Goal: Navigation & Orientation: Find specific page/section

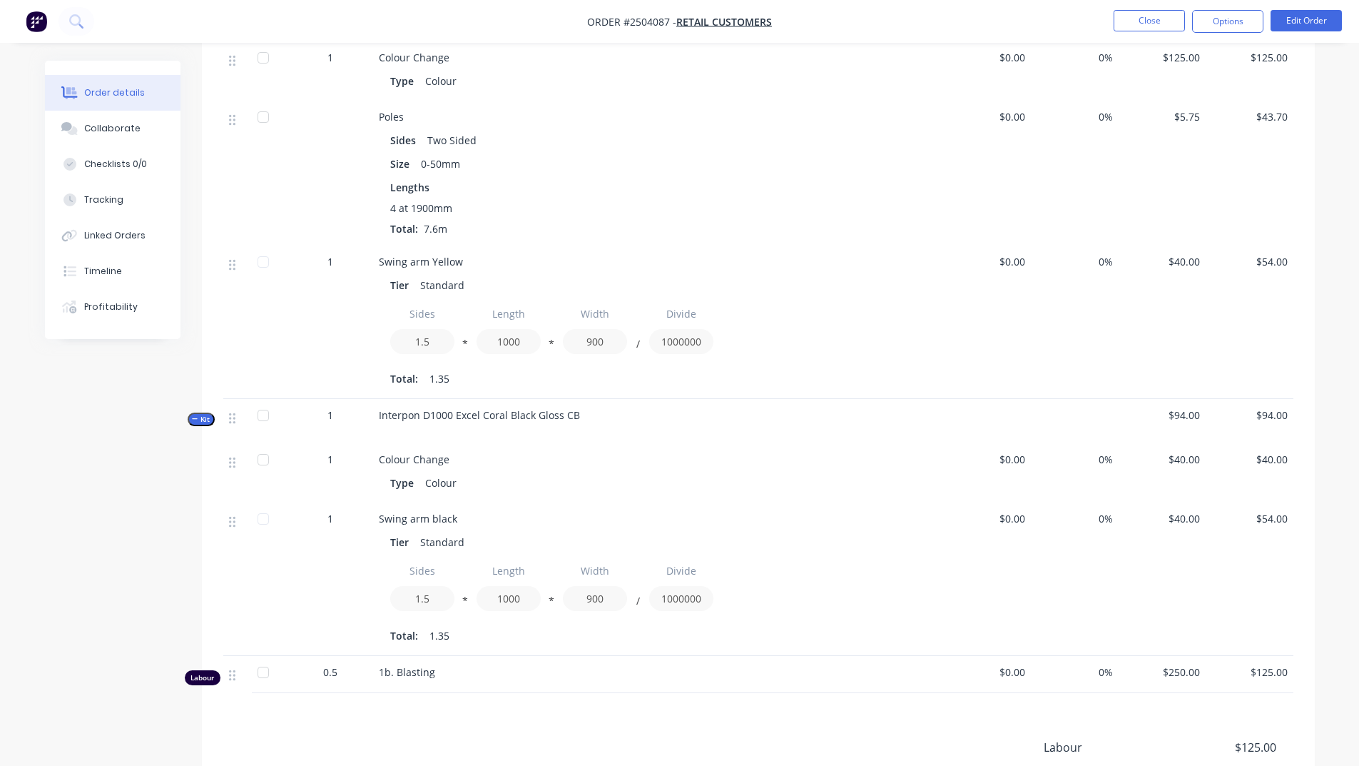
scroll to position [499, 0]
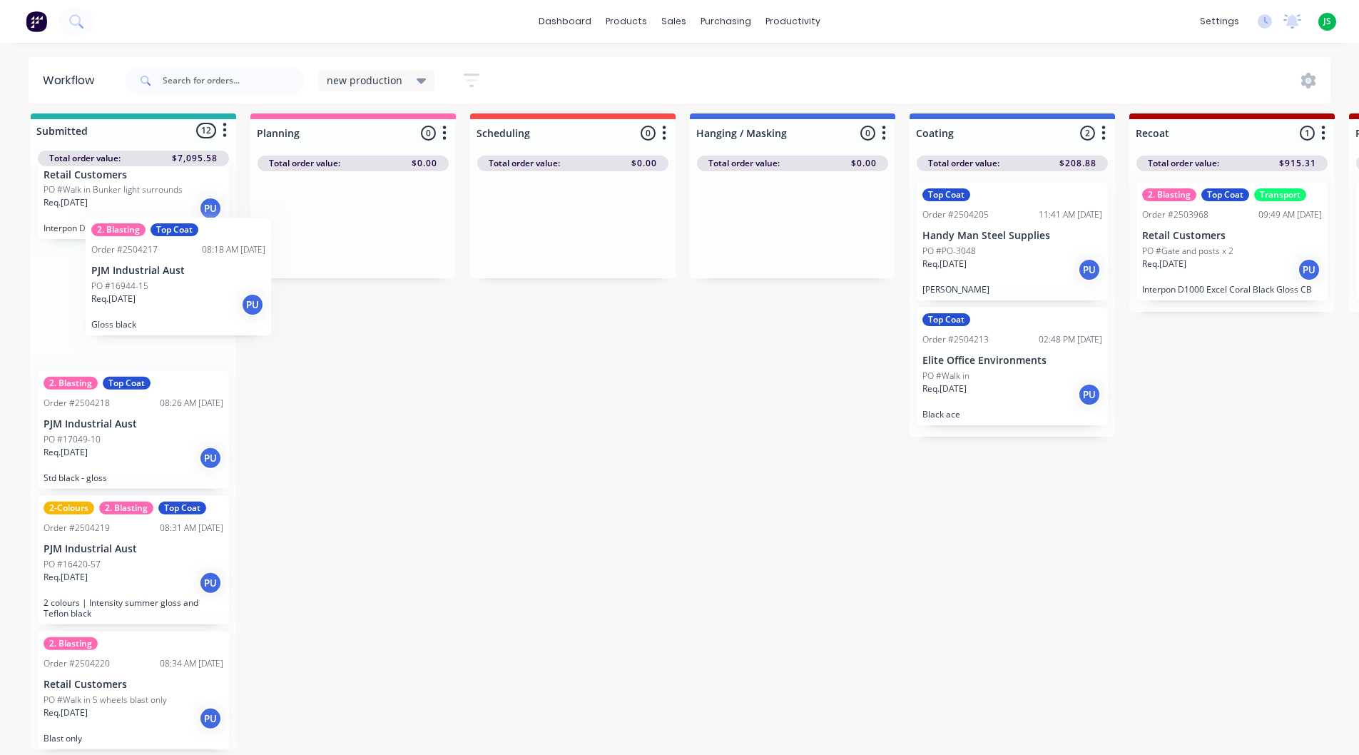
scroll to position [1047, 0]
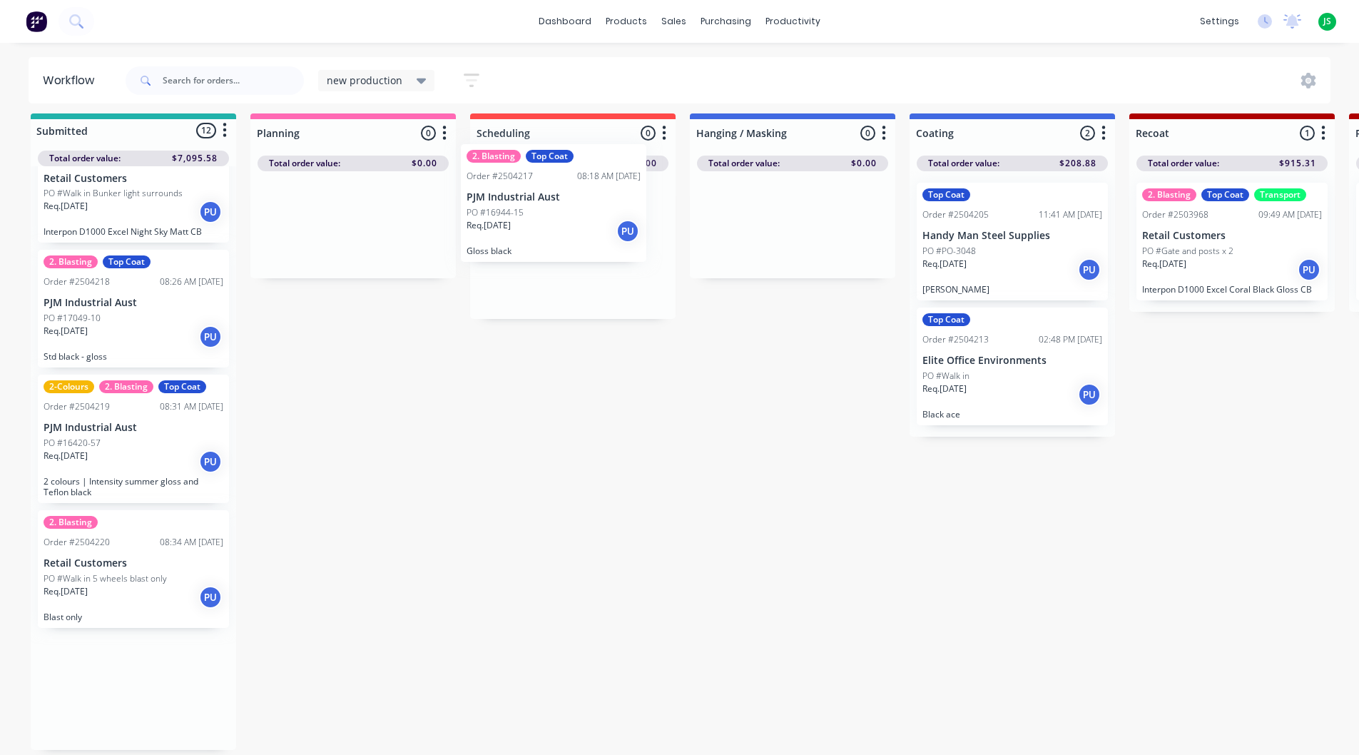
drag, startPoint x: 141, startPoint y: 318, endPoint x: 567, endPoint y: 225, distance: 436.8
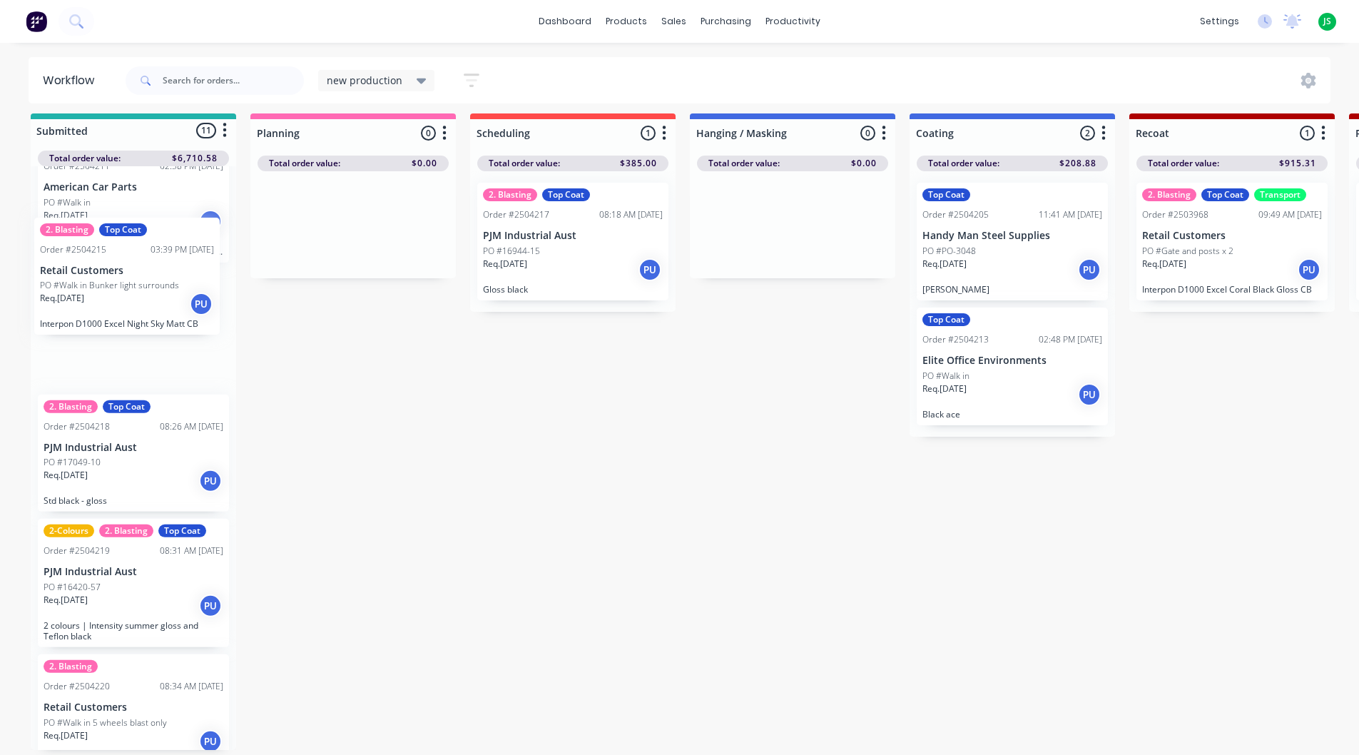
scroll to position [887, 0]
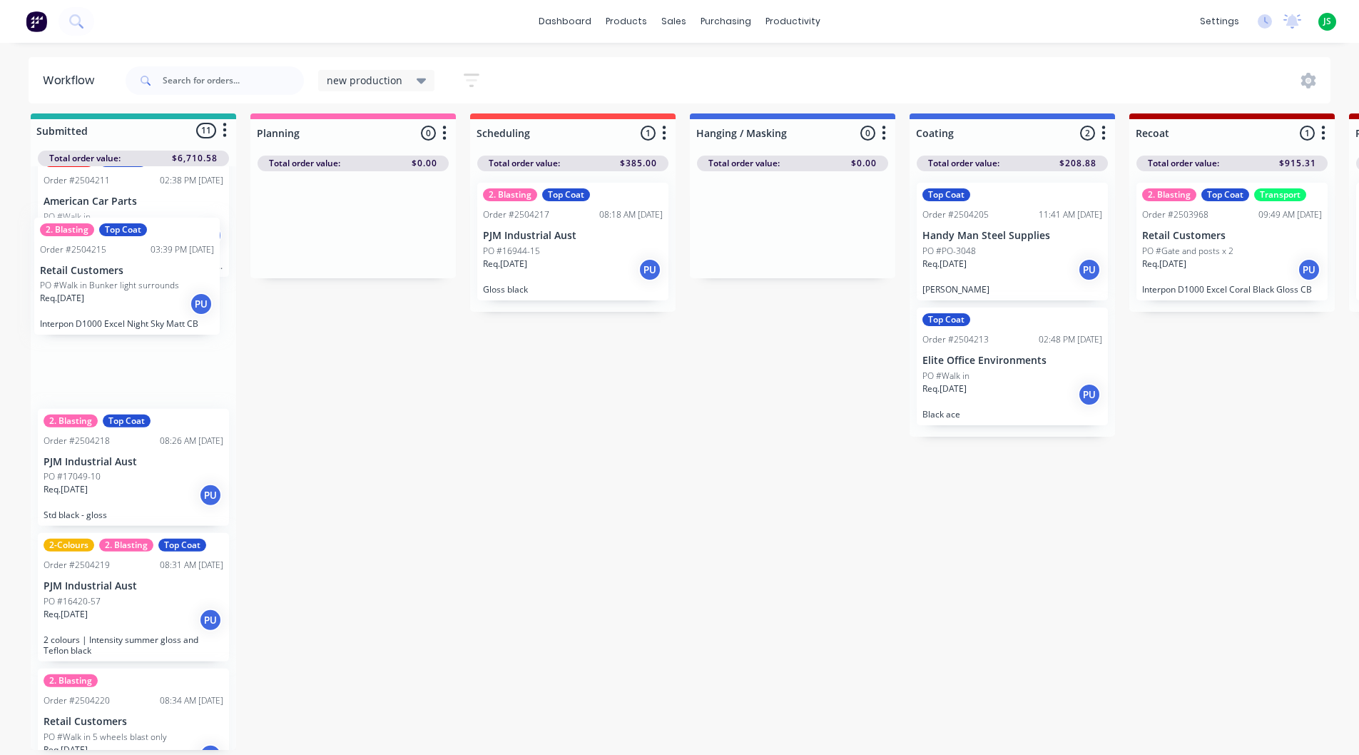
drag, startPoint x: 111, startPoint y: 315, endPoint x: 101, endPoint y: 308, distance: 12.5
click at [101, 308] on div "2. Blasting Parts Not on site Top Coat Order #2503720 09:21 AM 24/09/25 Retail …" at bounding box center [133, 458] width 205 height 584
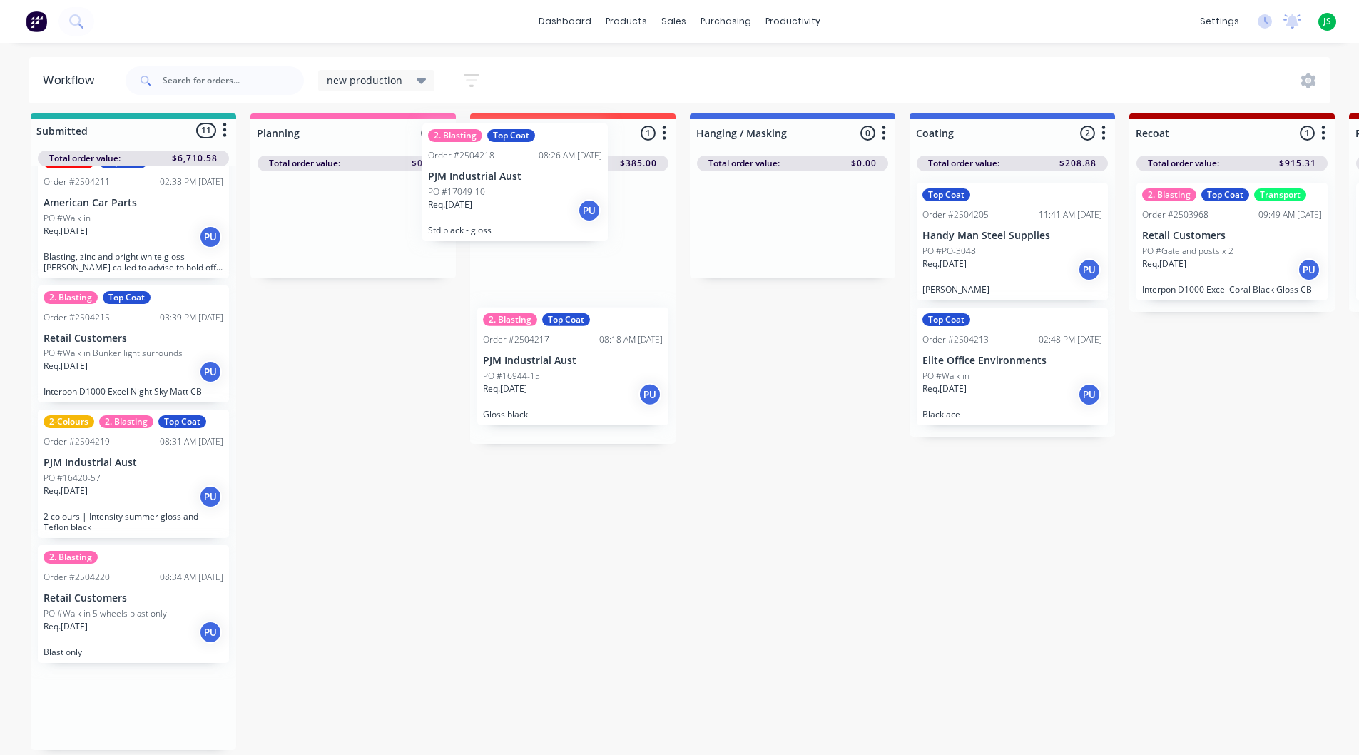
scroll to position [9, 0]
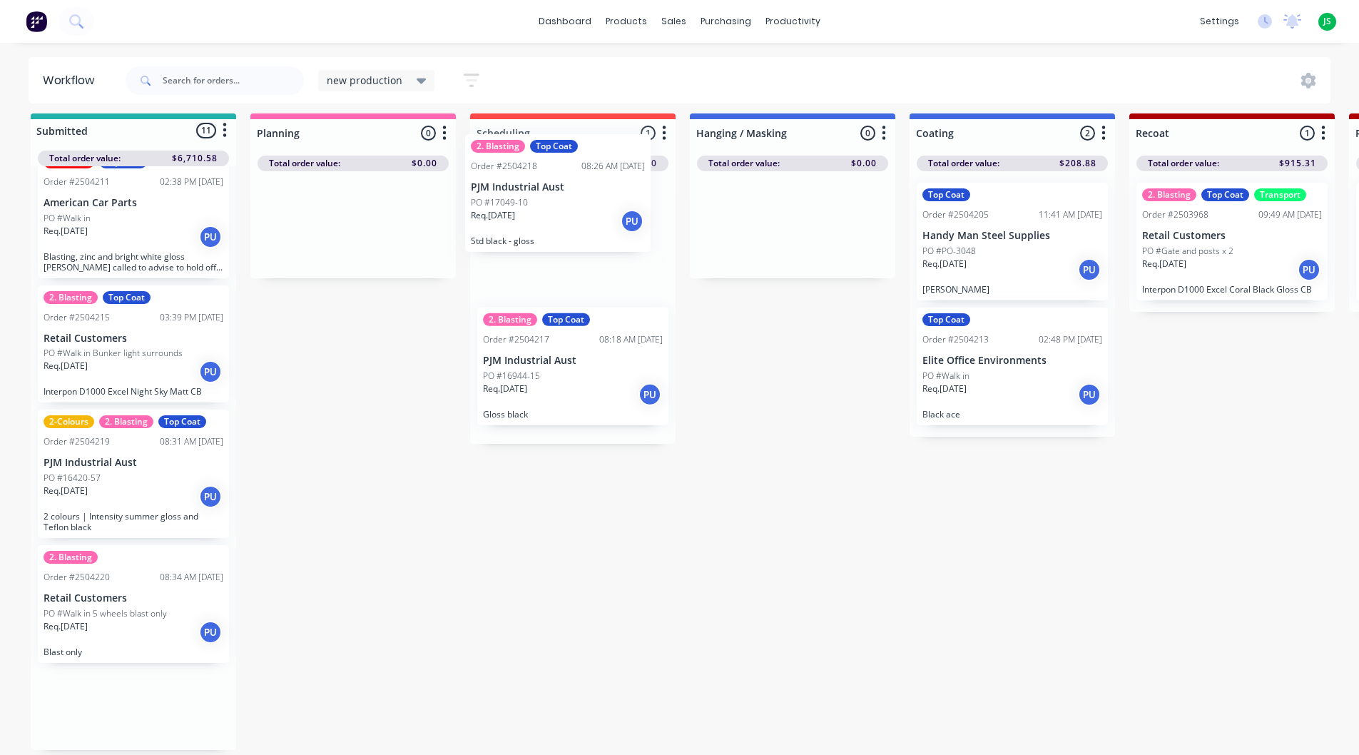
drag, startPoint x: 106, startPoint y: 494, endPoint x: 546, endPoint y: 228, distance: 514.0
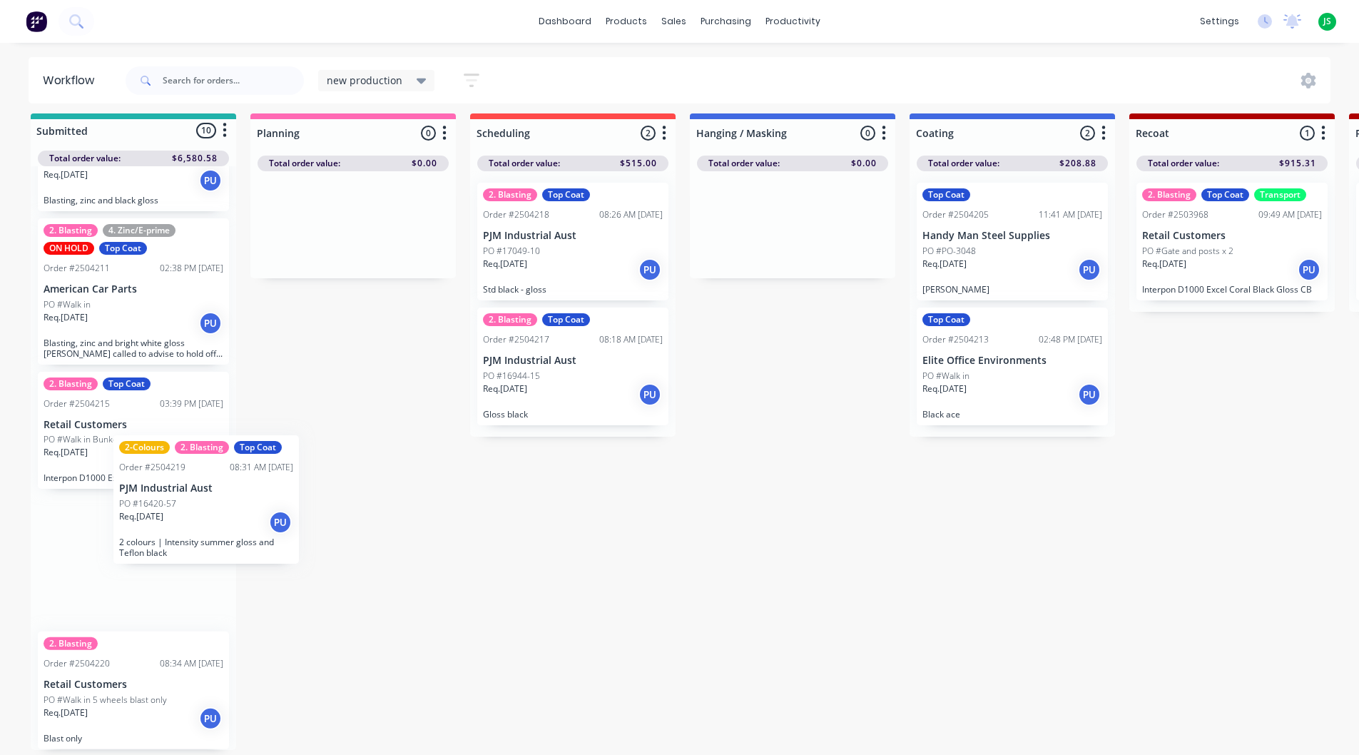
scroll to position [10, 0]
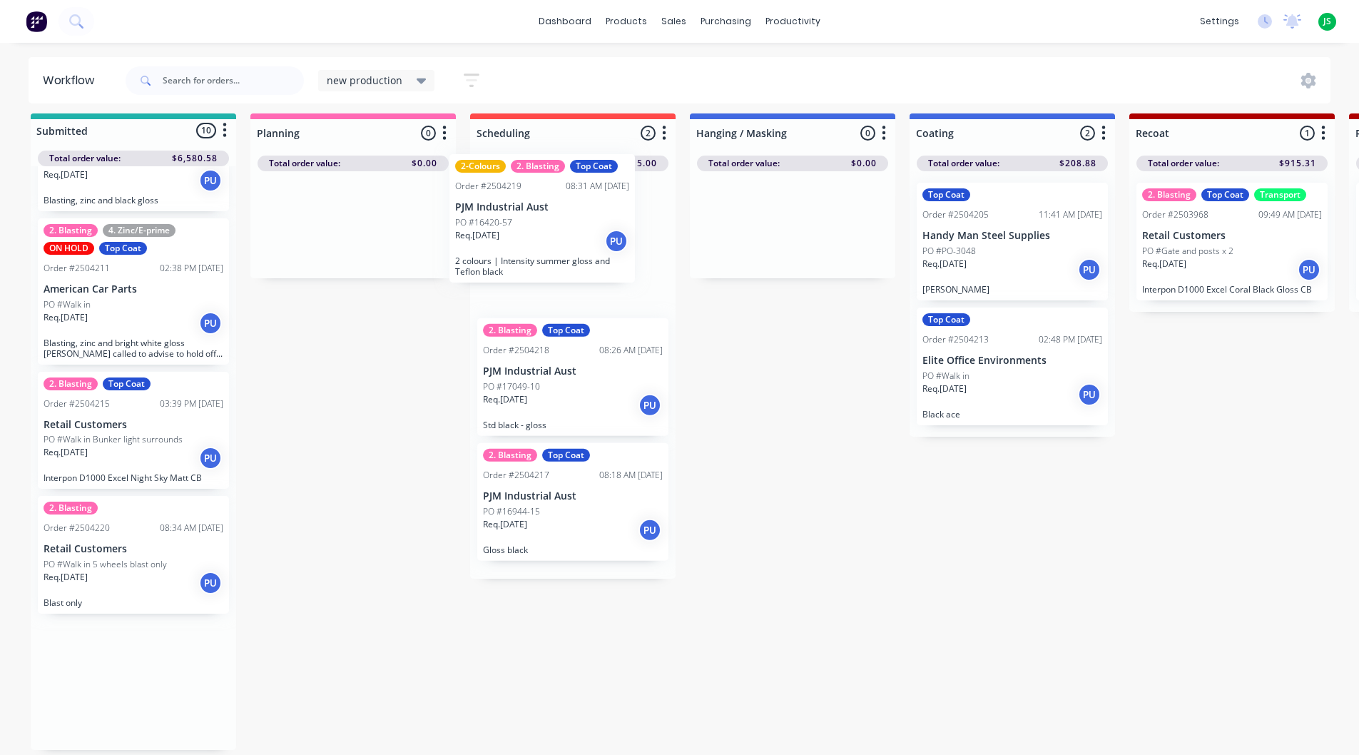
drag, startPoint x: 118, startPoint y: 589, endPoint x: 534, endPoint y: 244, distance: 540.2
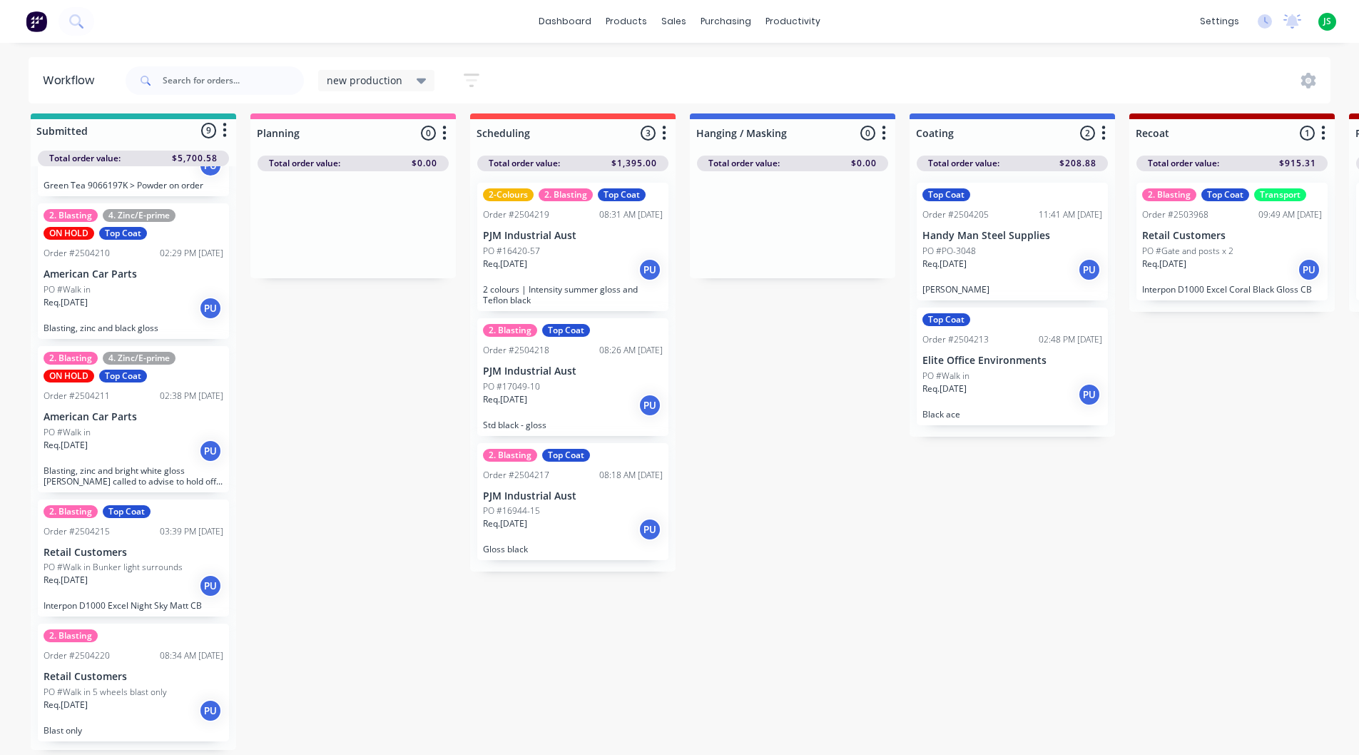
scroll to position [665, 0]
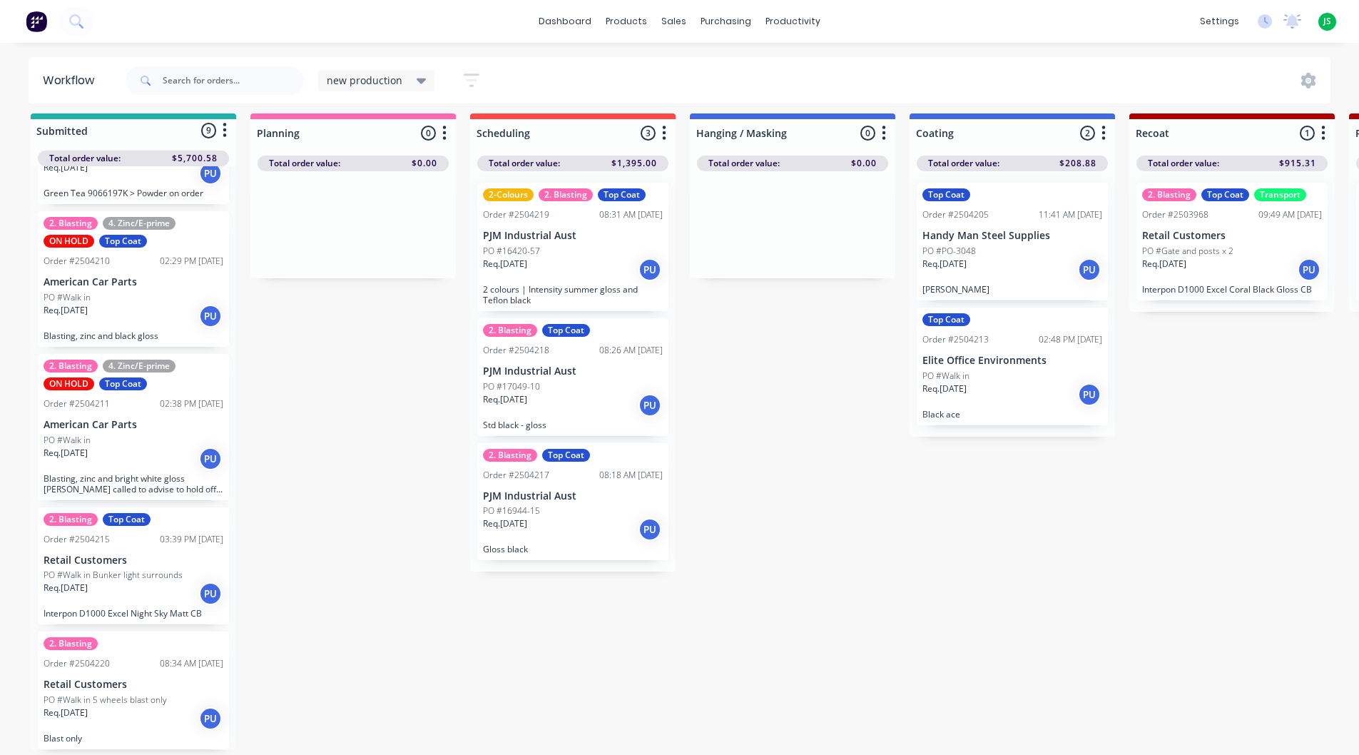
click at [615, 534] on div "Req. 25/09/25 PU" at bounding box center [573, 529] width 180 height 24
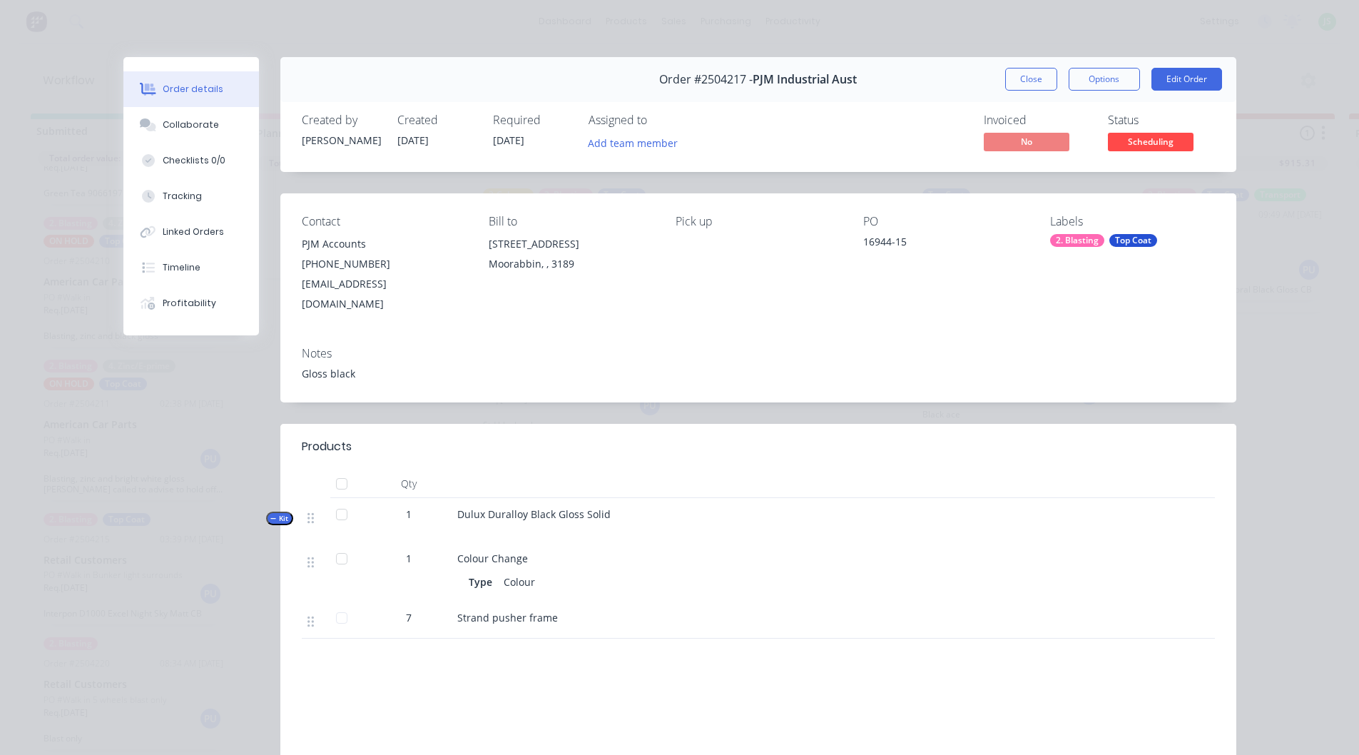
click at [1021, 87] on button "Close" at bounding box center [1031, 79] width 52 height 23
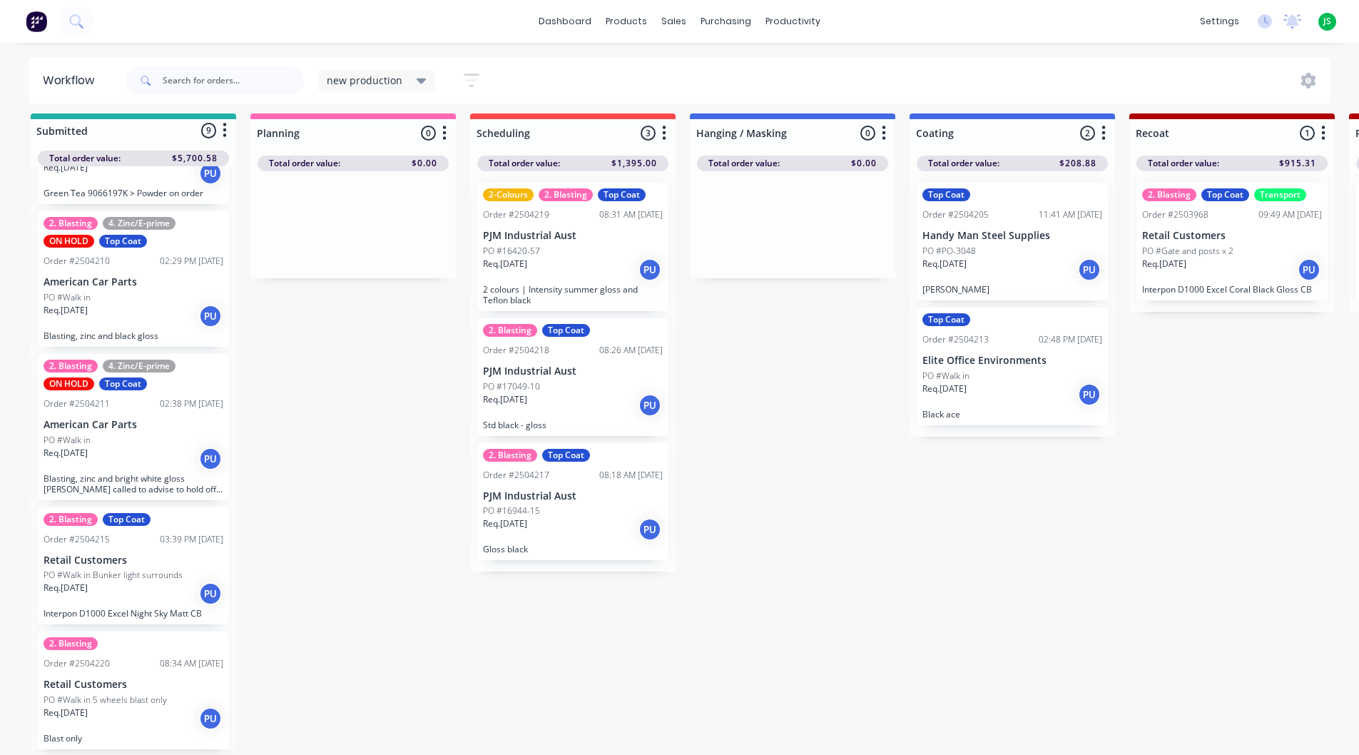
click at [574, 380] on div "PO #17049-10" at bounding box center [573, 386] width 180 height 13
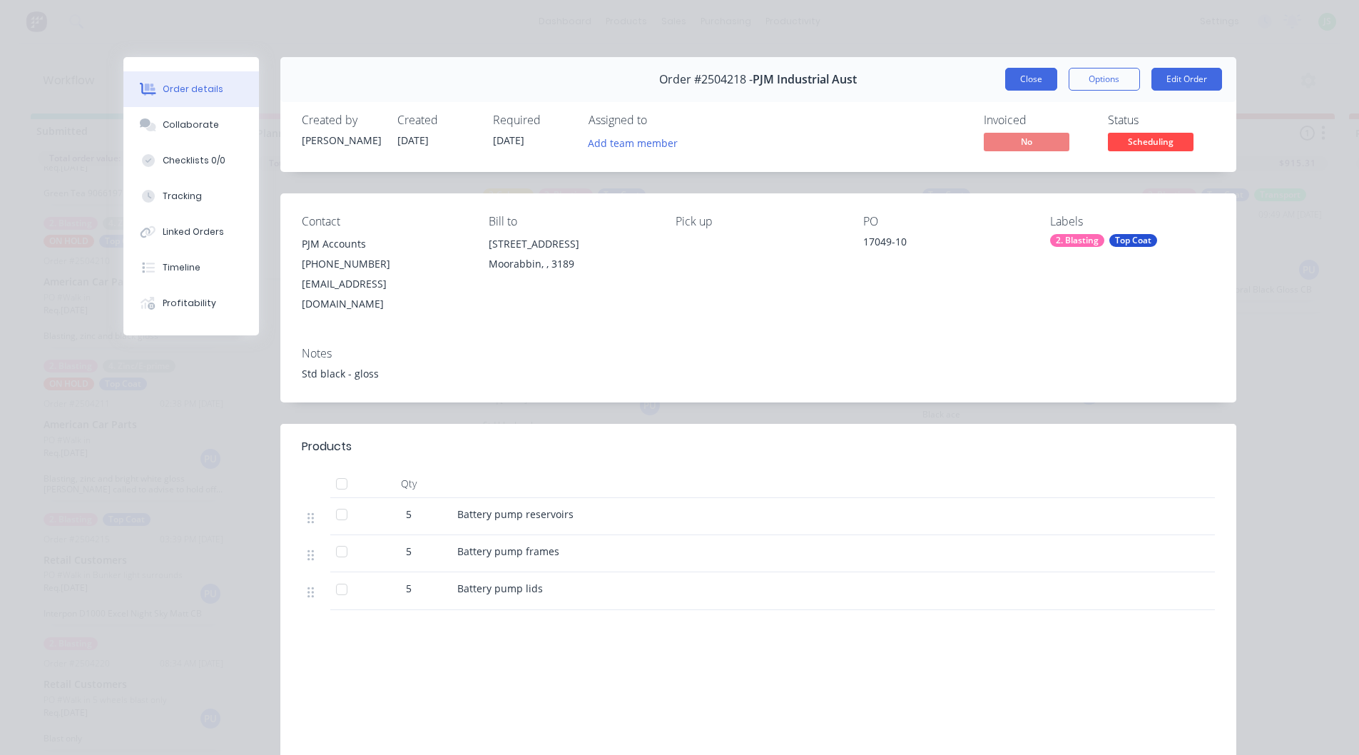
click at [1020, 83] on button "Close" at bounding box center [1031, 79] width 52 height 23
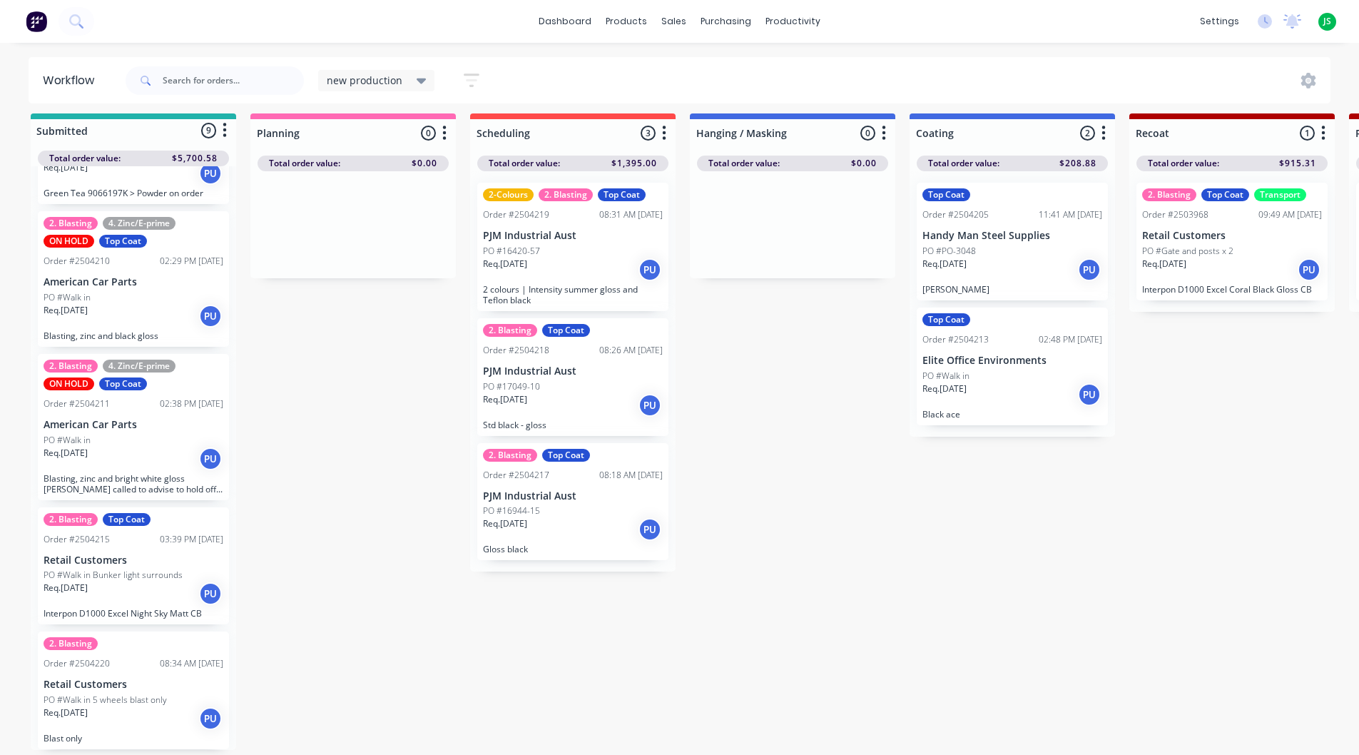
click at [564, 250] on div "PO #16420-57" at bounding box center [573, 251] width 180 height 13
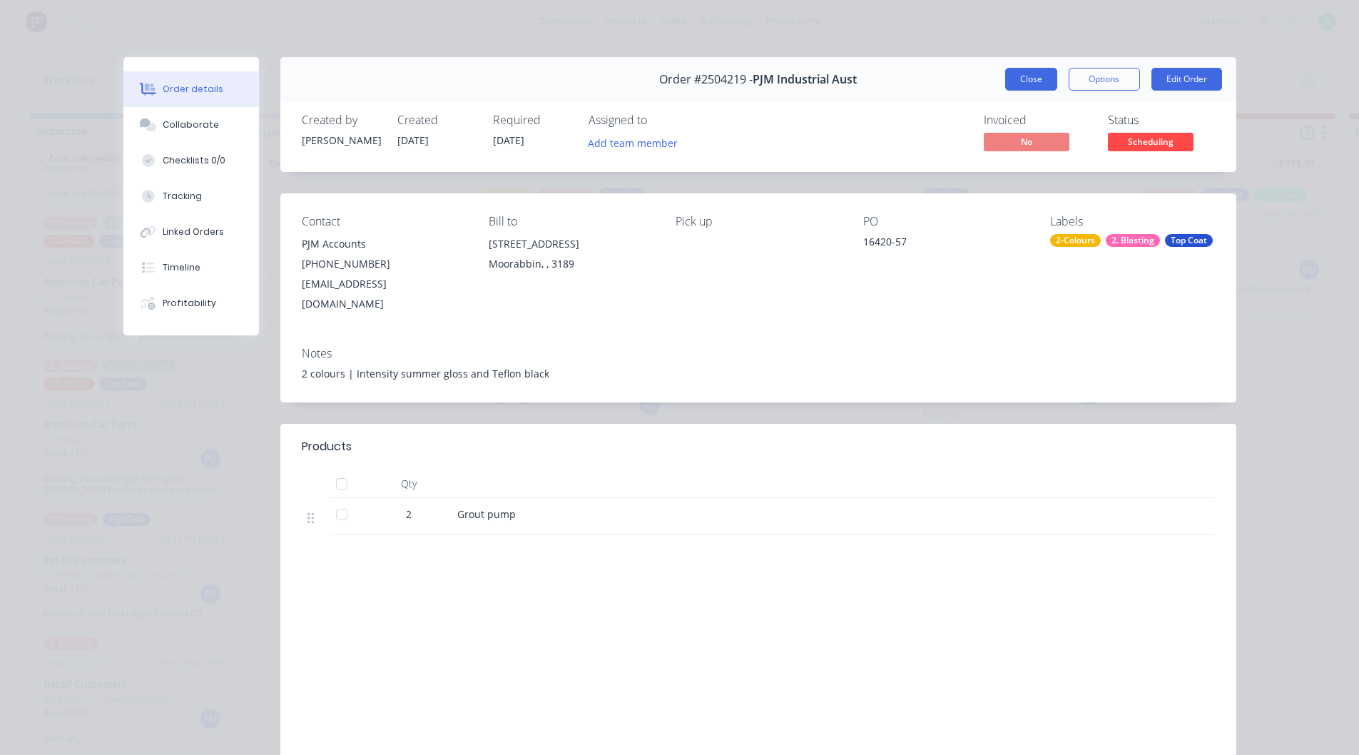
click at [1007, 78] on button "Close" at bounding box center [1031, 79] width 52 height 23
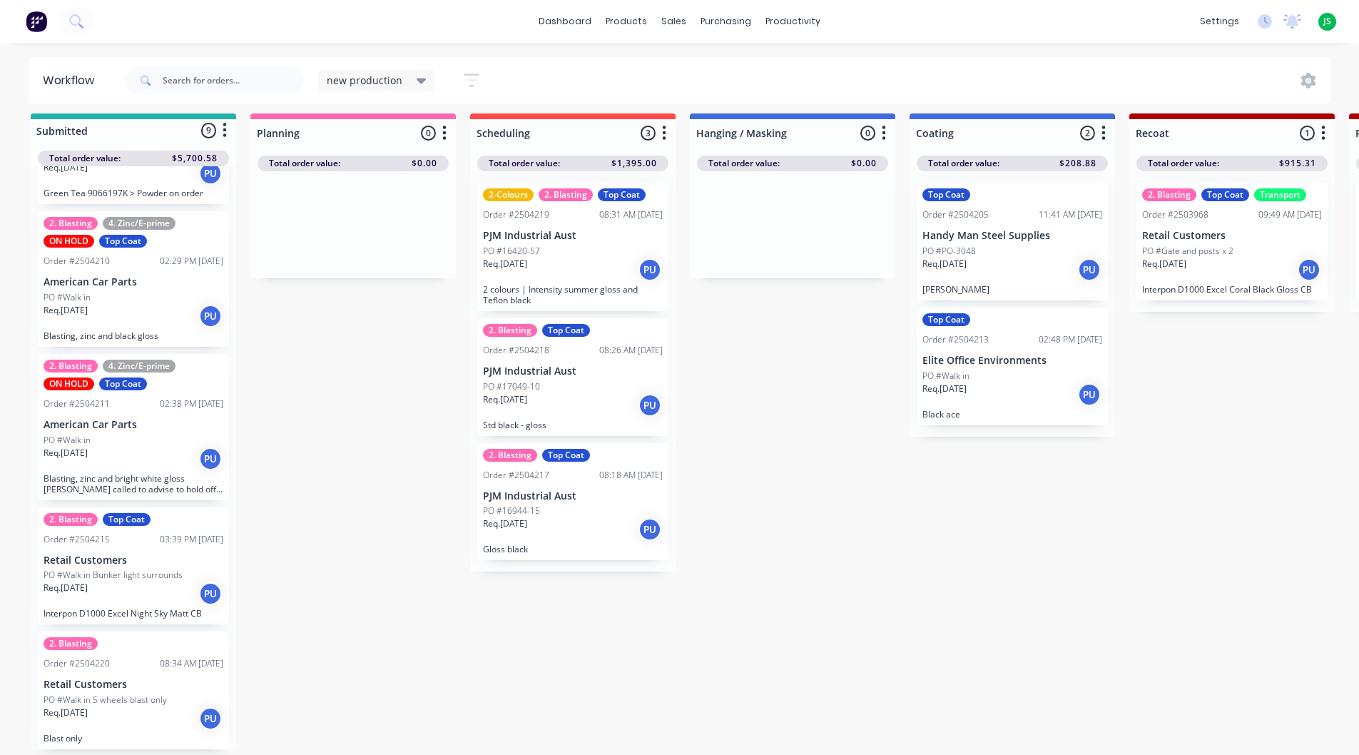
click at [137, 714] on div "Req. 25/09/25 PU" at bounding box center [134, 718] width 180 height 24
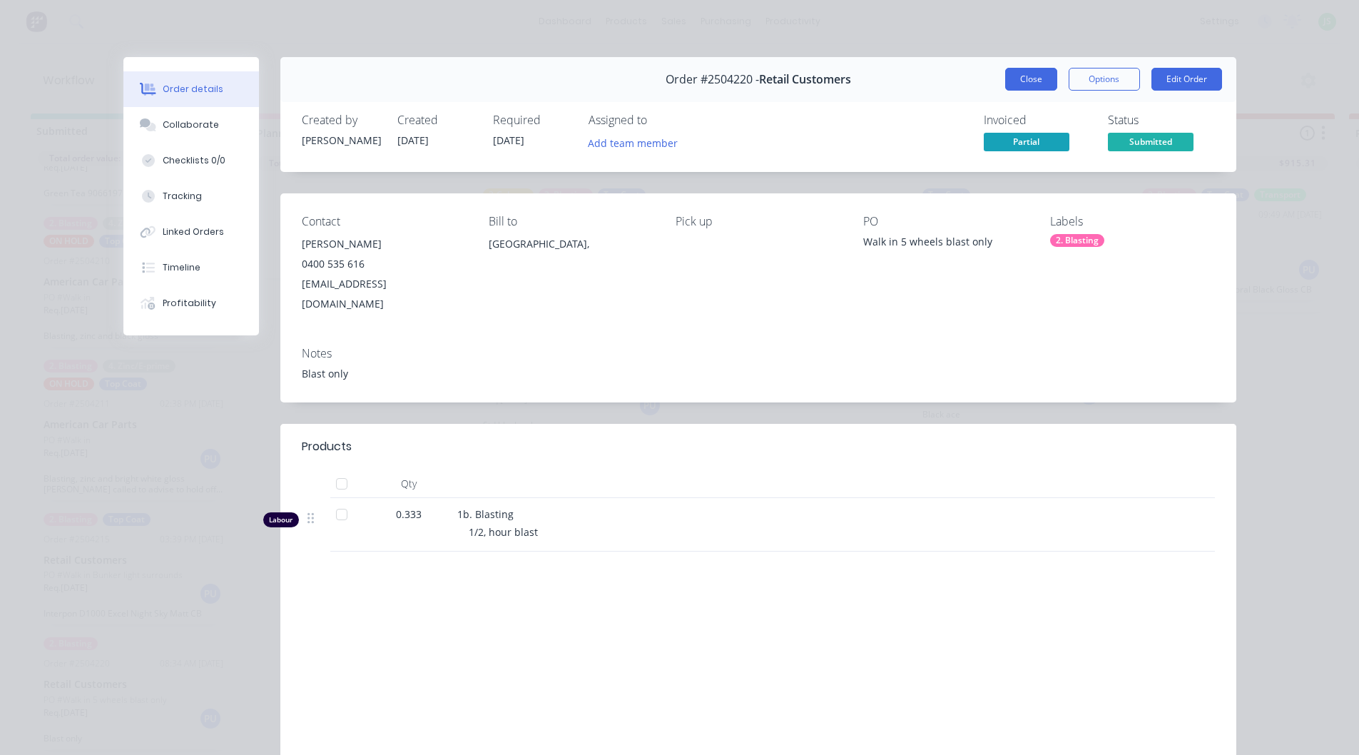
click at [1029, 80] on button "Close" at bounding box center [1031, 79] width 52 height 23
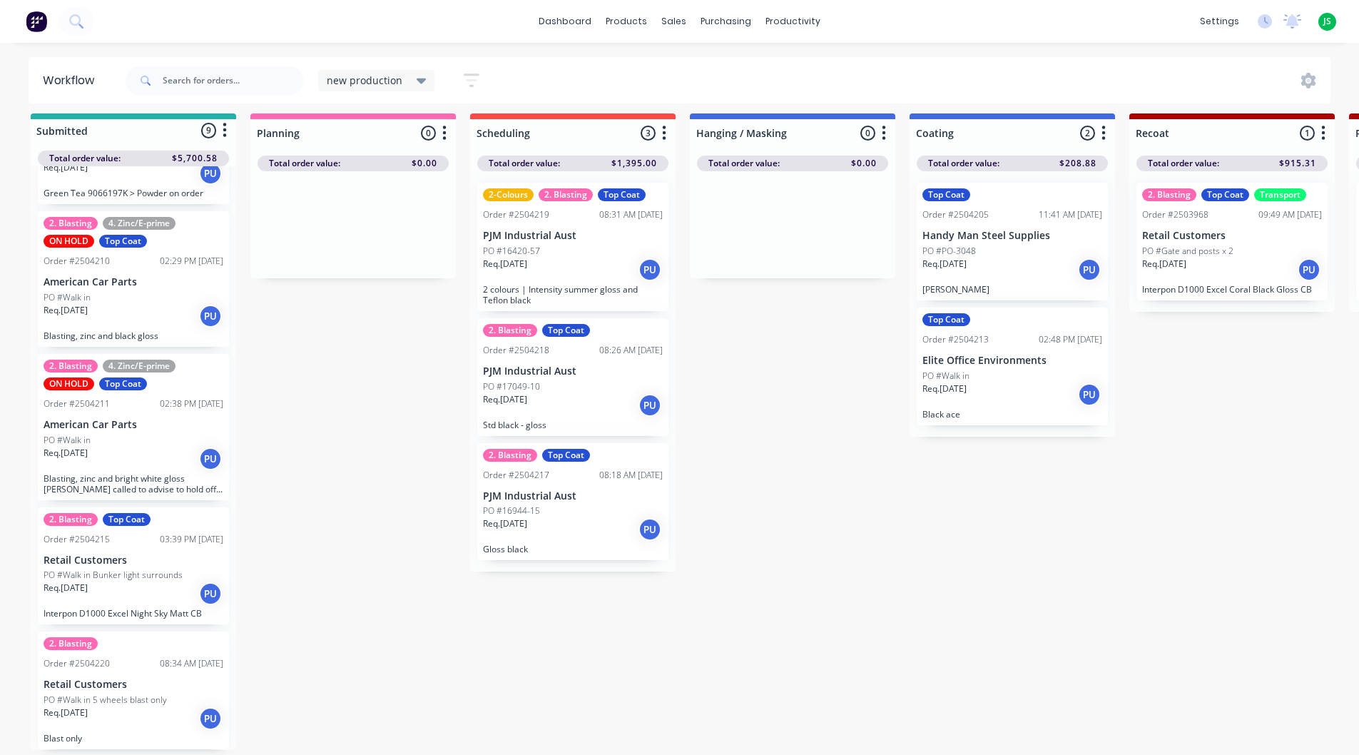
click at [604, 517] on div "Req. 25/09/25 PU" at bounding box center [573, 529] width 180 height 24
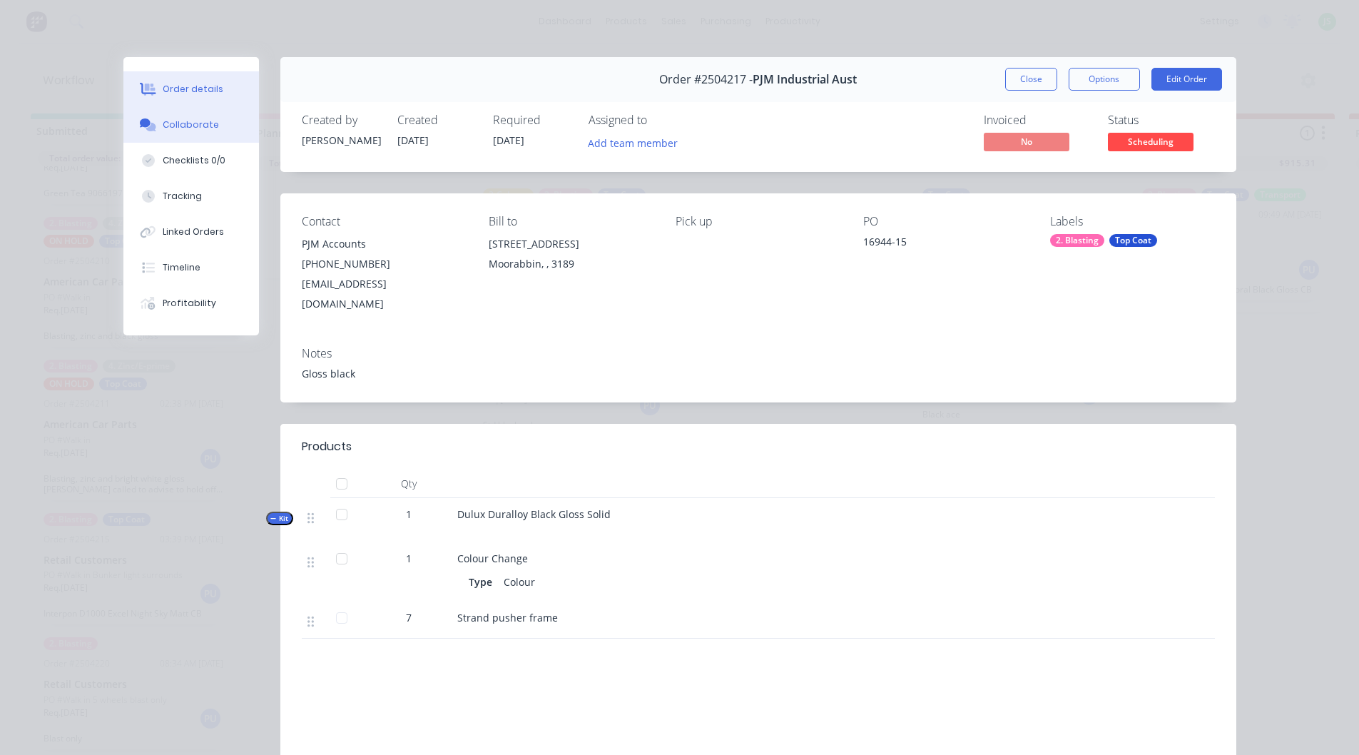
click at [156, 125] on button "Collaborate" at bounding box center [191, 125] width 136 height 36
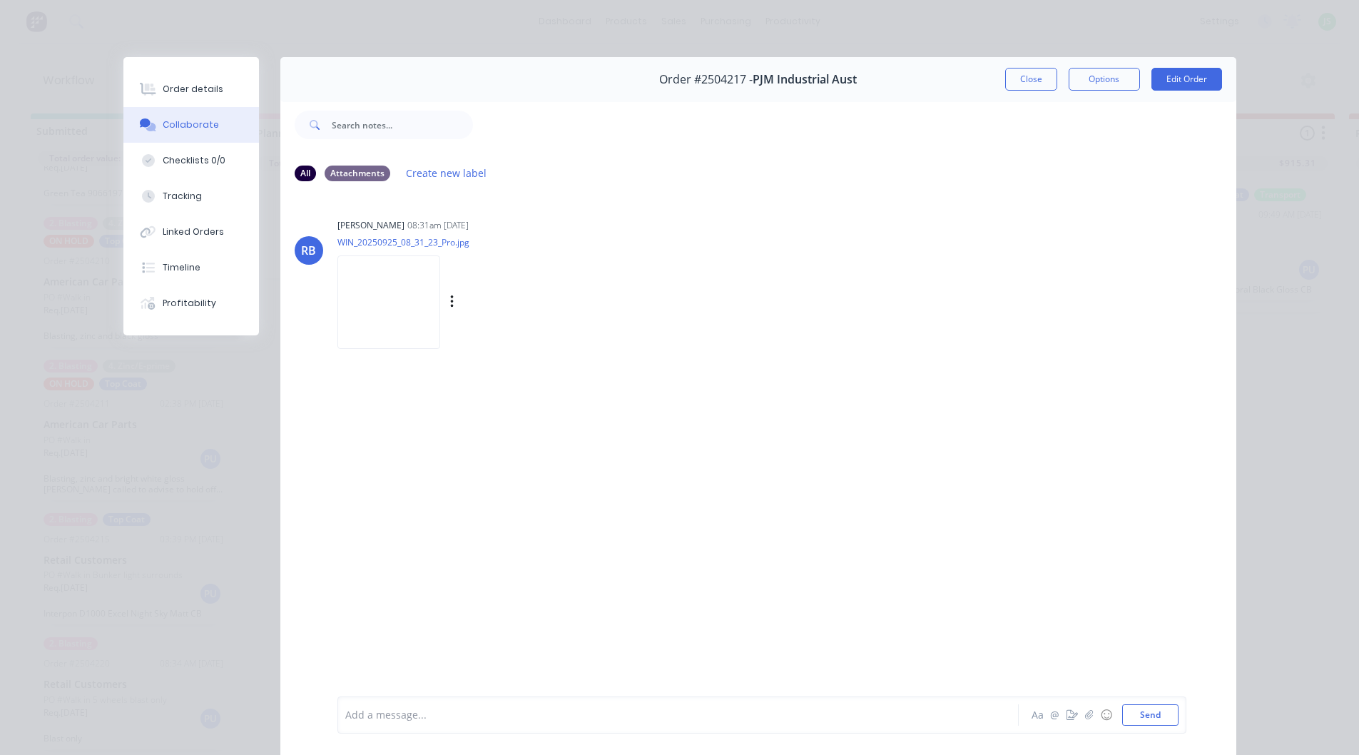
click at [400, 282] on img at bounding box center [388, 301] width 103 height 93
click at [1012, 79] on button "Close" at bounding box center [1031, 79] width 52 height 23
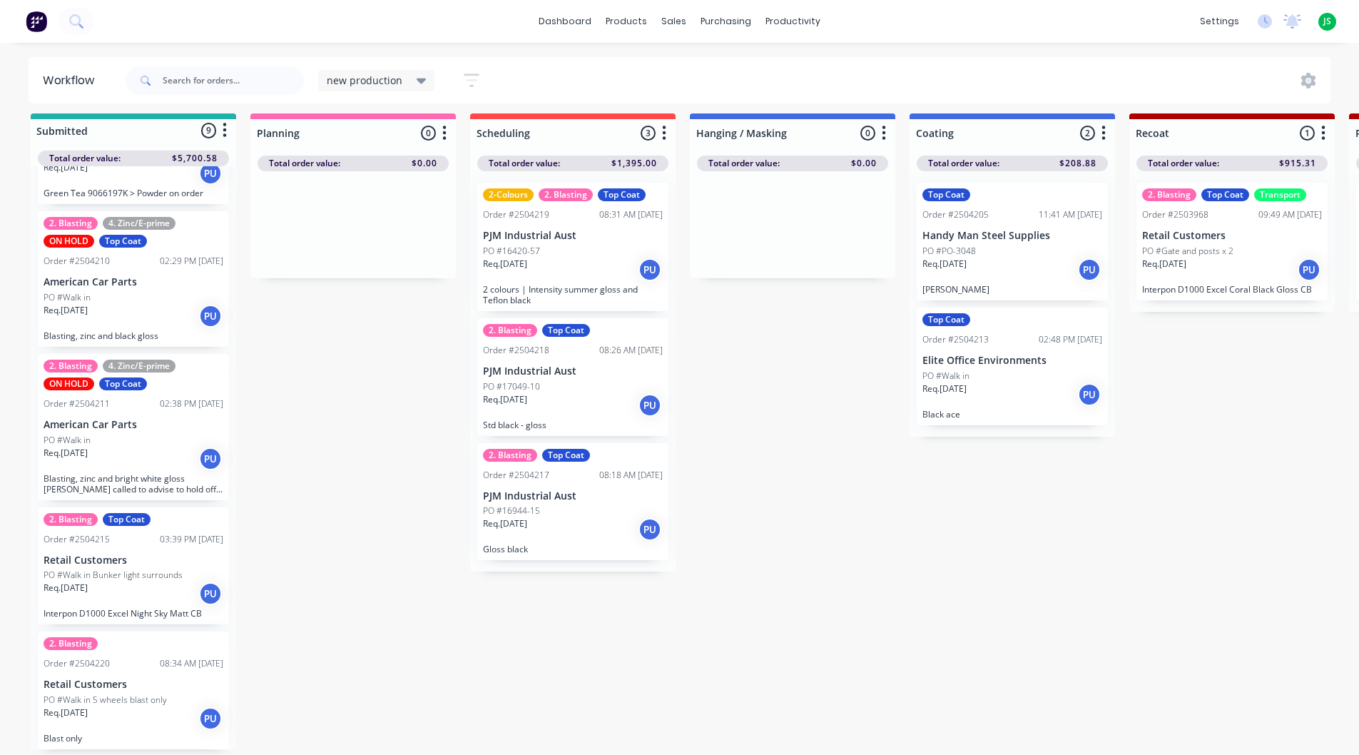
click at [536, 353] on div "Order #2504218" at bounding box center [516, 350] width 66 height 13
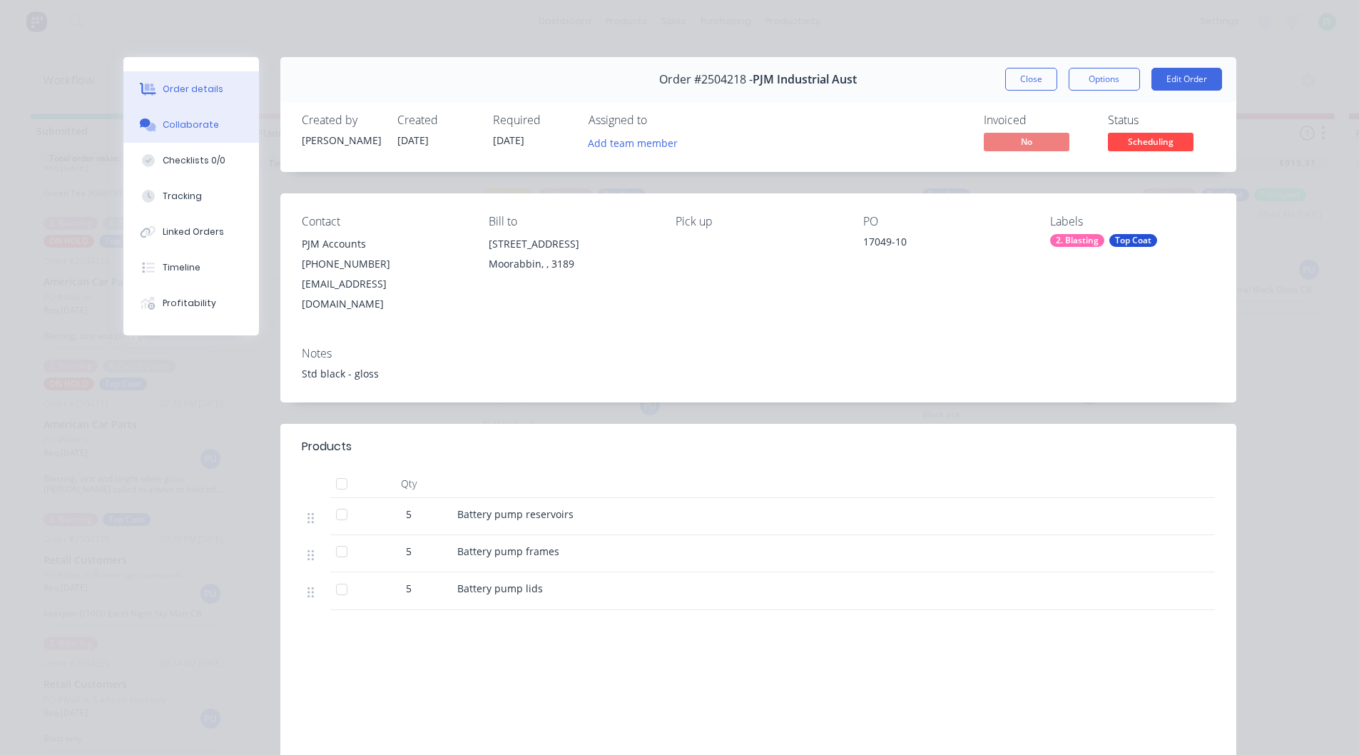
click at [202, 131] on div "Collaborate" at bounding box center [191, 124] width 56 height 13
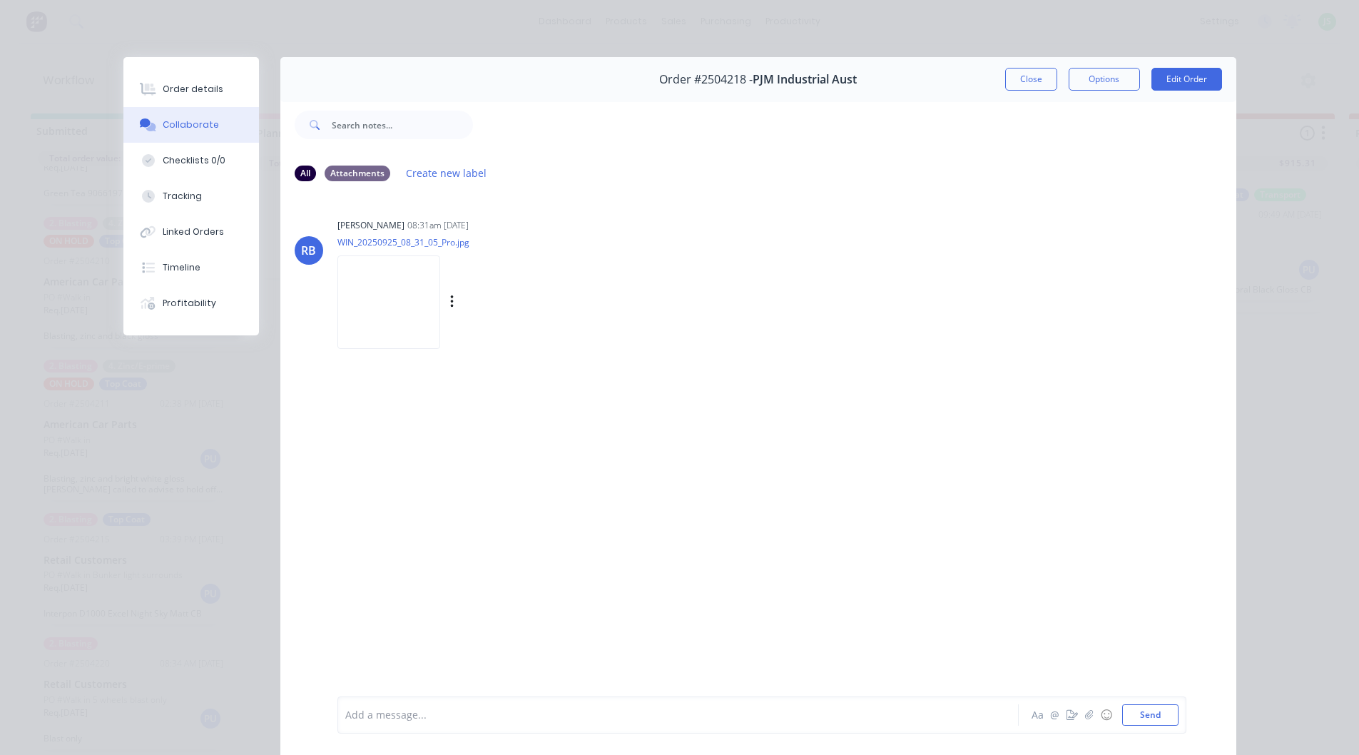
click at [408, 308] on img at bounding box center [388, 301] width 103 height 93
click at [430, 312] on img at bounding box center [388, 301] width 103 height 93
click at [1035, 85] on button "Close" at bounding box center [1031, 79] width 52 height 23
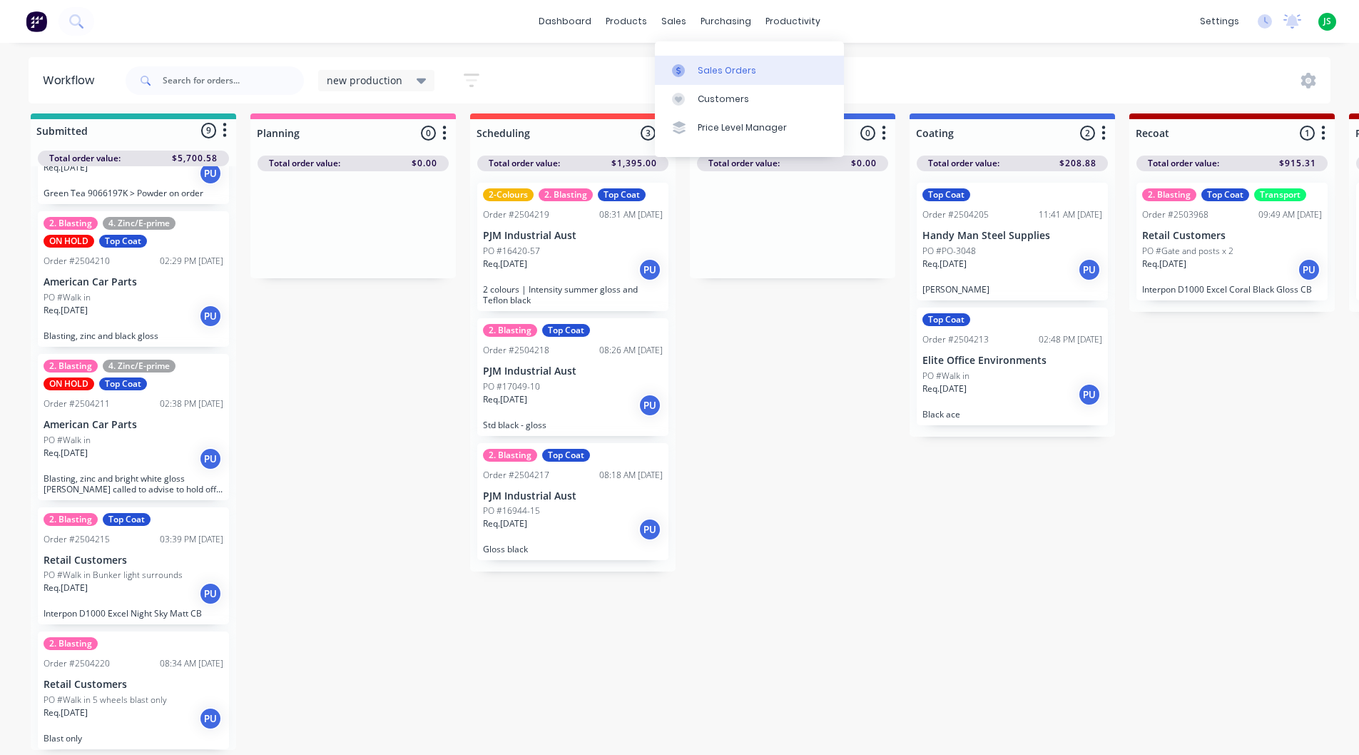
click at [686, 68] on div at bounding box center [682, 70] width 21 height 13
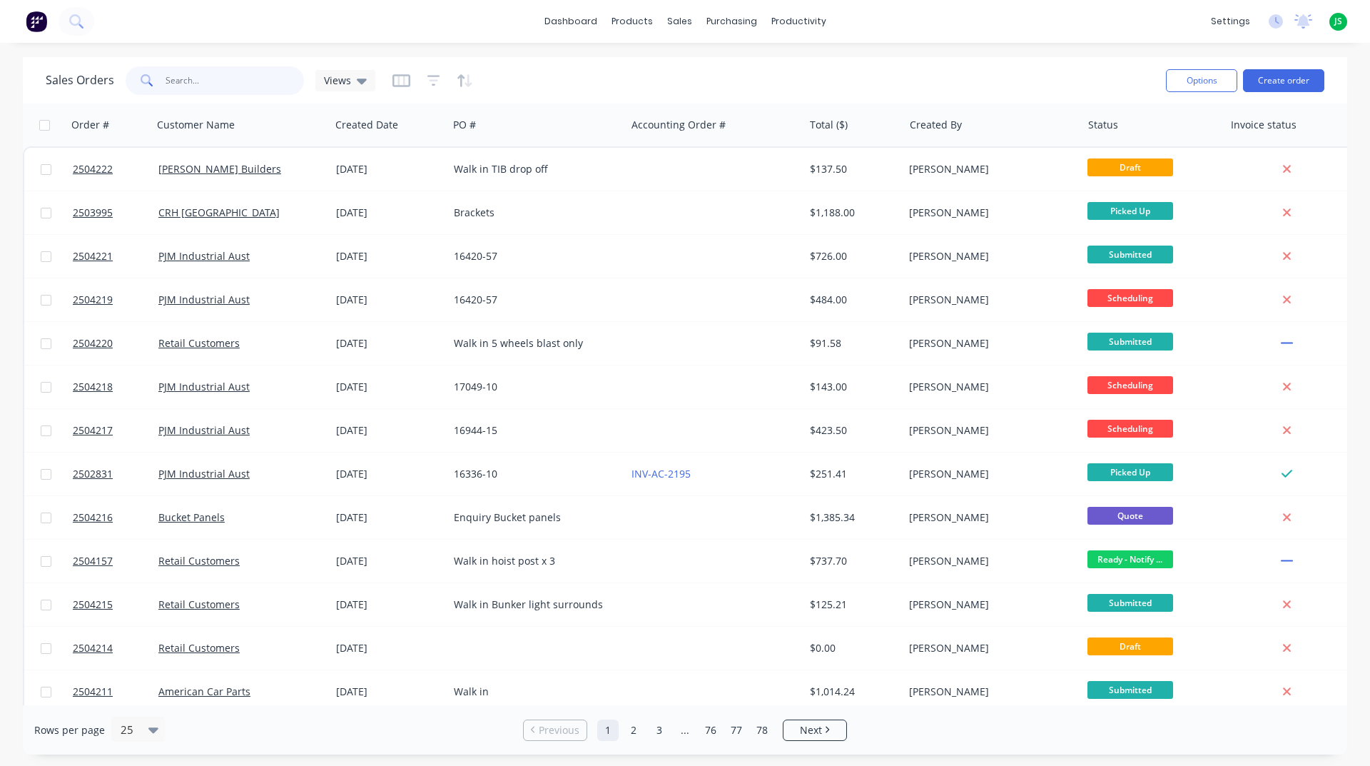
click at [228, 91] on input "text" at bounding box center [235, 80] width 139 height 29
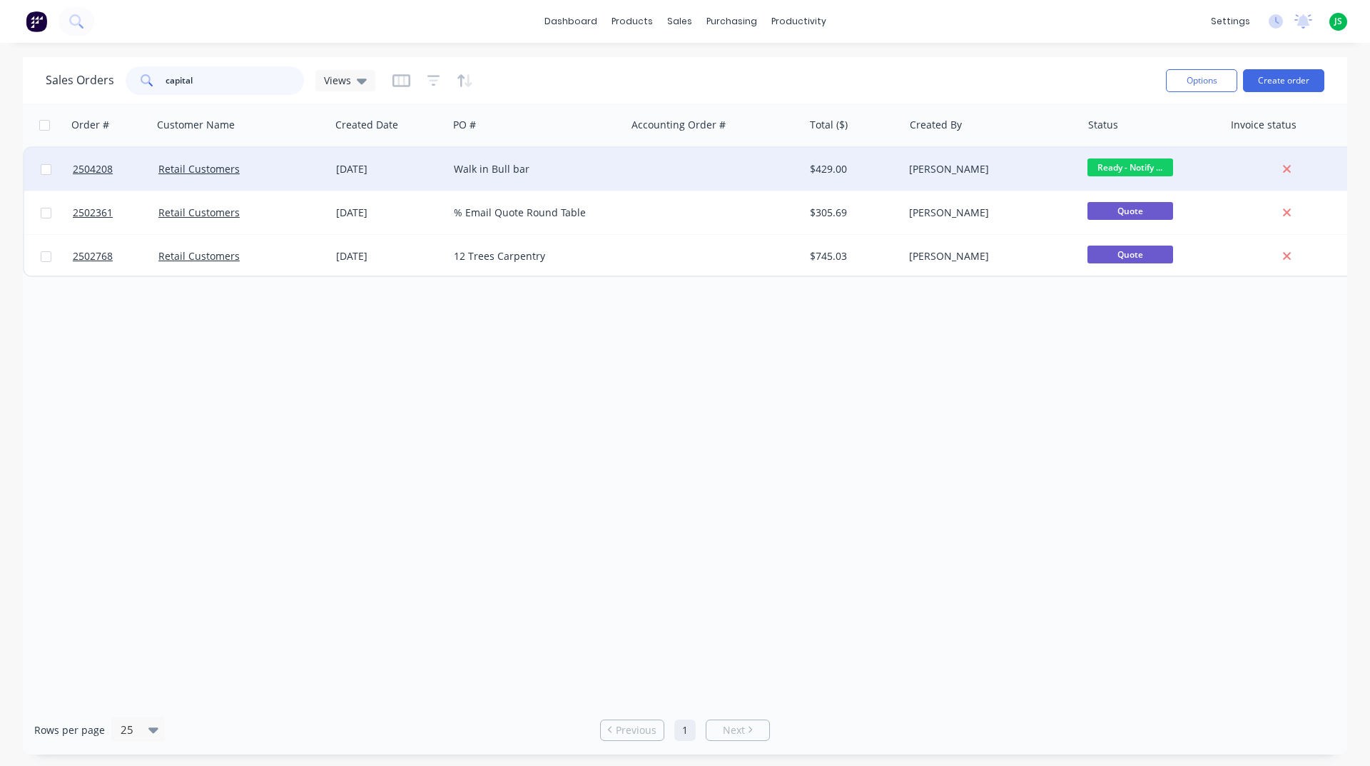
type input "capital"
click at [300, 155] on div "Retail Customers" at bounding box center [242, 169] width 178 height 43
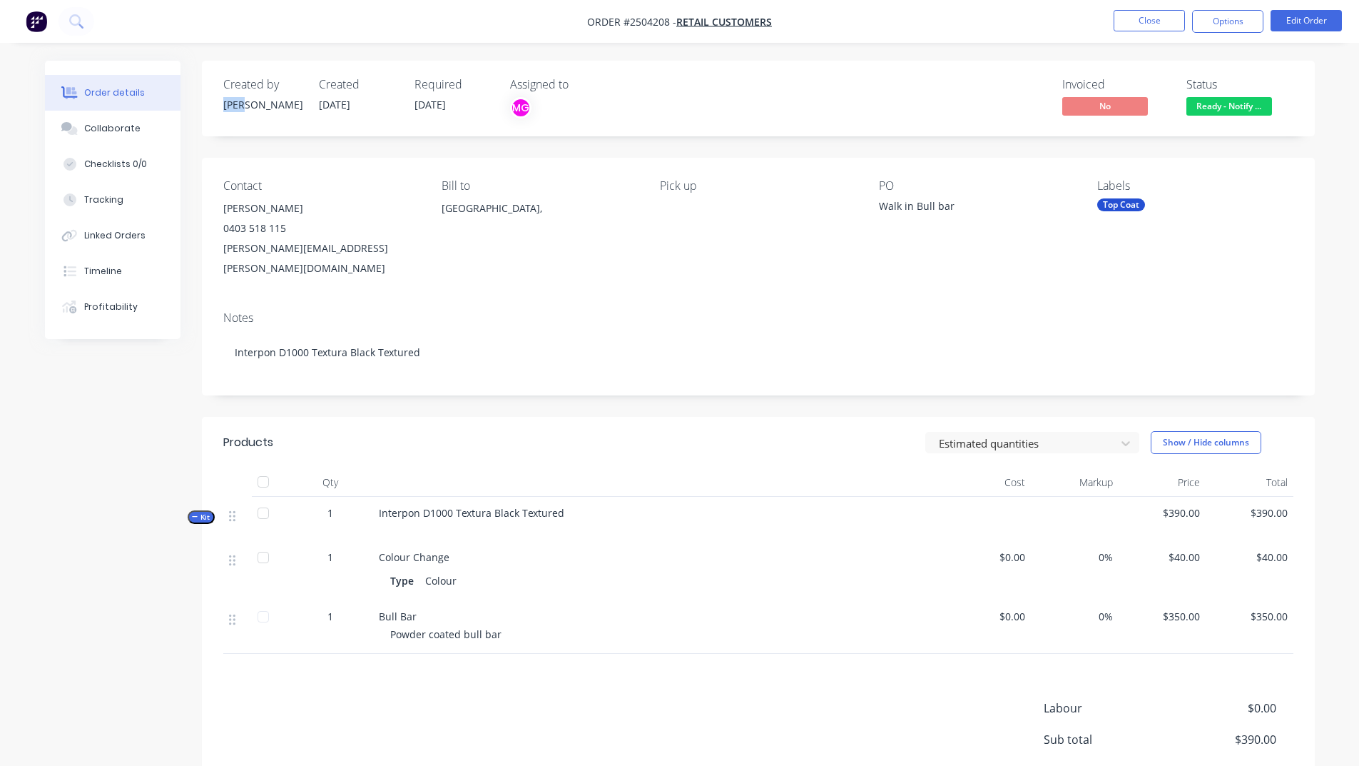
drag, startPoint x: 247, startPoint y: 103, endPoint x: 220, endPoint y: 103, distance: 27.1
click at [220, 103] on div "Created by Rory Created 24/09/25 Required 03/10/25 Assigned to MG Invoiced No S…" at bounding box center [758, 99] width 1113 height 76
click at [1155, 17] on button "Close" at bounding box center [1149, 20] width 71 height 21
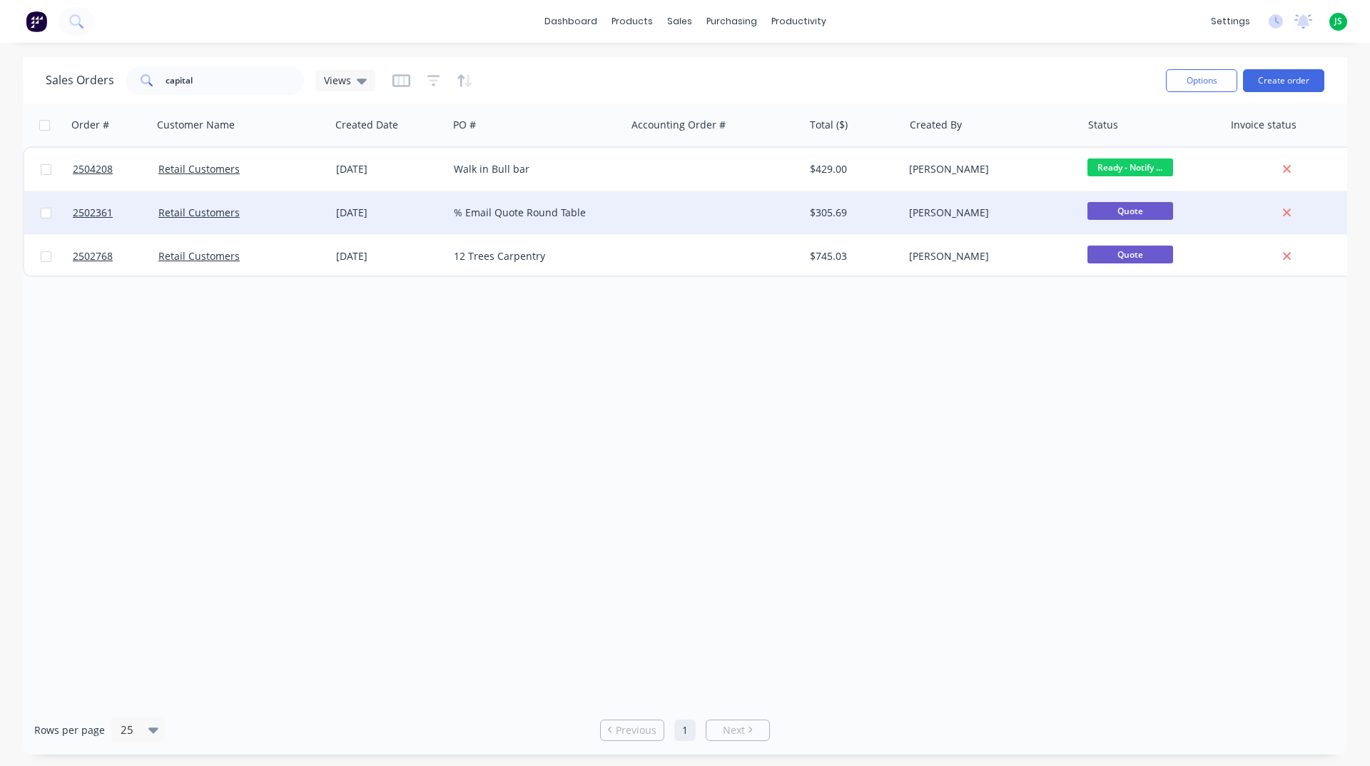
click at [483, 207] on div "% Email Quote Round Table" at bounding box center [533, 212] width 158 height 14
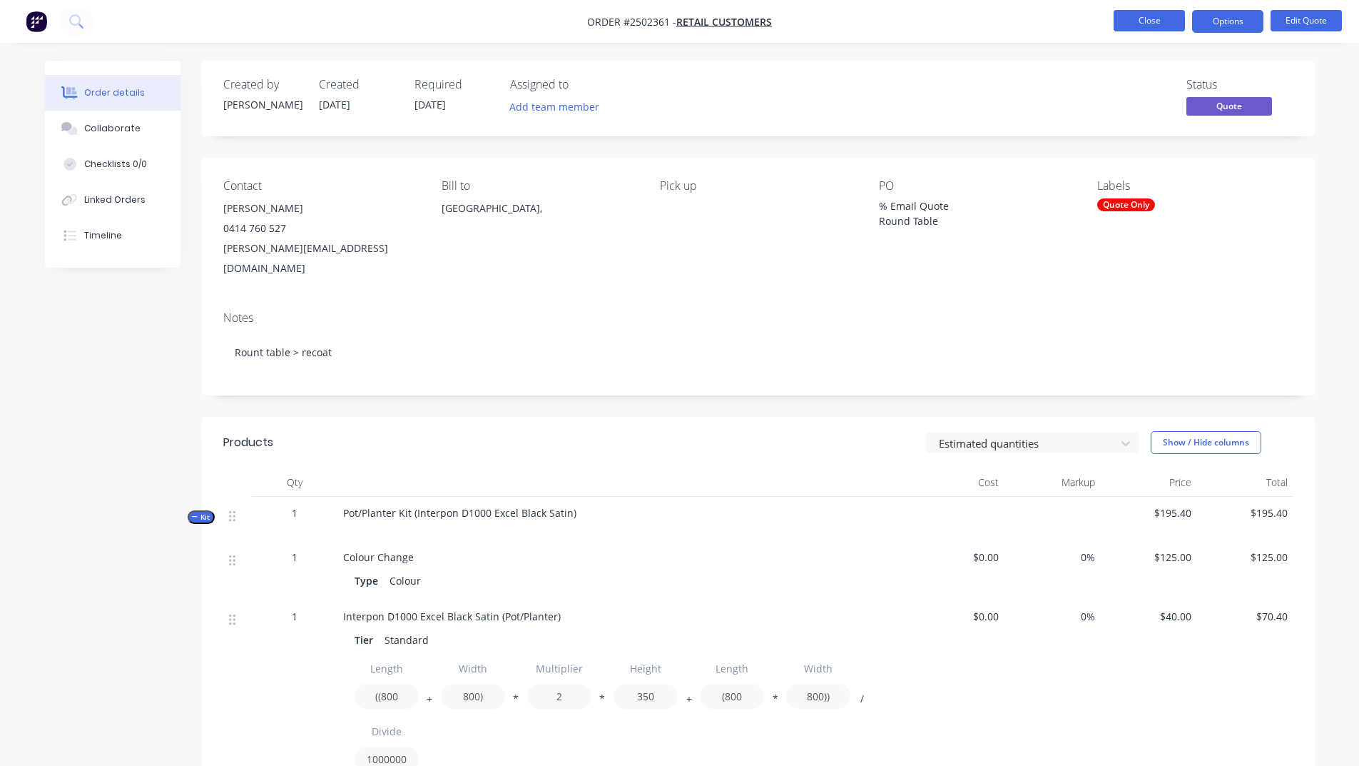
click at [1153, 21] on button "Close" at bounding box center [1149, 20] width 71 height 21
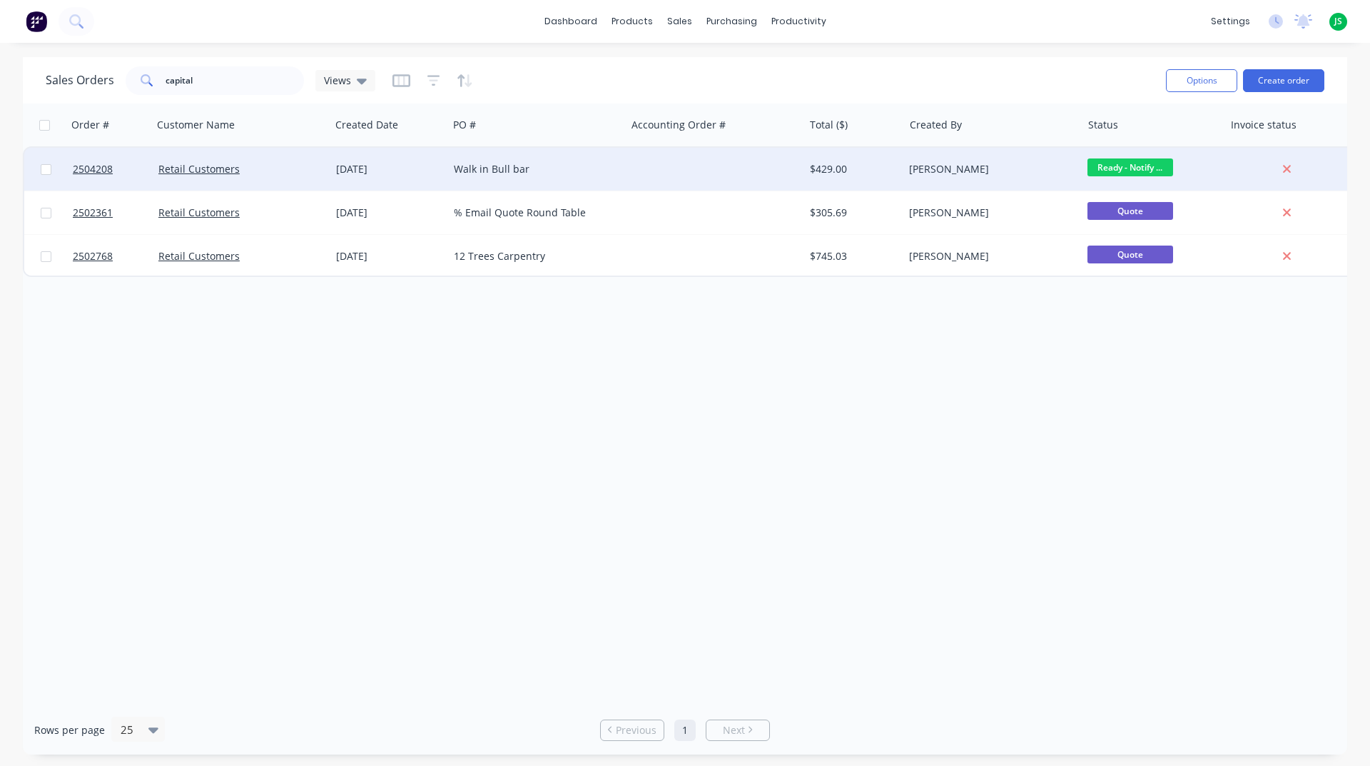
click at [409, 172] on div "[DATE]" at bounding box center [389, 169] width 106 height 14
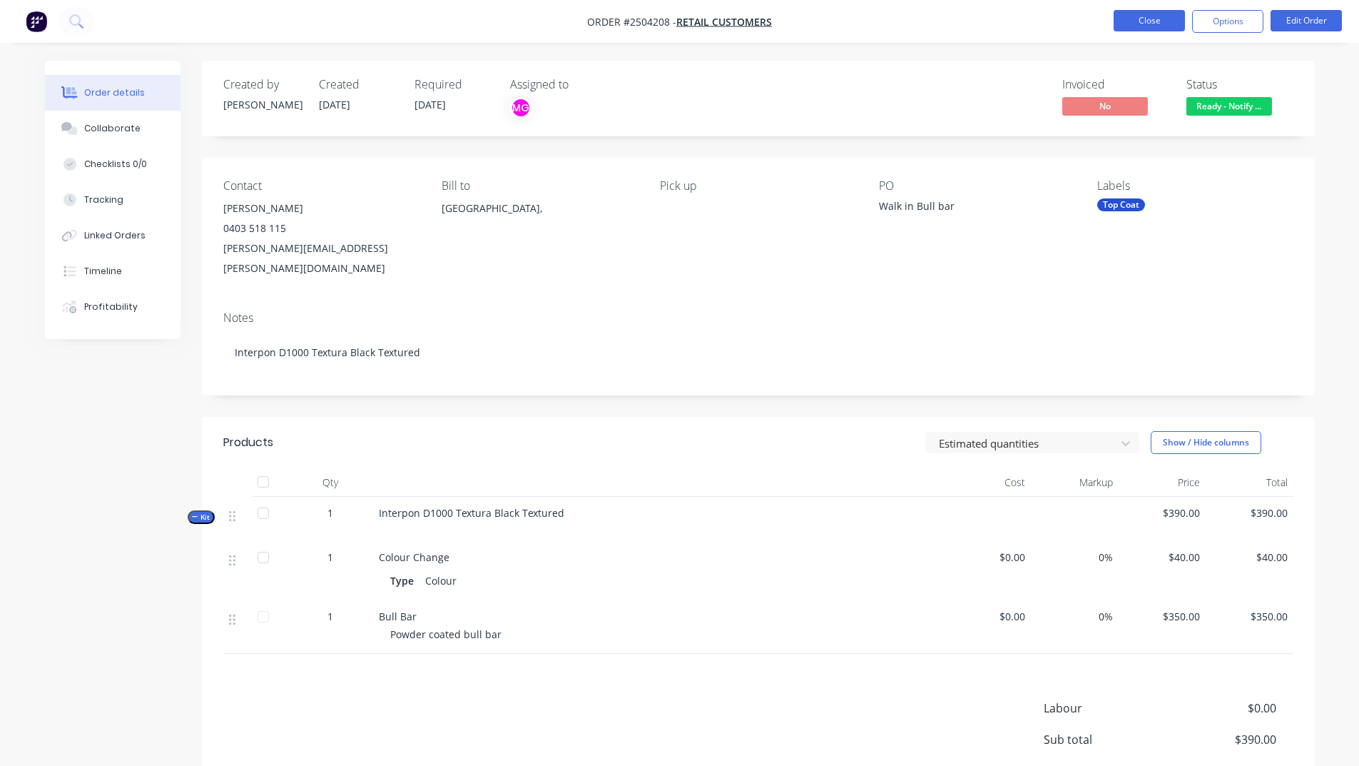
click at [1155, 23] on button "Close" at bounding box center [1149, 20] width 71 height 21
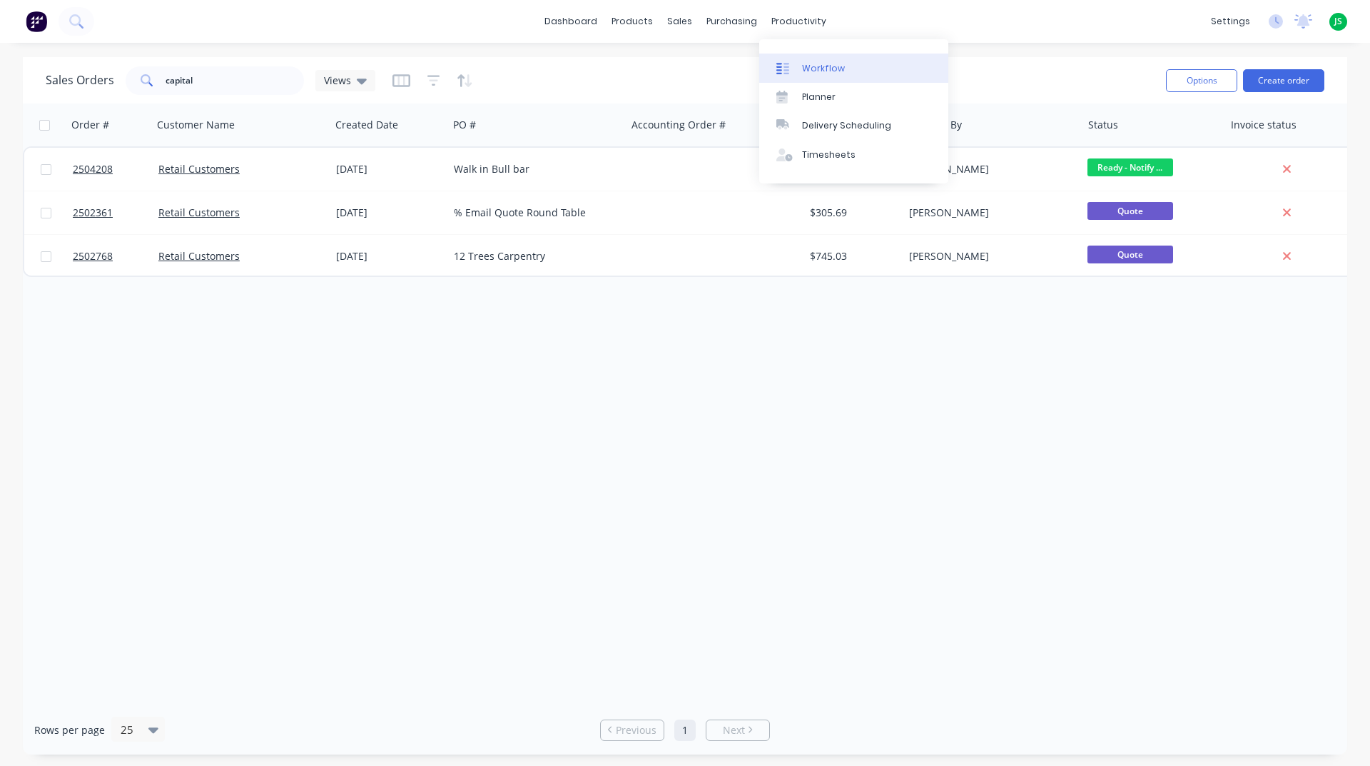
click at [816, 80] on link "Workflow" at bounding box center [853, 68] width 189 height 29
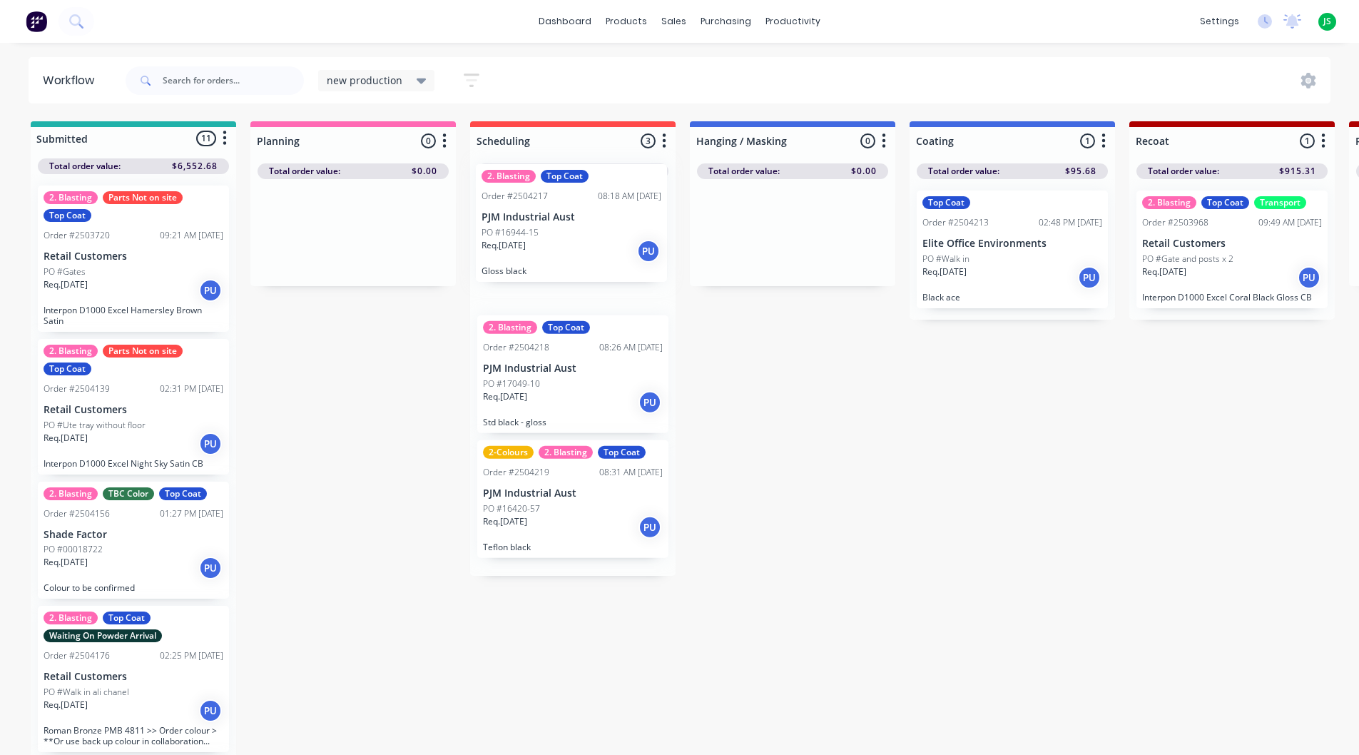
drag, startPoint x: 558, startPoint y: 260, endPoint x: 564, endPoint y: 231, distance: 29.9
click at [564, 231] on div "2. Blasting Top Coat Order #2504217 08:18 AM 25/09/25 PJM Industrial Aust PO #1…" at bounding box center [572, 377] width 205 height 397
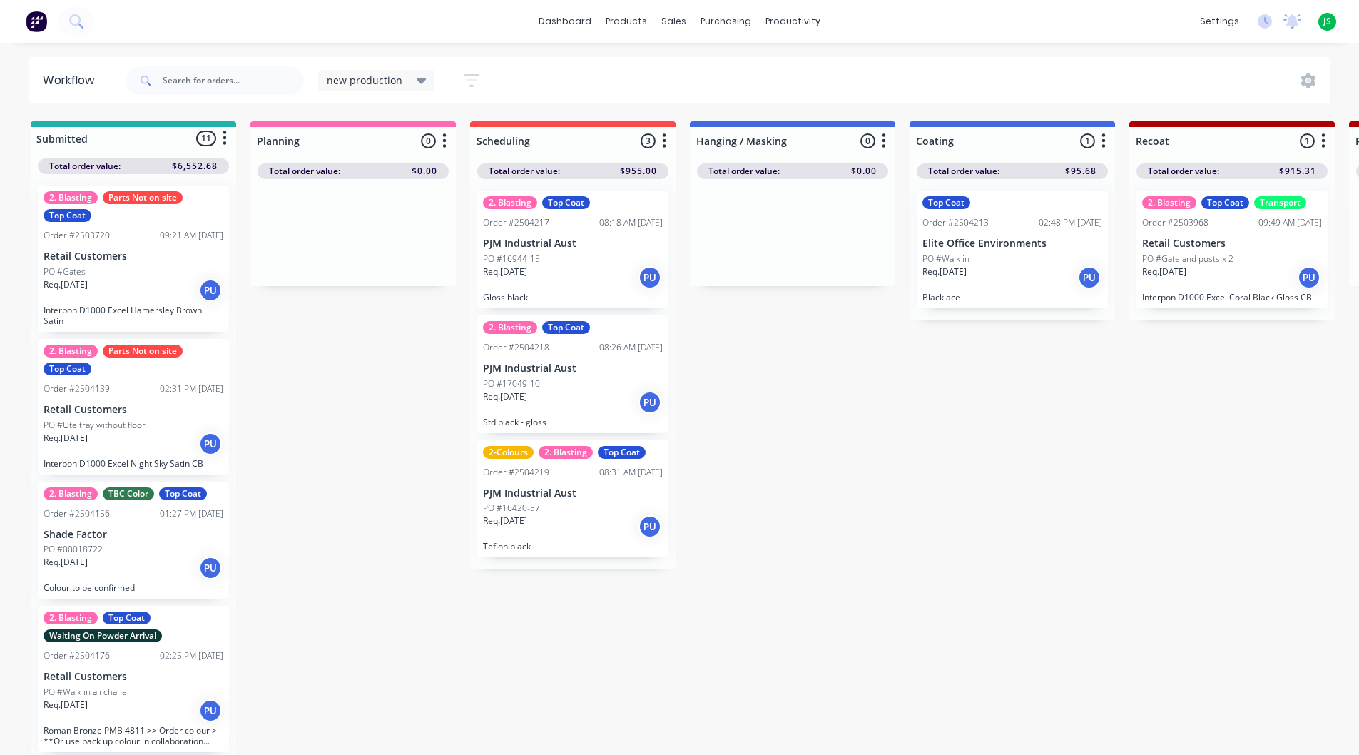
click at [561, 506] on div "PO #16420-57" at bounding box center [573, 508] width 180 height 13
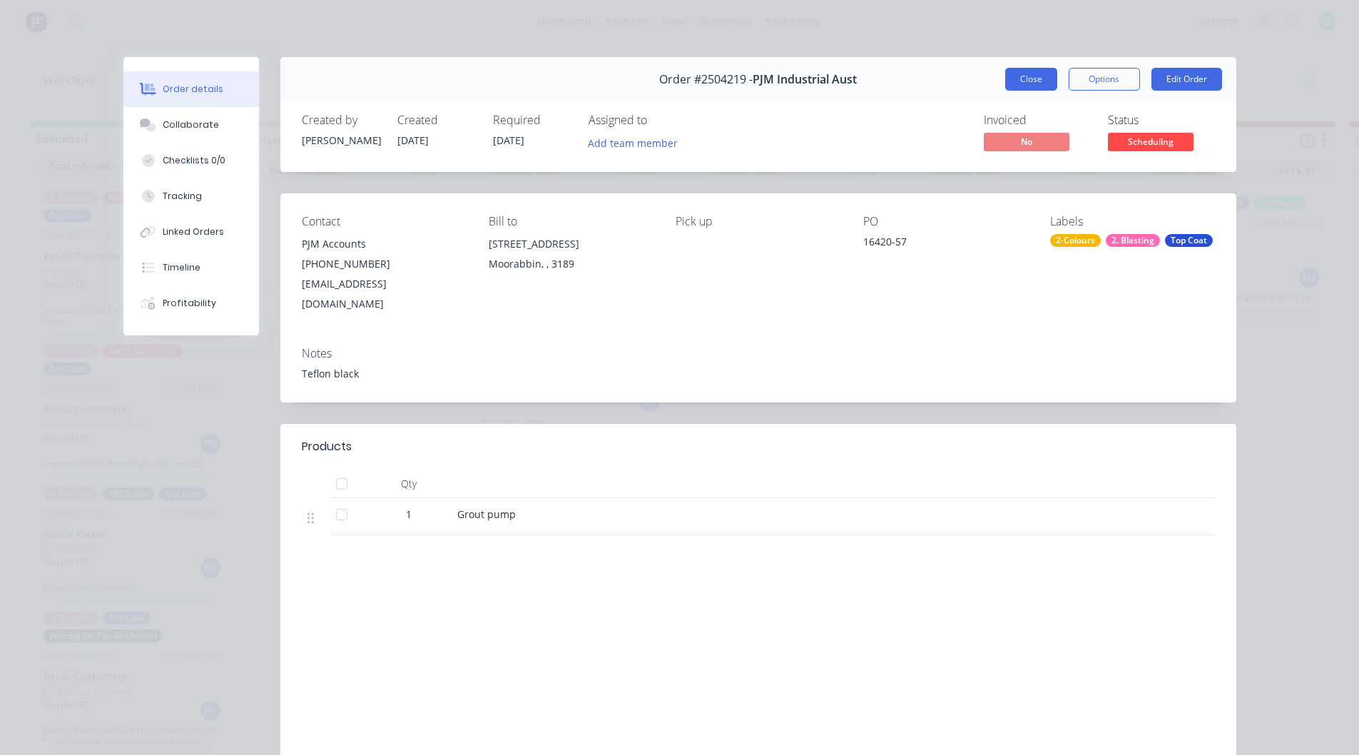
click at [1026, 82] on button "Close" at bounding box center [1031, 79] width 52 height 23
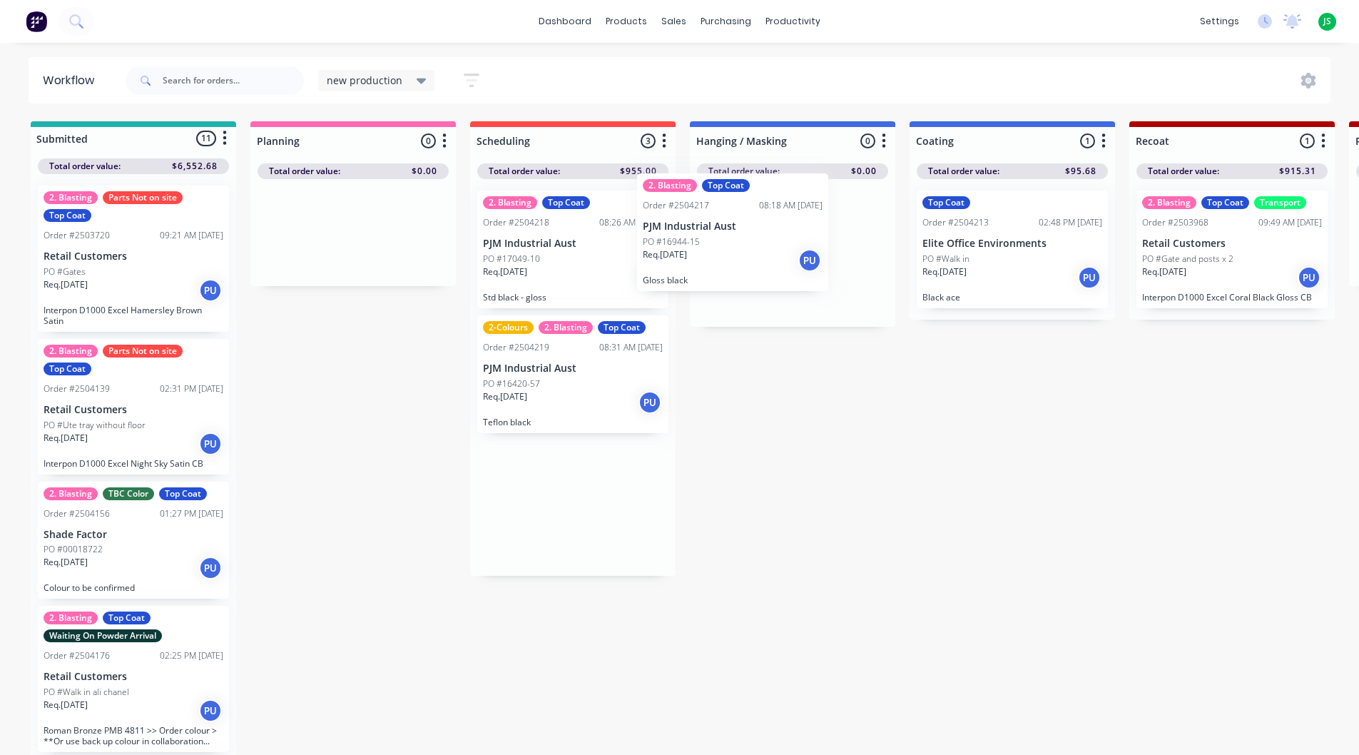
drag, startPoint x: 549, startPoint y: 253, endPoint x: 708, endPoint y: 238, distance: 159.8
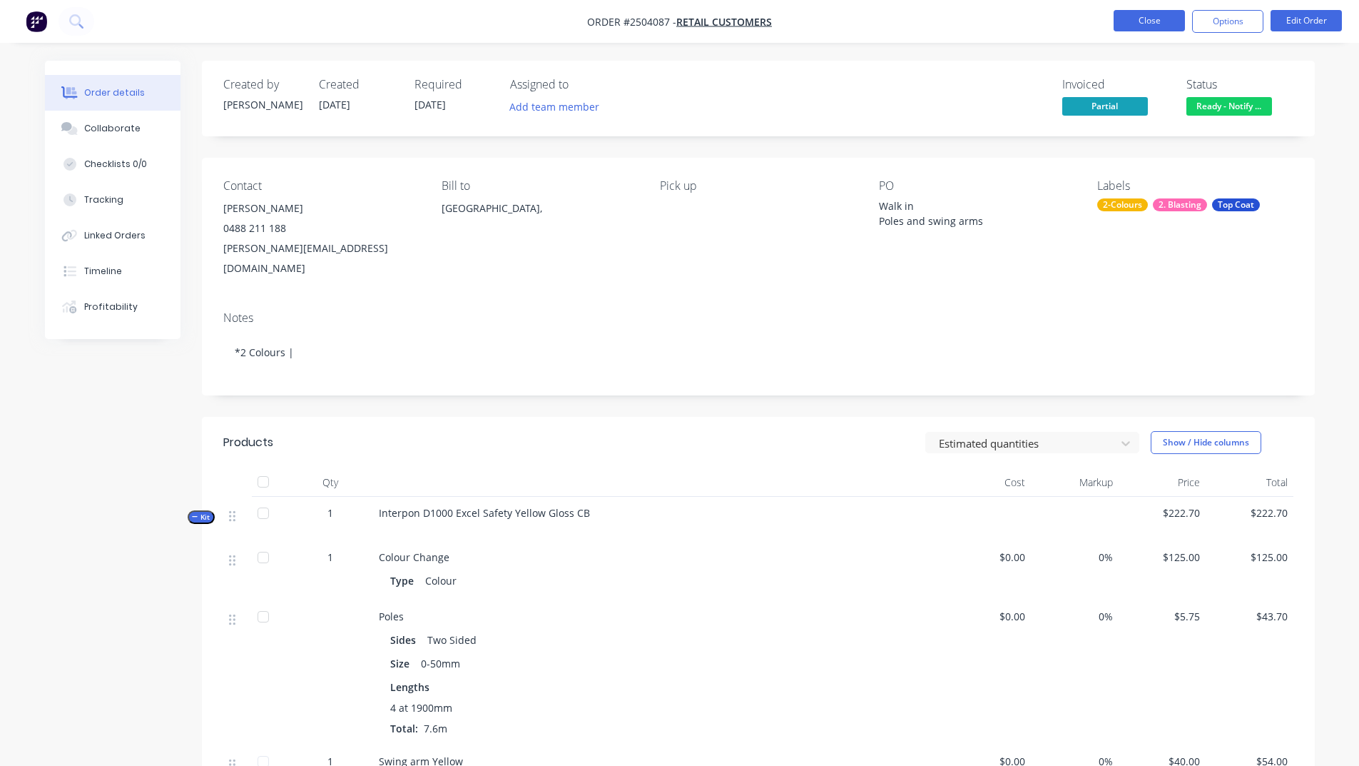
click at [1146, 19] on button "Close" at bounding box center [1149, 20] width 71 height 21
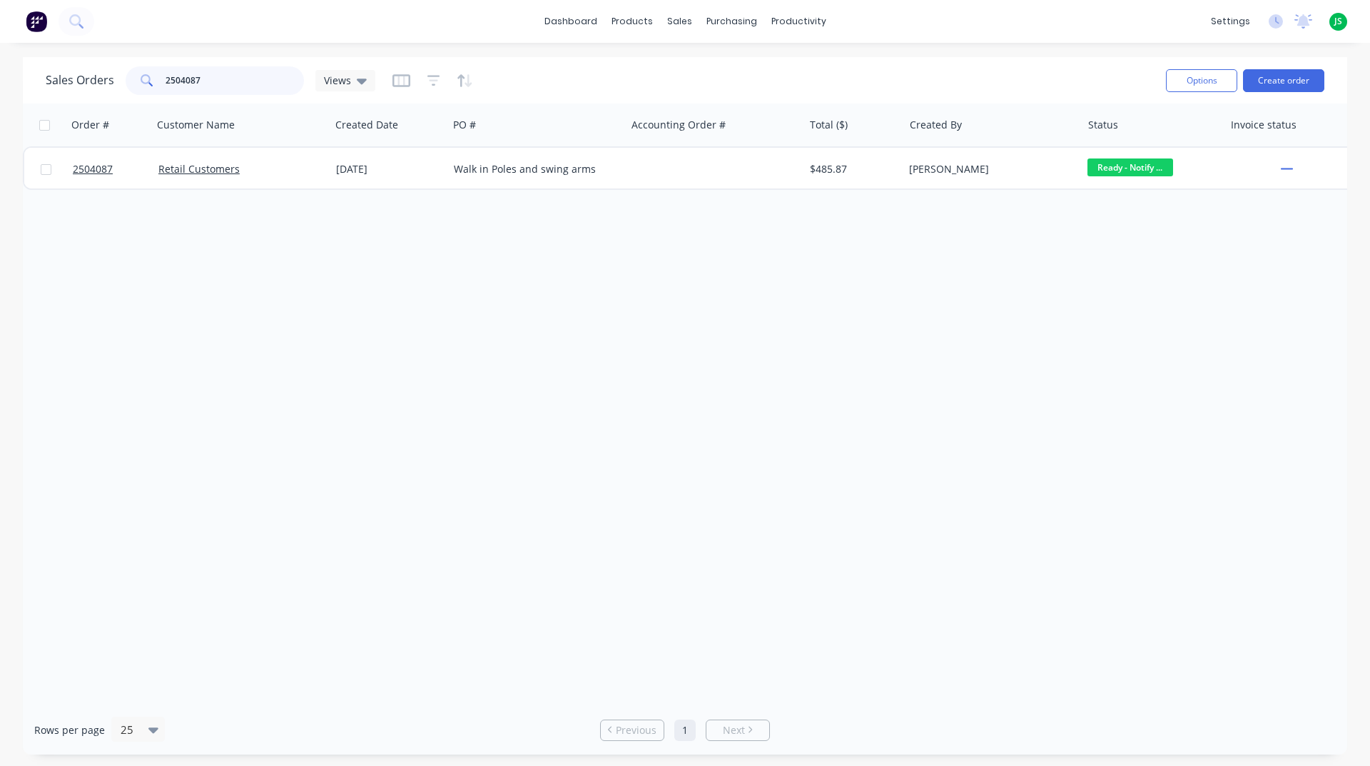
click at [239, 73] on input "2504087" at bounding box center [235, 80] width 139 height 29
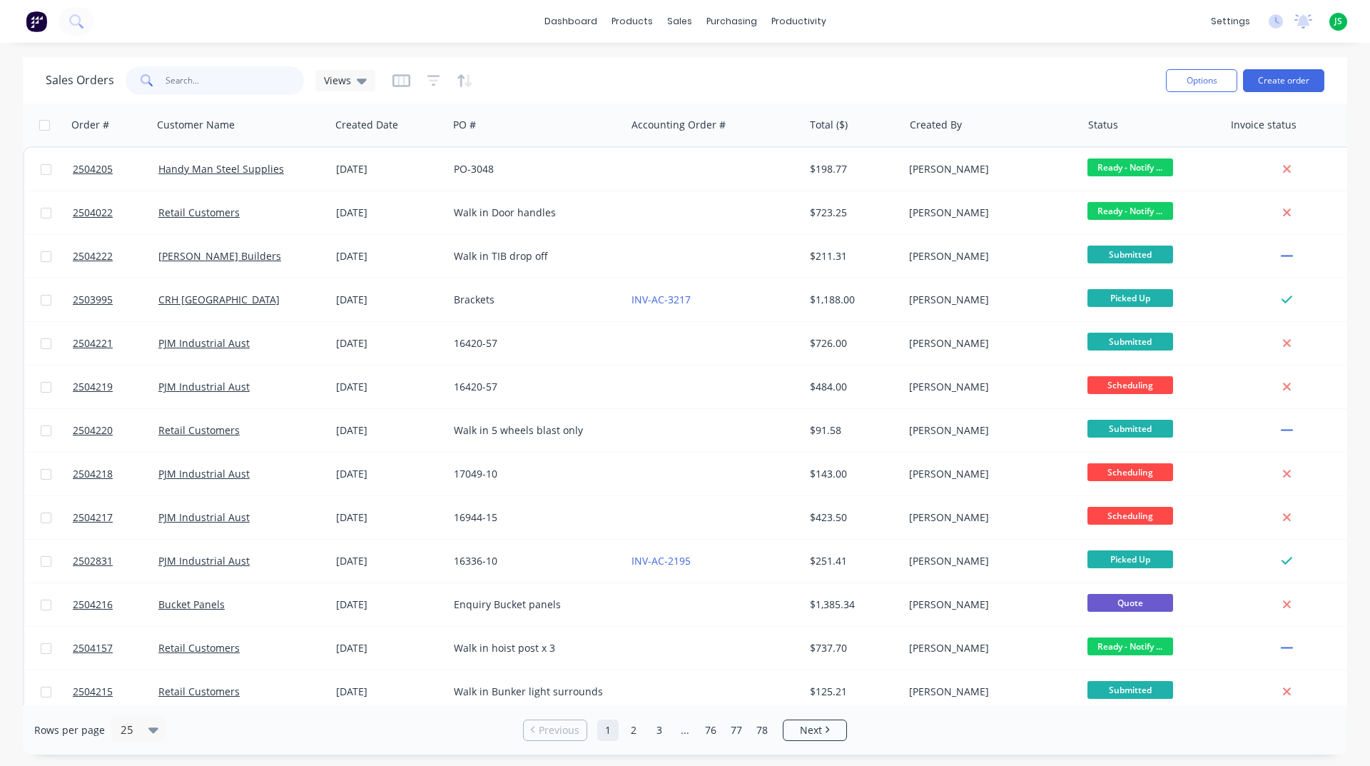
click at [208, 81] on input "text" at bounding box center [235, 80] width 139 height 29
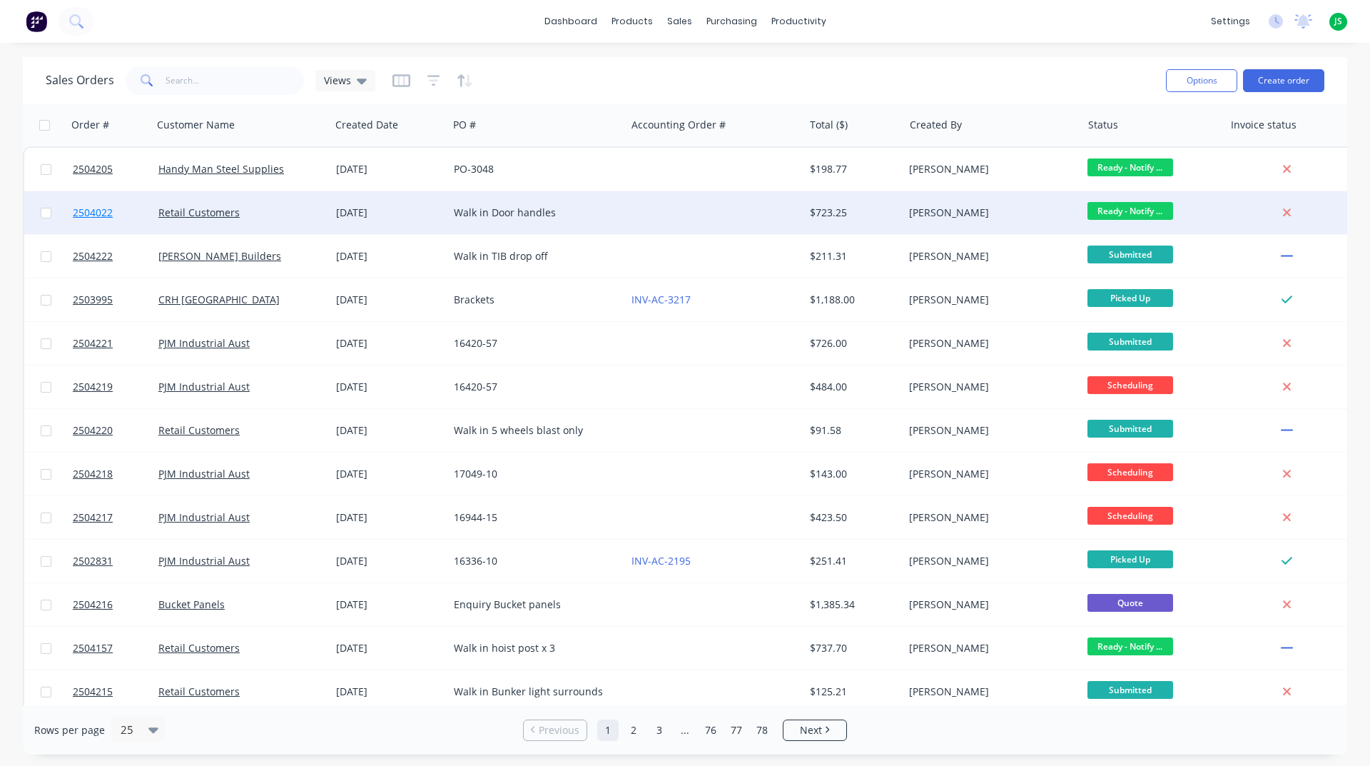
click at [86, 214] on span "2504022" at bounding box center [93, 212] width 40 height 14
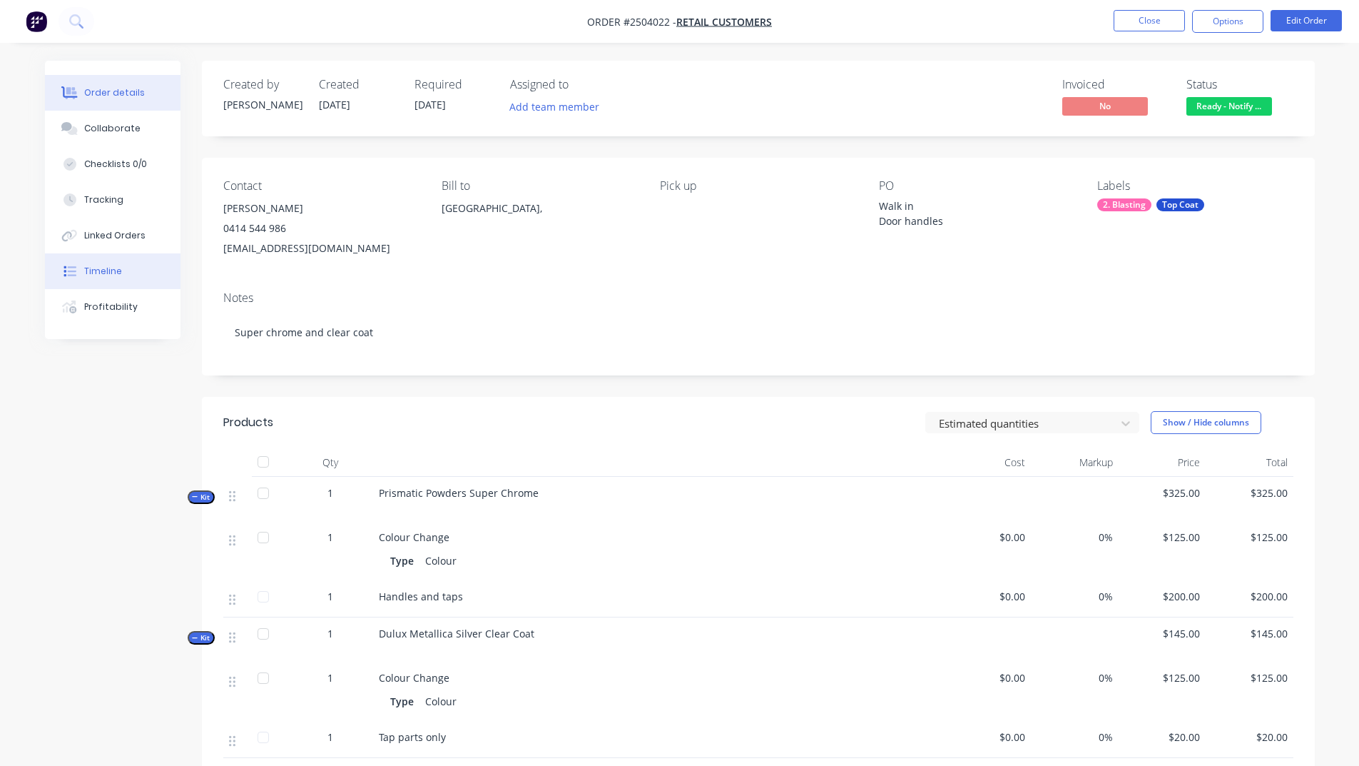
click at [111, 274] on div "Timeline" at bounding box center [103, 271] width 38 height 13
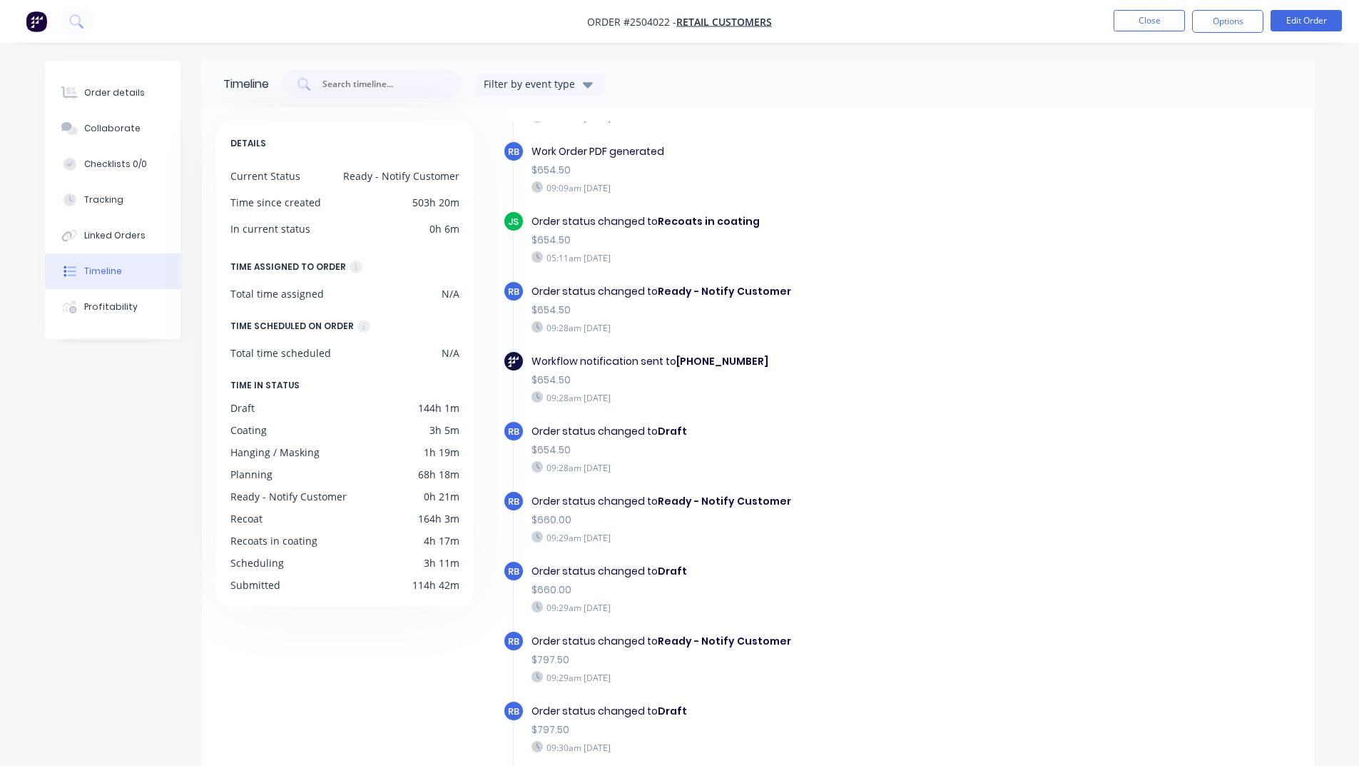
scroll to position [1322, 0]
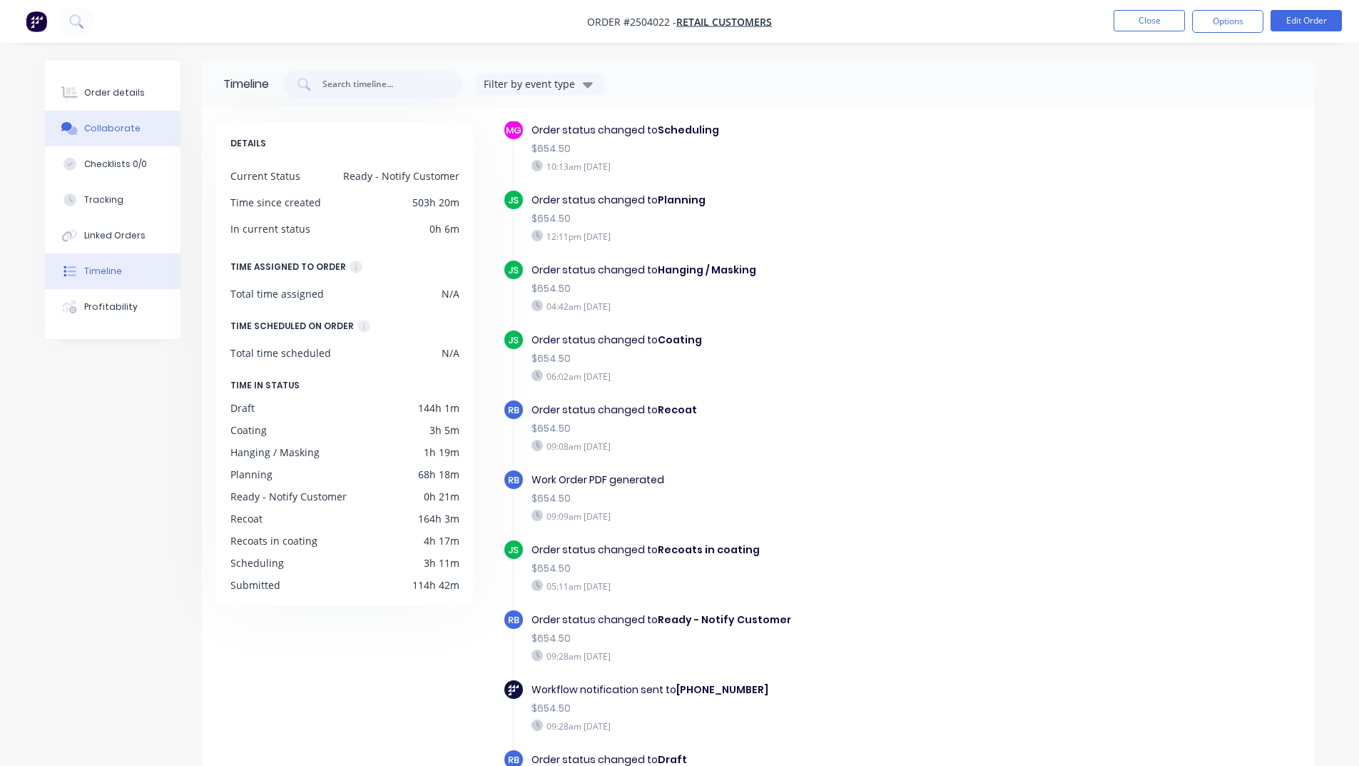
click at [116, 126] on div "Collaborate" at bounding box center [112, 128] width 56 height 13
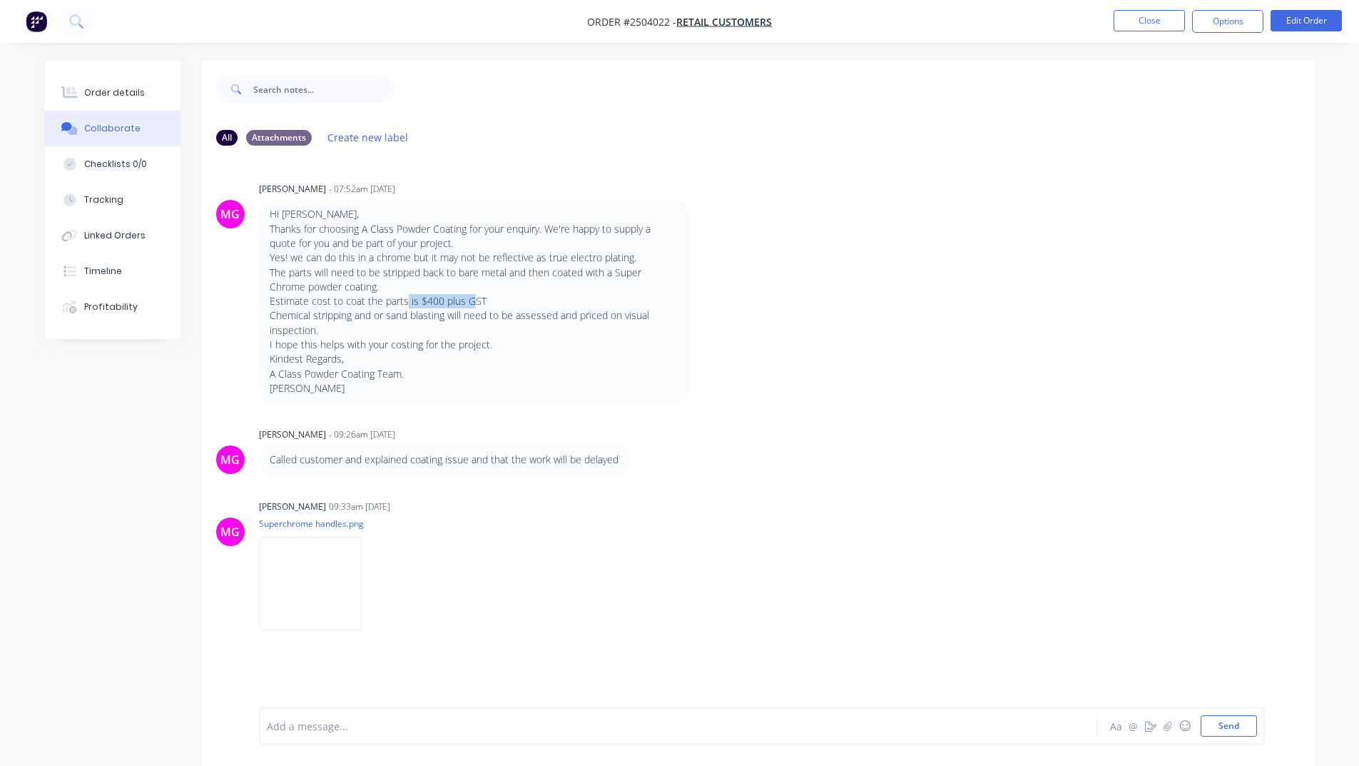
drag, startPoint x: 472, startPoint y: 300, endPoint x: 405, endPoint y: 298, distance: 67.8
click at [405, 298] on p "Estimate cost to coat the parts is $400 plus GST" at bounding box center [474, 301] width 409 height 14
click at [100, 89] on div "Order details" at bounding box center [114, 92] width 61 height 13
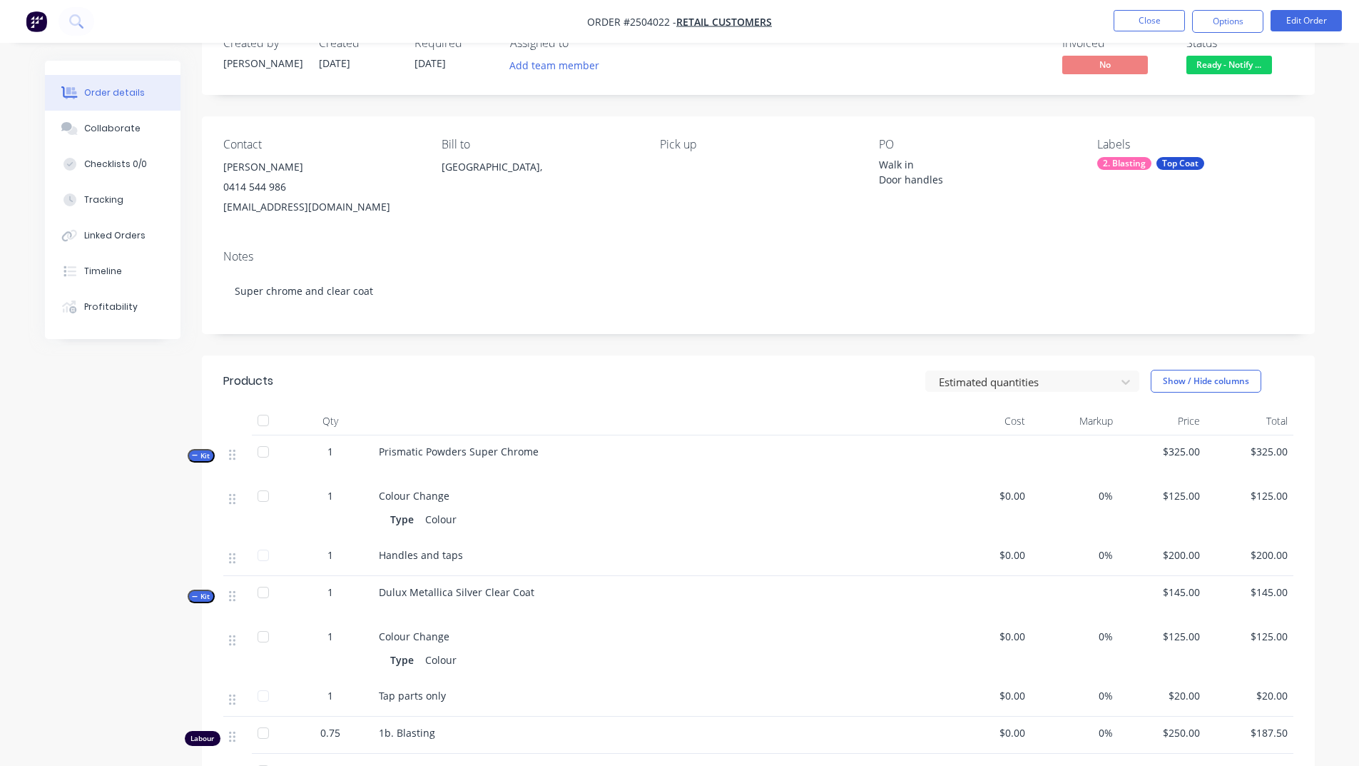
scroll to position [143, 0]
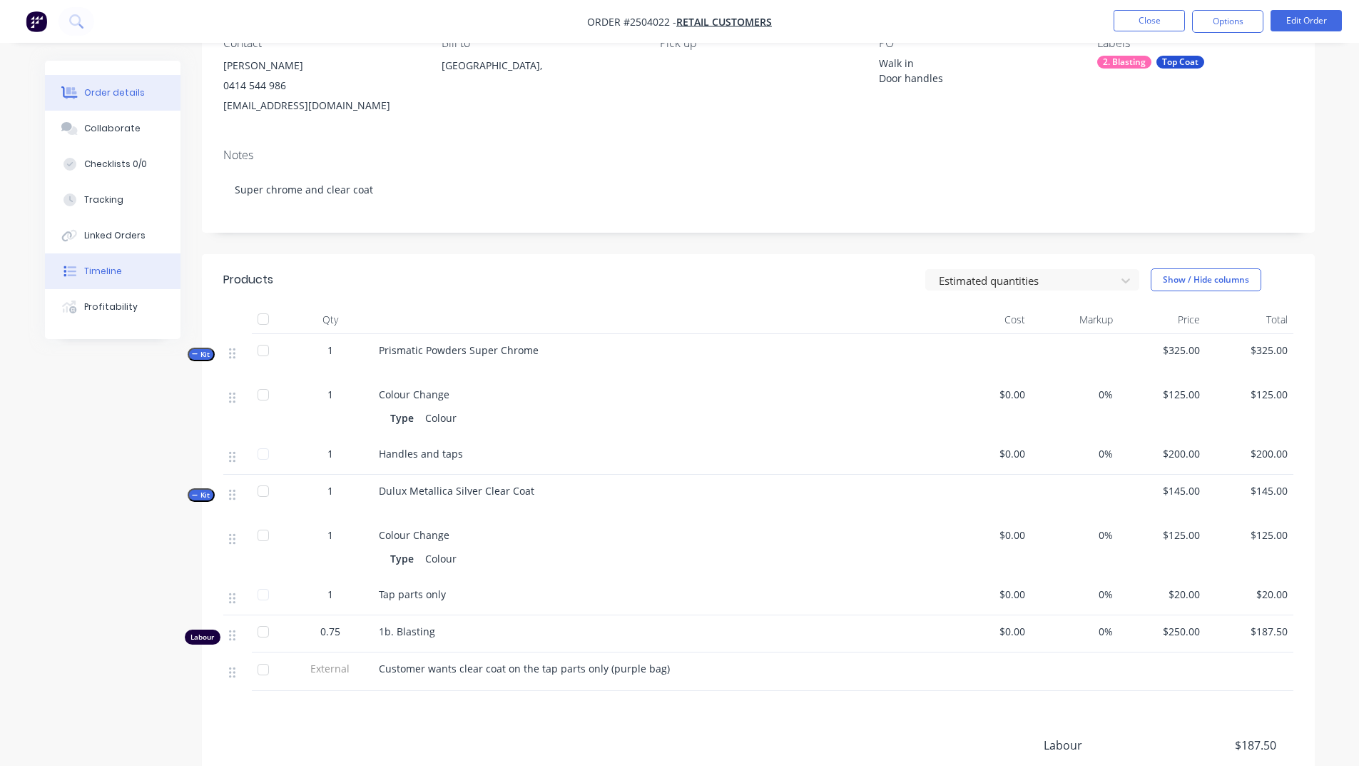
click at [91, 274] on div "Timeline" at bounding box center [103, 271] width 38 height 13
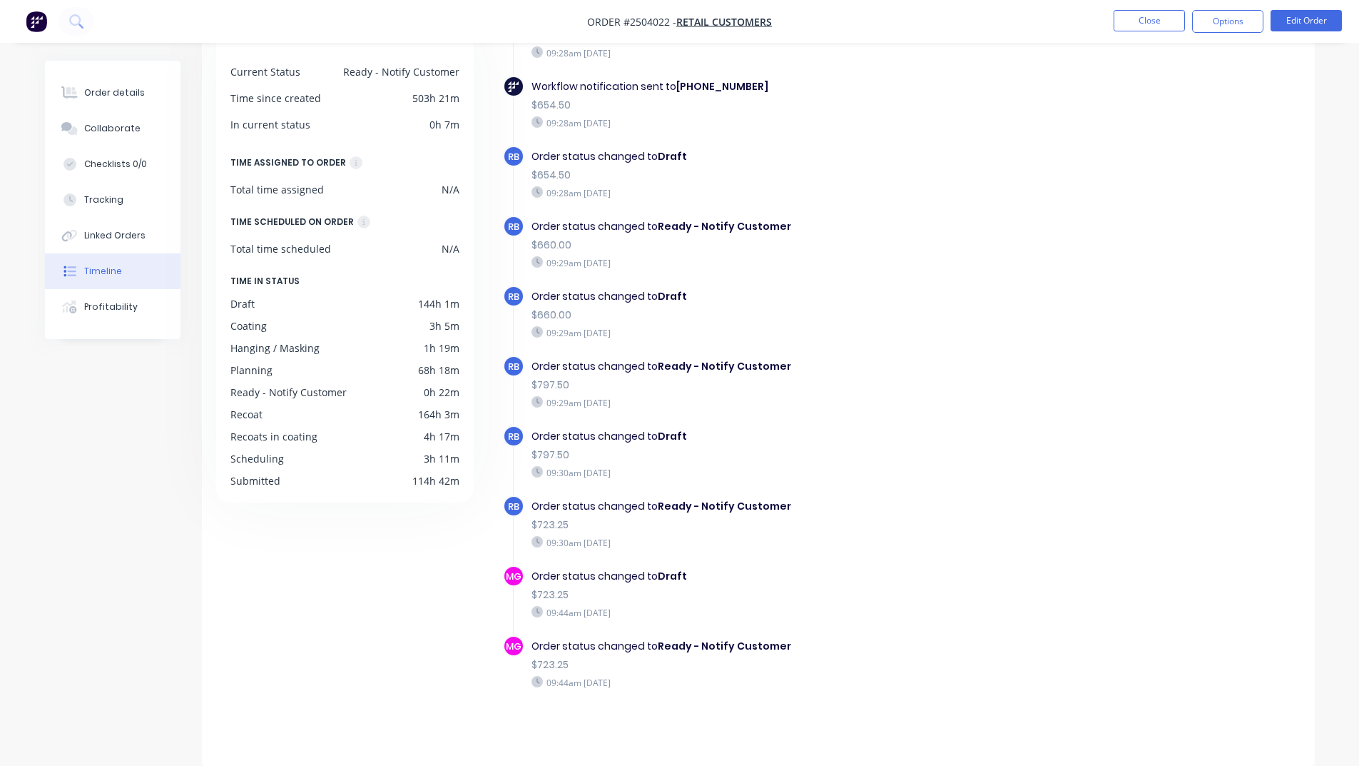
scroll to position [1821, 0]
click at [117, 96] on div "Order details" at bounding box center [114, 92] width 61 height 13
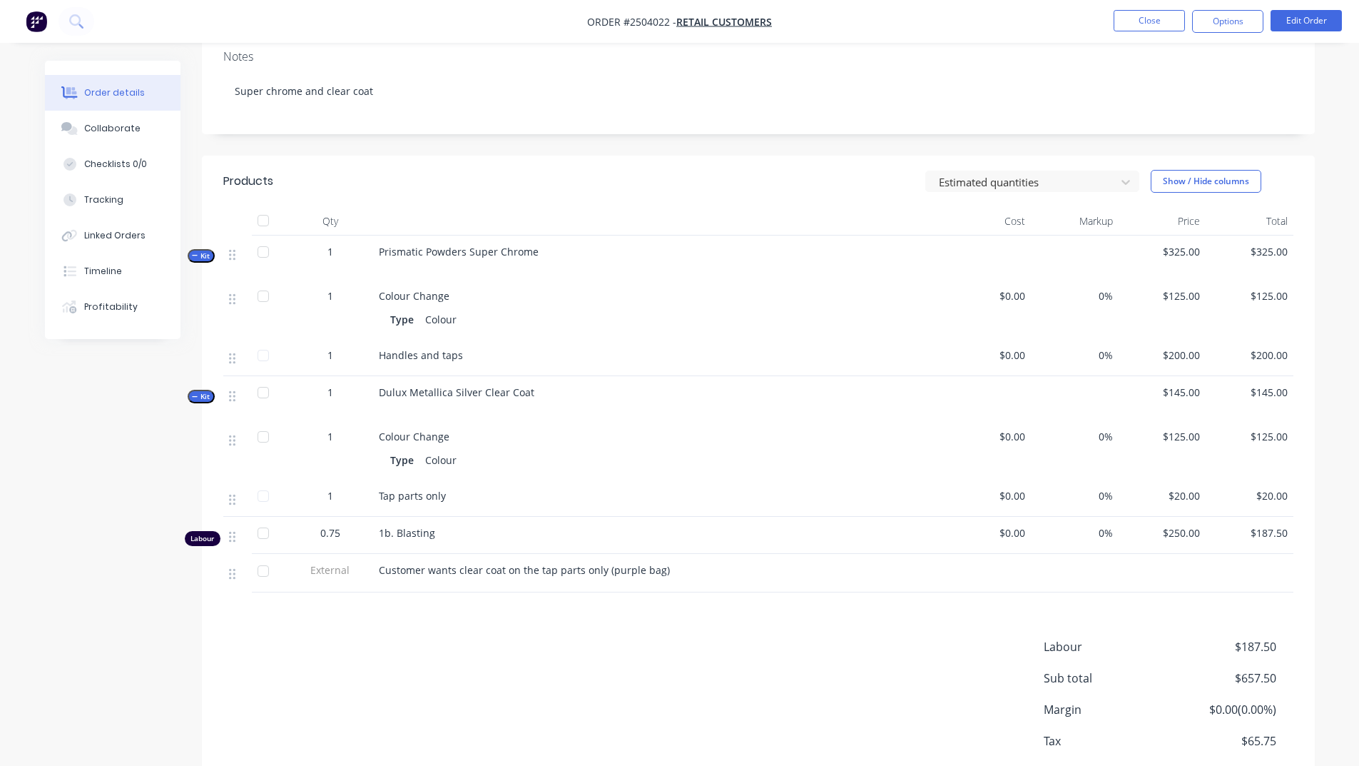
scroll to position [247, 0]
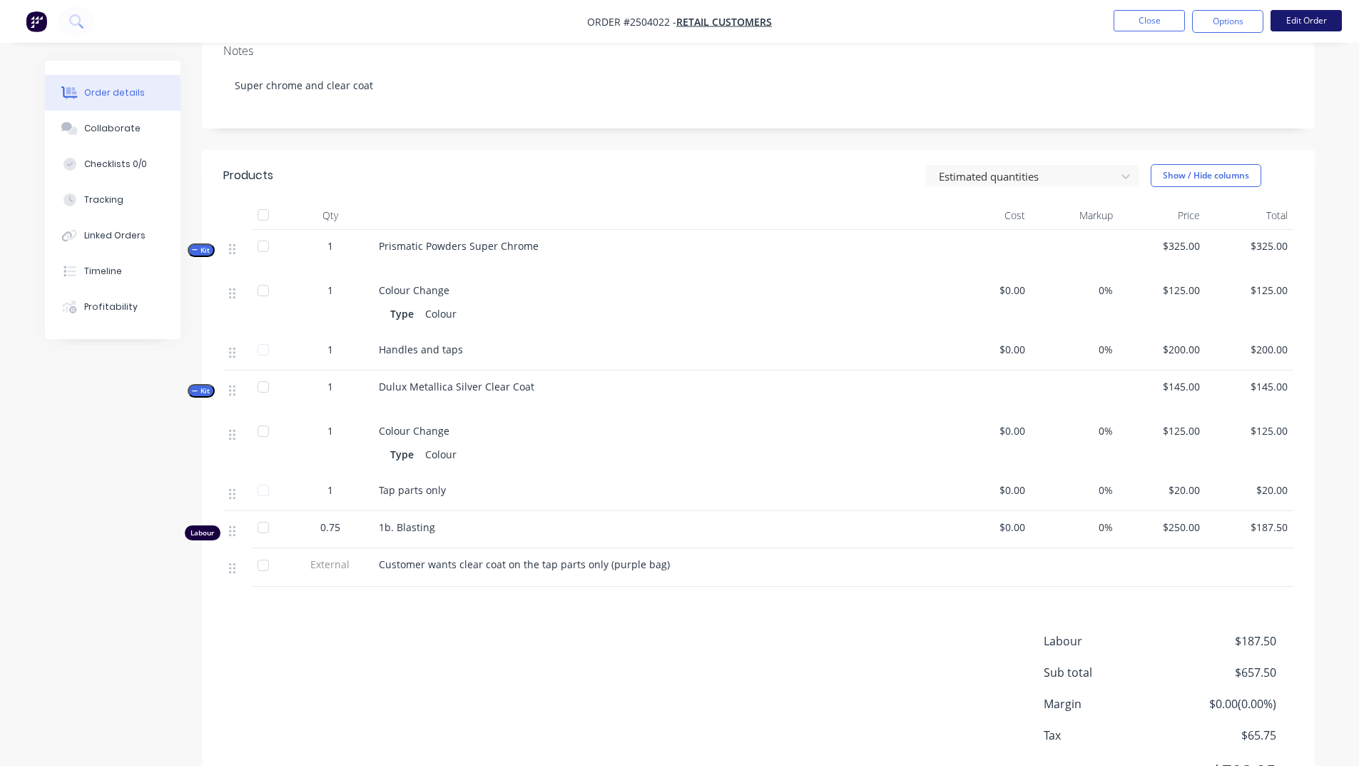
click at [1298, 22] on button "Edit Order" at bounding box center [1306, 20] width 71 height 21
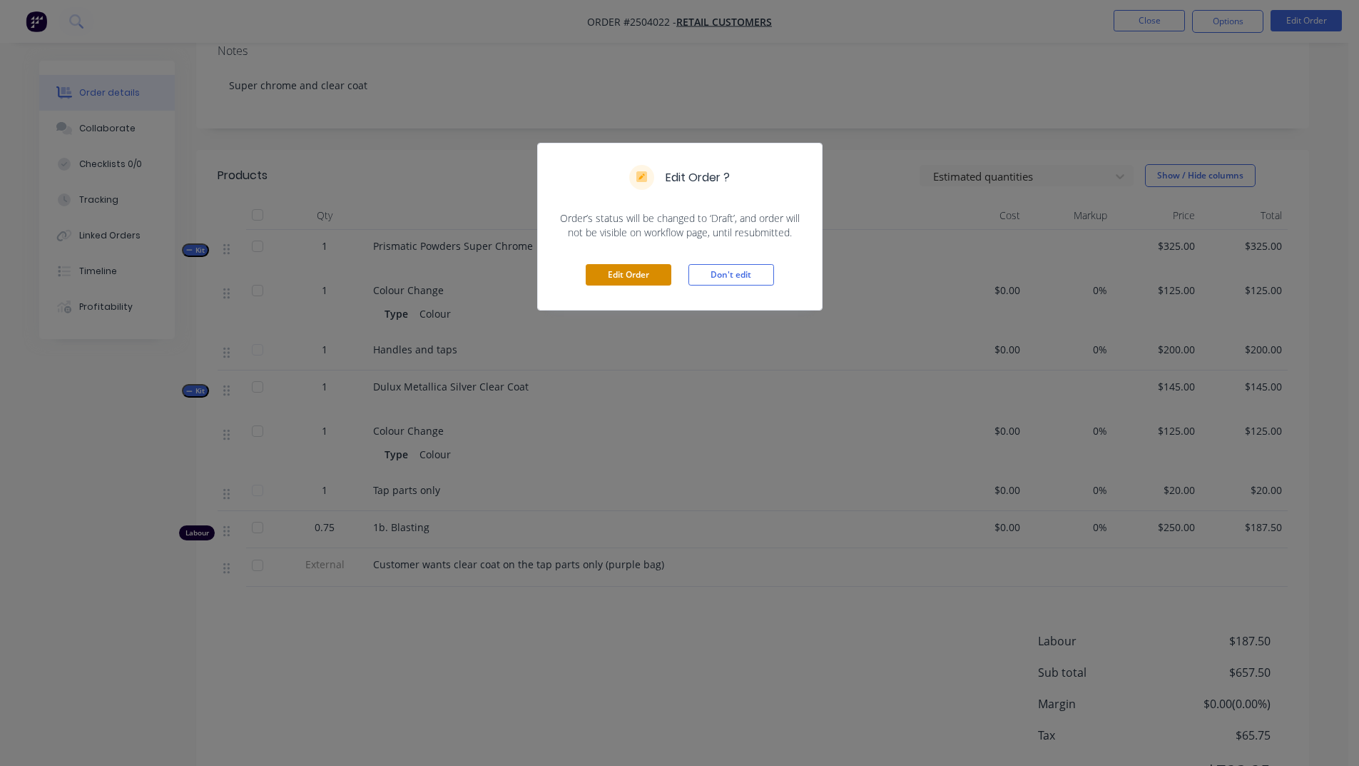
click at [633, 277] on button "Edit Order" at bounding box center [629, 274] width 86 height 21
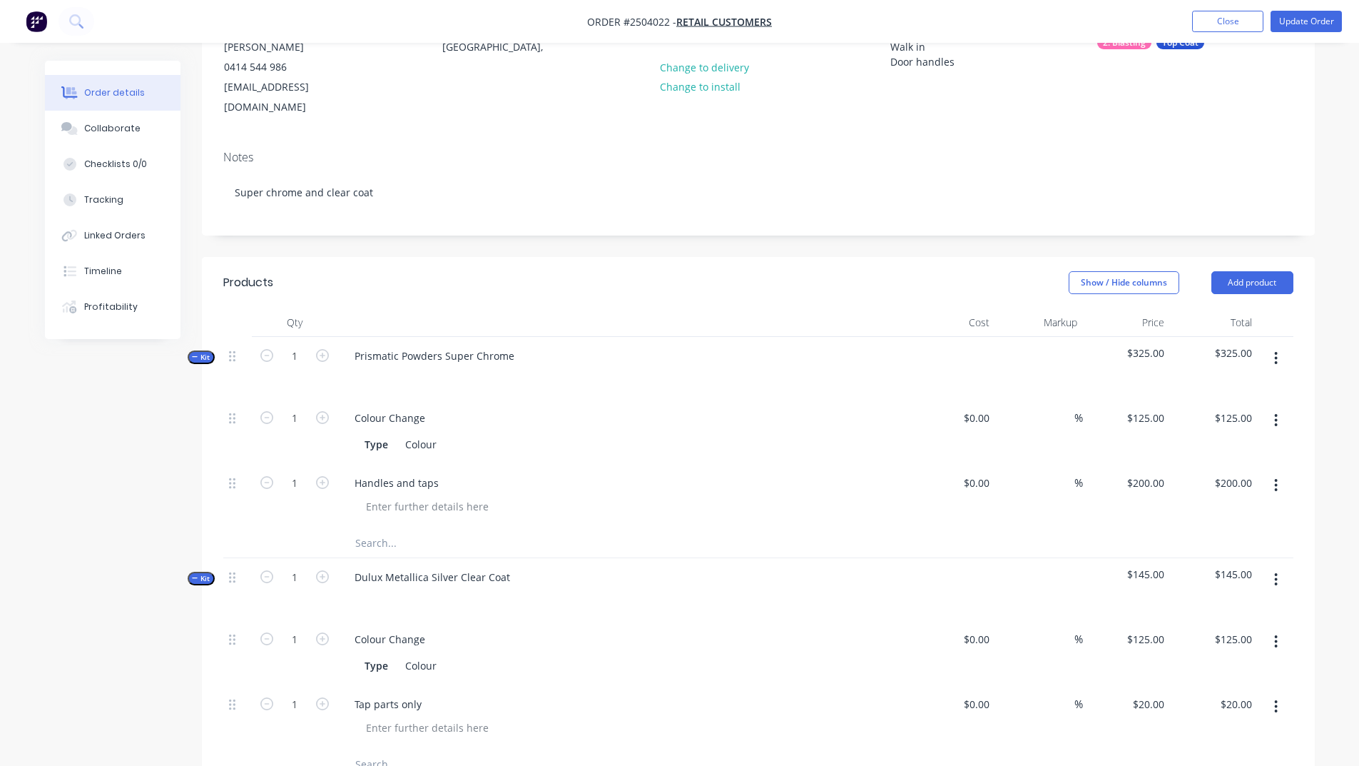
scroll to position [499, 0]
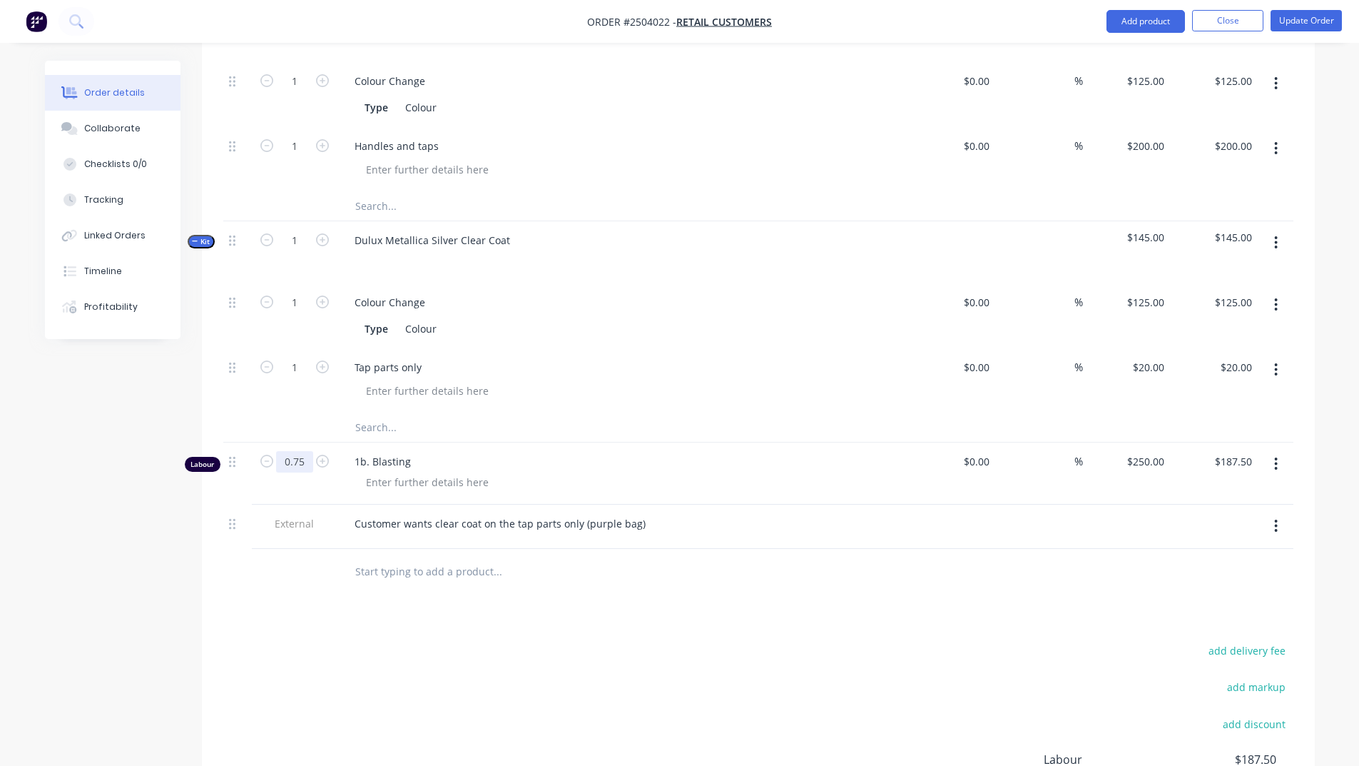
click at [303, 451] on input "0.75" at bounding box center [294, 461] width 37 height 21
type input "0.5"
type input "$125.00"
click at [639, 576] on div "Products Show / Hide columns Add product Qty Cost Markup Price Total Kit 1 Pris…" at bounding box center [758, 428] width 1113 height 1017
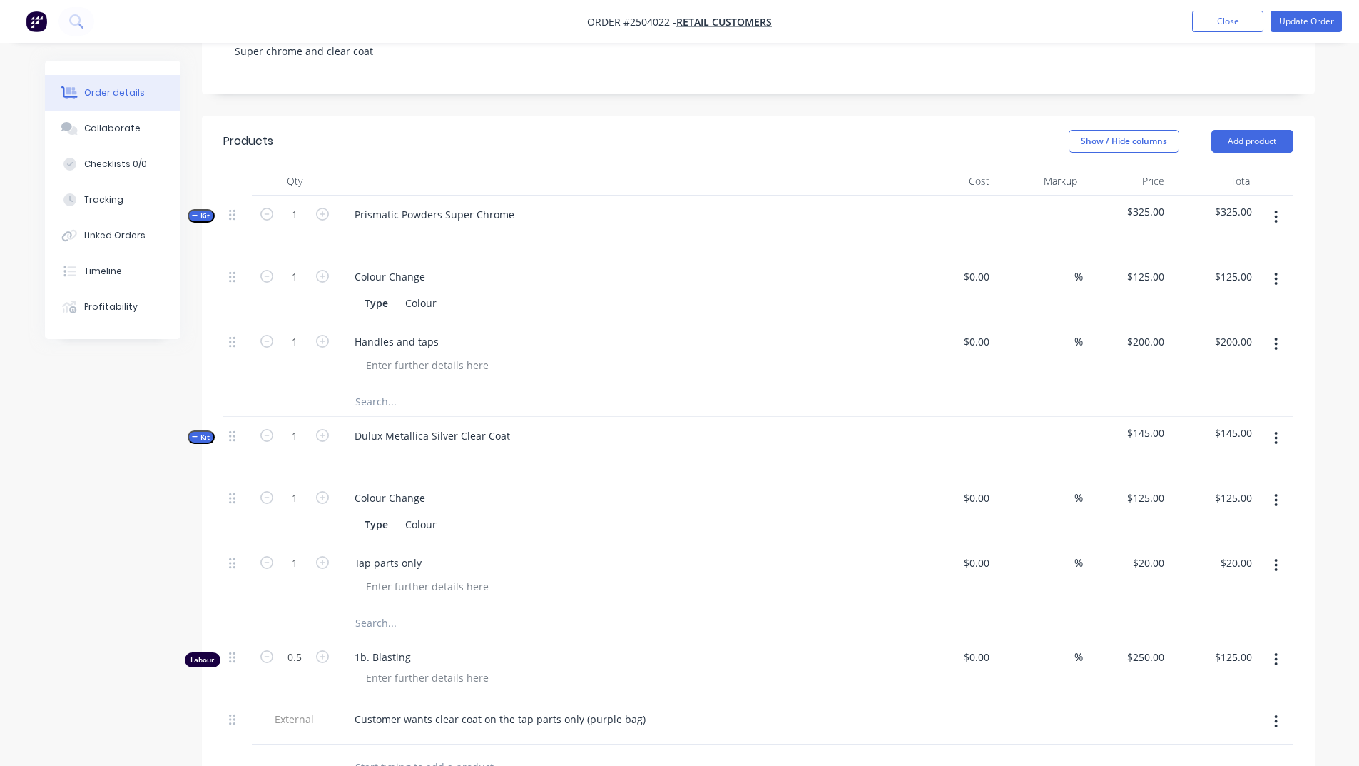
scroll to position [173, 0]
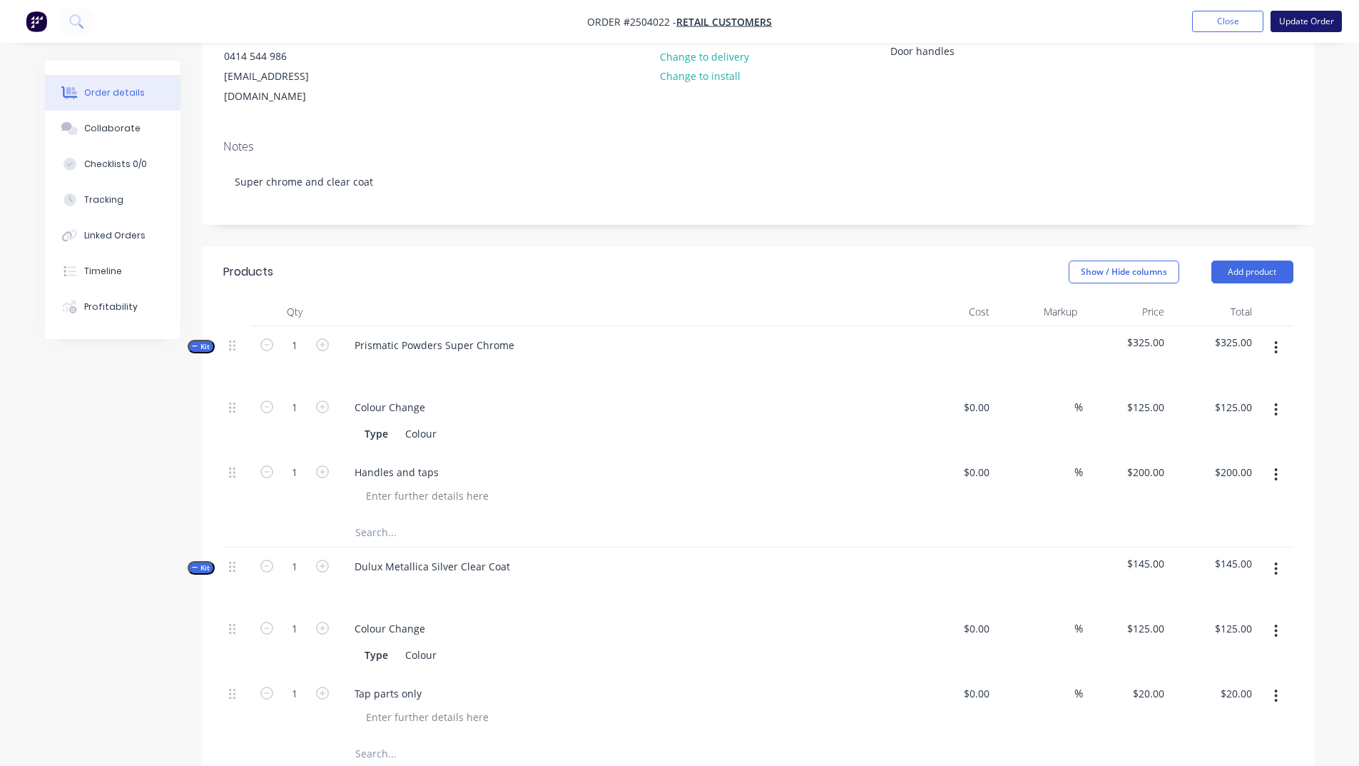
click at [1296, 17] on button "Update Order" at bounding box center [1306, 21] width 71 height 21
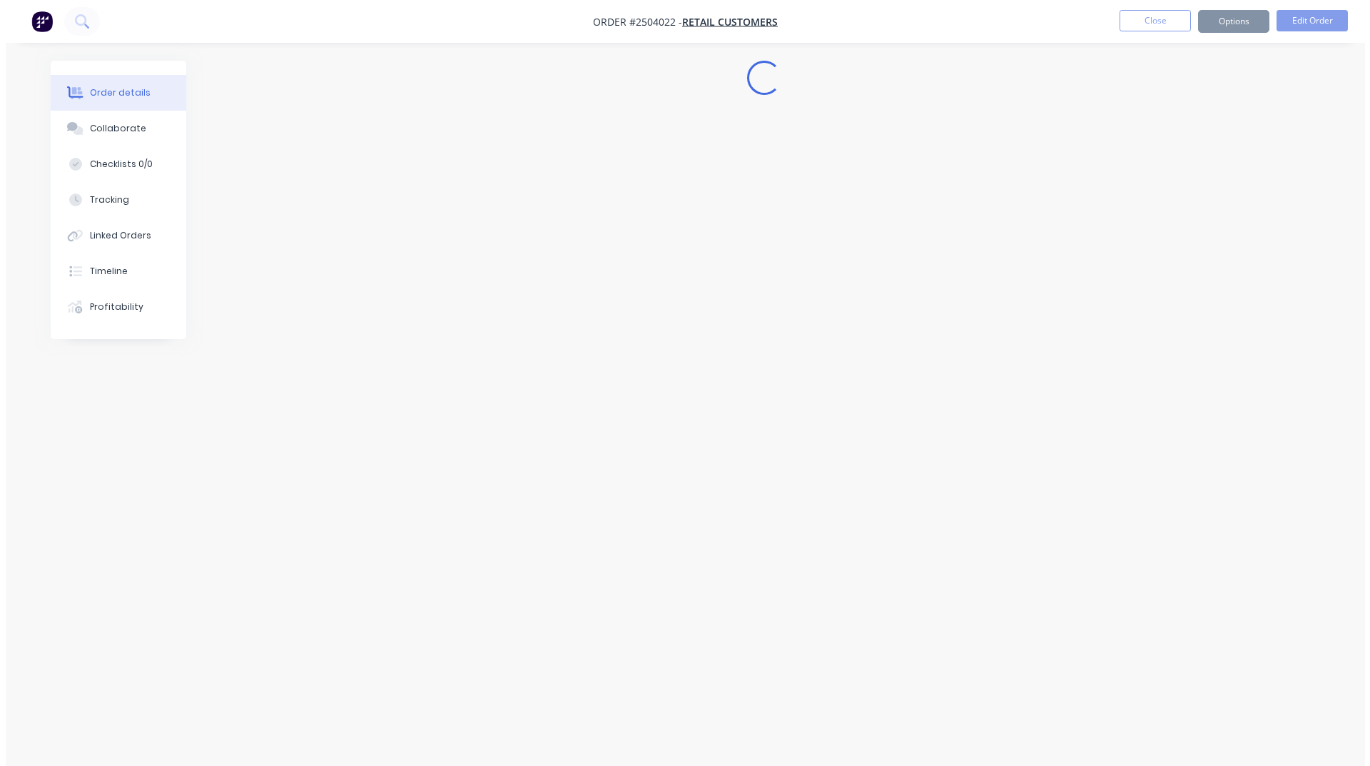
scroll to position [0, 0]
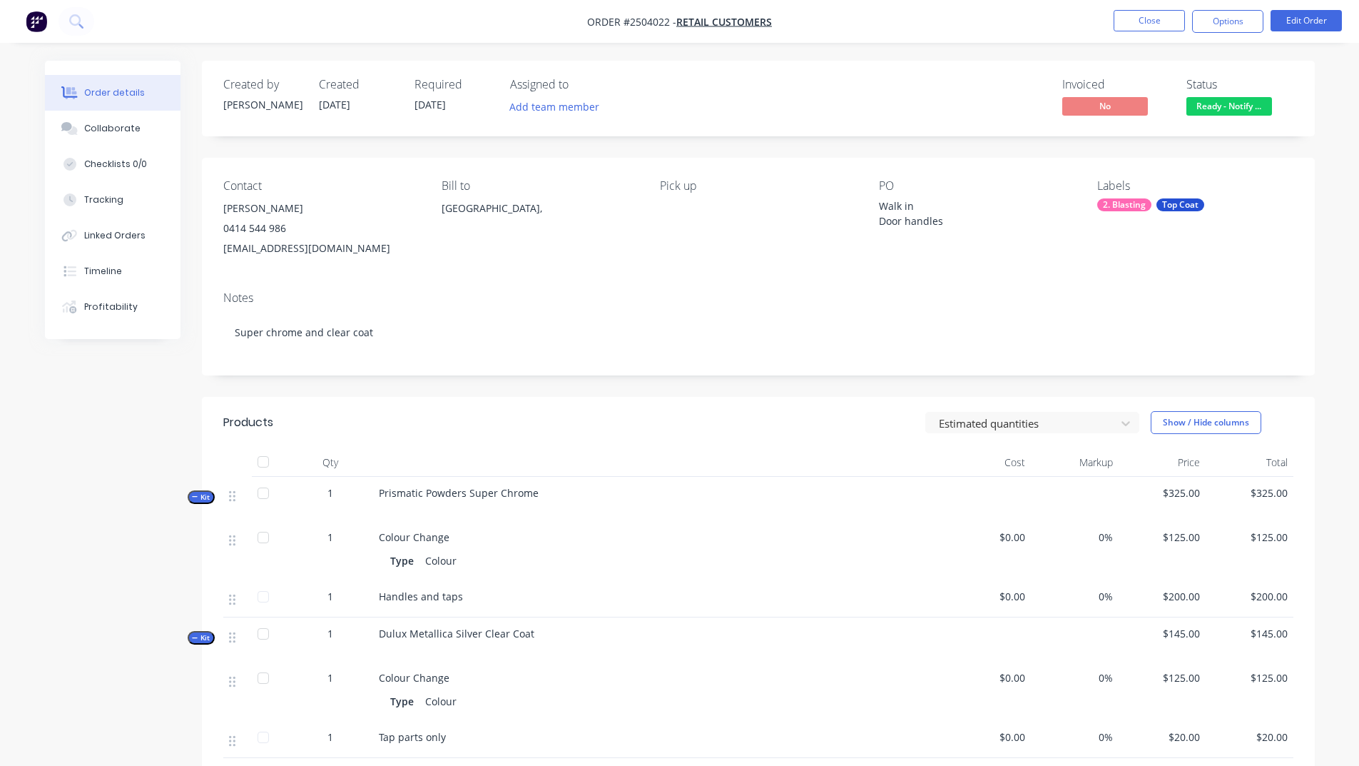
click at [1259, 259] on div "Contact Aldo Curcio 0414 544 986 aldocurcio1963@gmail.com Bill to Australia, Pi…" at bounding box center [758, 219] width 1113 height 122
click at [1144, 21] on button "Close" at bounding box center [1149, 20] width 71 height 21
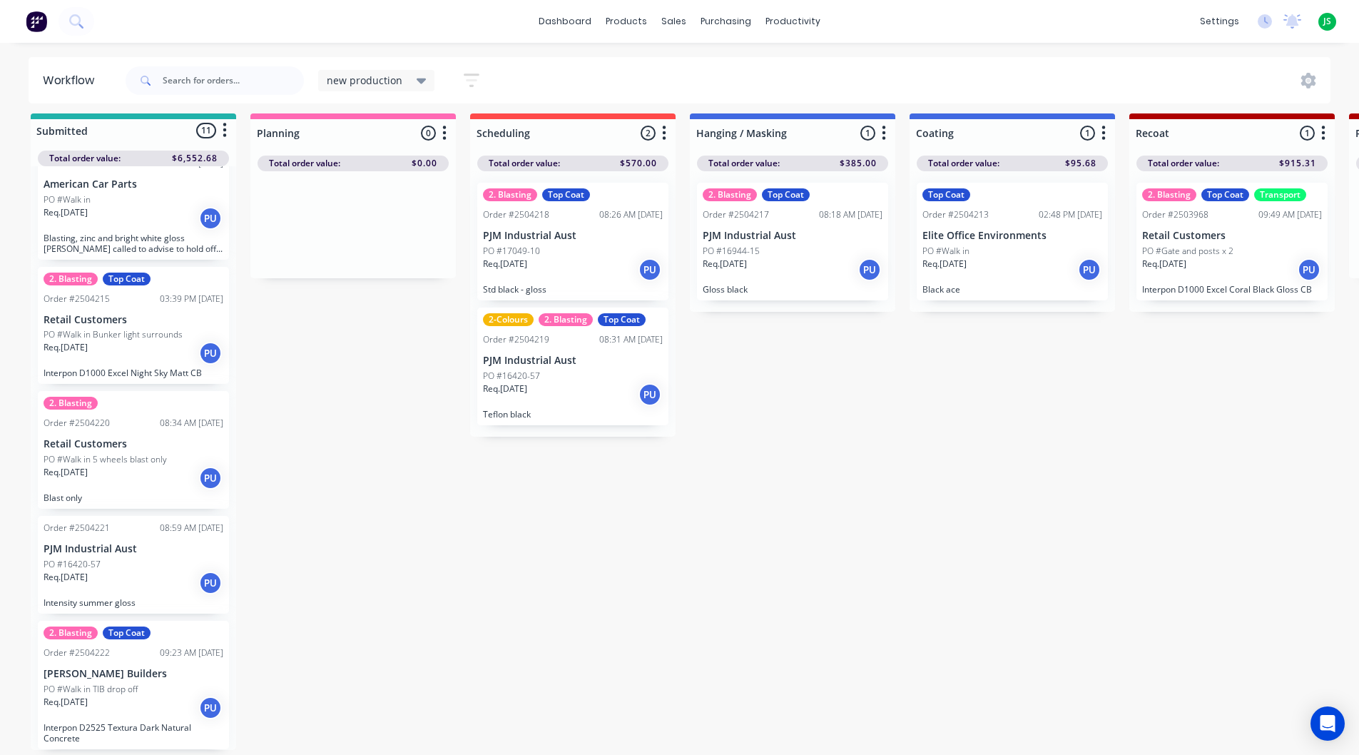
scroll to position [19, 0]
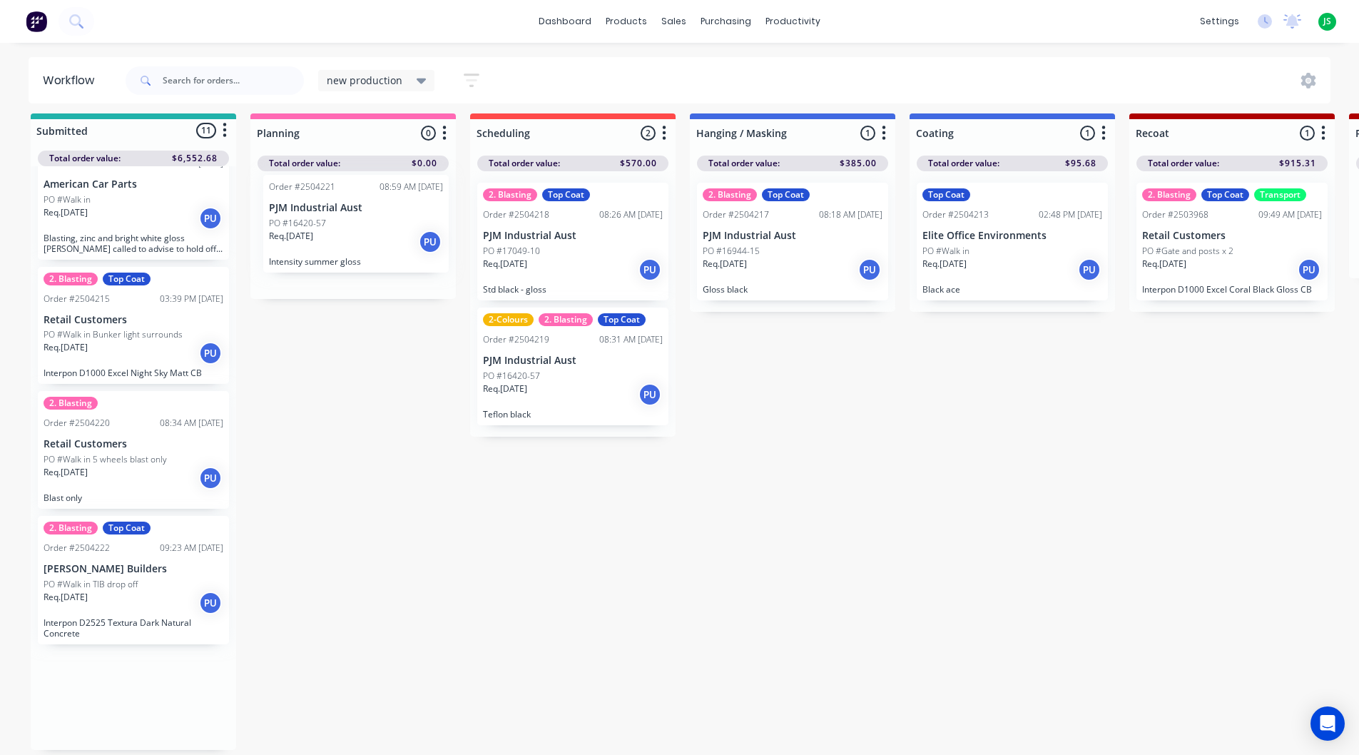
drag, startPoint x: 128, startPoint y: 559, endPoint x: 356, endPoint y: 223, distance: 405.3
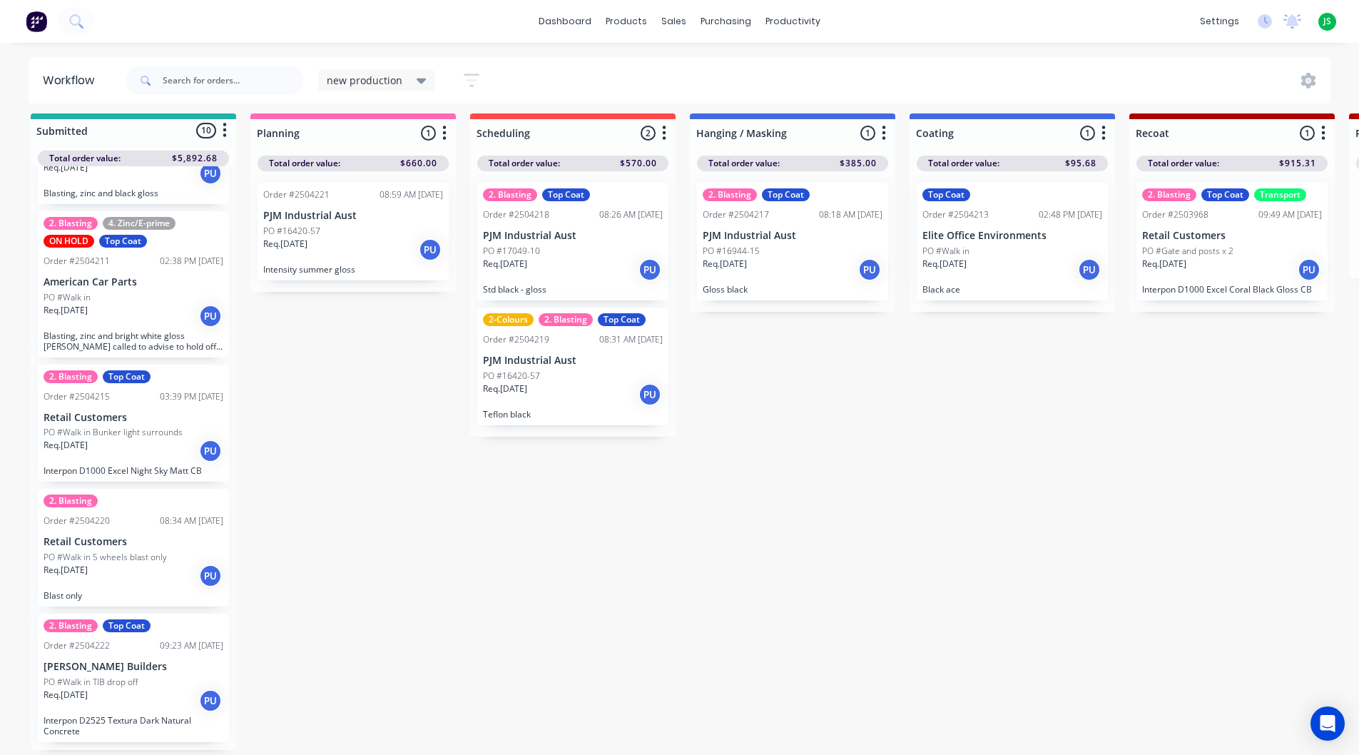
scroll to position [801, 0]
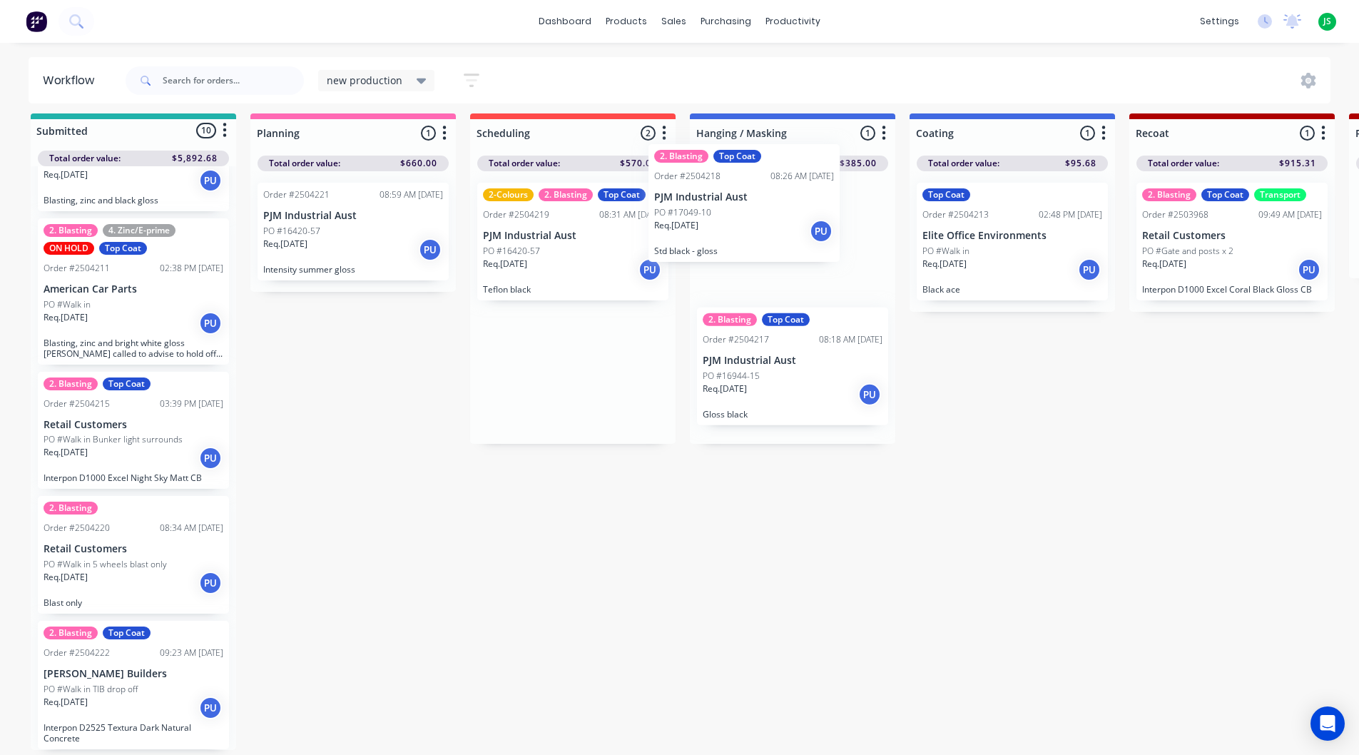
drag, startPoint x: 567, startPoint y: 268, endPoint x: 758, endPoint y: 231, distance: 194.6
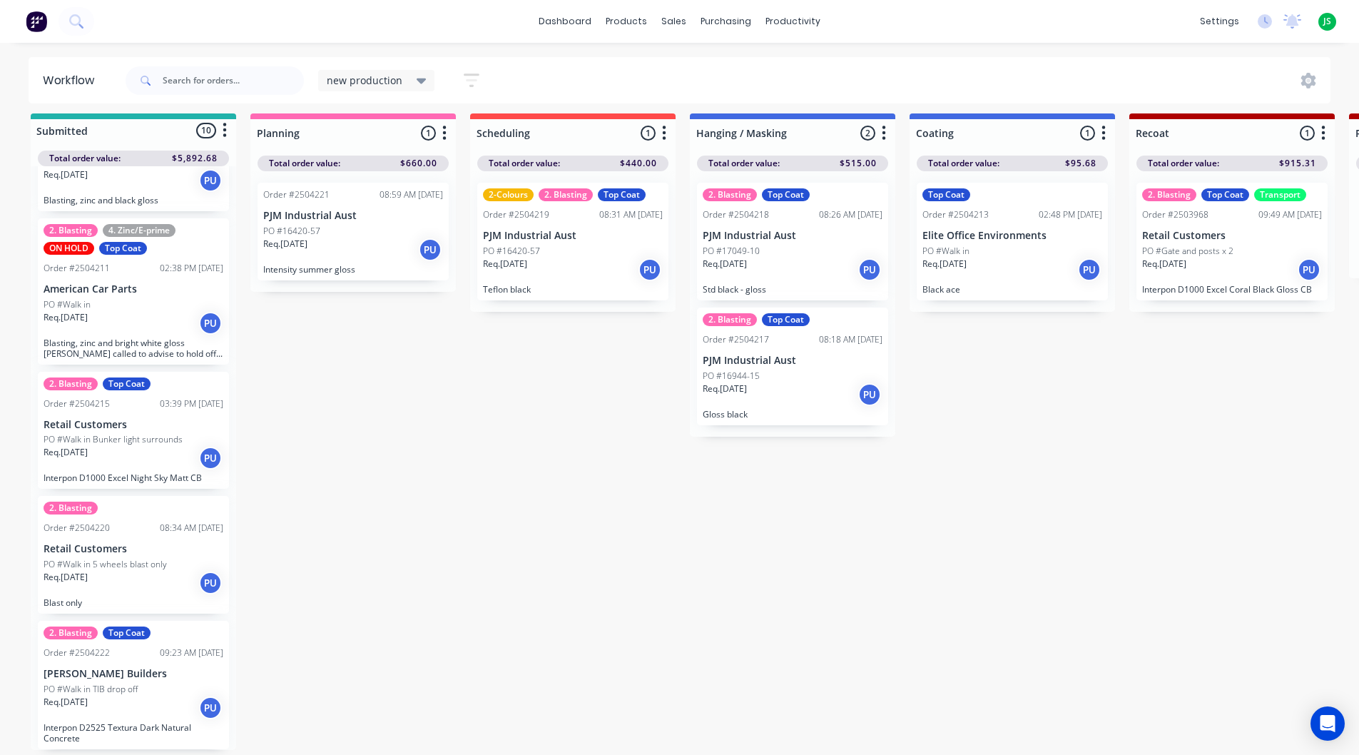
click at [747, 258] on p "Req. 25/09/25" at bounding box center [725, 264] width 44 height 13
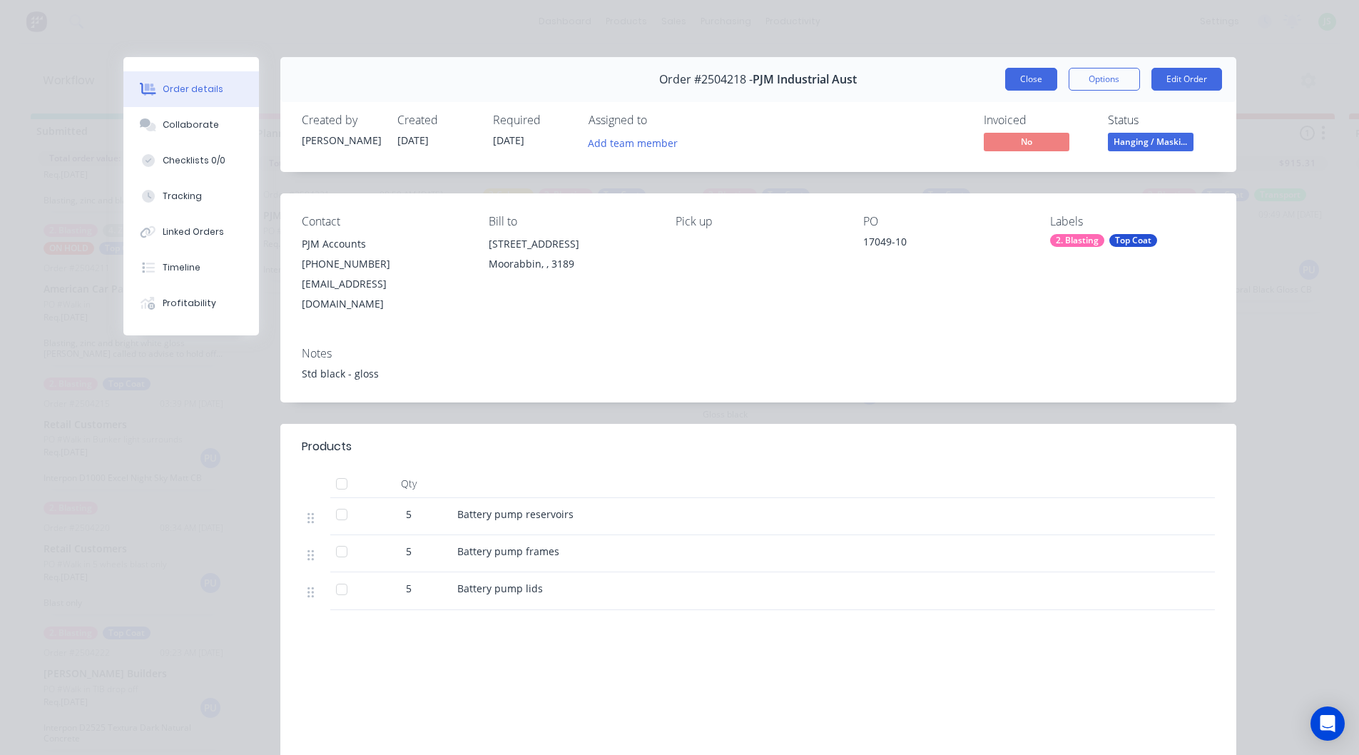
click at [1029, 74] on button "Close" at bounding box center [1031, 79] width 52 height 23
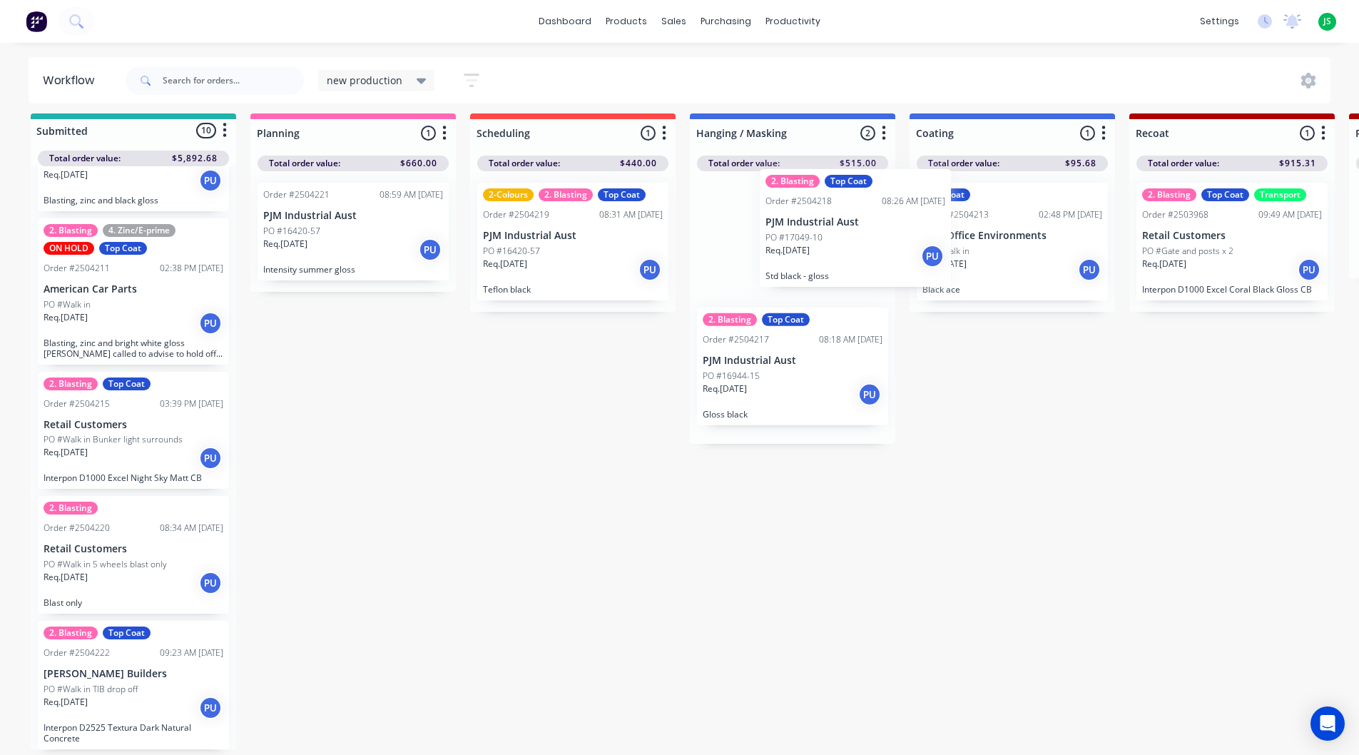
drag, startPoint x: 855, startPoint y: 255, endPoint x: 1007, endPoint y: 238, distance: 152.9
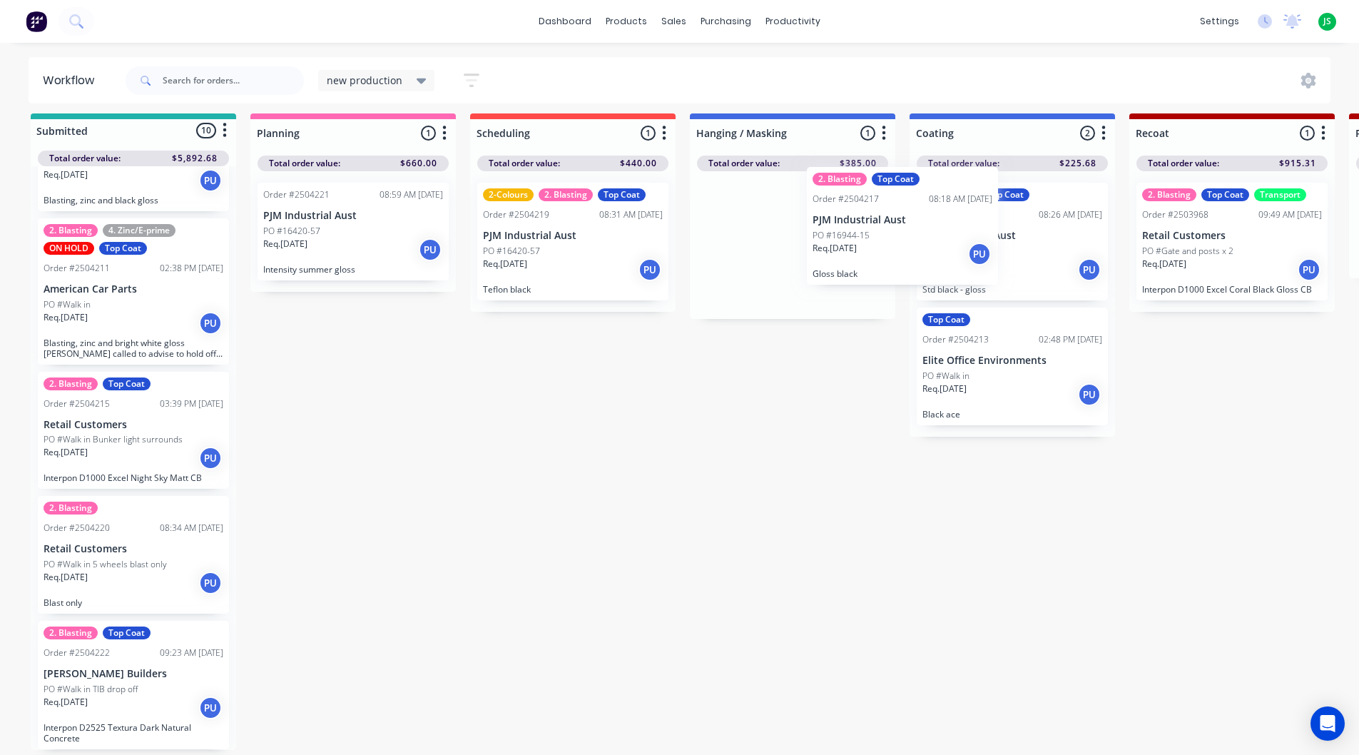
drag, startPoint x: 765, startPoint y: 263, endPoint x: 993, endPoint y: 254, distance: 228.5
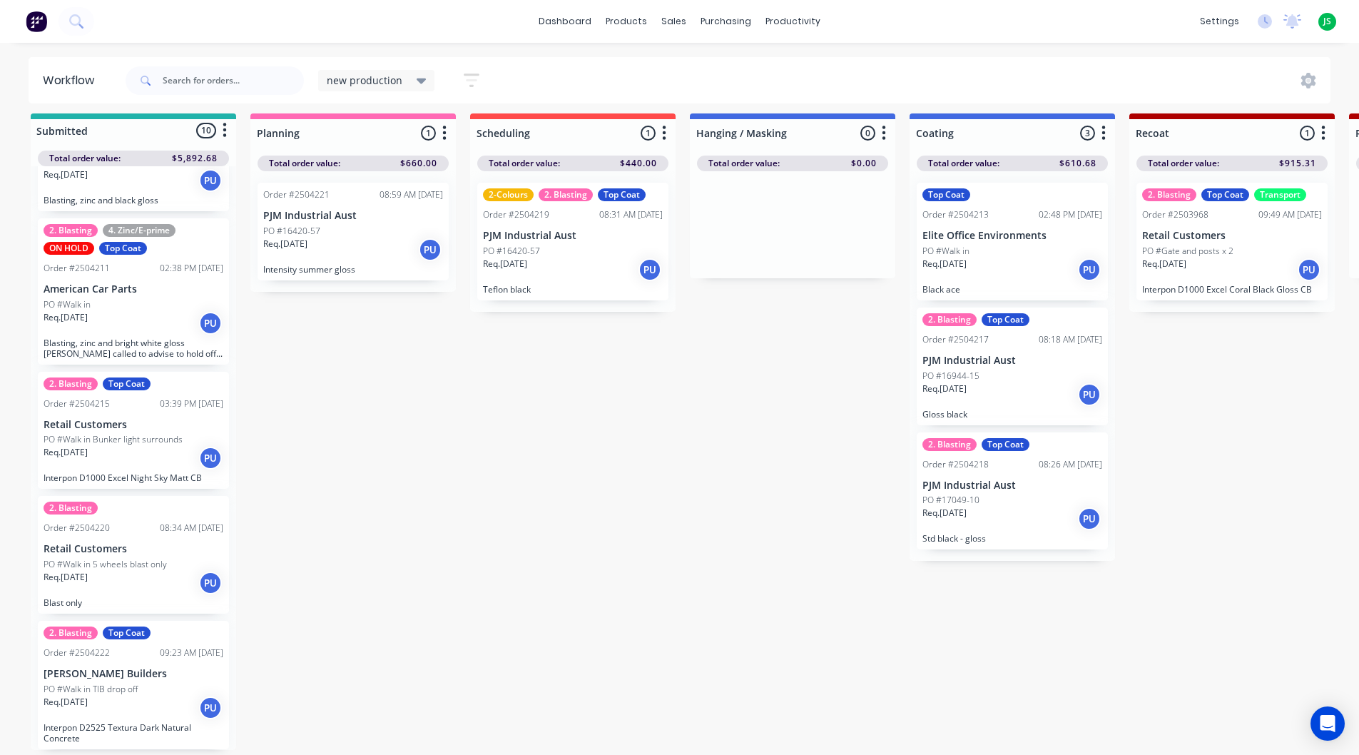
scroll to position [19, 0]
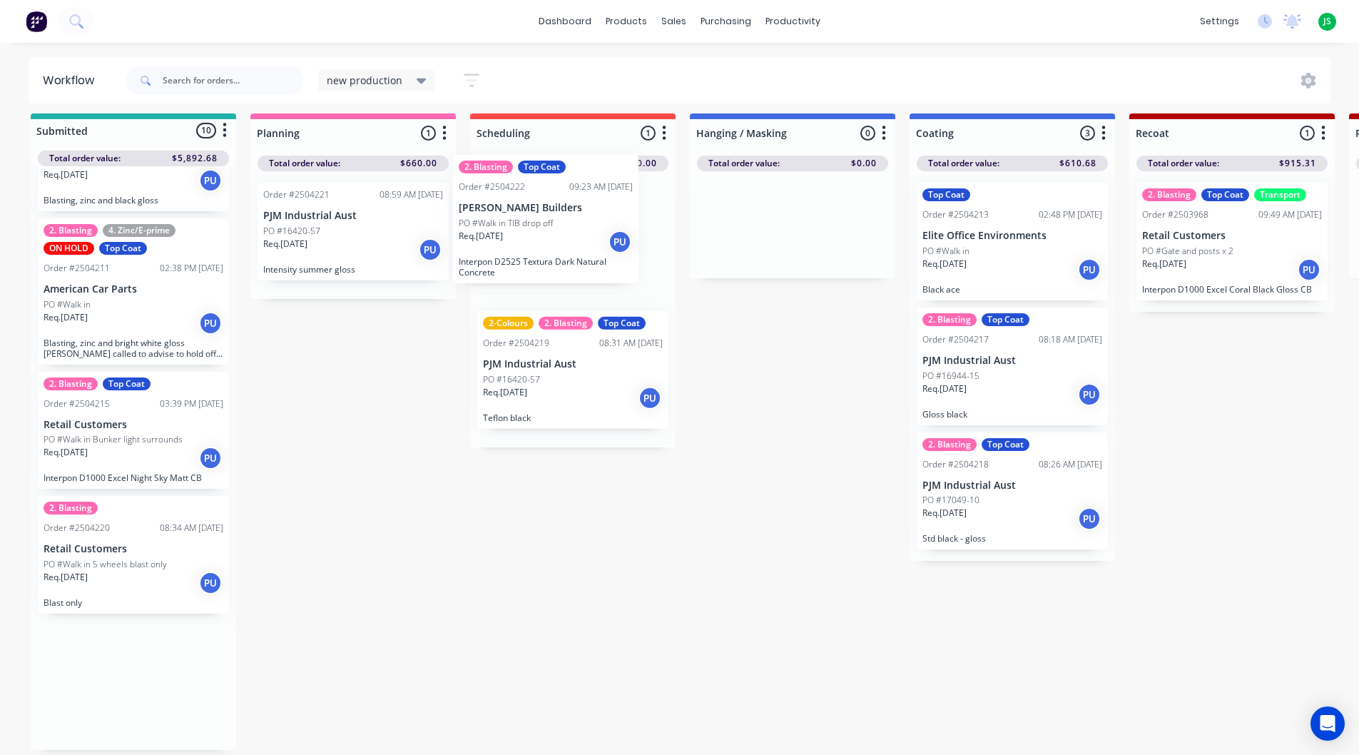
drag, startPoint x: 156, startPoint y: 716, endPoint x: 534, endPoint y: 293, distance: 567.9
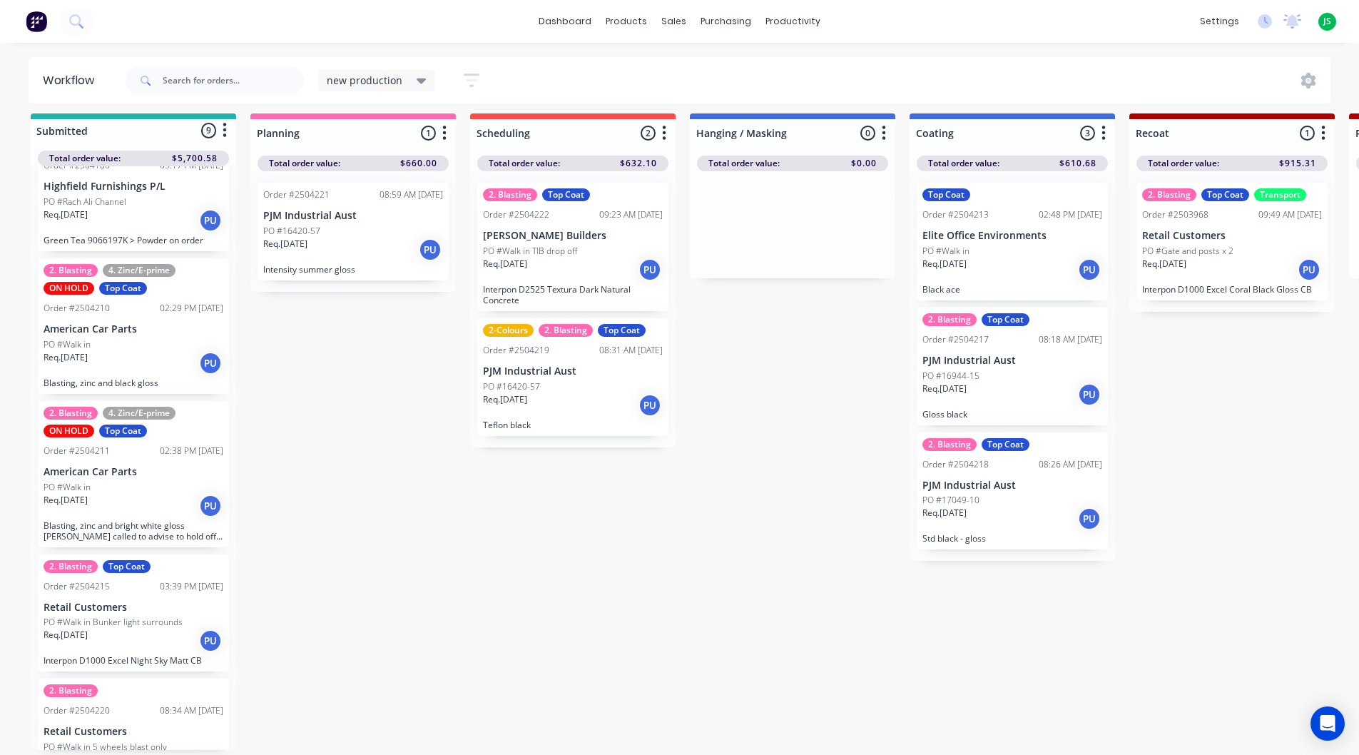
scroll to position [665, 0]
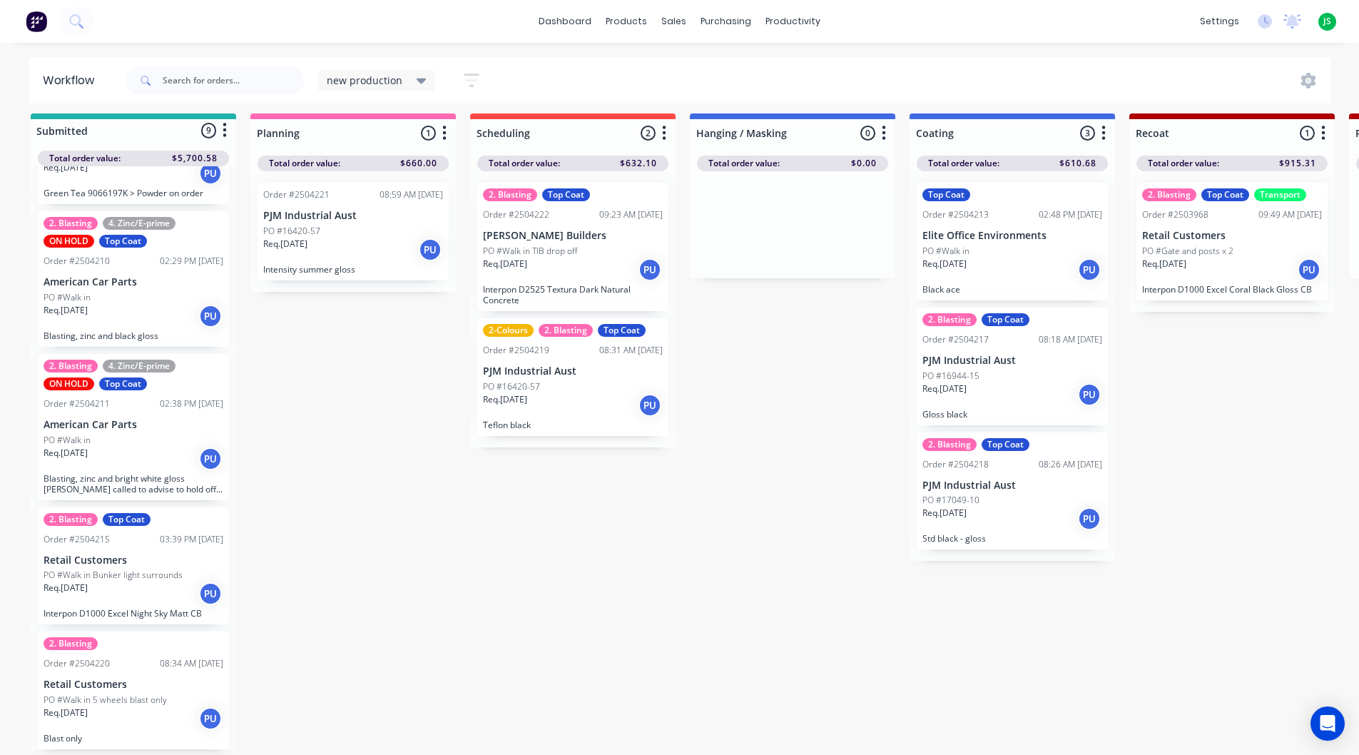
click at [617, 284] on p "Interpon D2525 Textura Dark Natural Concrete" at bounding box center [573, 294] width 180 height 21
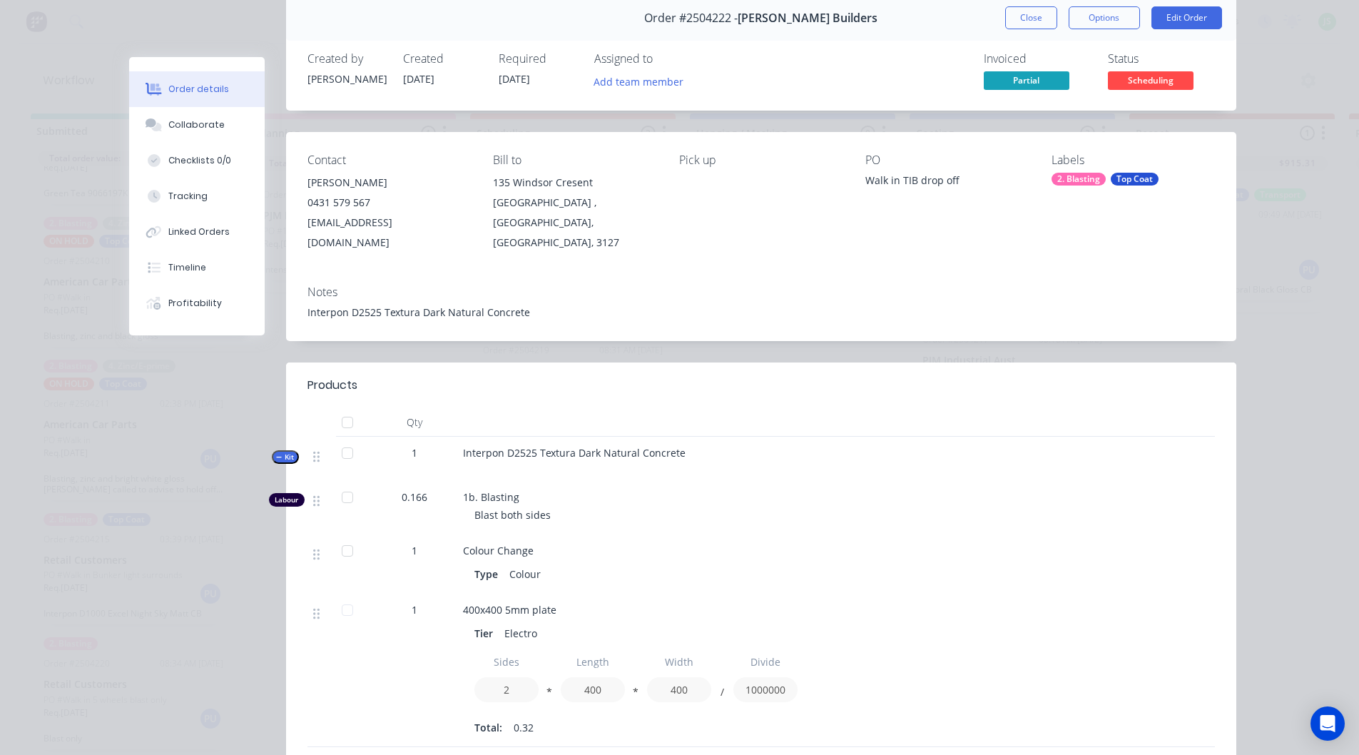
scroll to position [0, 0]
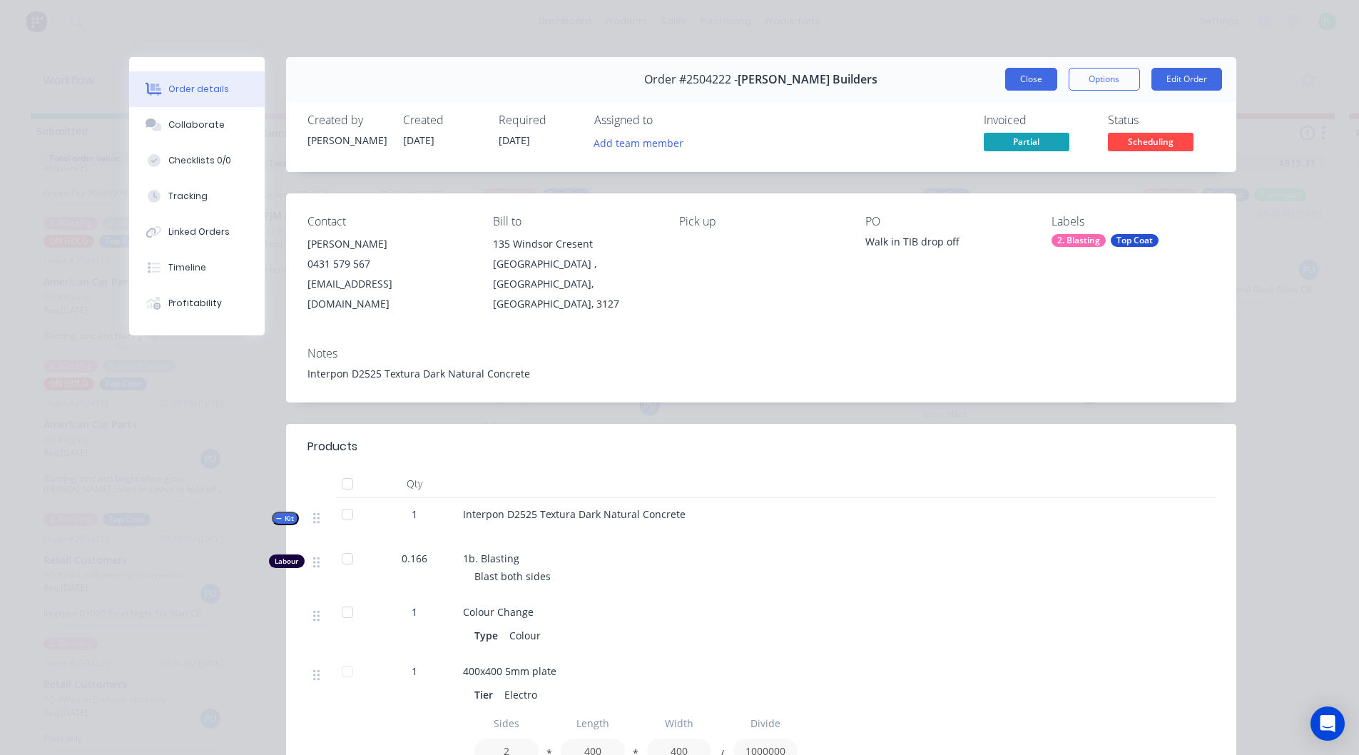
click at [1011, 81] on button "Close" at bounding box center [1031, 79] width 52 height 23
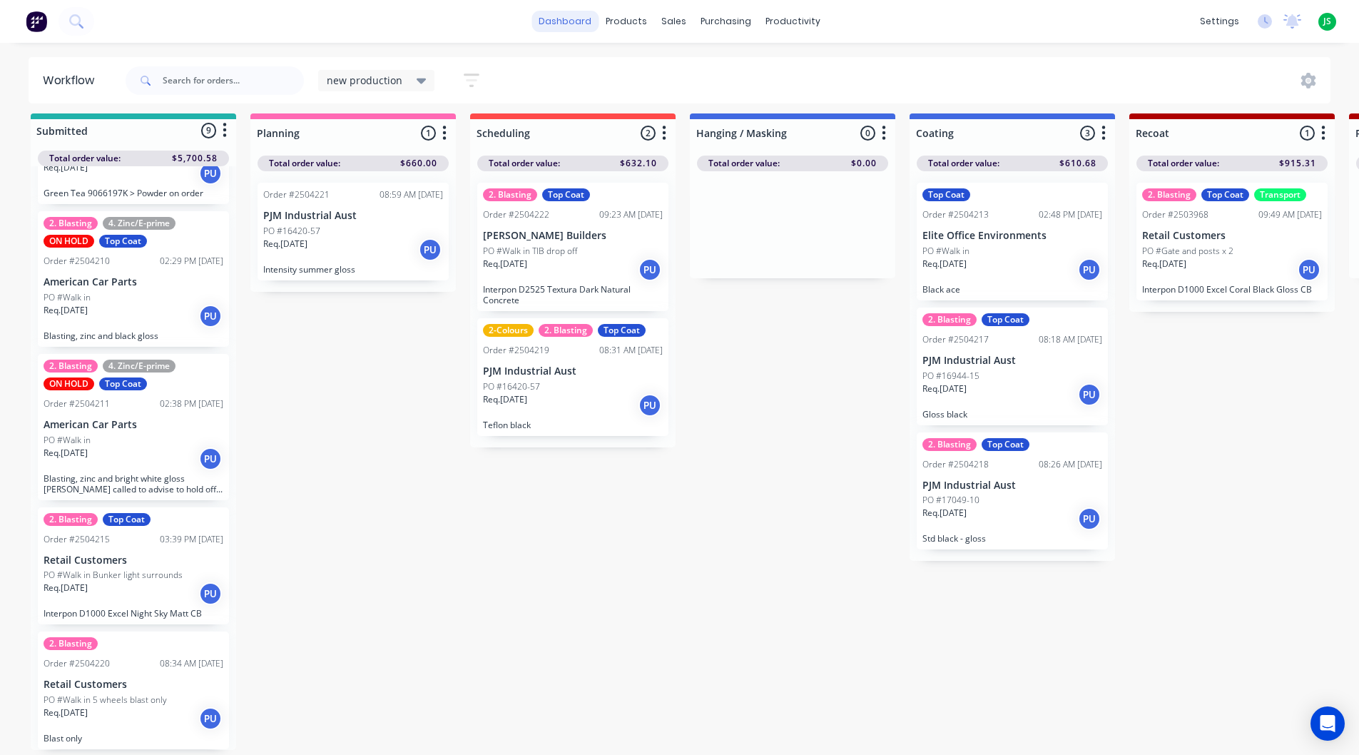
click at [573, 17] on link "dashboard" at bounding box center [565, 21] width 67 height 21
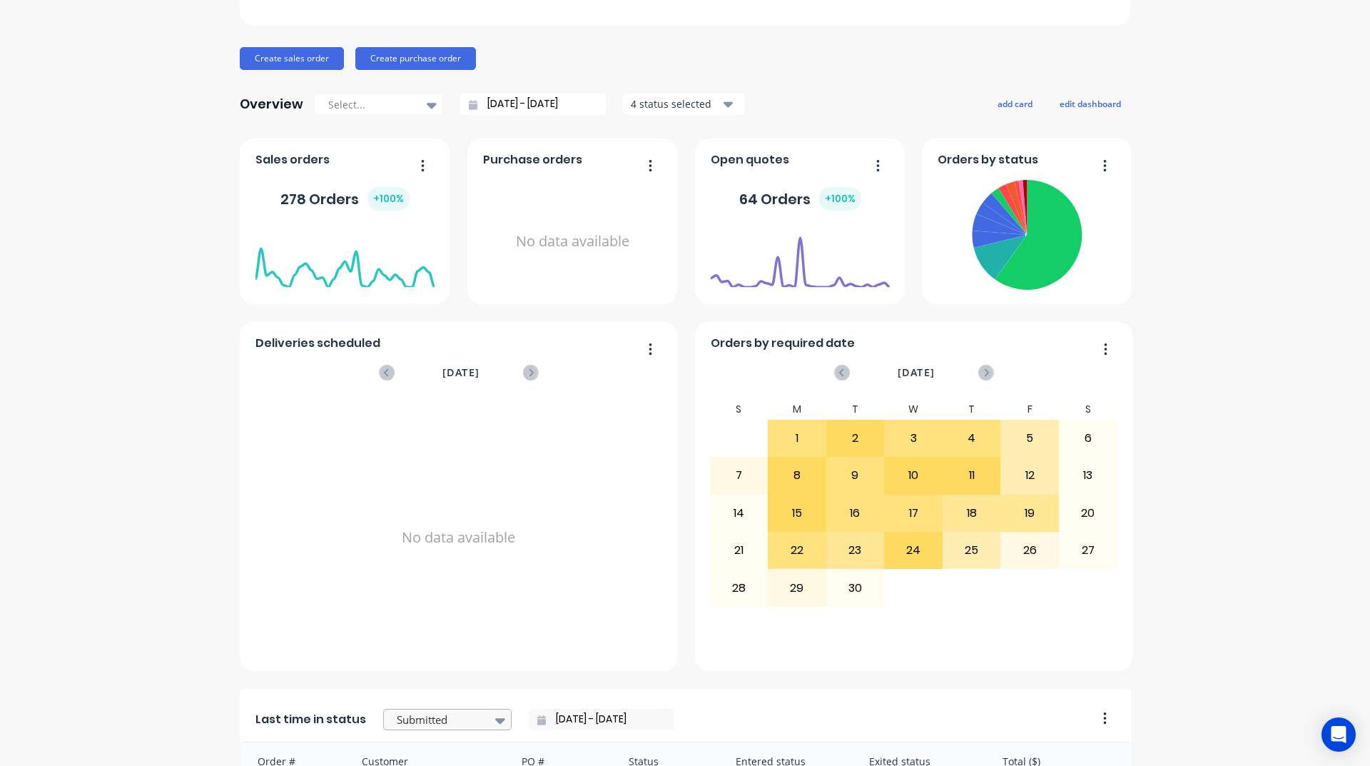
scroll to position [499, 0]
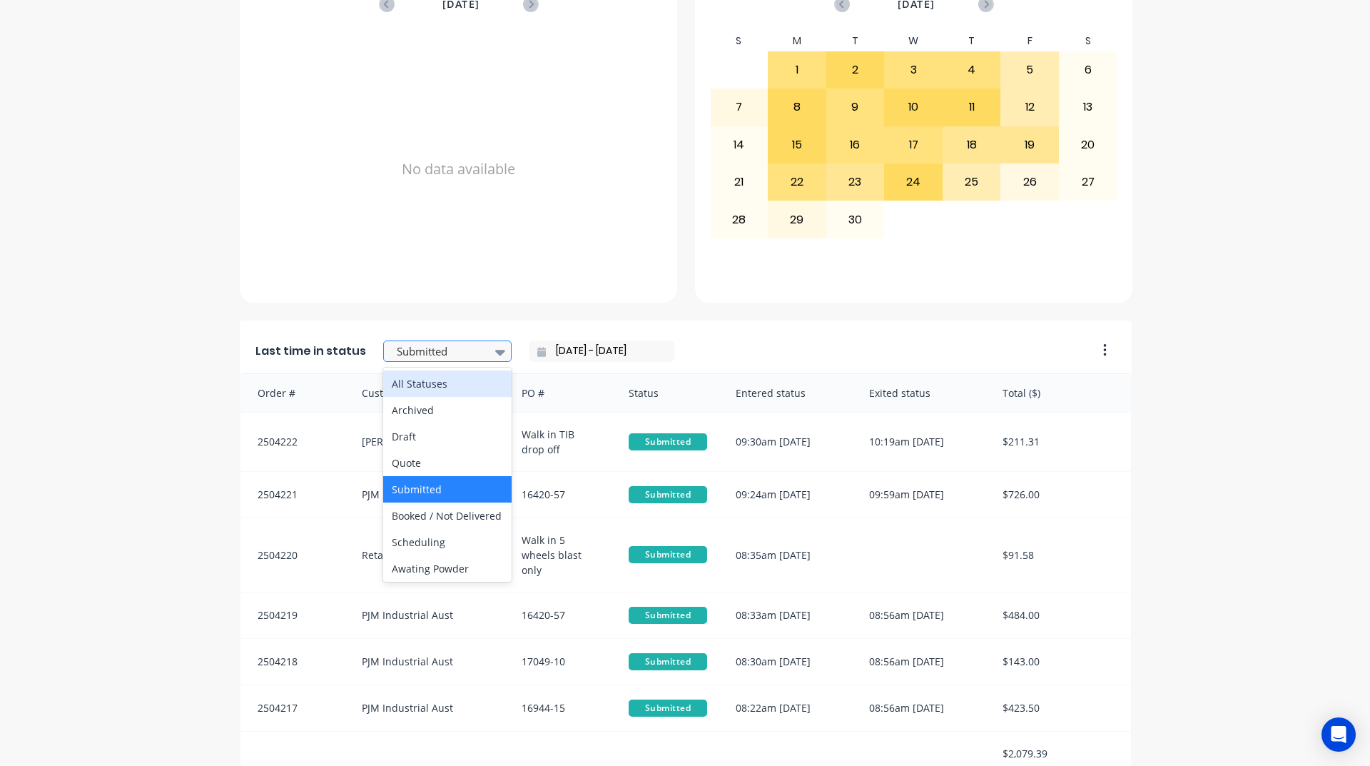
click at [447, 355] on div at bounding box center [440, 351] width 90 height 18
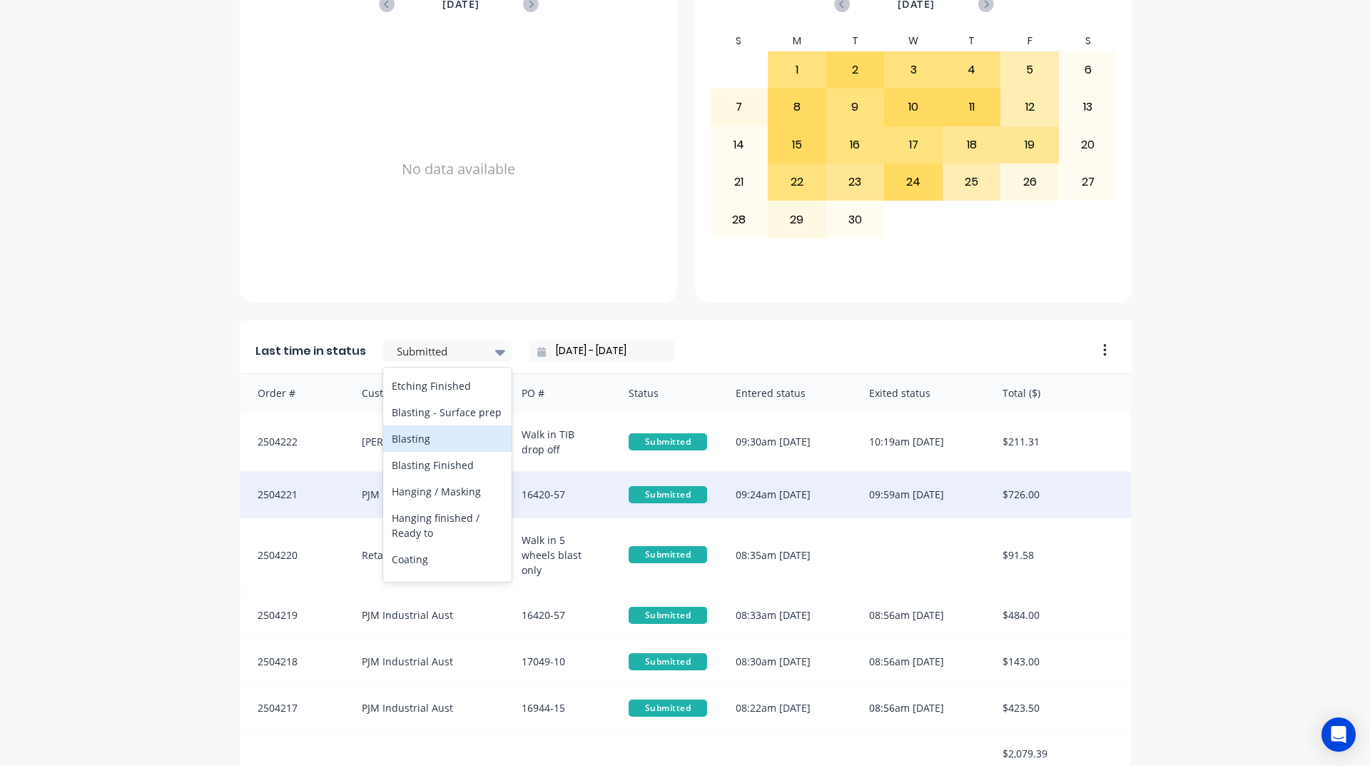
scroll to position [357, 0]
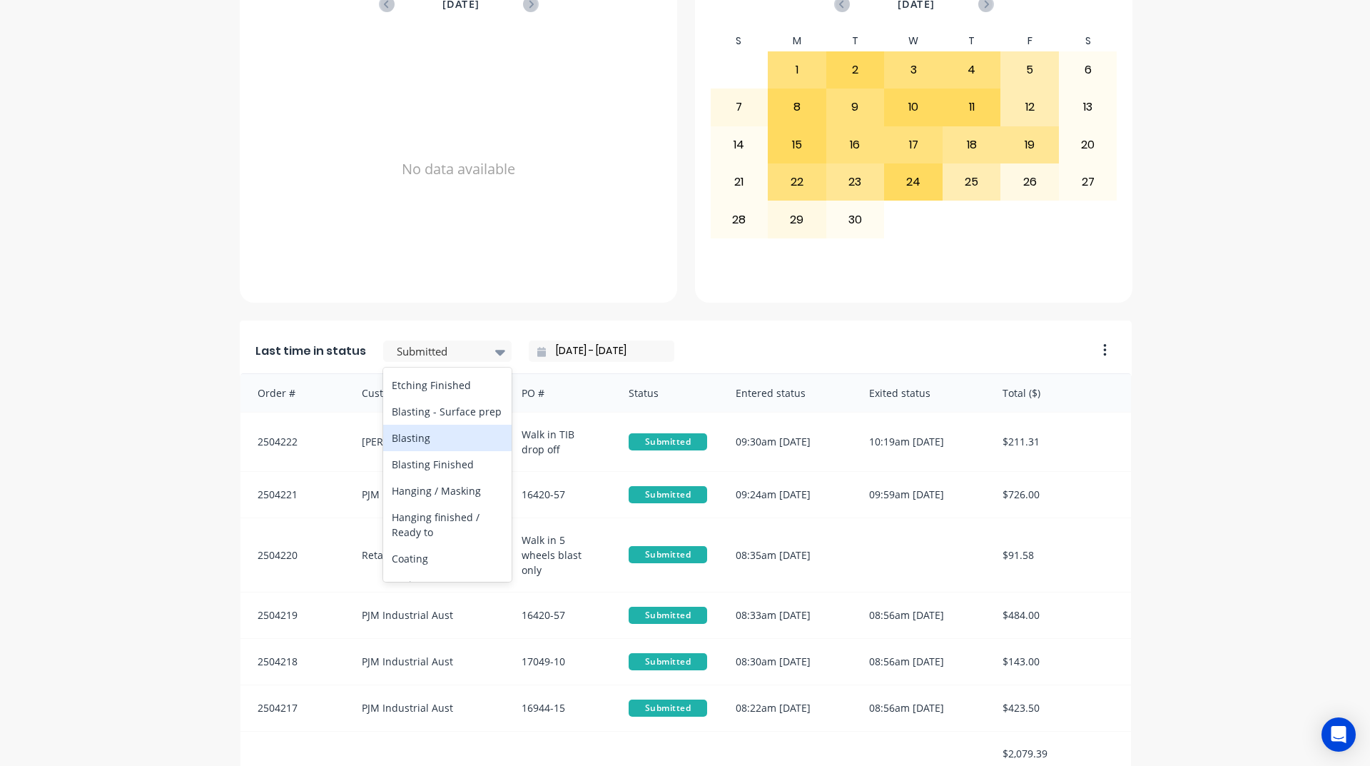
drag, startPoint x: 19, startPoint y: 410, endPoint x: 62, endPoint y: 382, distance: 51.7
click at [24, 407] on div "A Class Powder Coating Create sales order Create purchase order Overview Select…" at bounding box center [685, 205] width 1370 height 1295
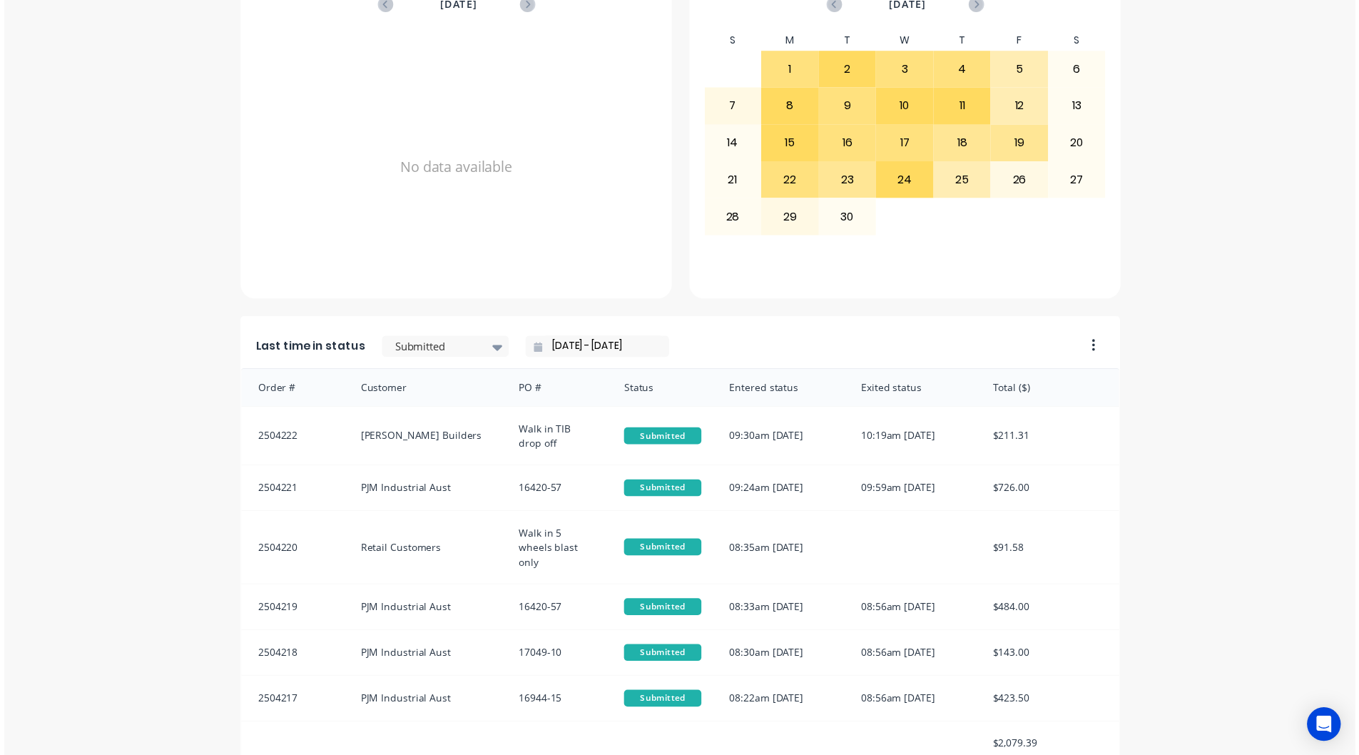
scroll to position [0, 0]
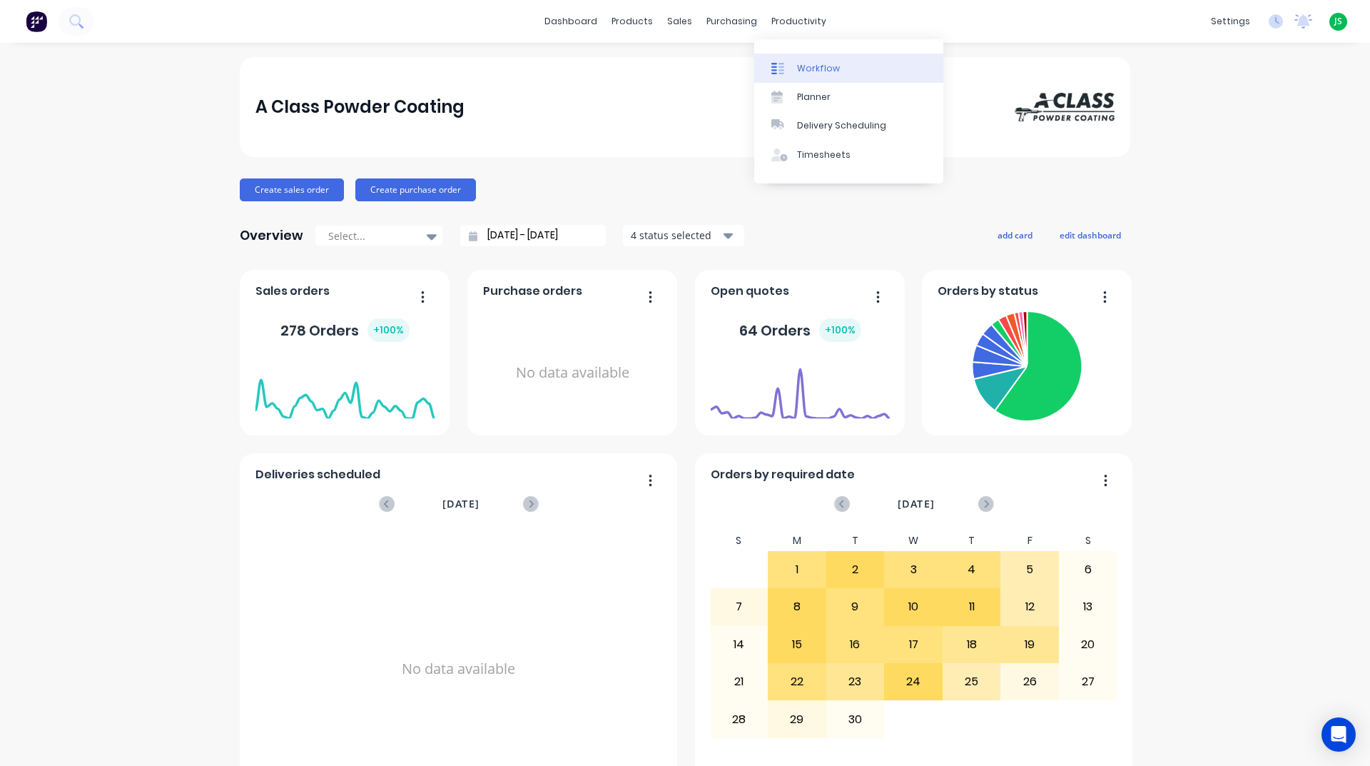
click at [800, 66] on div "Workflow" at bounding box center [818, 68] width 43 height 13
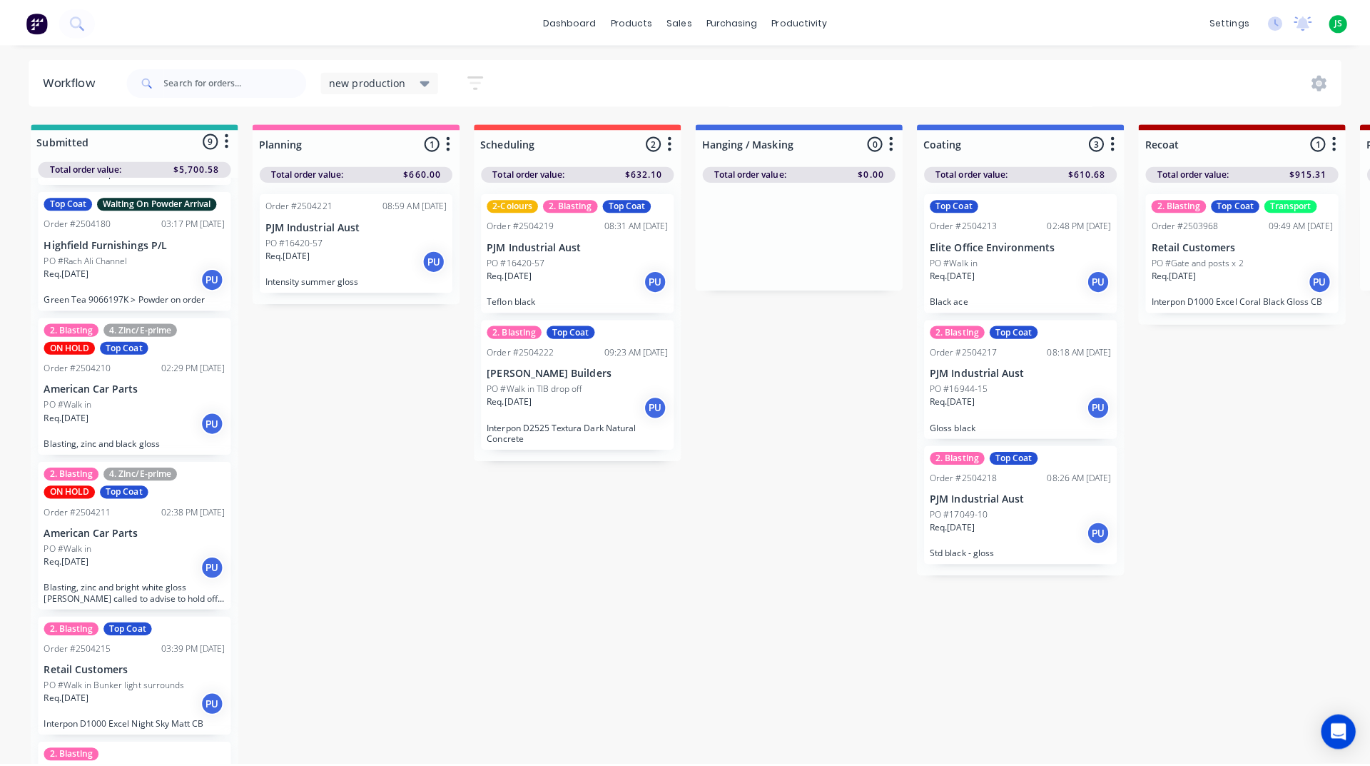
scroll to position [665, 0]
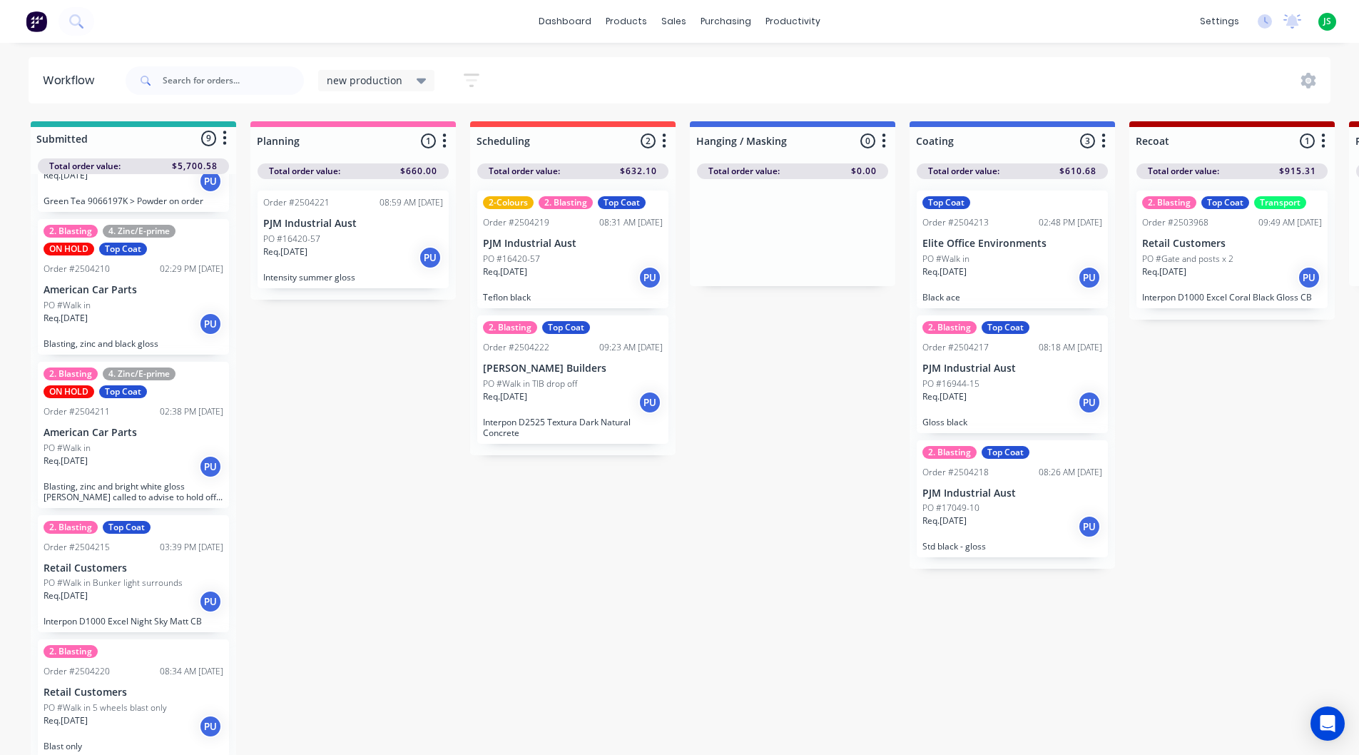
click at [133, 591] on div "Req. 24/09/25 PU" at bounding box center [134, 601] width 180 height 24
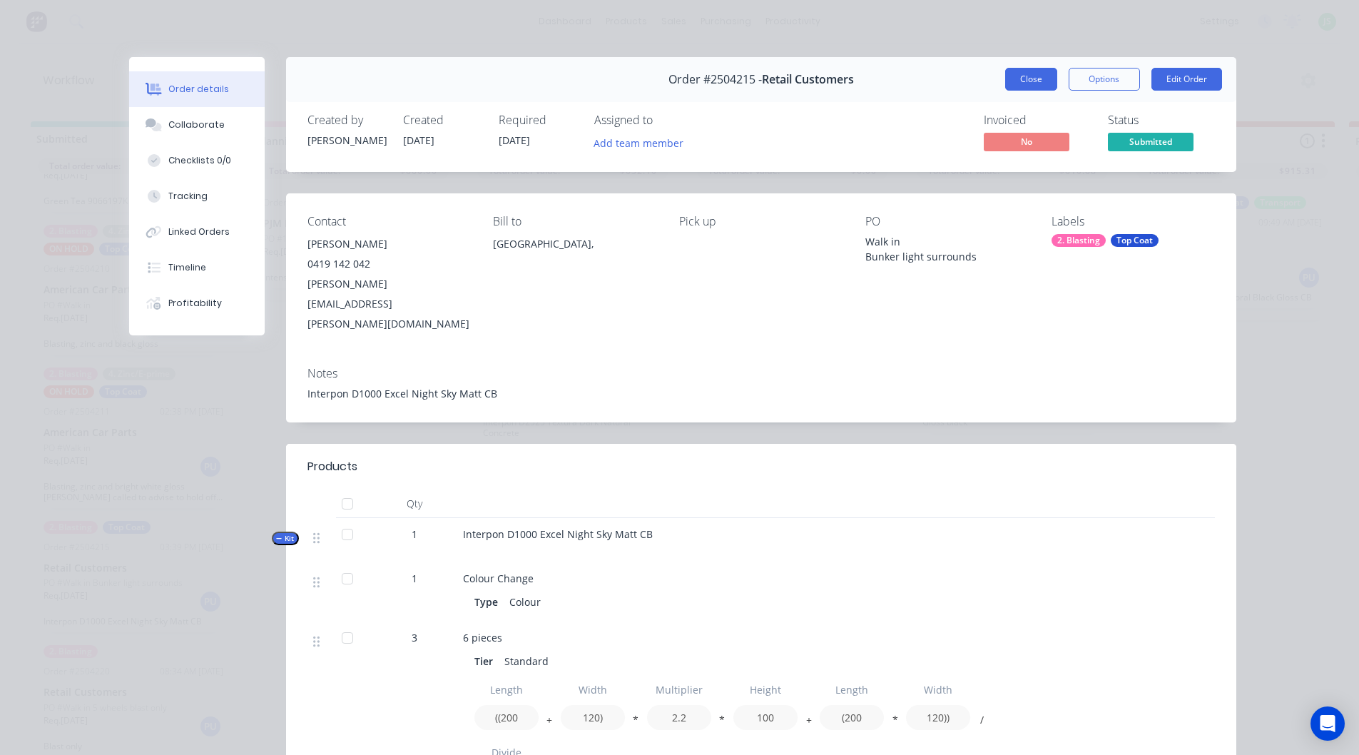
click at [1012, 81] on button "Close" at bounding box center [1031, 79] width 52 height 23
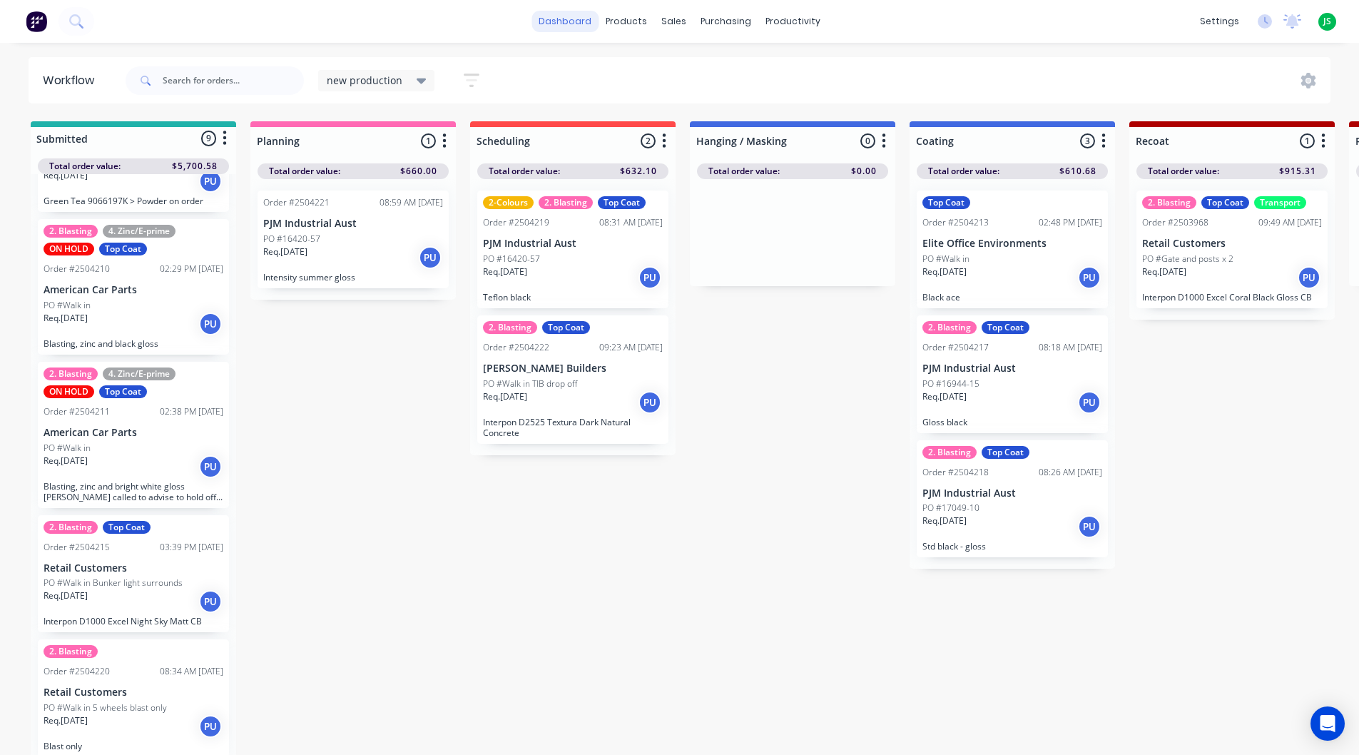
click at [557, 21] on link "dashboard" at bounding box center [565, 21] width 67 height 21
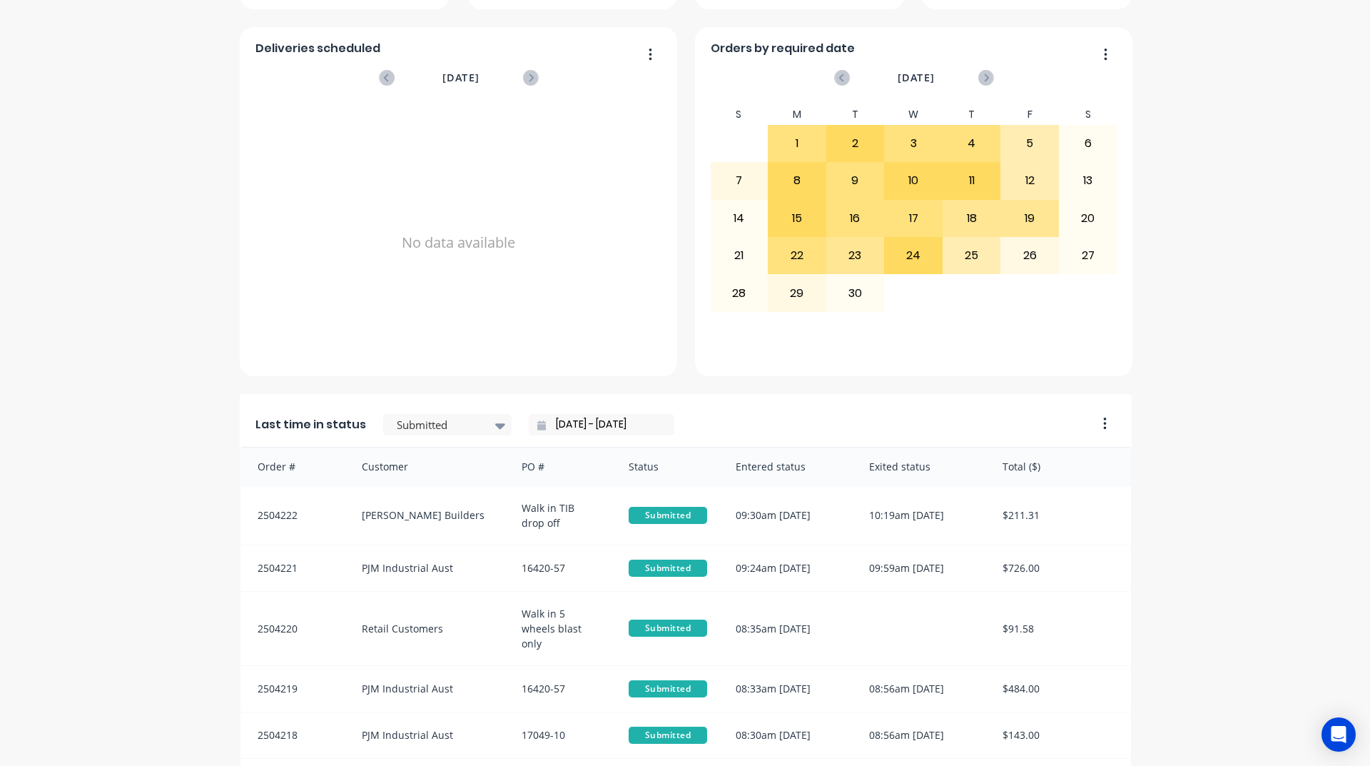
scroll to position [571, 0]
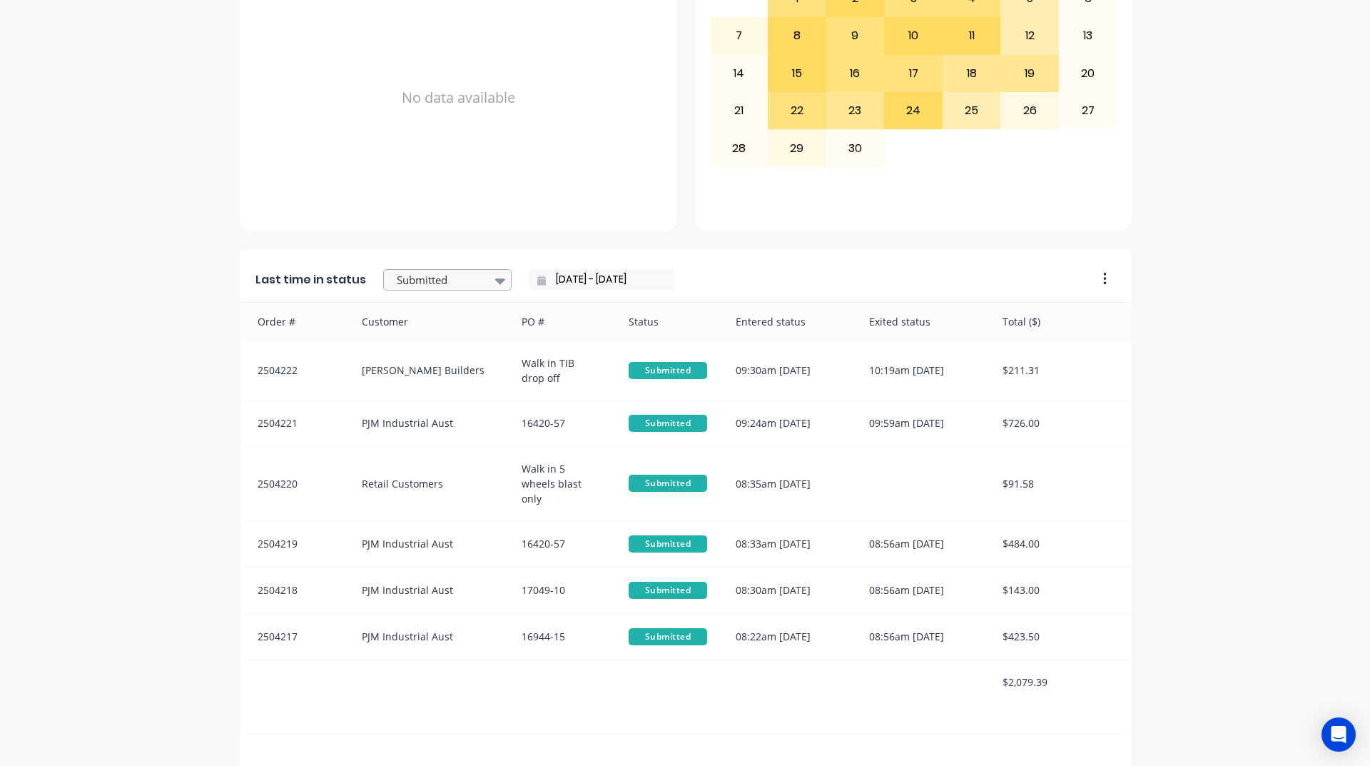
click at [445, 277] on div at bounding box center [440, 280] width 90 height 18
click at [437, 357] on div "Coating" at bounding box center [447, 344] width 128 height 26
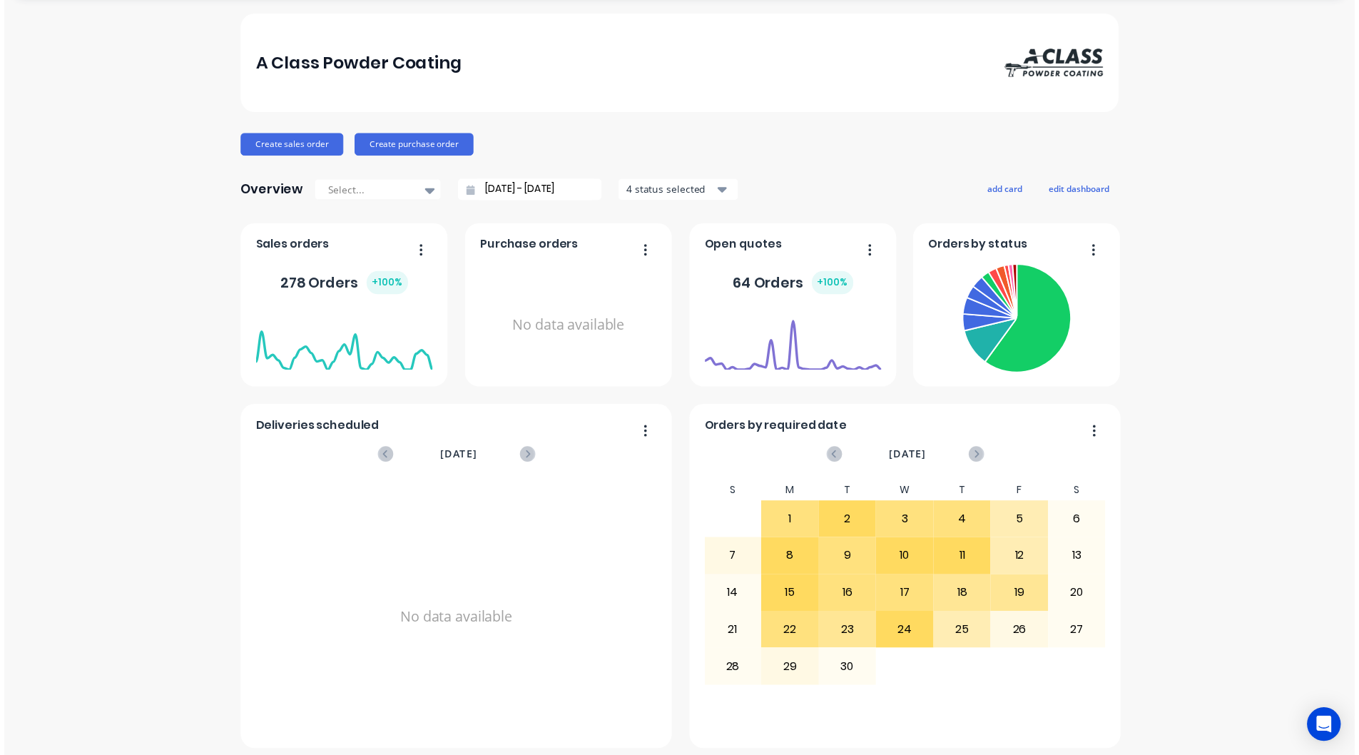
scroll to position [0, 0]
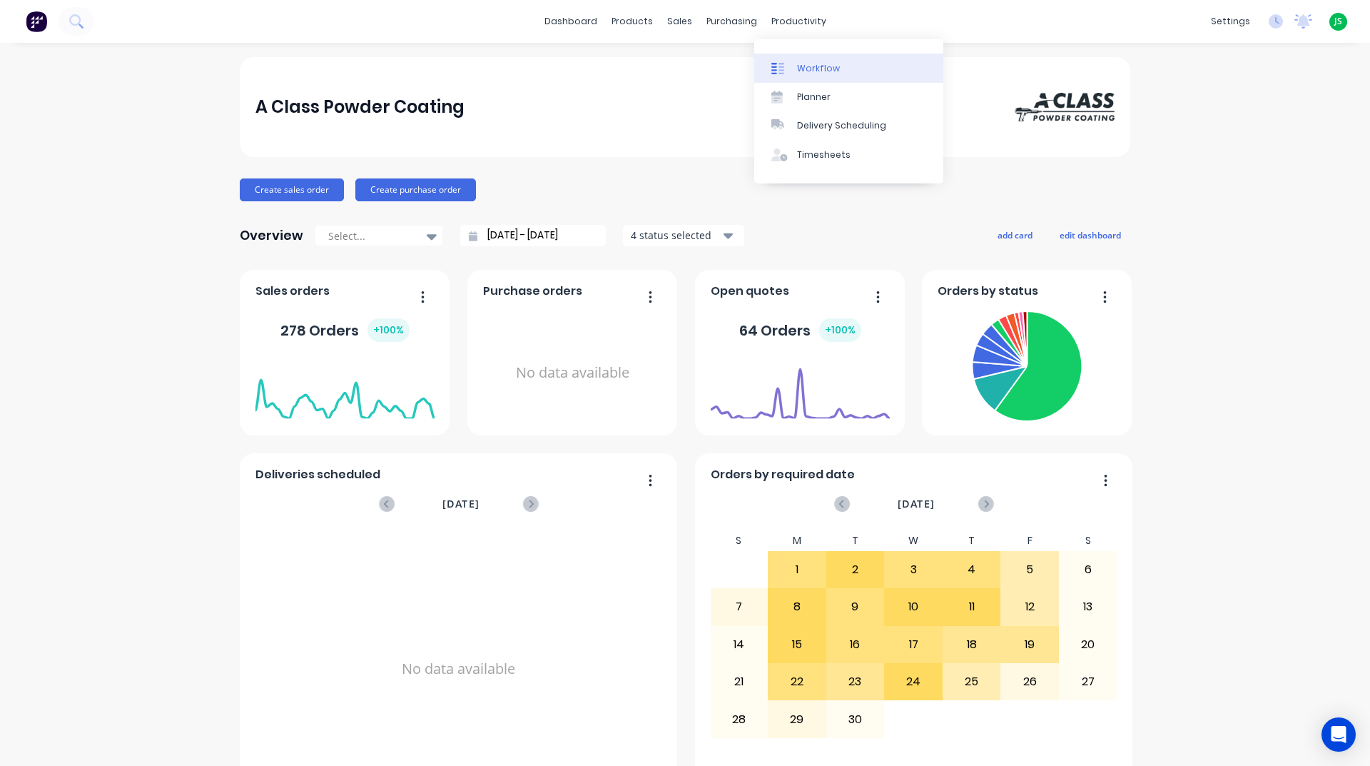
click at [840, 62] on link "Workflow" at bounding box center [848, 68] width 189 height 29
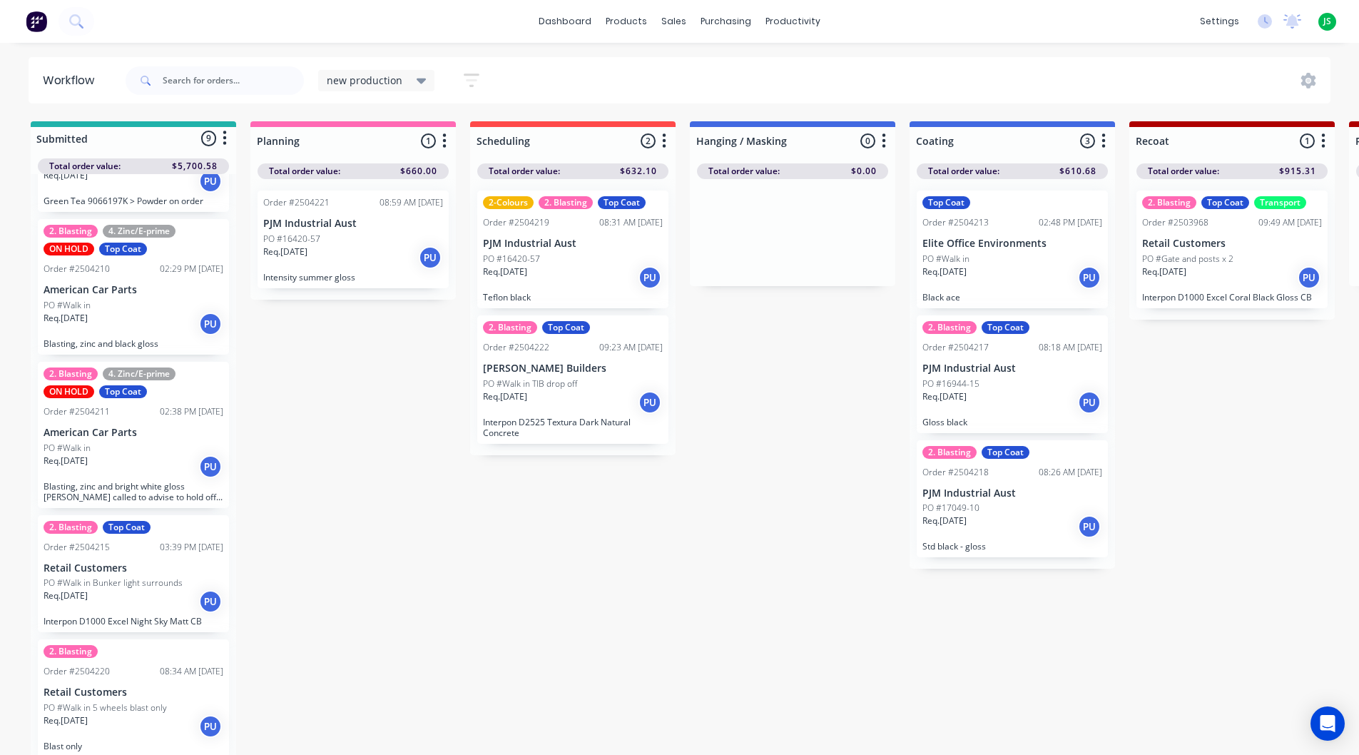
scroll to position [19, 0]
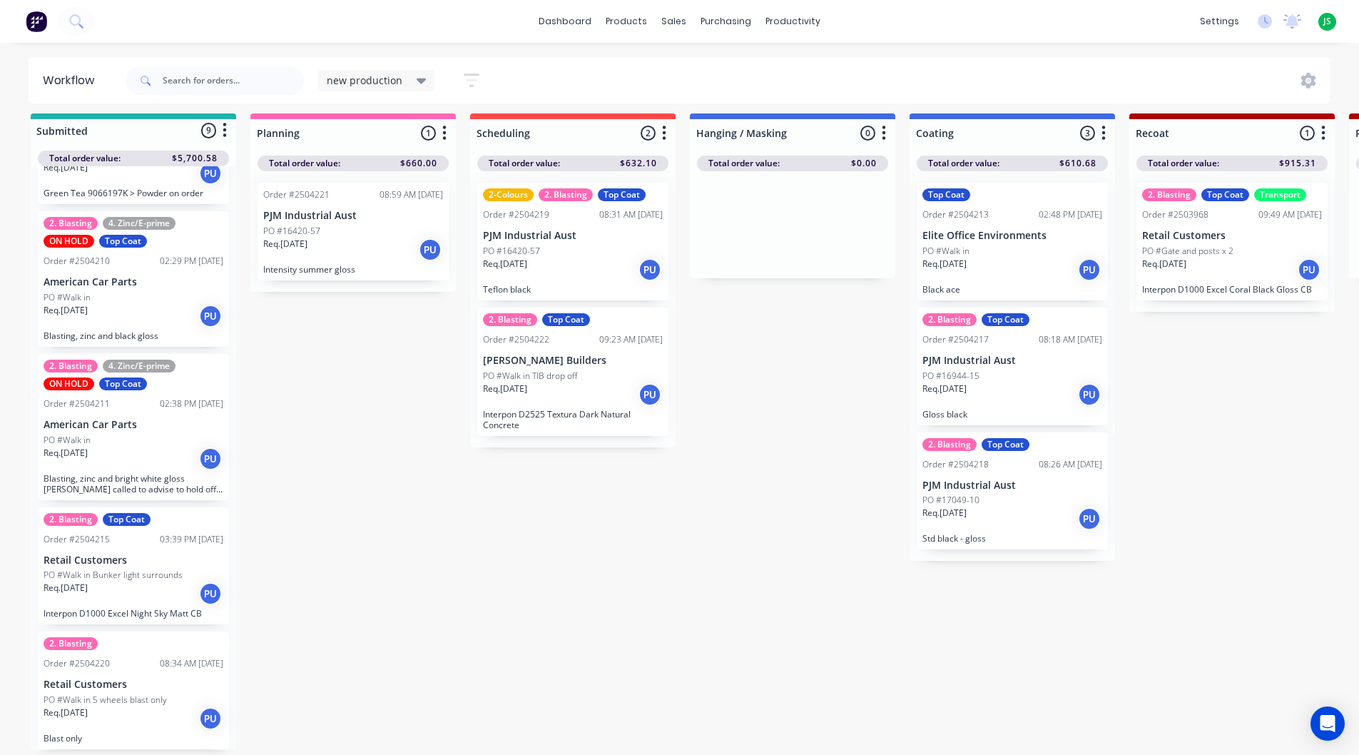
click at [115, 592] on div "Req. 24/09/25 PU" at bounding box center [134, 593] width 180 height 24
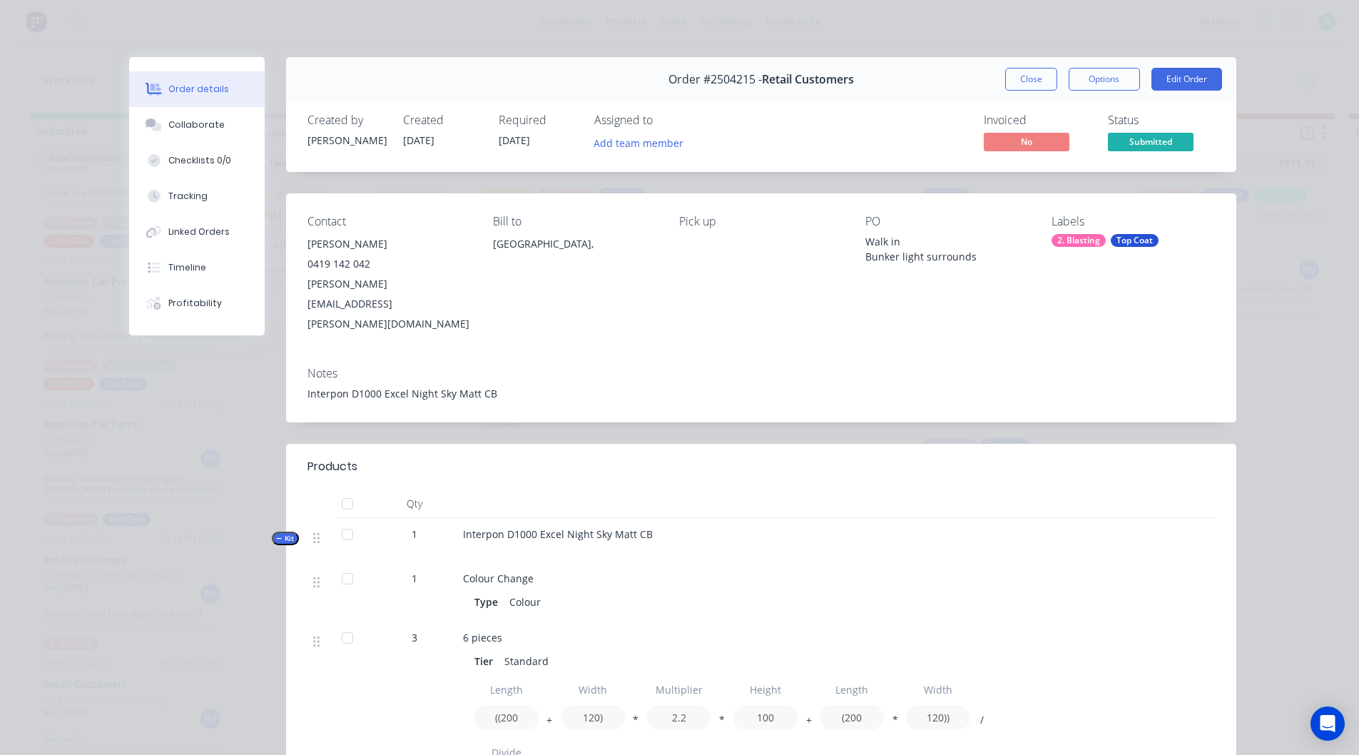
click at [1143, 243] on div "Top Coat" at bounding box center [1135, 240] width 48 height 13
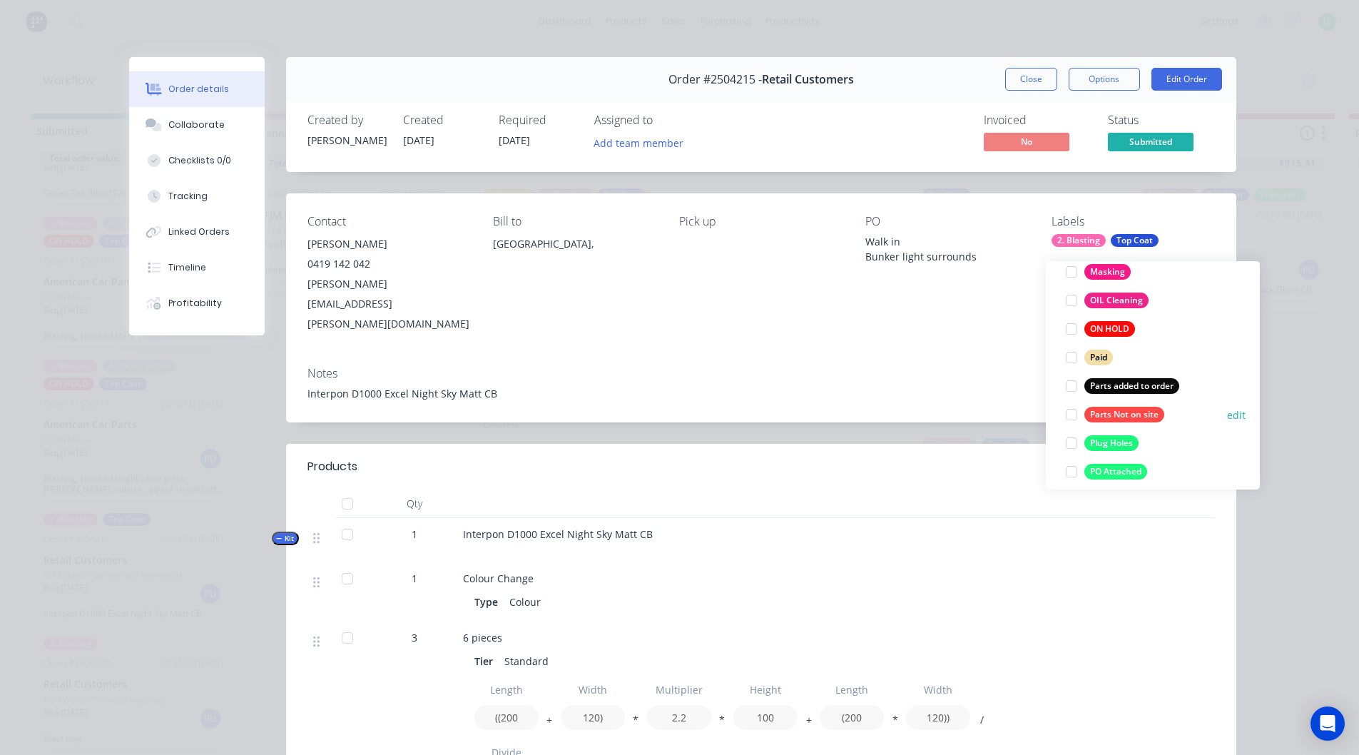
scroll to position [785, 0]
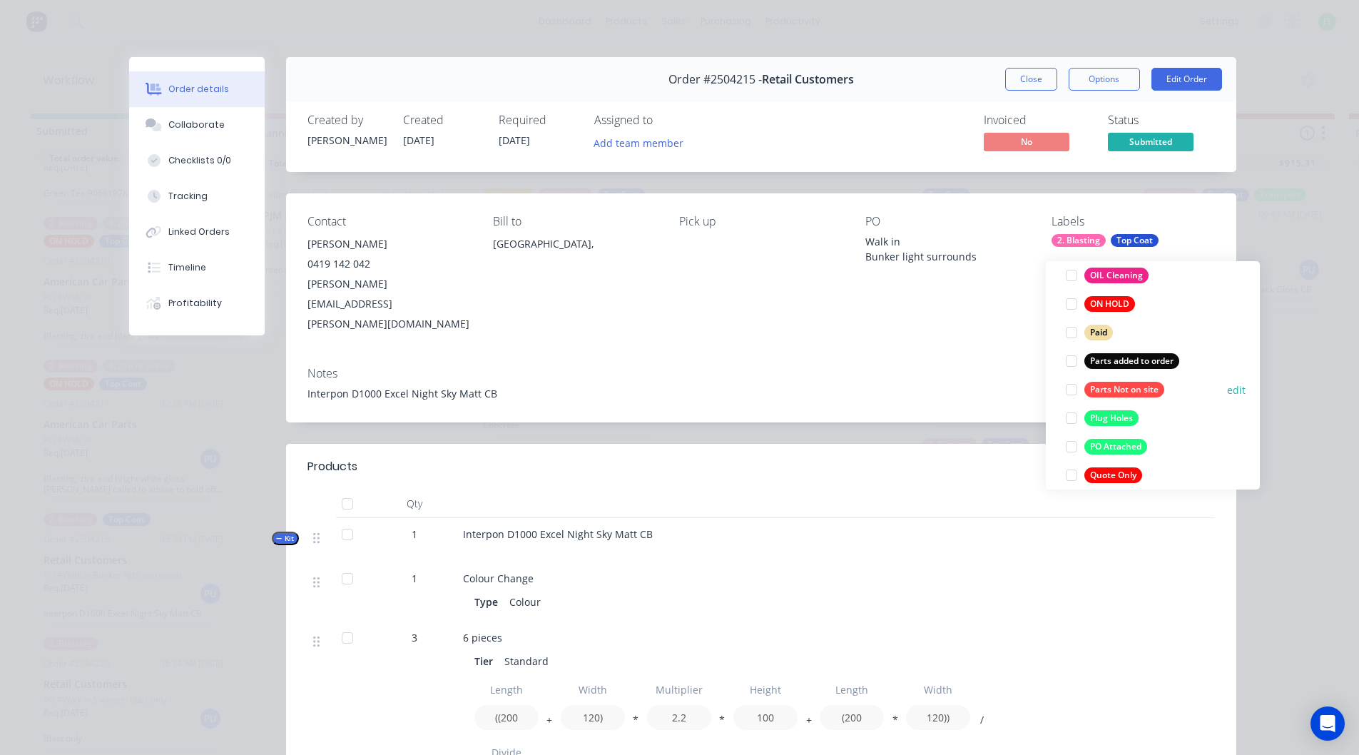
click at [1070, 380] on div at bounding box center [1071, 389] width 29 height 29
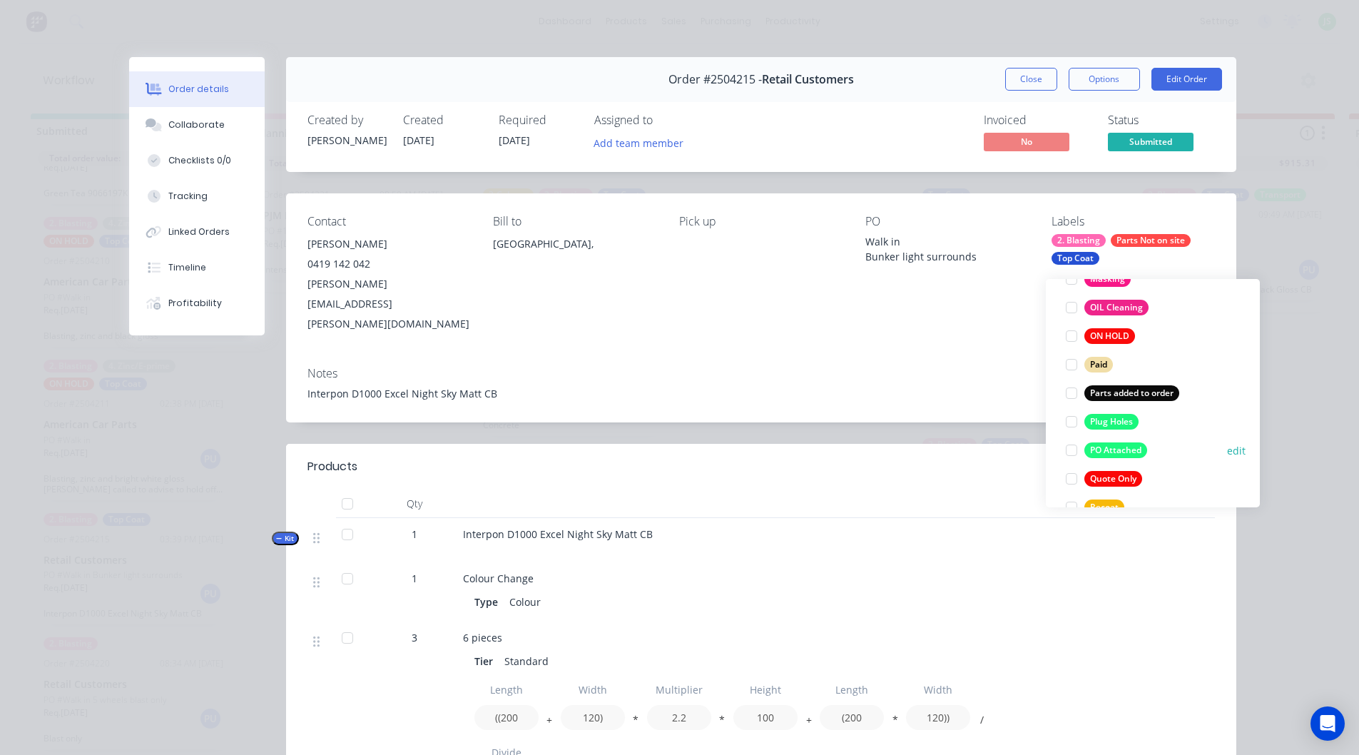
scroll to position [1113, 0]
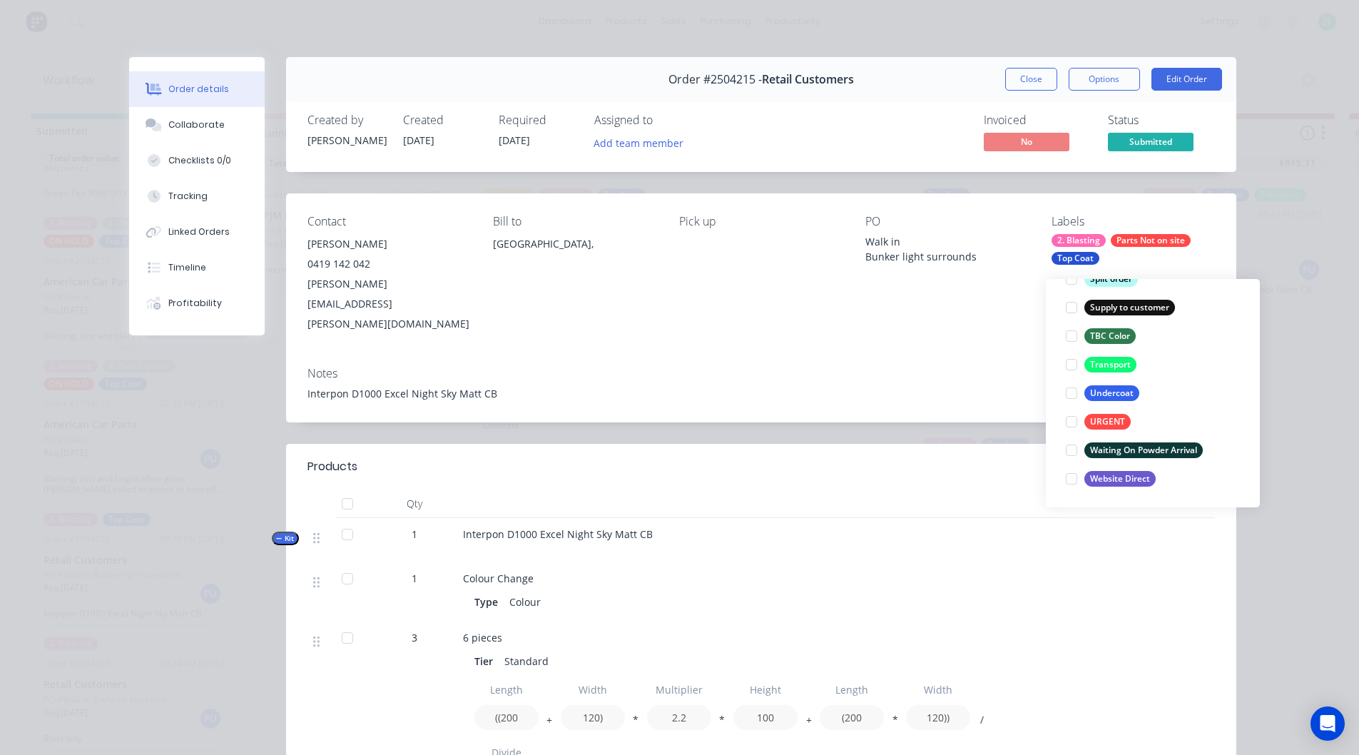
click at [1156, 562] on div at bounding box center [1145, 591] width 47 height 59
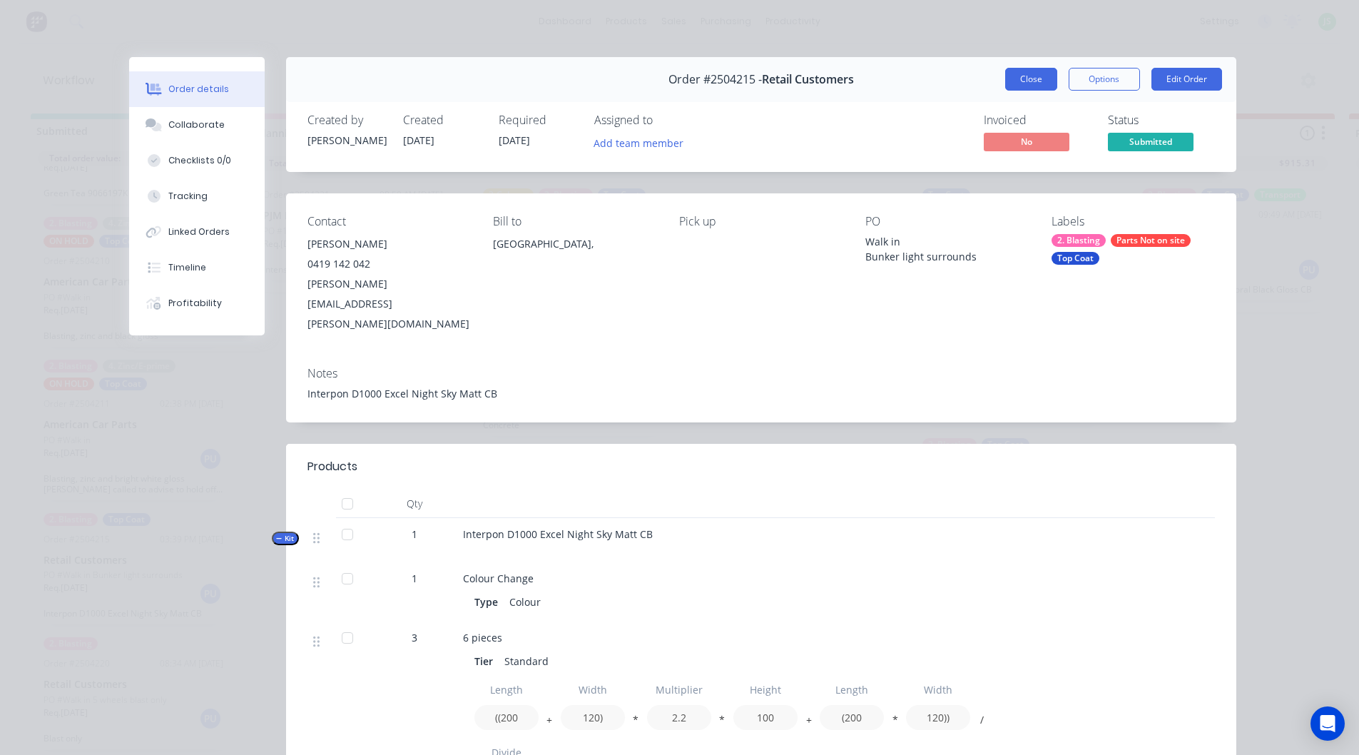
click at [1014, 78] on button "Close" at bounding box center [1031, 79] width 52 height 23
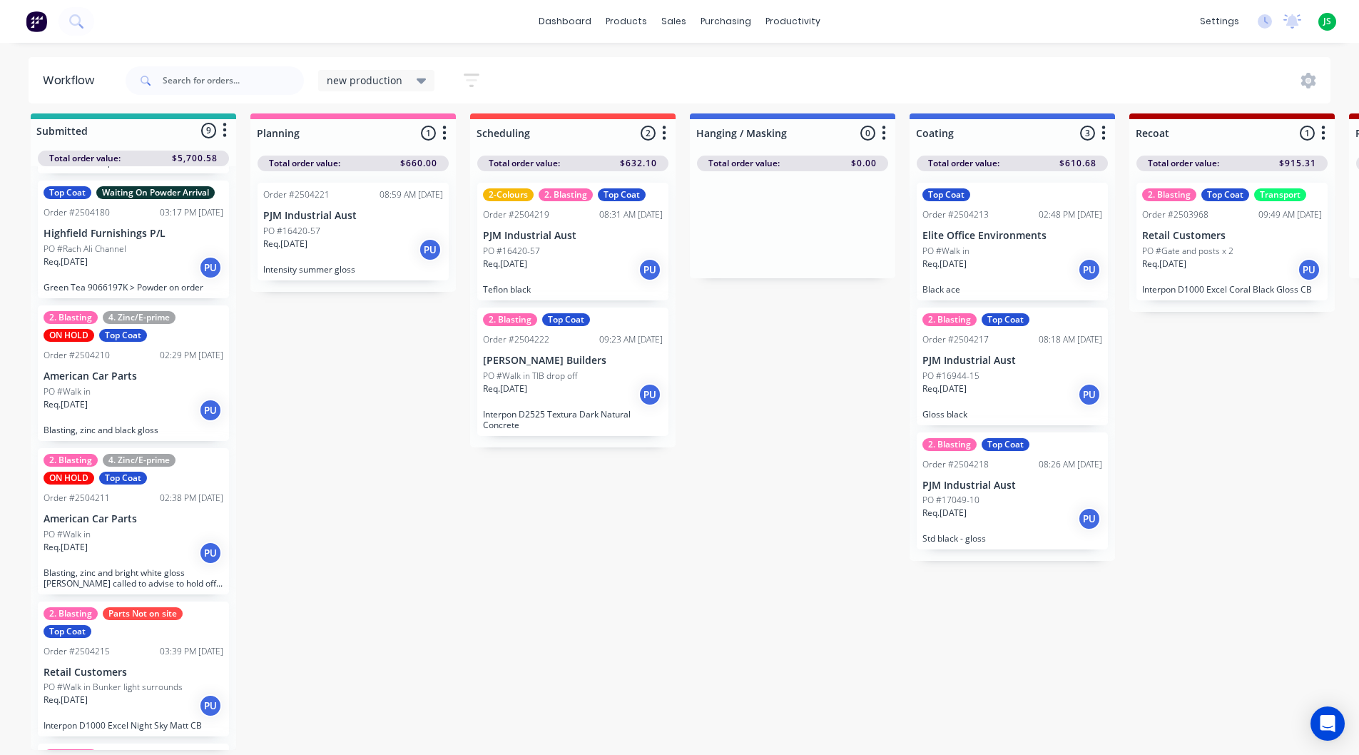
scroll to position [683, 0]
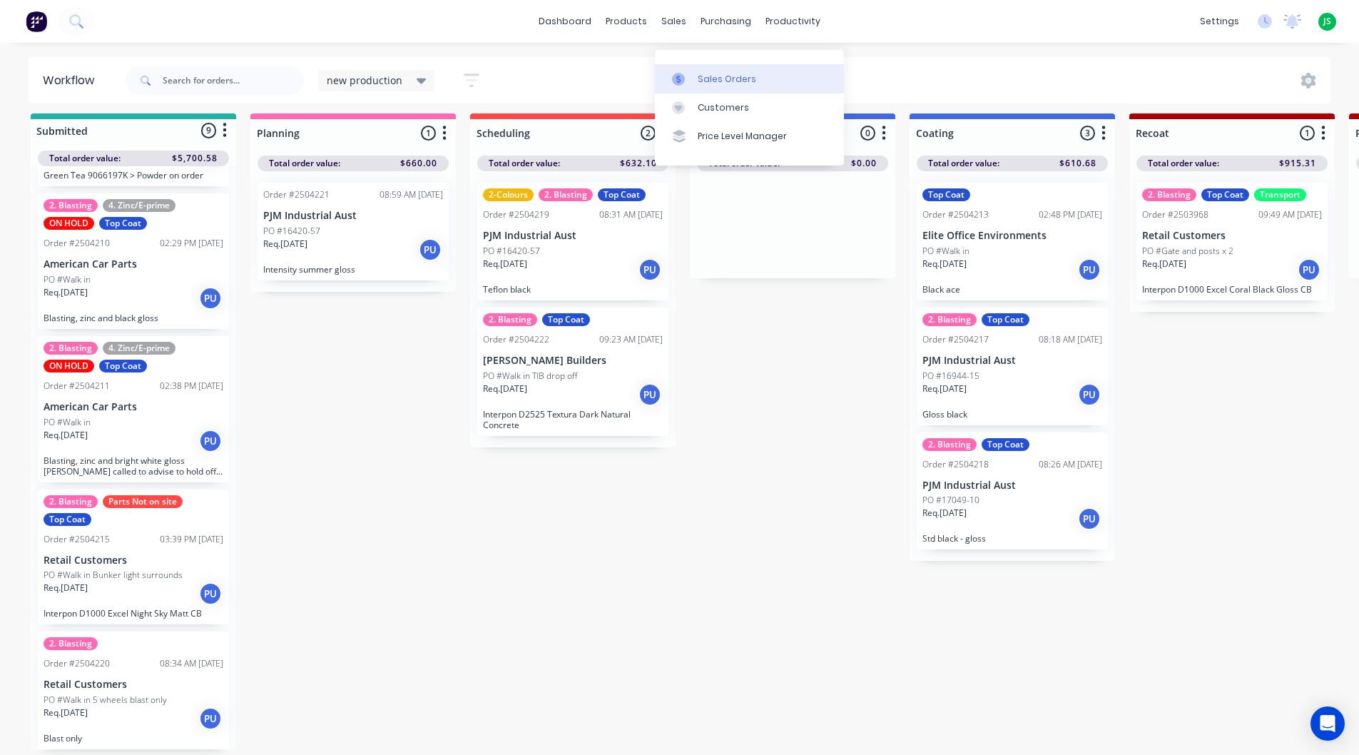
click at [696, 64] on link "Sales Orders" at bounding box center [749, 78] width 189 height 29
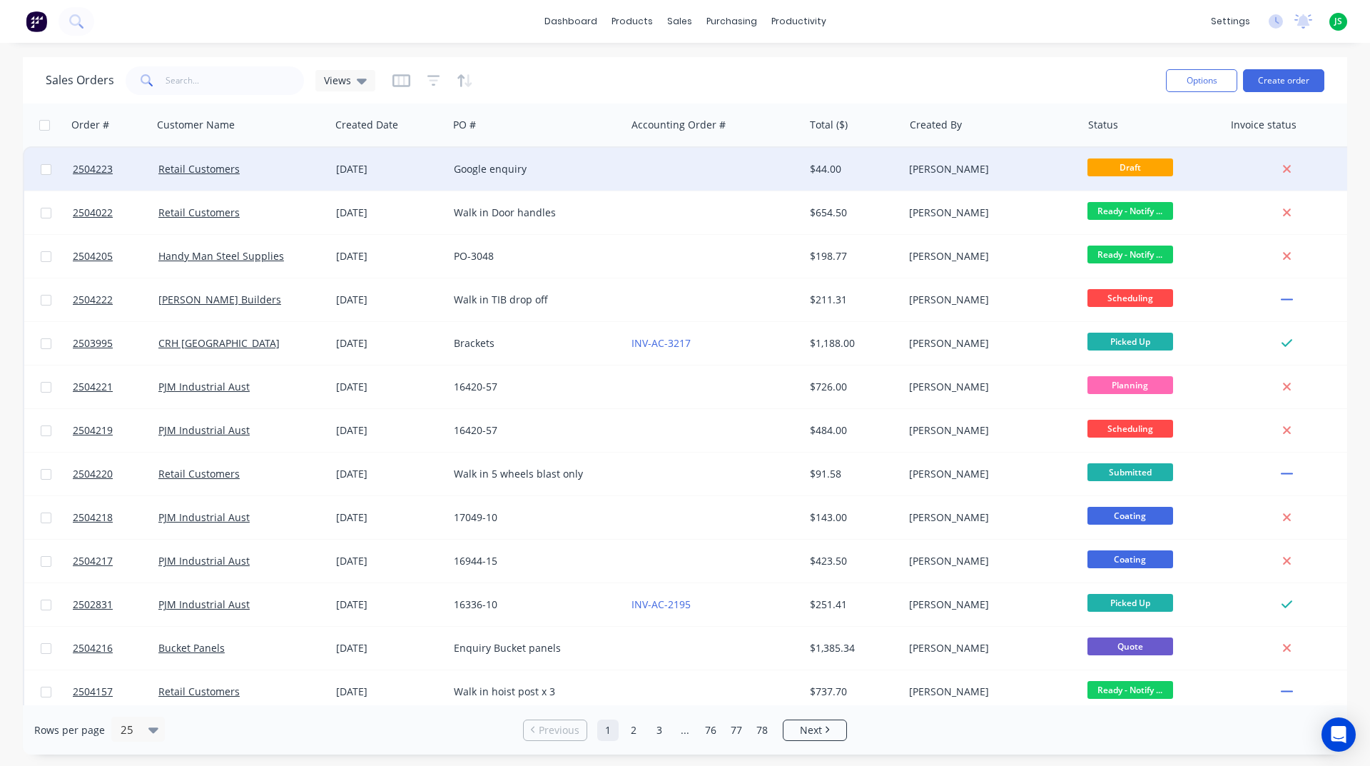
click at [710, 162] on div at bounding box center [715, 169] width 178 height 43
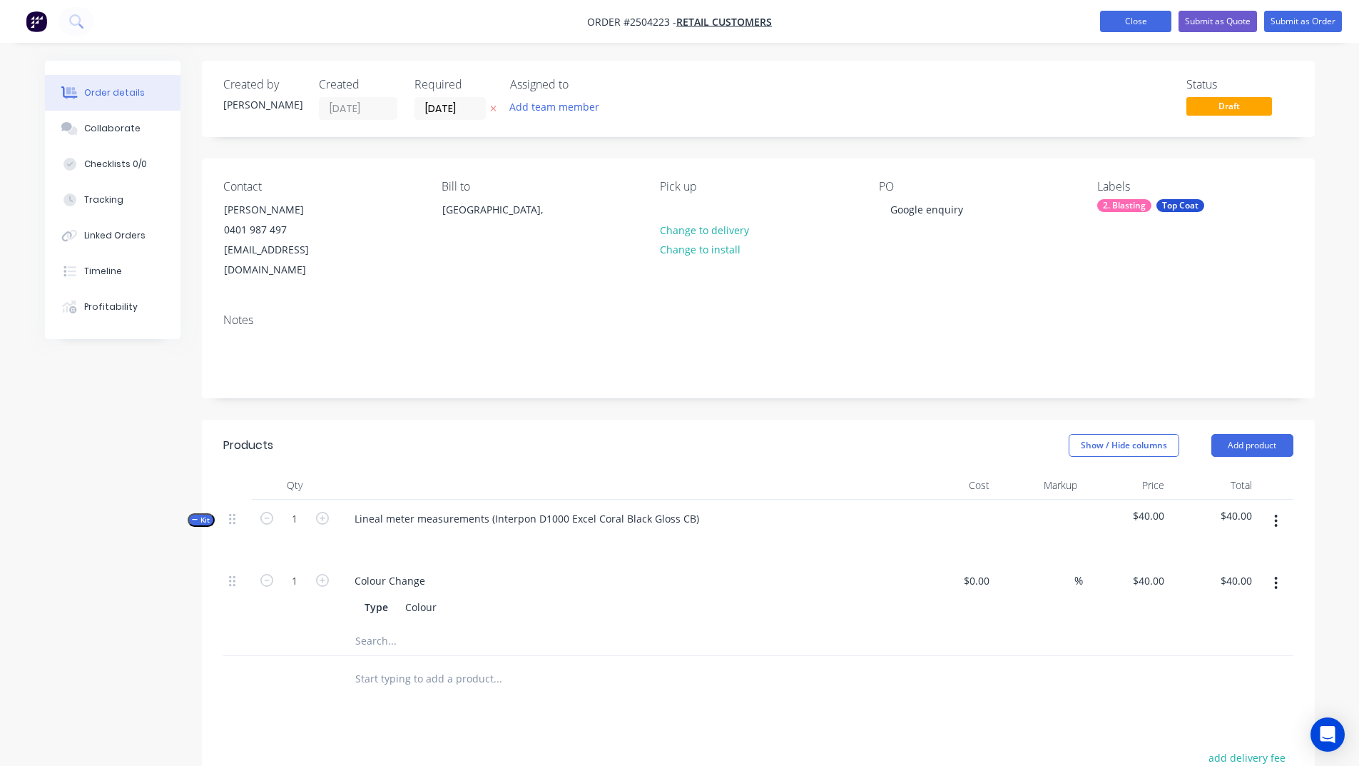
click at [1112, 20] on button "Close" at bounding box center [1135, 21] width 71 height 21
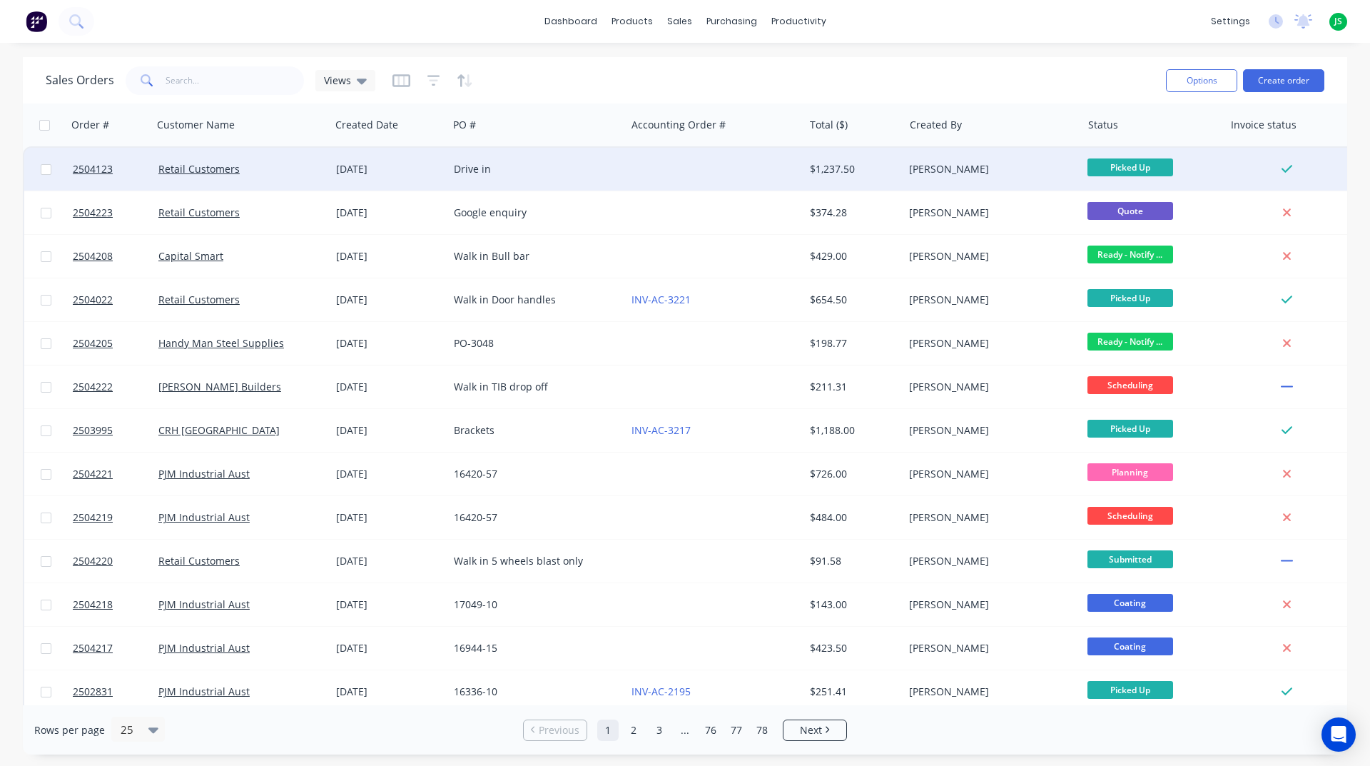
click at [298, 166] on div "Retail Customers" at bounding box center [237, 169] width 158 height 14
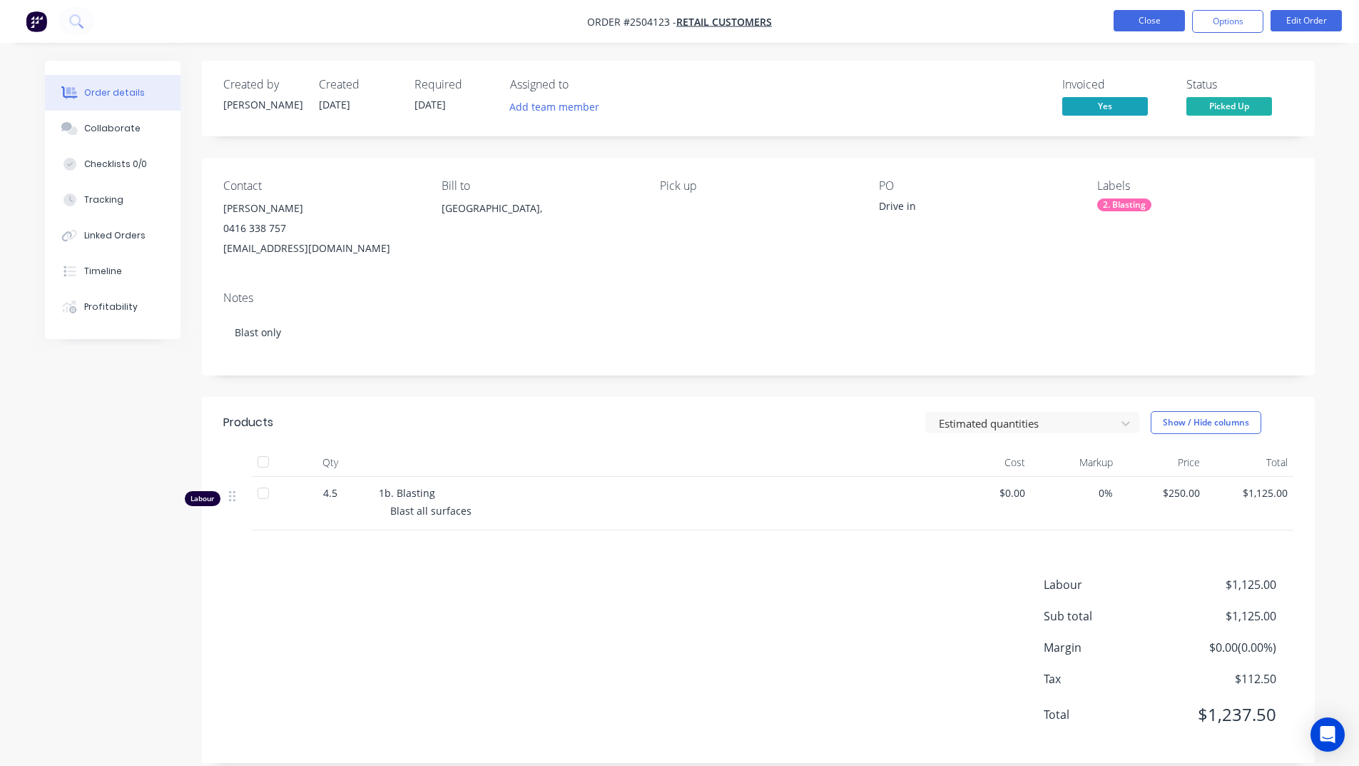
click at [1124, 24] on button "Close" at bounding box center [1149, 20] width 71 height 21
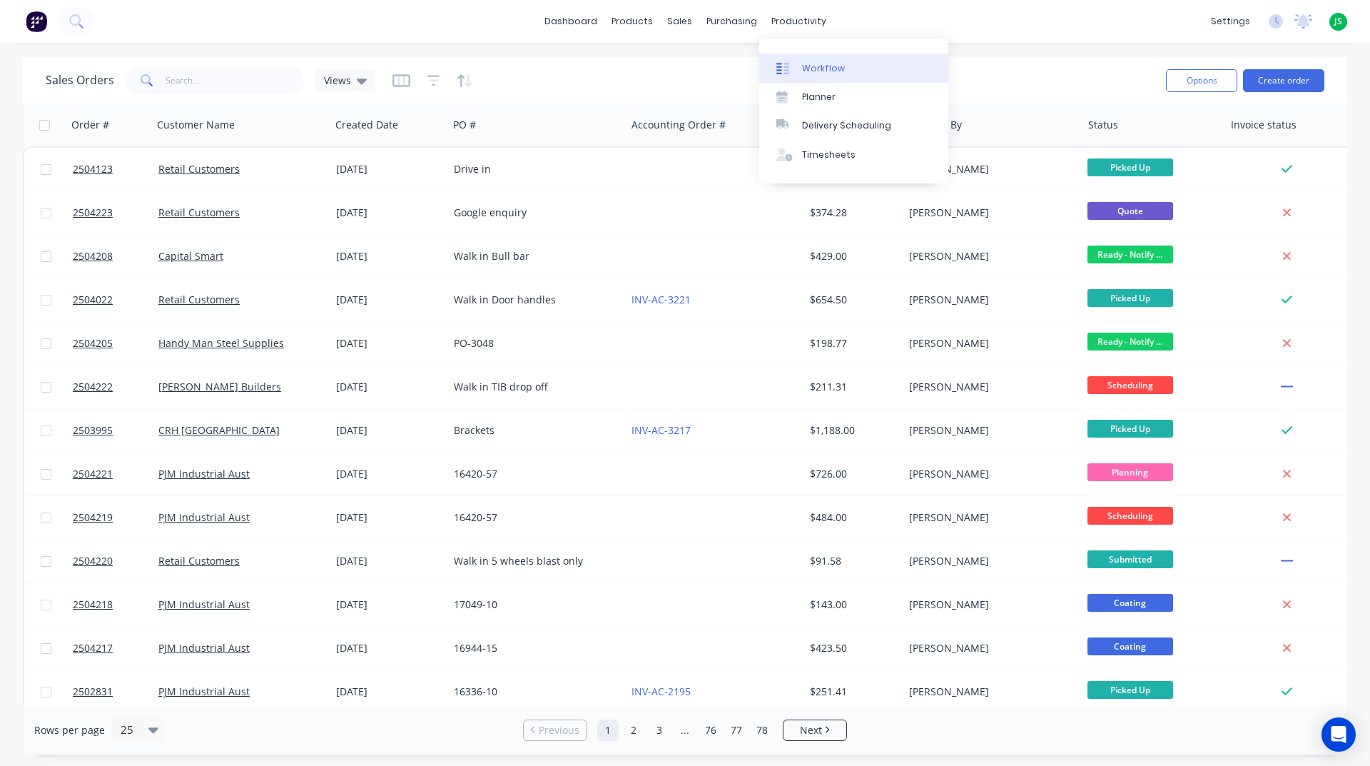
click at [807, 66] on div "Workflow" at bounding box center [823, 68] width 43 height 13
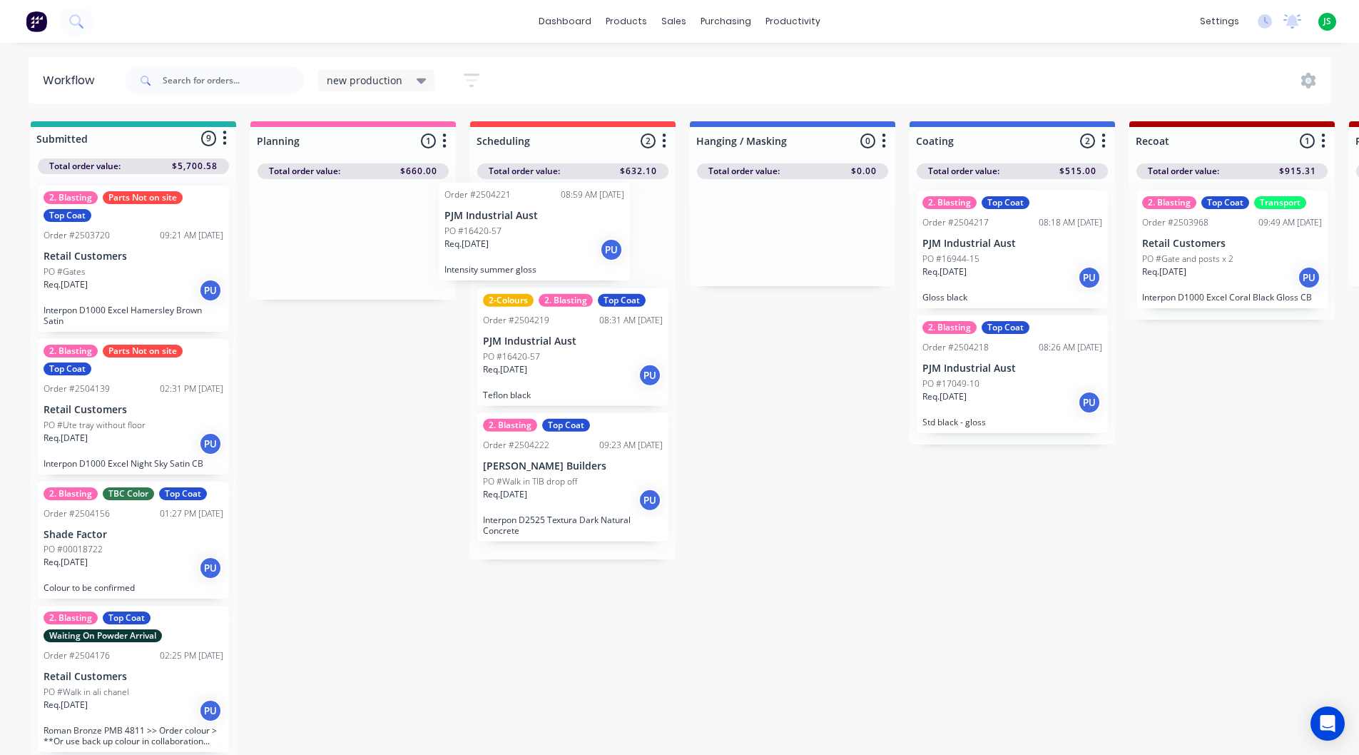
drag, startPoint x: 367, startPoint y: 260, endPoint x: 570, endPoint y: 256, distance: 203.4
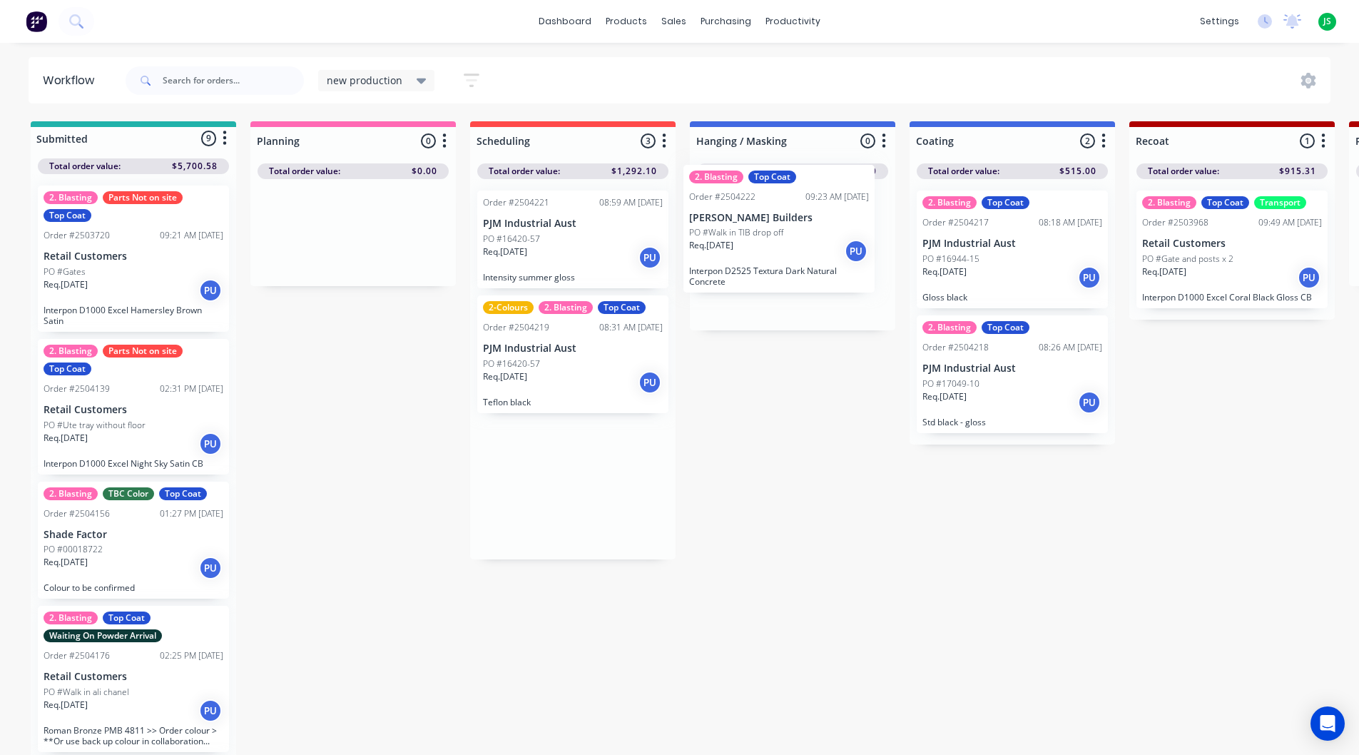
drag, startPoint x: 572, startPoint y: 519, endPoint x: 792, endPoint y: 264, distance: 336.9
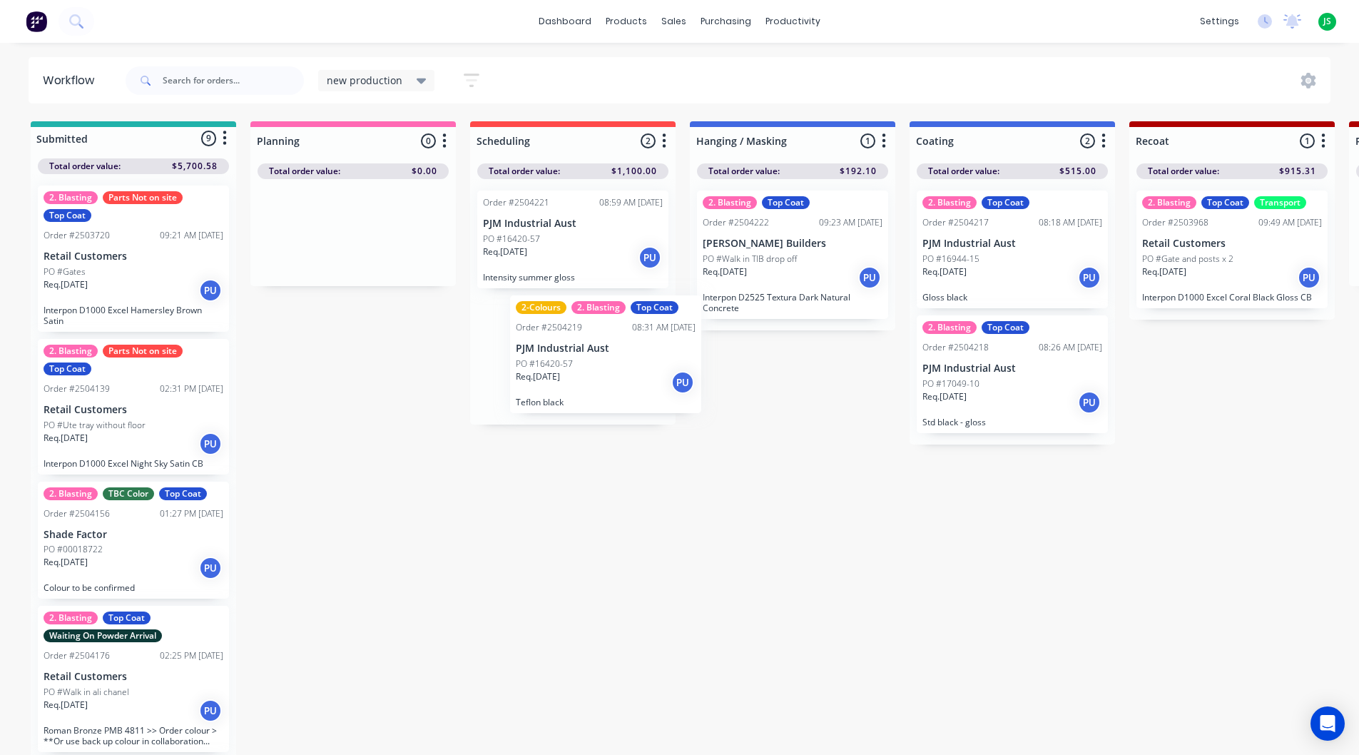
drag, startPoint x: 537, startPoint y: 383, endPoint x: 574, endPoint y: 383, distance: 37.8
click at [574, 383] on div "Order #2504221 08:59 AM [DATE] PJM Industrial Aust PO #16420-57 Req. [DATE] PU …" at bounding box center [572, 301] width 205 height 245
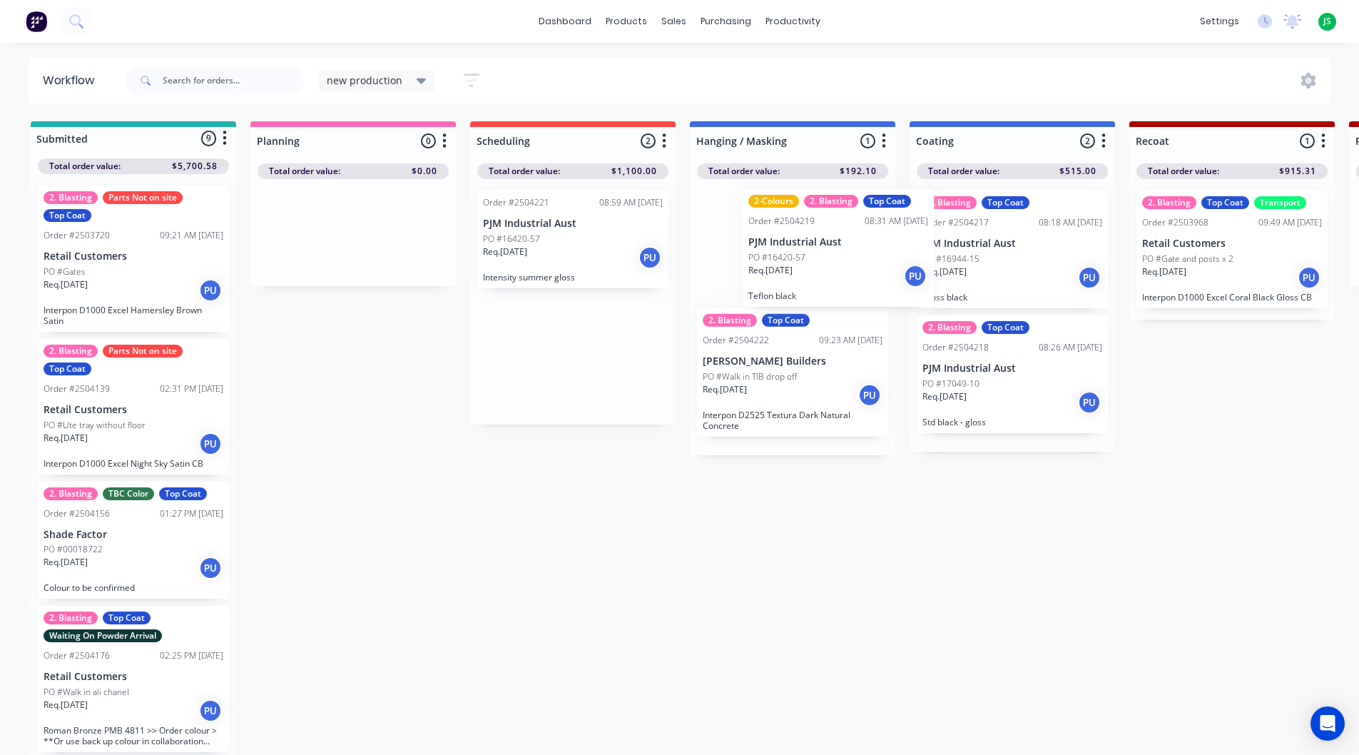
drag, startPoint x: 575, startPoint y: 382, endPoint x: 838, endPoint y: 273, distance: 284.7
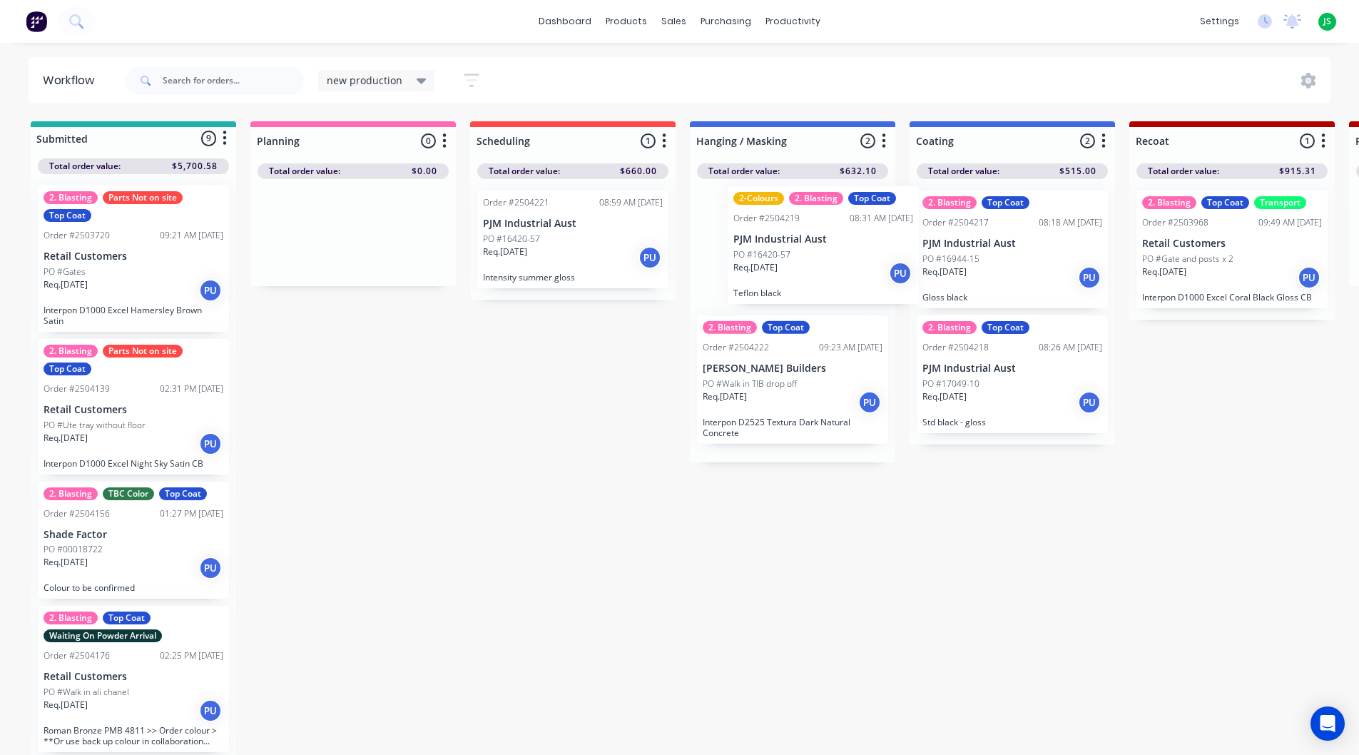
drag, startPoint x: 838, startPoint y: 272, endPoint x: 877, endPoint y: 268, distance: 39.5
click at [877, 268] on div "2-Colours 2. Blasting Top Coat Order #2504219 08:31 AM [DATE] PJM Industrial Au…" at bounding box center [792, 320] width 205 height 283
click at [772, 253] on div "PO #16420-57" at bounding box center [793, 259] width 180 height 13
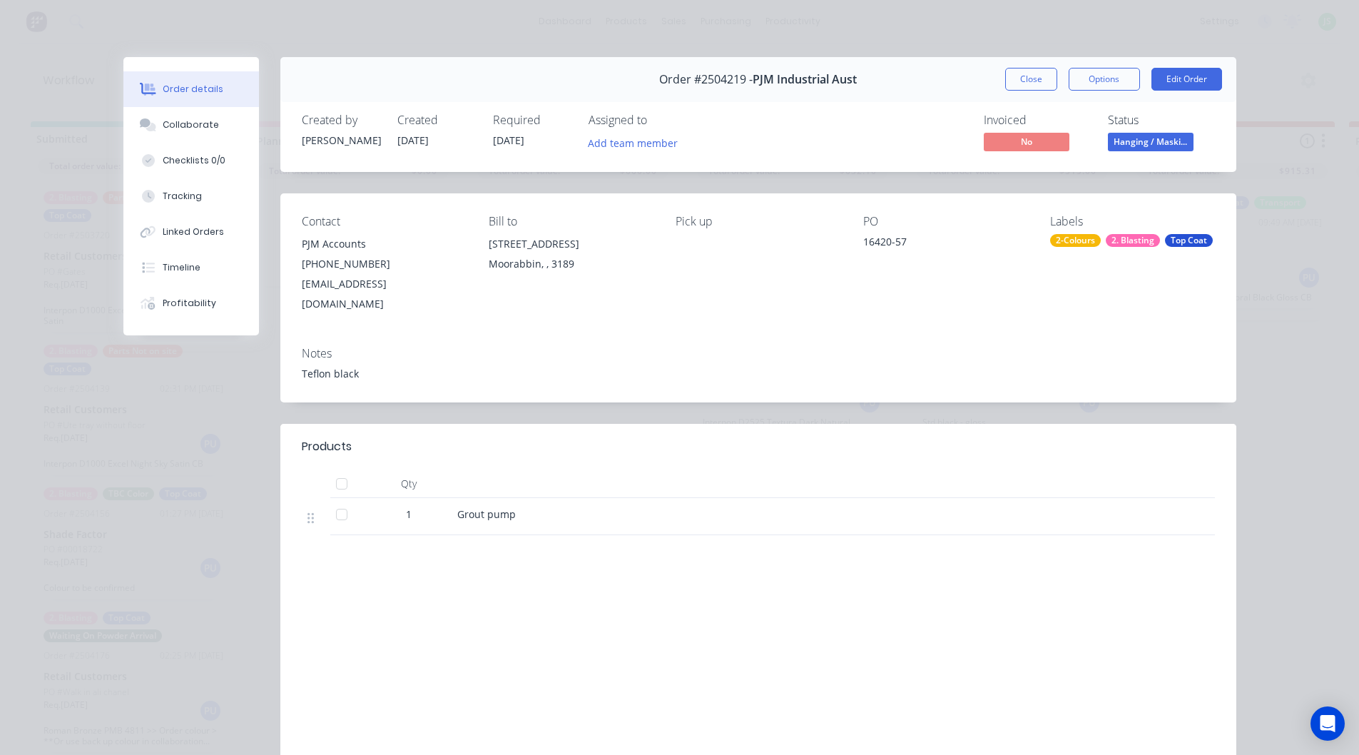
click at [1067, 239] on div "2-Colours" at bounding box center [1075, 240] width 51 height 13
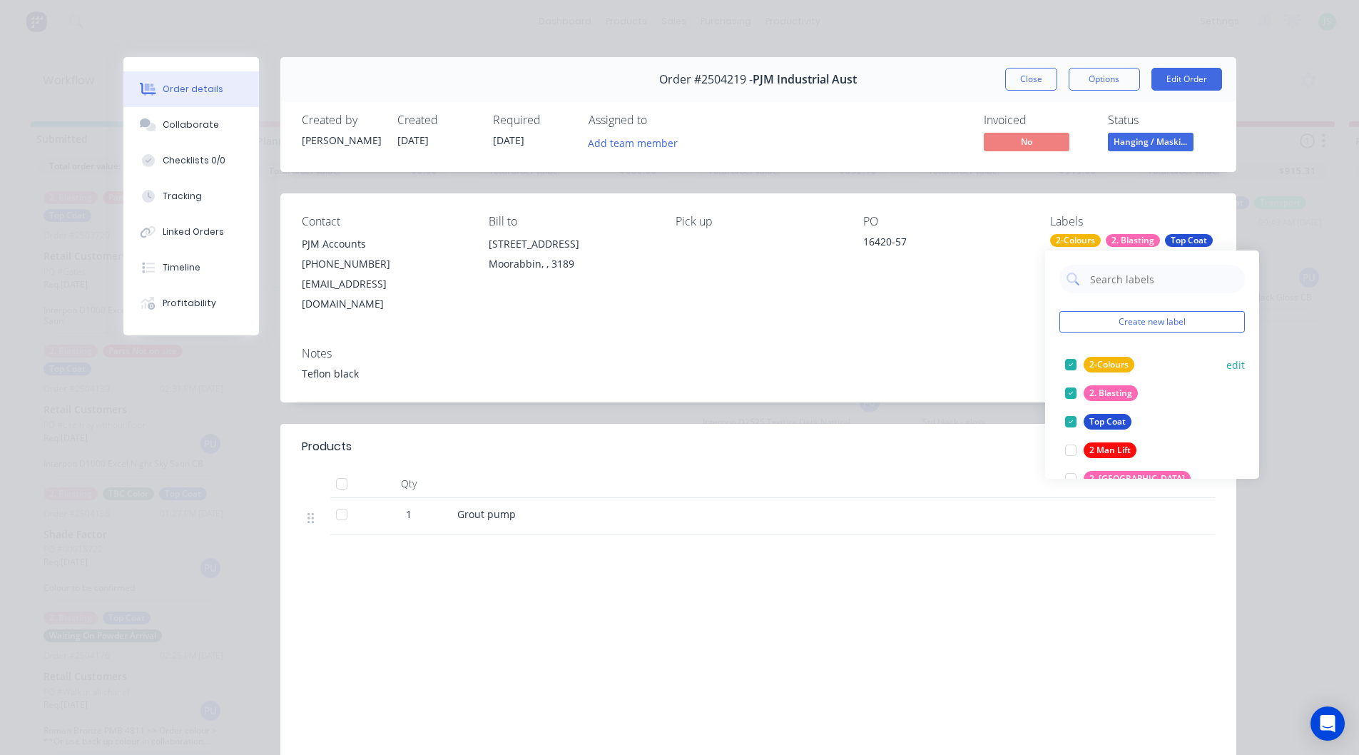
click at [1072, 362] on div at bounding box center [1071, 364] width 29 height 29
click at [1000, 335] on div "Notes Teflon black" at bounding box center [758, 368] width 956 height 67
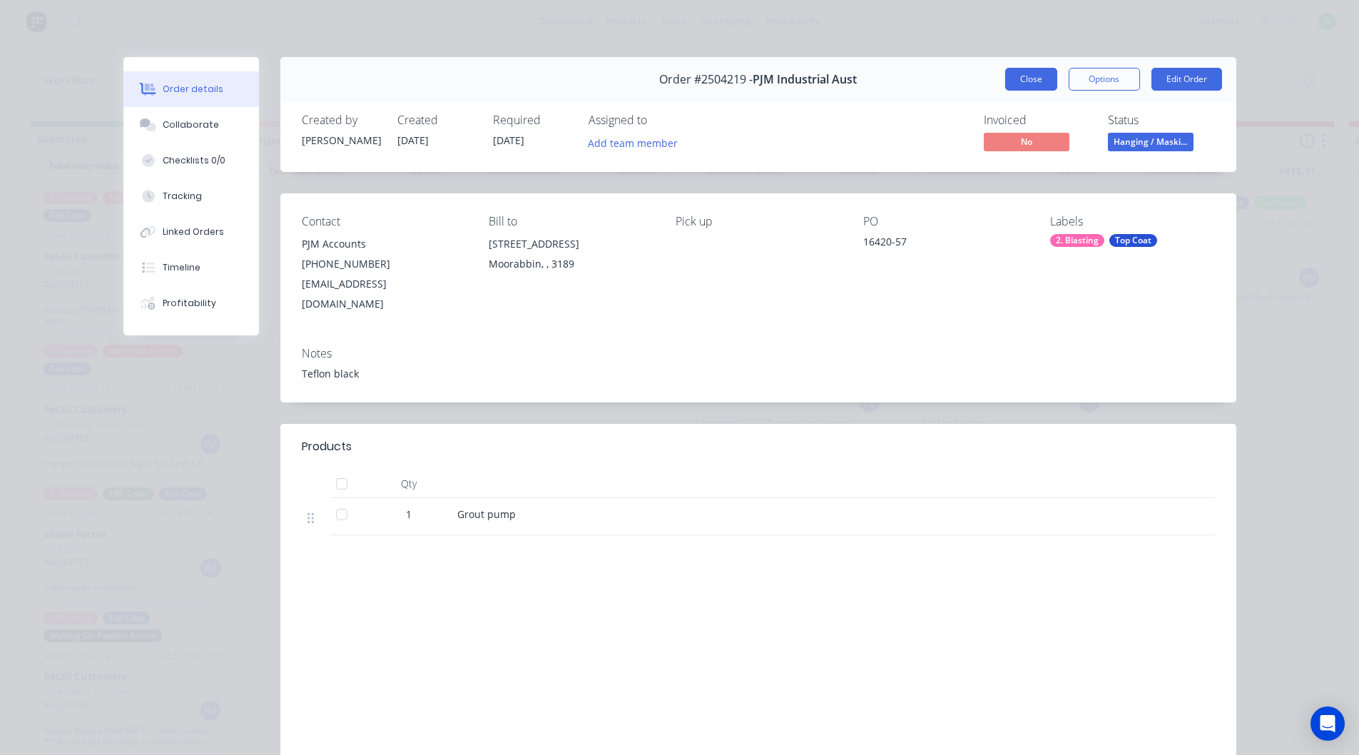
click at [1030, 87] on button "Close" at bounding box center [1031, 79] width 52 height 23
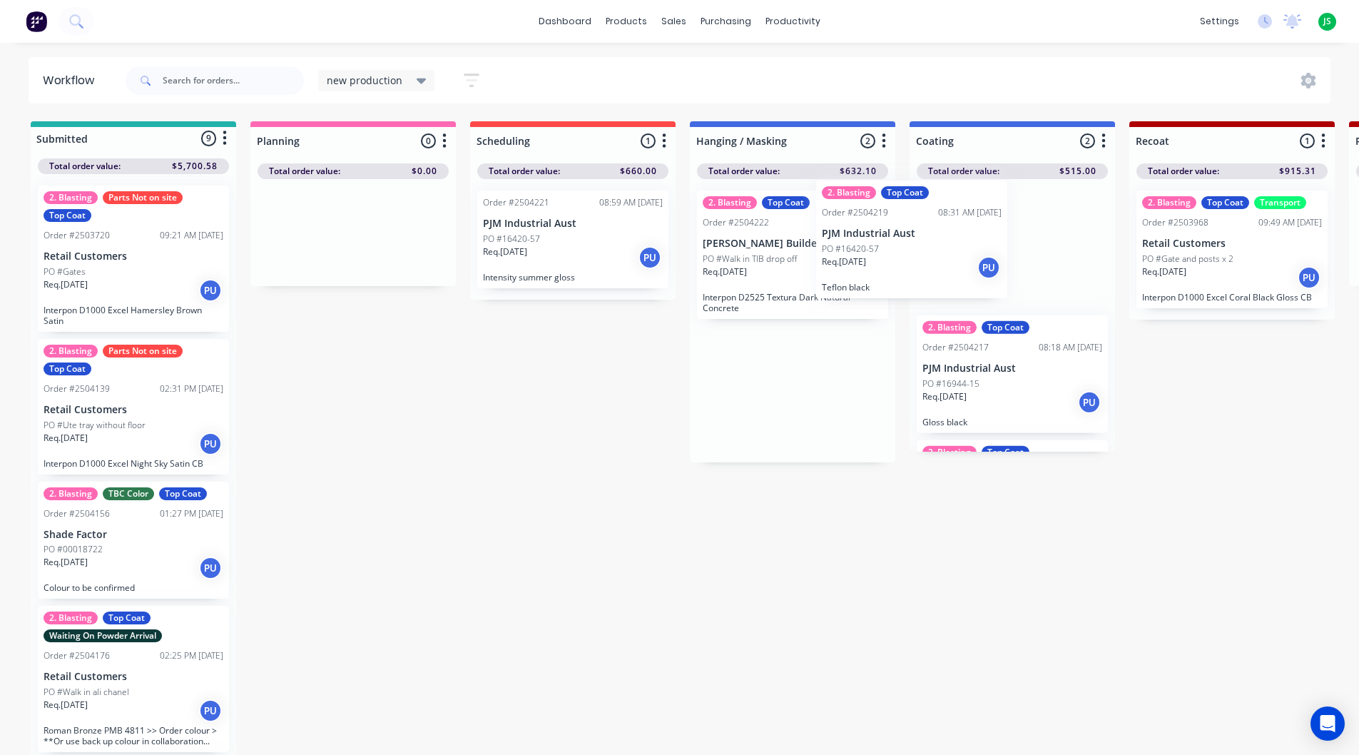
drag, startPoint x: 781, startPoint y: 265, endPoint x: 990, endPoint y: 251, distance: 209.5
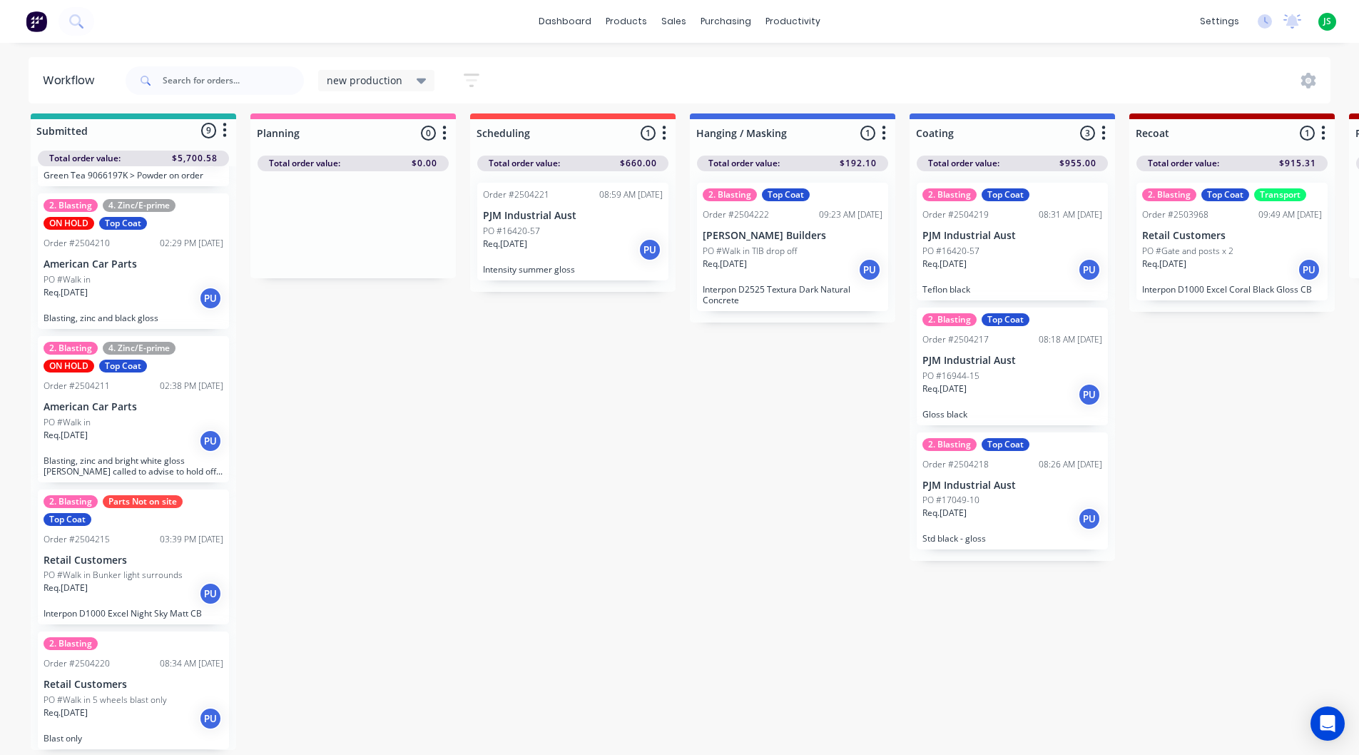
scroll to position [19, 0]
click at [135, 693] on p "PO #Walk in 5 wheels blast only" at bounding box center [105, 699] width 123 height 13
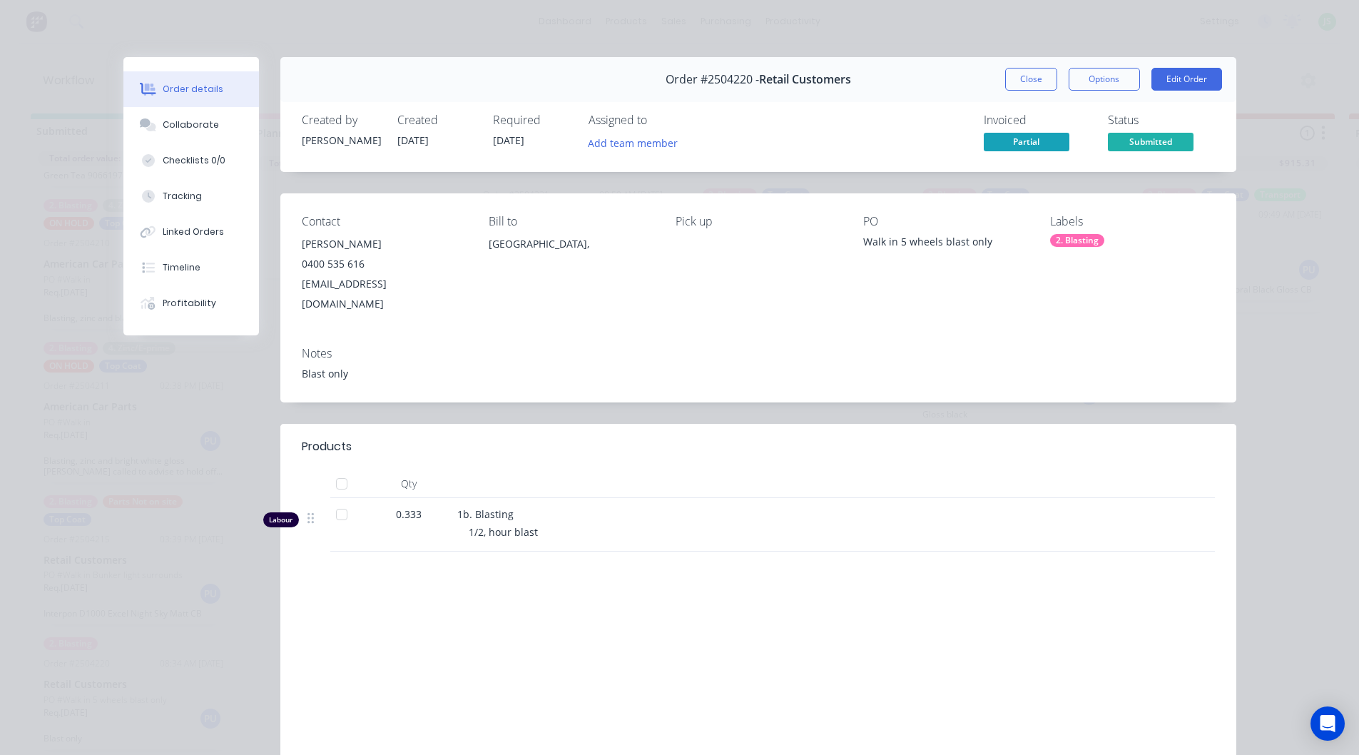
click at [1077, 241] on div "2. Blasting" at bounding box center [1077, 240] width 54 height 13
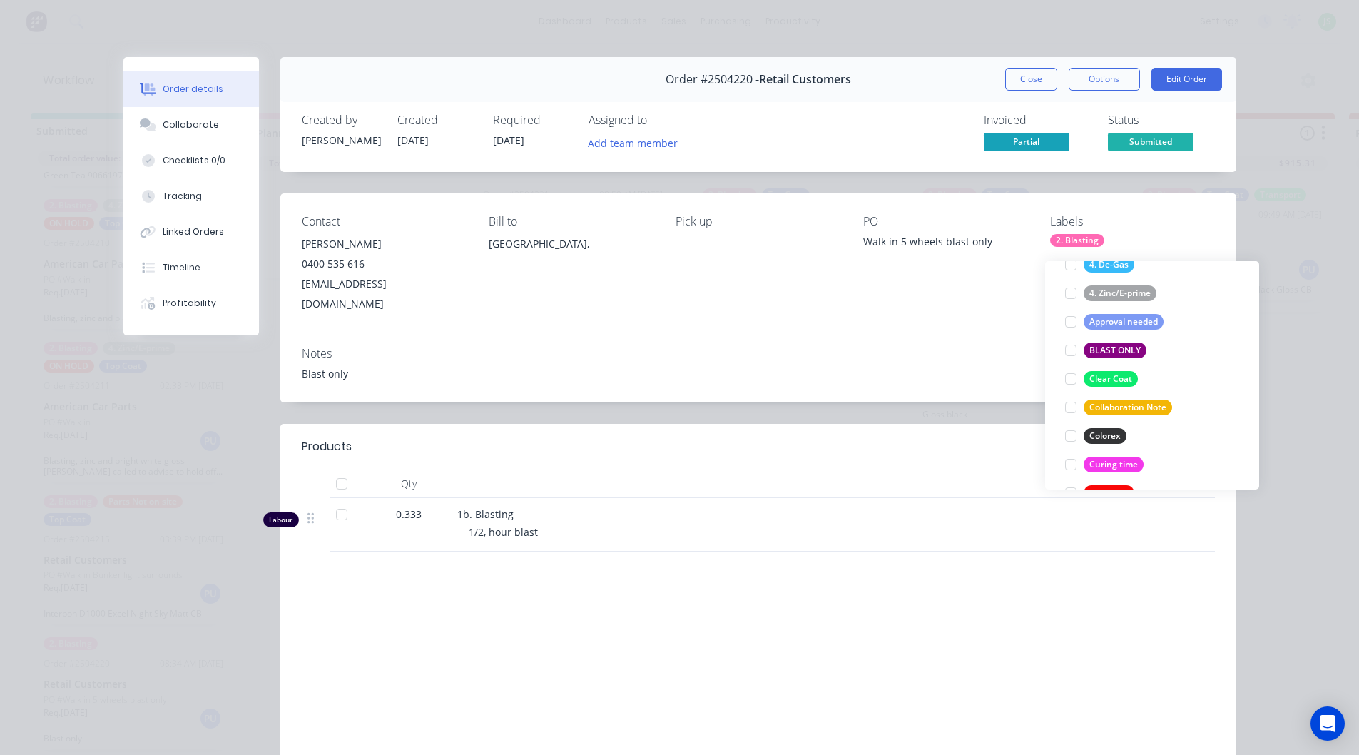
scroll to position [285, 0]
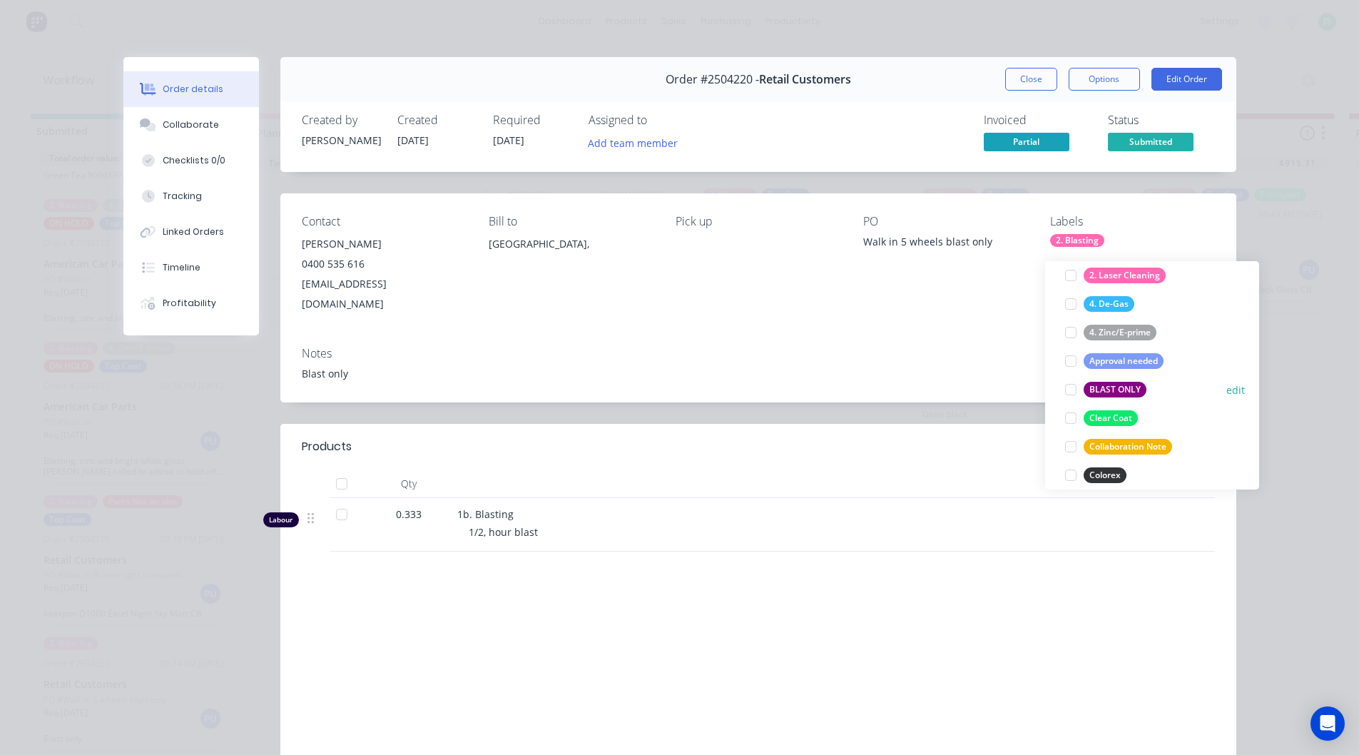
click at [1072, 377] on div at bounding box center [1071, 389] width 29 height 29
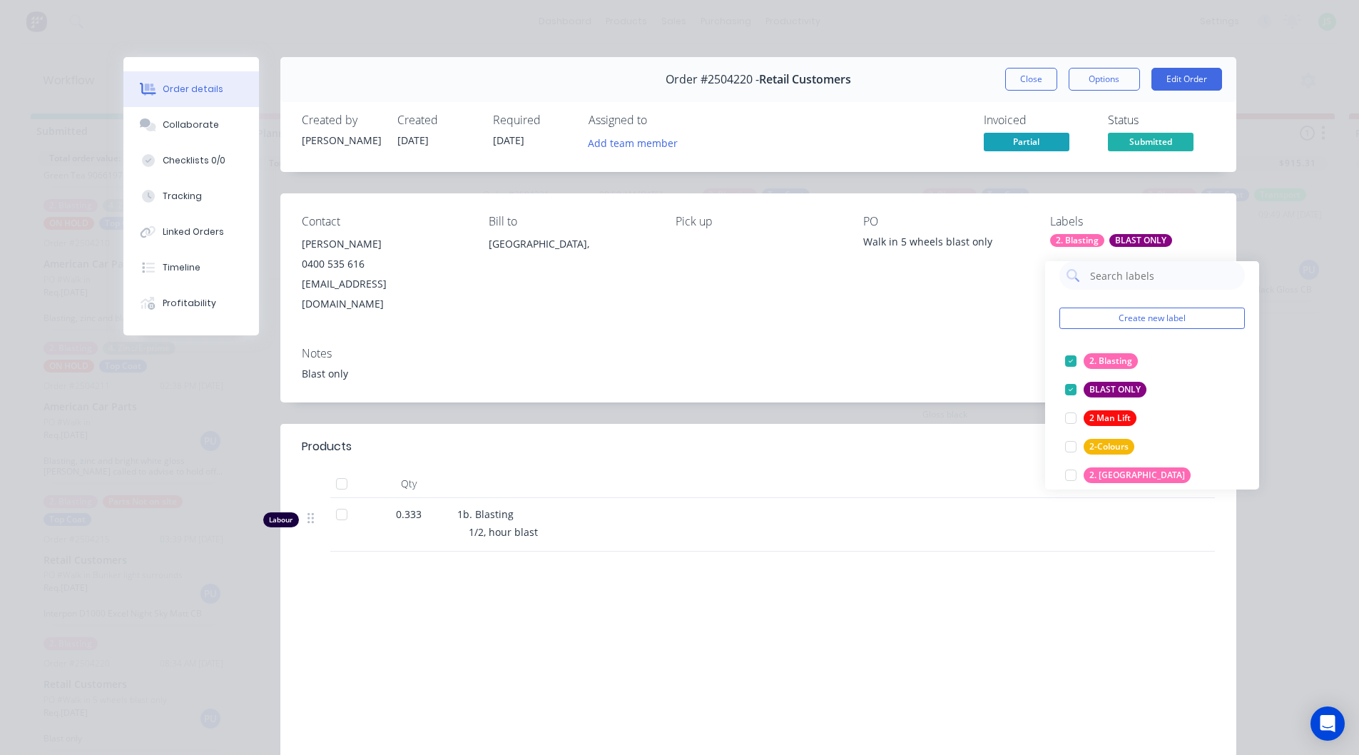
click at [985, 204] on div "Contact [PERSON_NAME] [PHONE_NUMBER] [EMAIL_ADDRESS][DOMAIN_NAME] Bill to [GEOG…" at bounding box center [758, 264] width 956 height 142
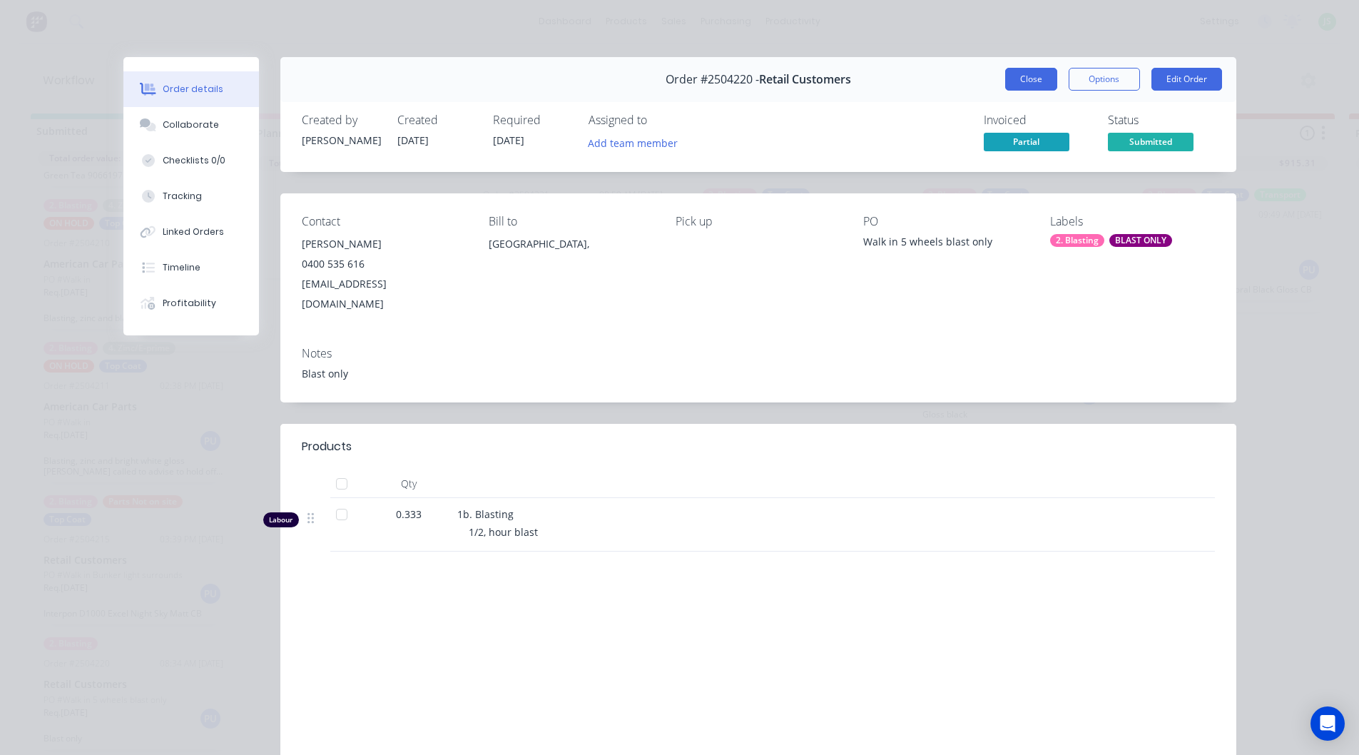
click at [1021, 73] on button "Close" at bounding box center [1031, 79] width 52 height 23
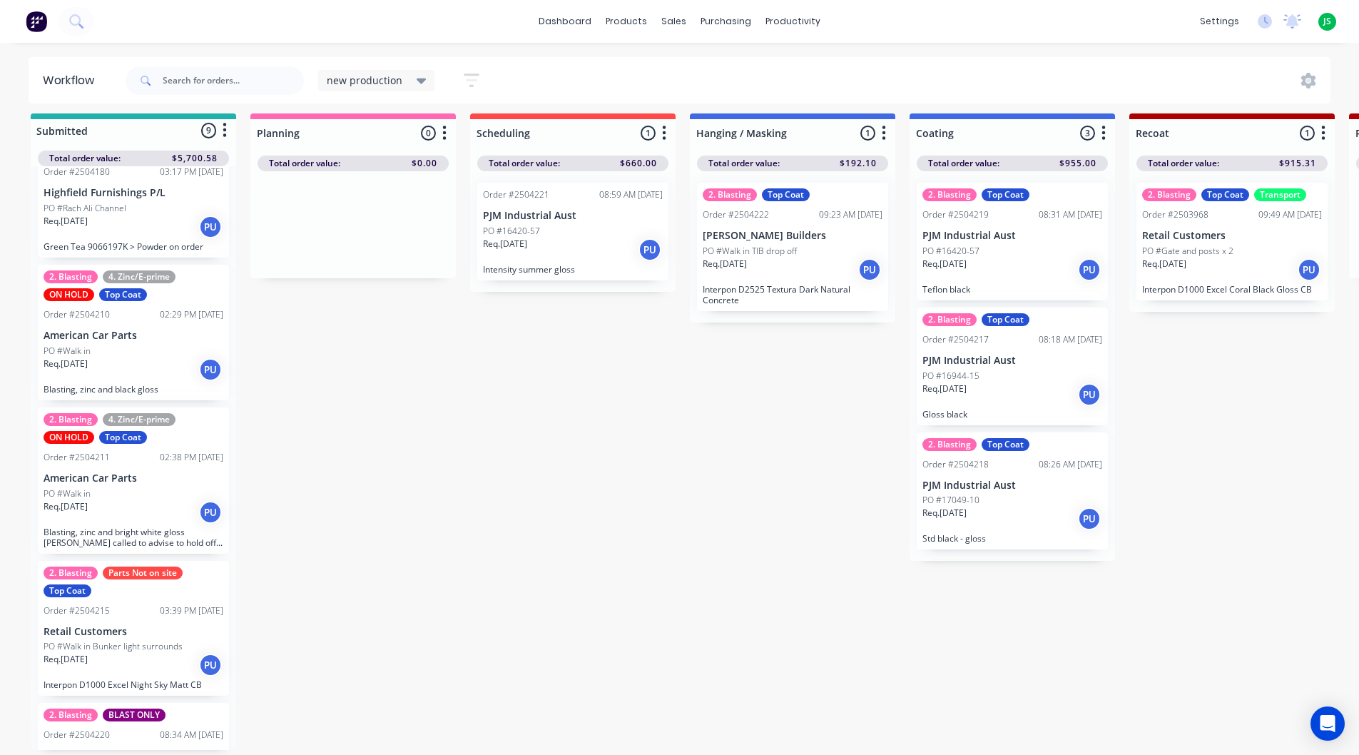
scroll to position [683, 0]
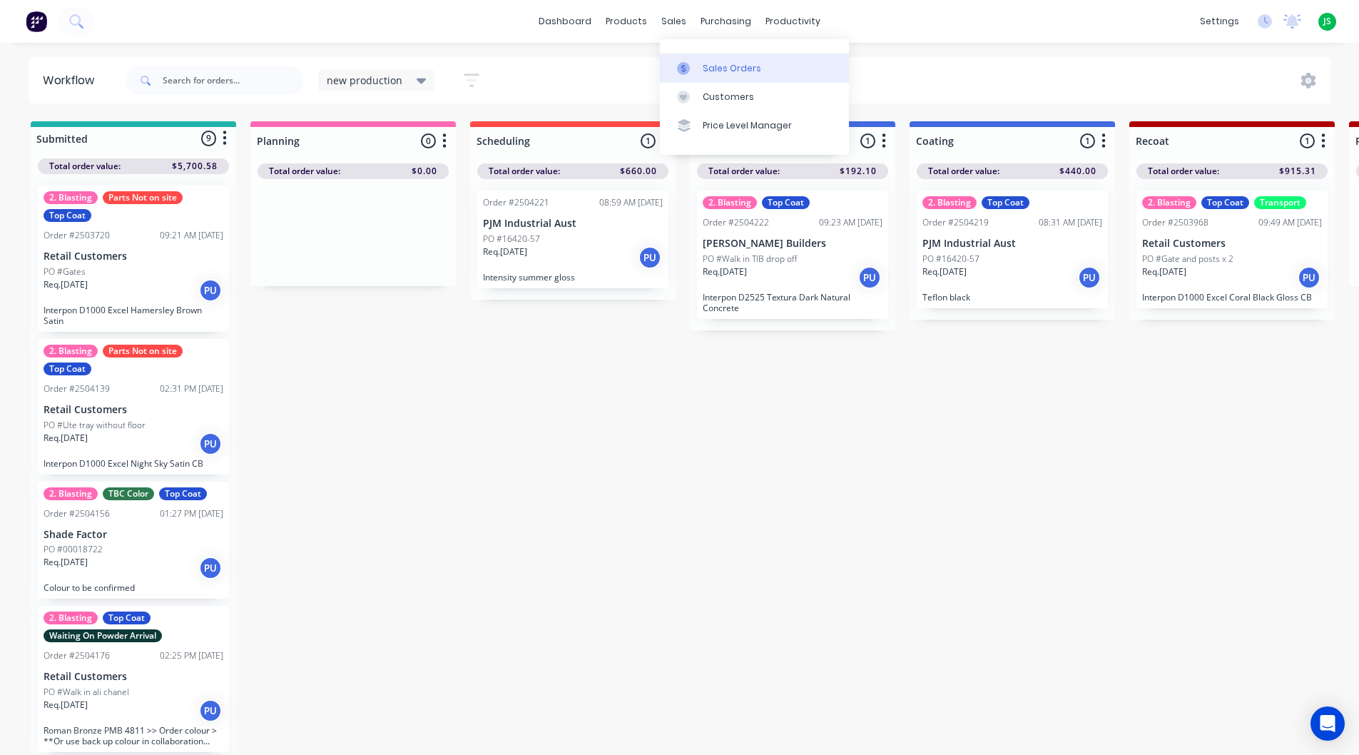
click at [698, 65] on div at bounding box center [687, 68] width 21 height 13
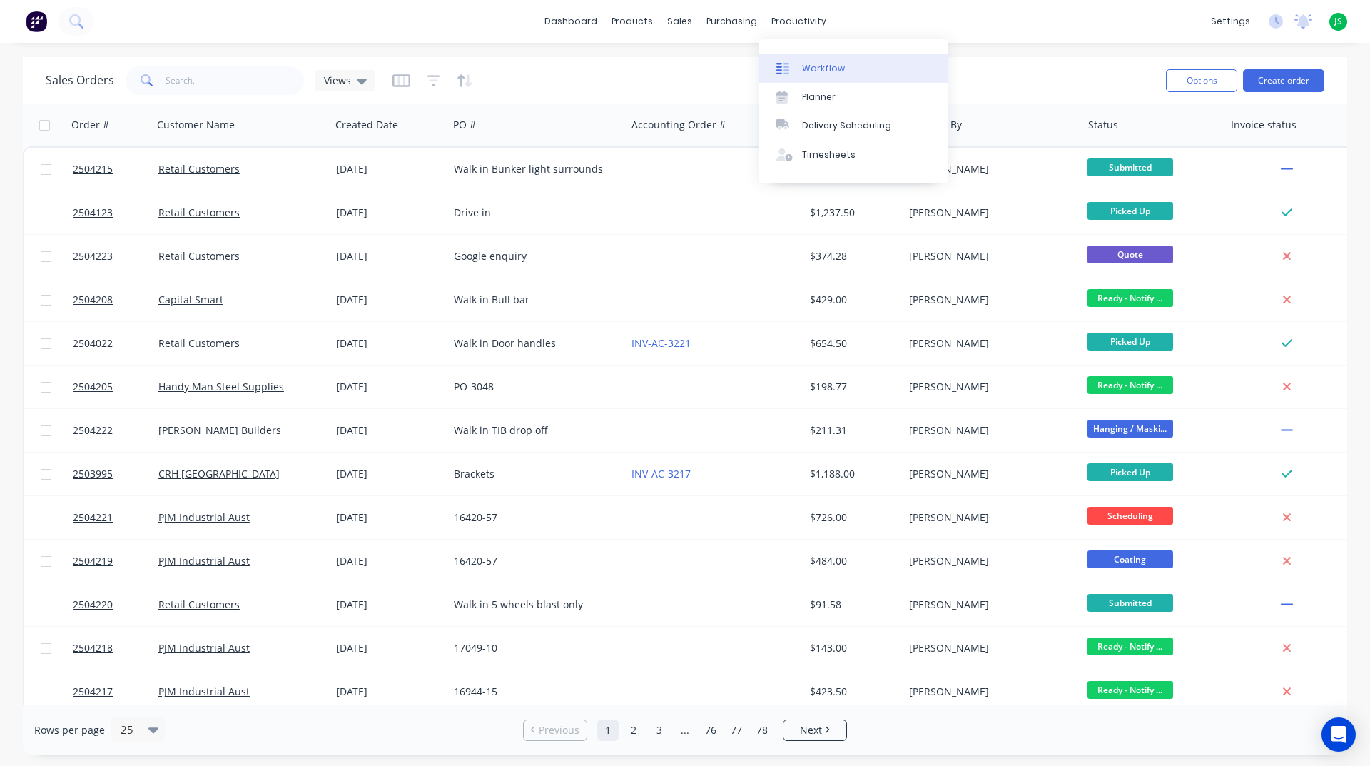
click at [793, 70] on div at bounding box center [786, 68] width 21 height 13
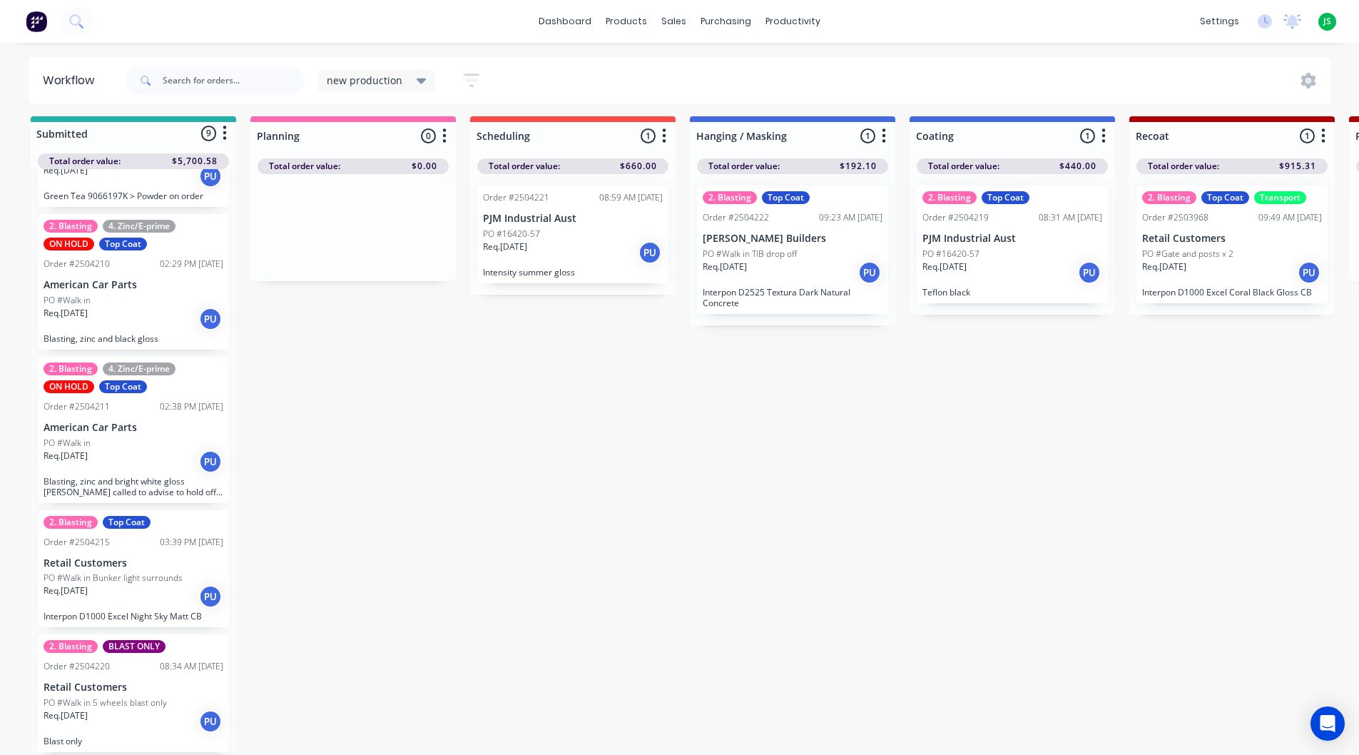
scroll to position [19, 0]
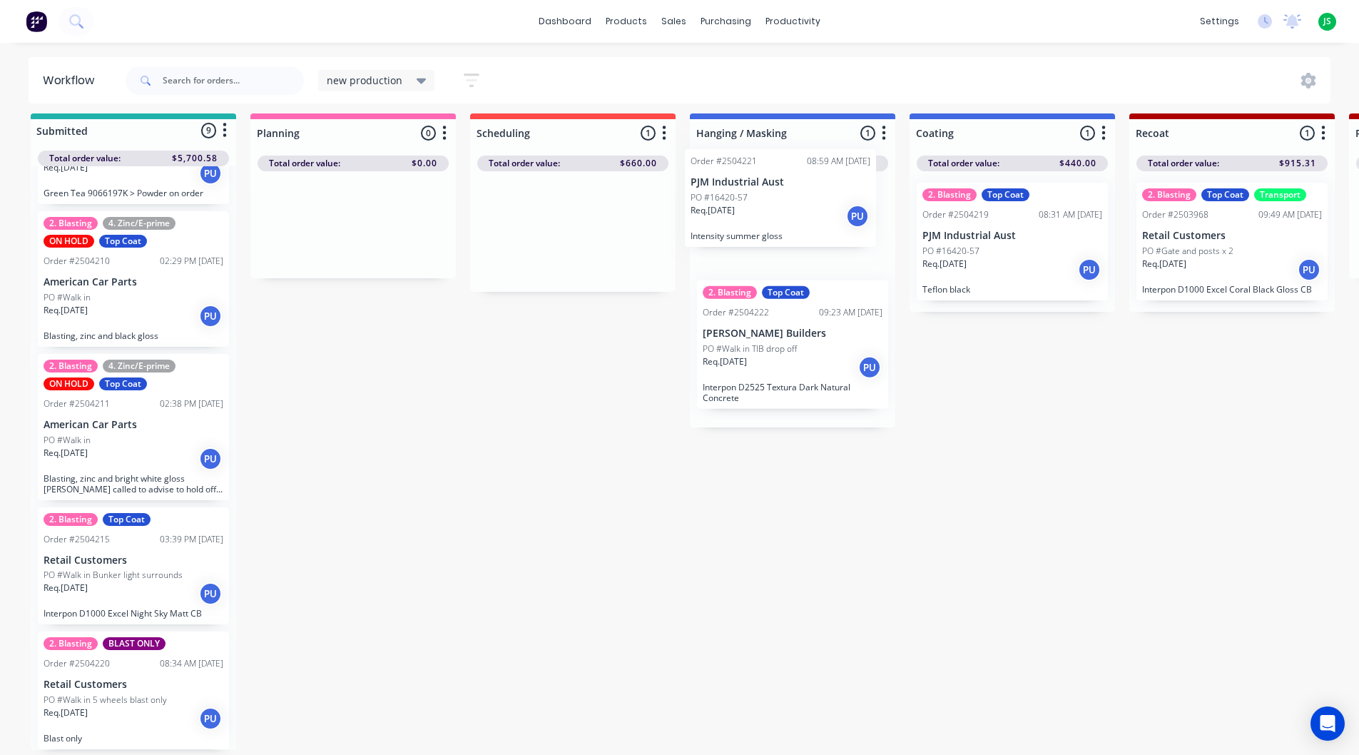
drag, startPoint x: 566, startPoint y: 247, endPoint x: 765, endPoint y: 227, distance: 200.1
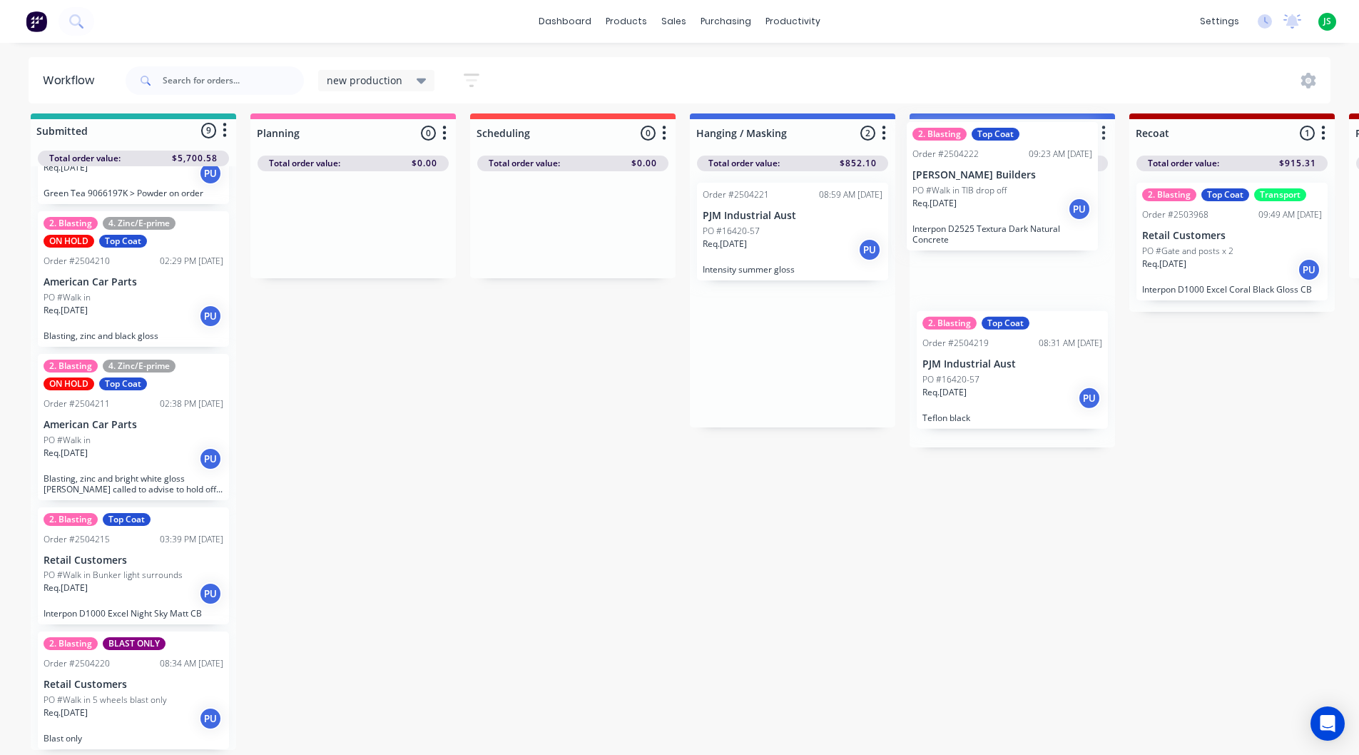
drag, startPoint x: 749, startPoint y: 380, endPoint x: 970, endPoint y: 215, distance: 275.8
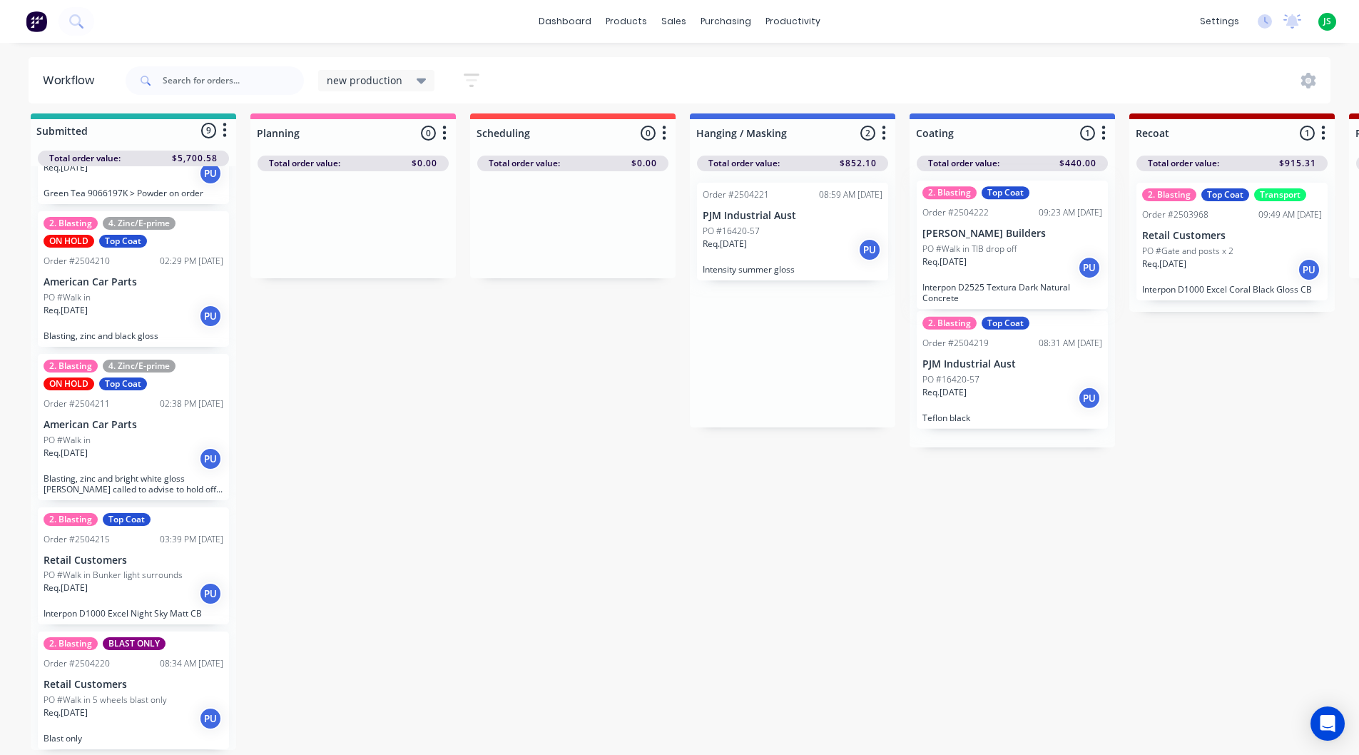
scroll to position [10, 0]
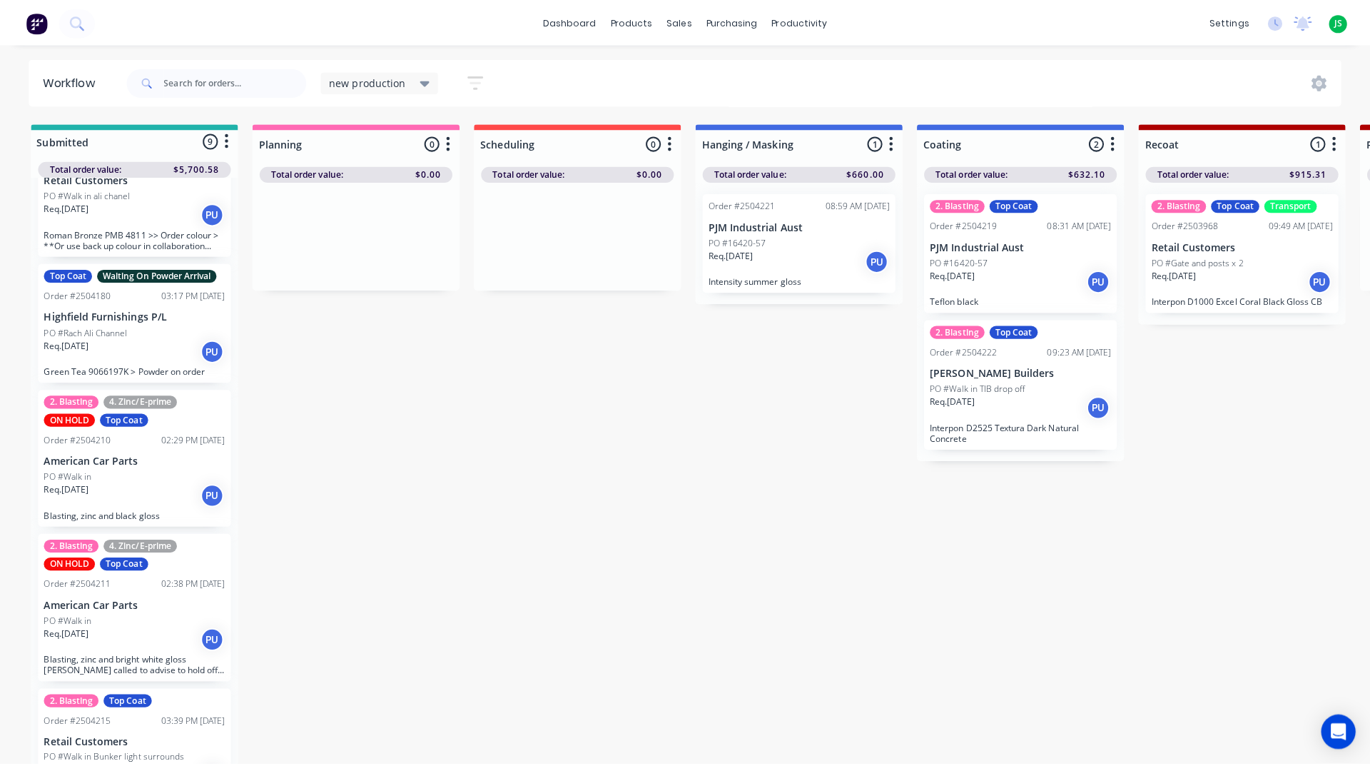
scroll to position [665, 0]
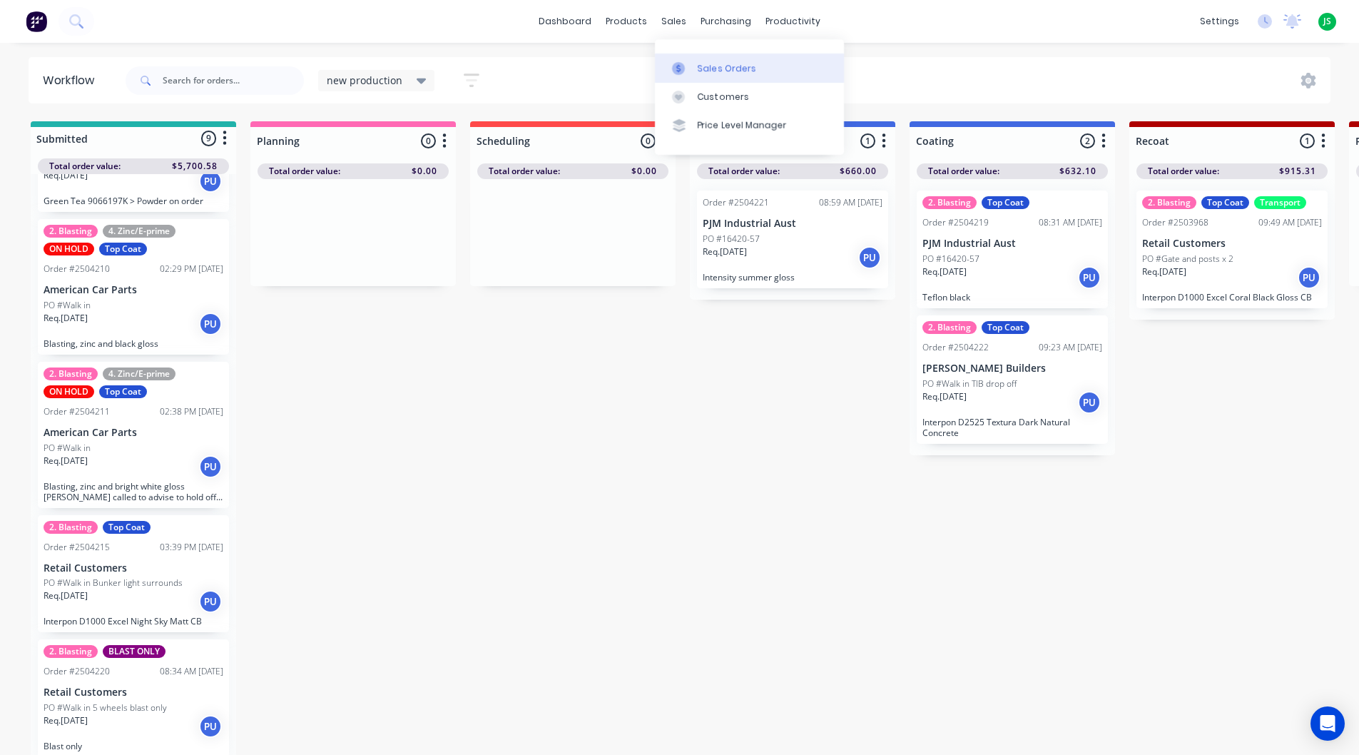
click at [691, 66] on div at bounding box center [682, 68] width 21 height 13
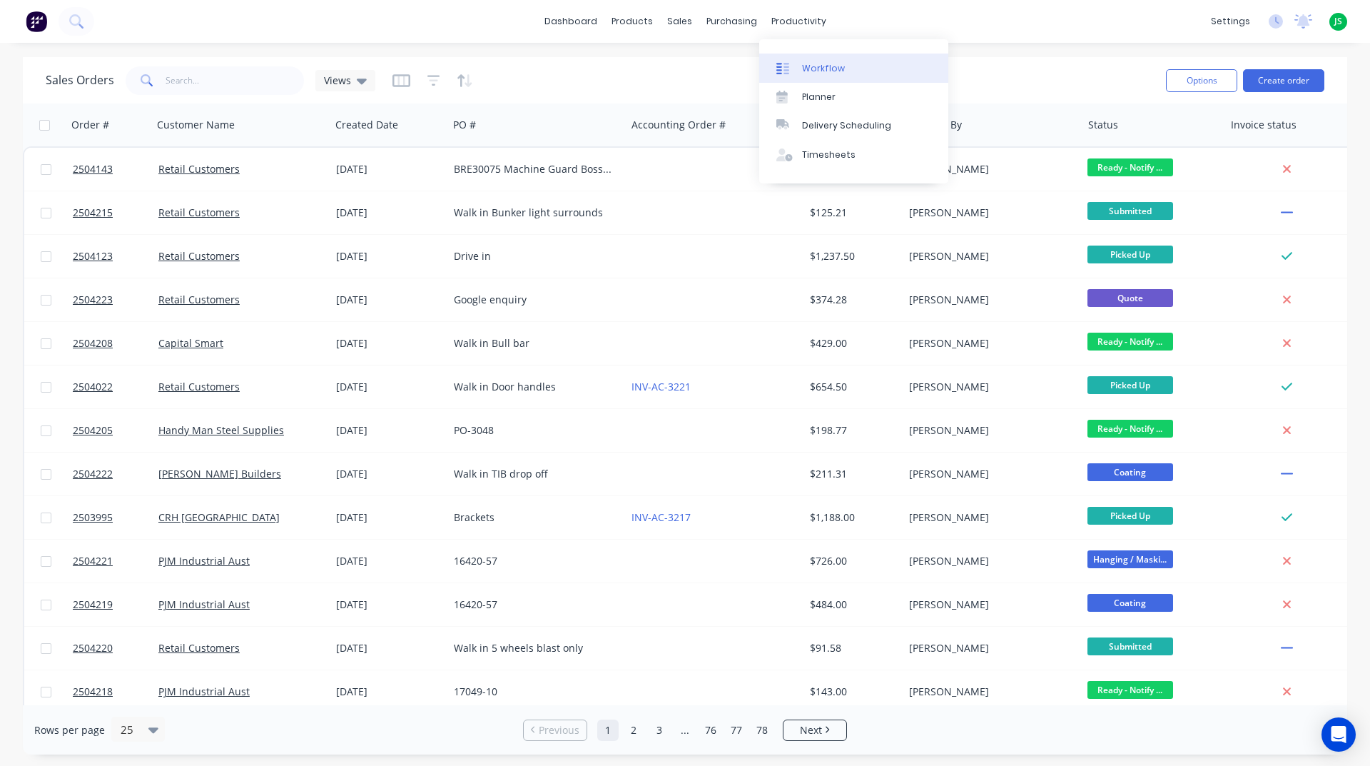
click at [808, 67] on div "Workflow" at bounding box center [823, 68] width 43 height 13
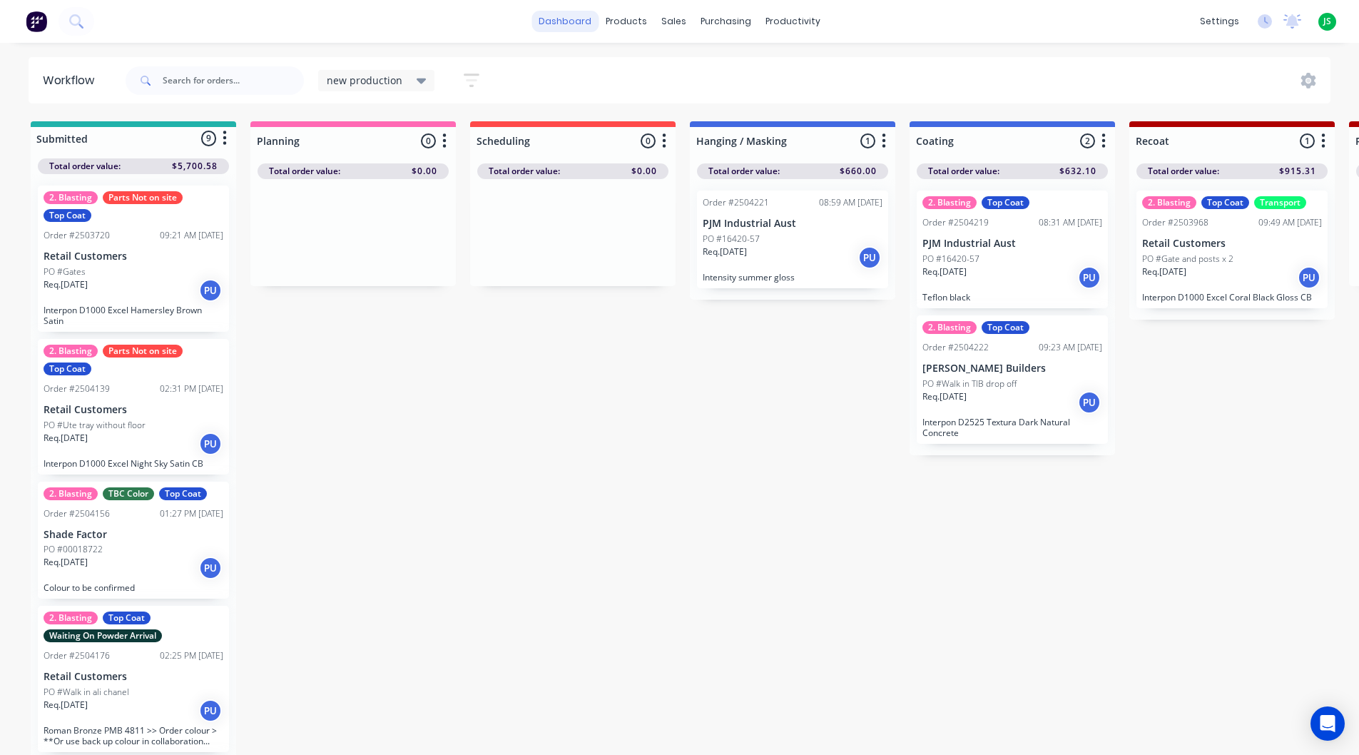
click at [586, 16] on link "dashboard" at bounding box center [565, 21] width 67 height 21
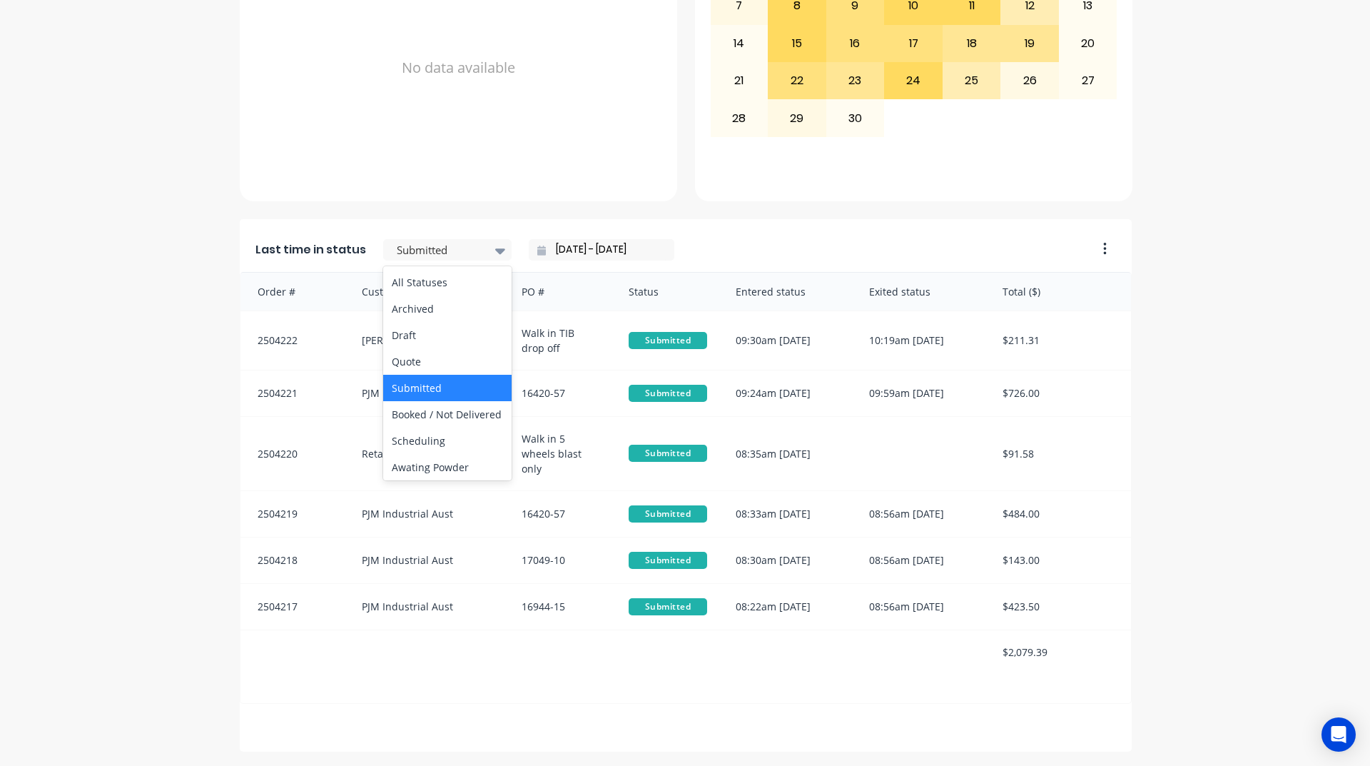
scroll to position [571, 0]
click at [434, 256] on div "Coating" at bounding box center [447, 243] width 128 height 26
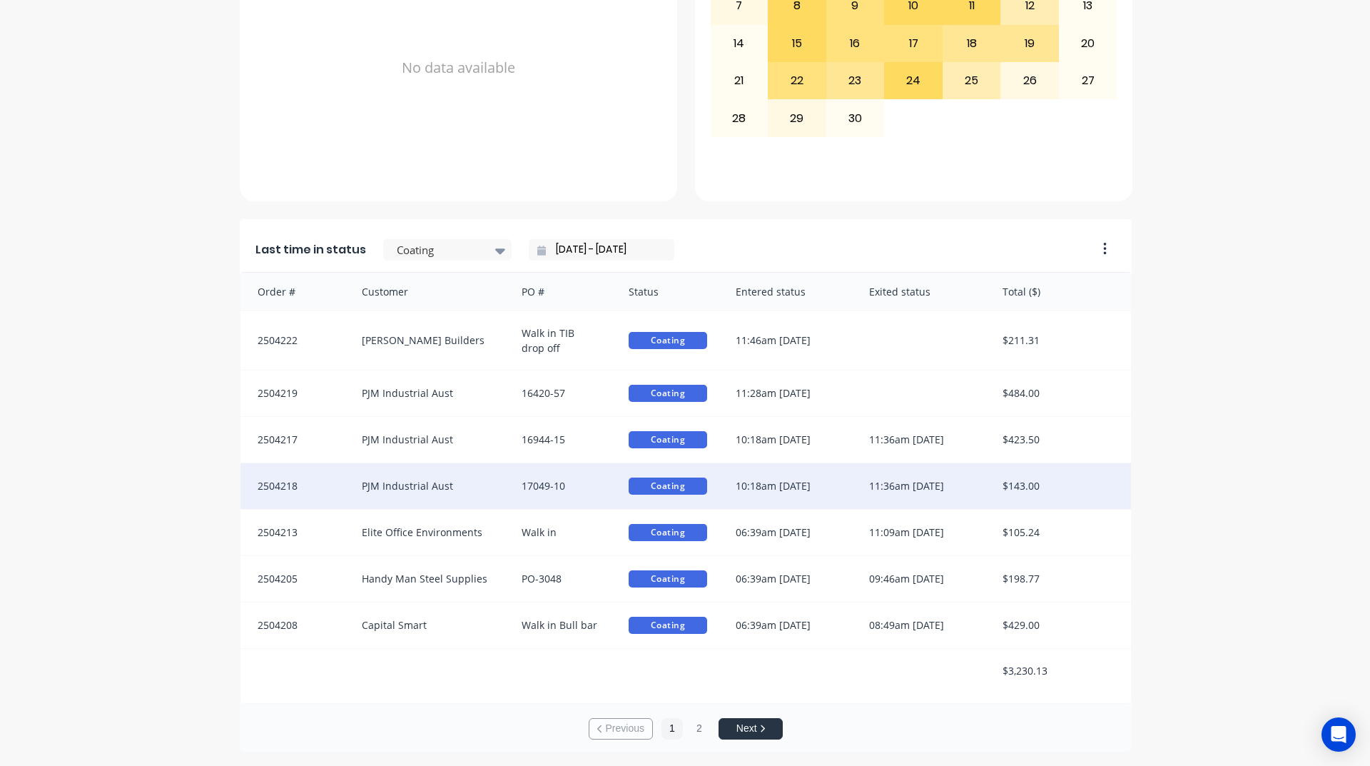
scroll to position [2, 0]
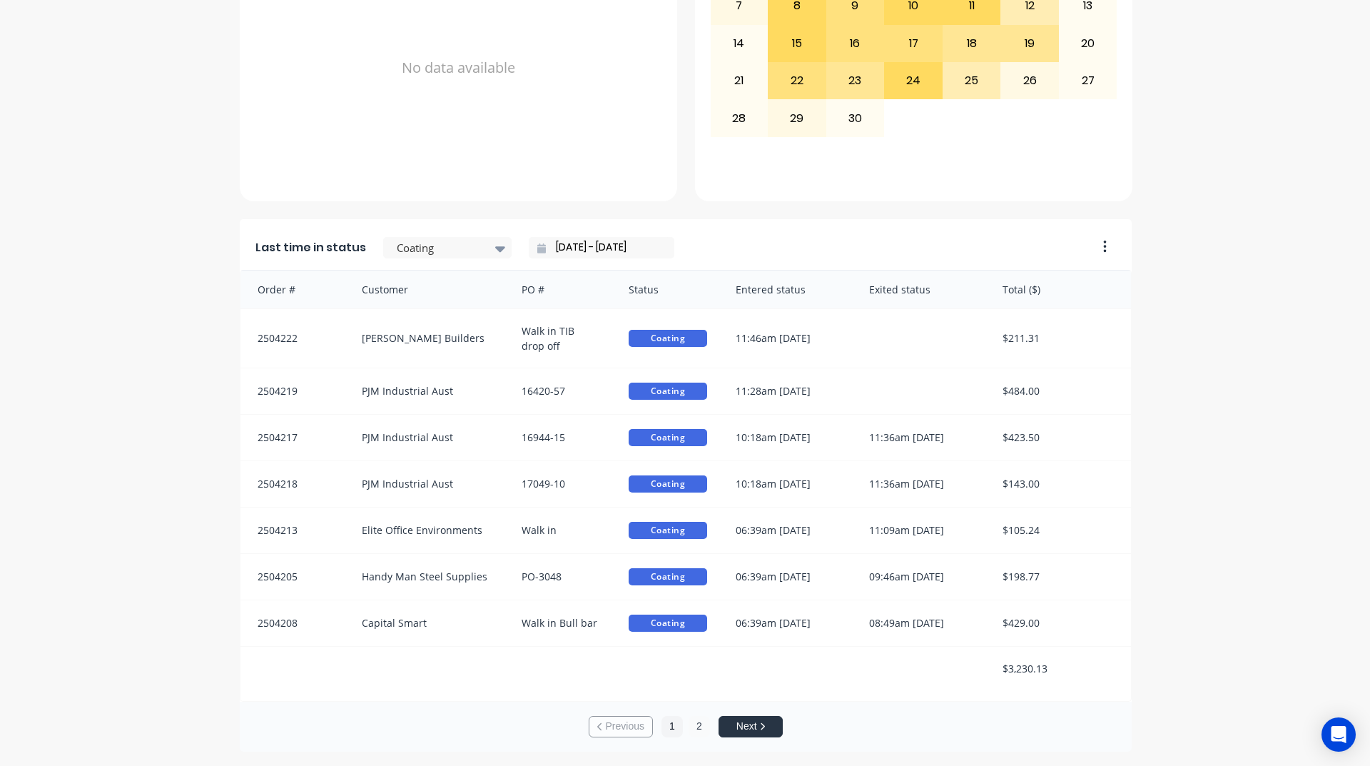
click at [688, 718] on button "2" at bounding box center [698, 726] width 21 height 21
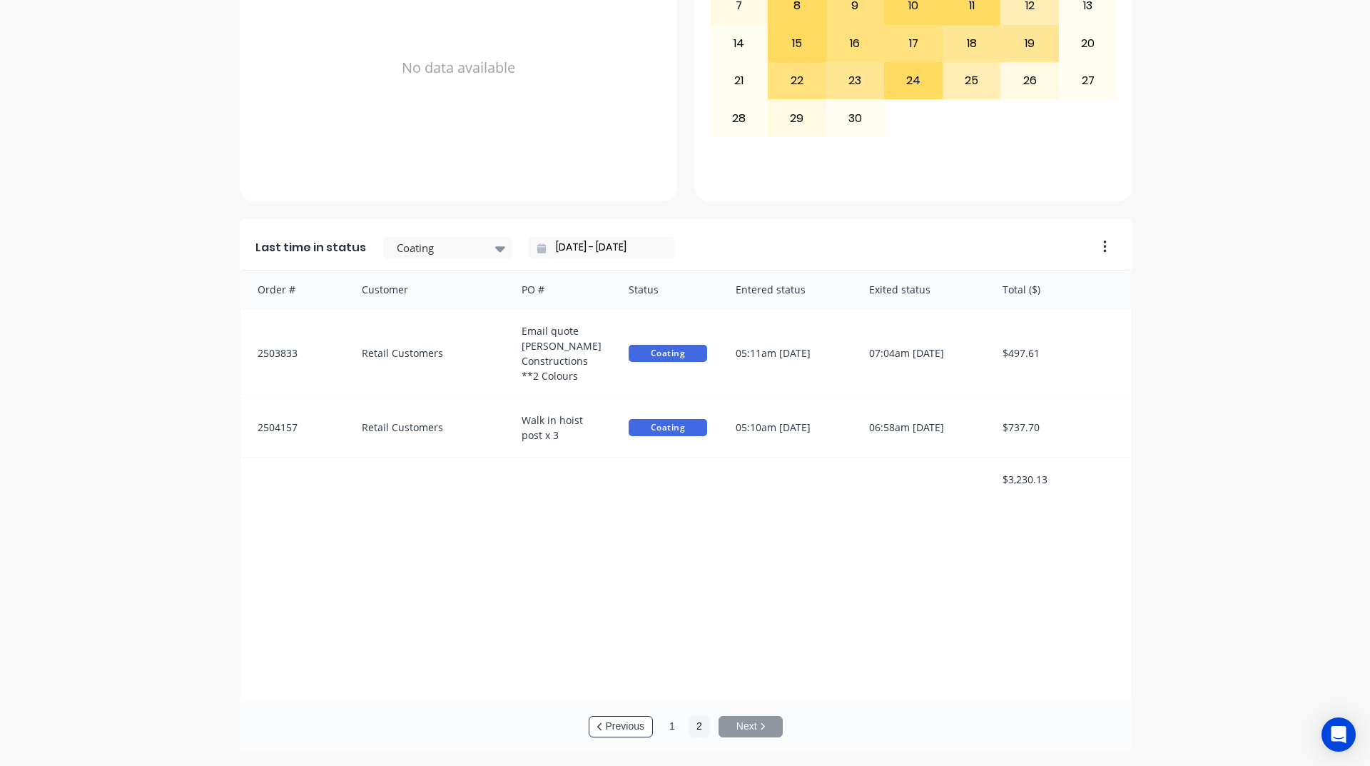
click at [671, 728] on button "1" at bounding box center [671, 726] width 21 height 21
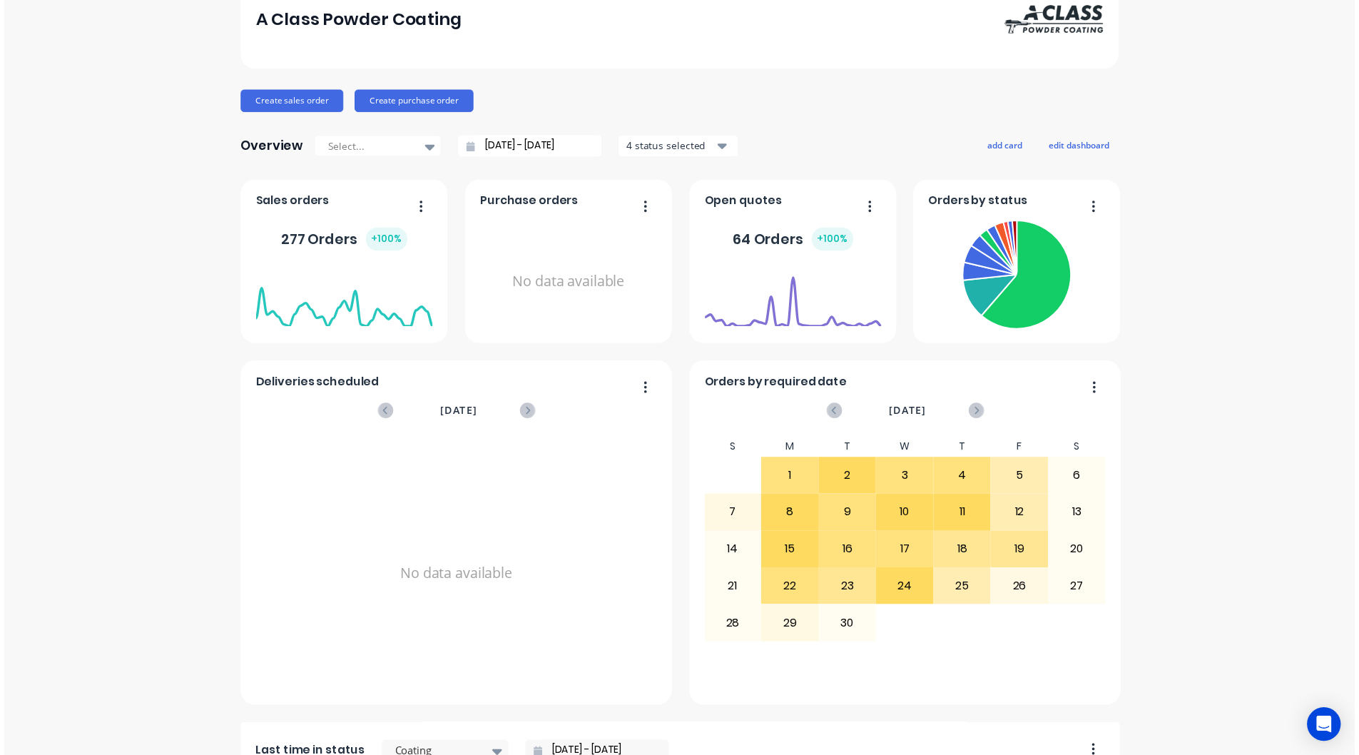
scroll to position [0, 0]
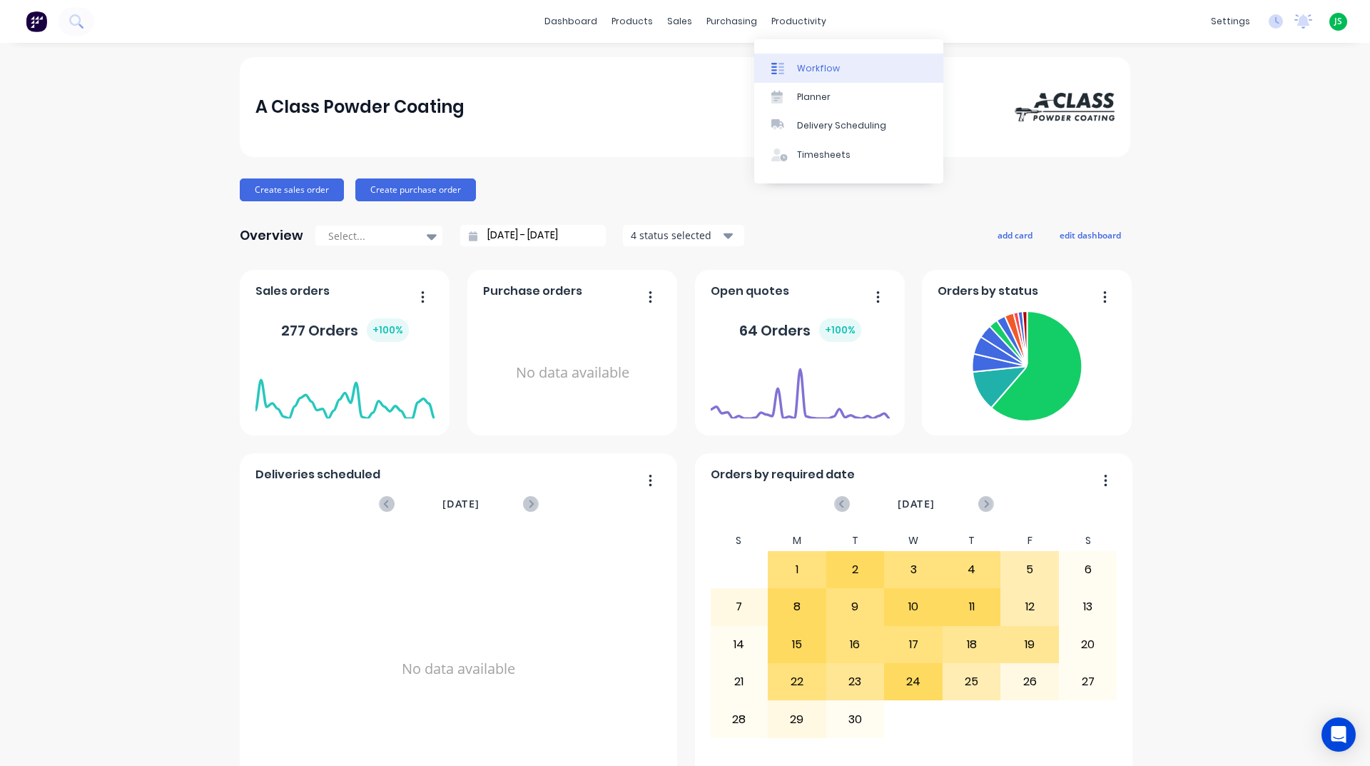
click at [807, 63] on div "Workflow" at bounding box center [818, 68] width 43 height 13
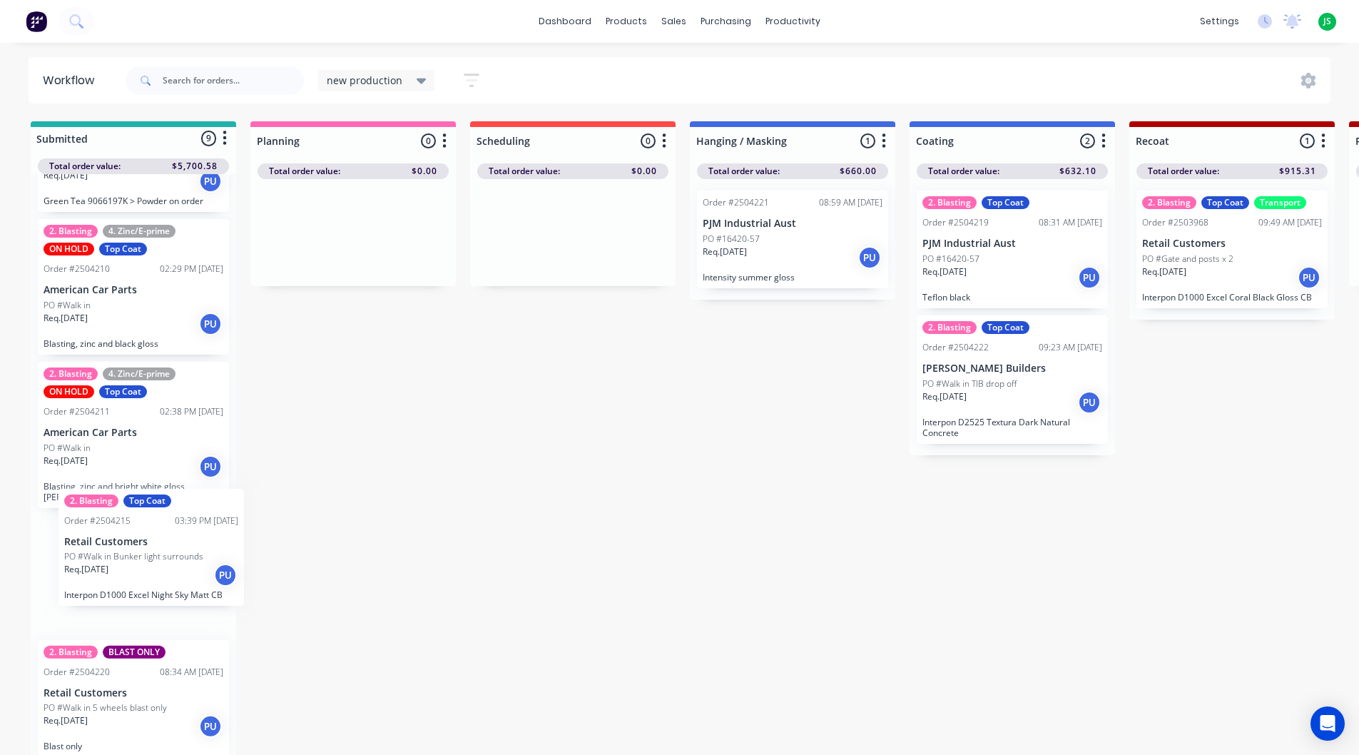
scroll to position [1, 0]
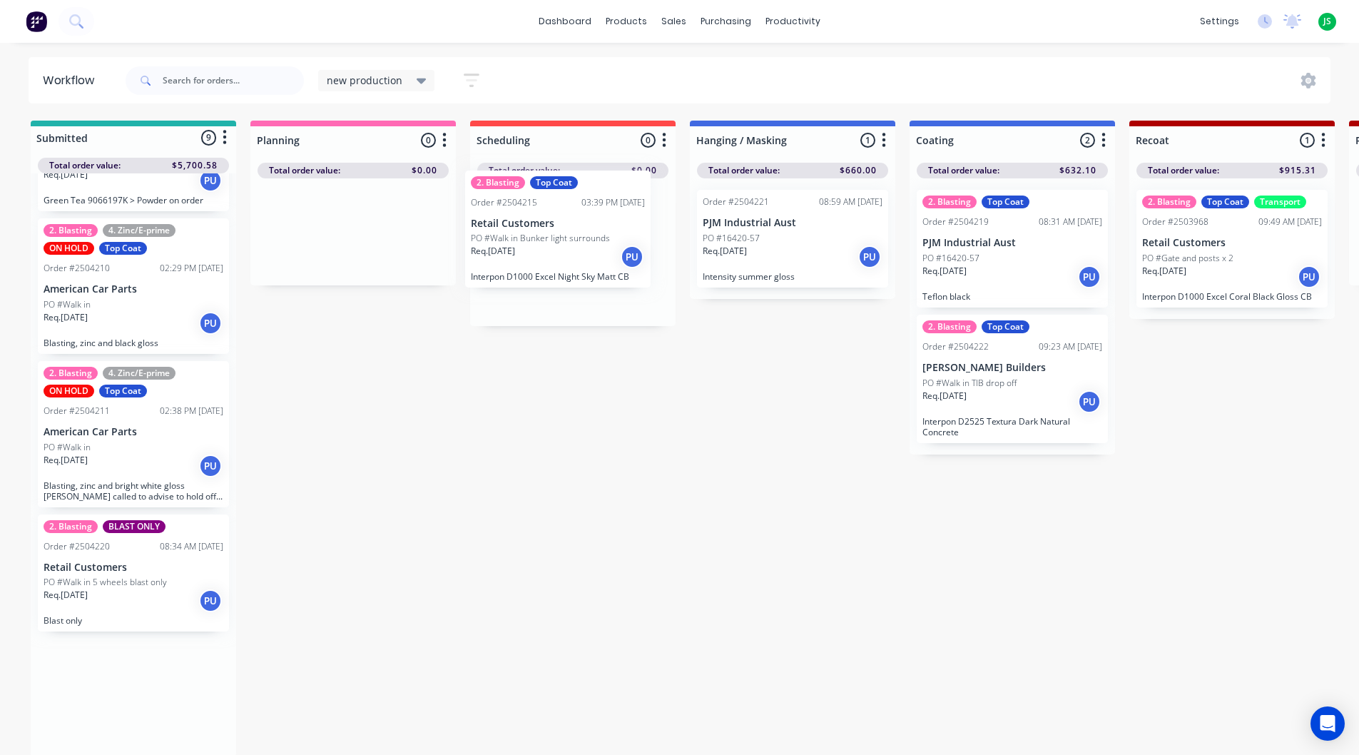
drag, startPoint x: 143, startPoint y: 599, endPoint x: 591, endPoint y: 237, distance: 575.3
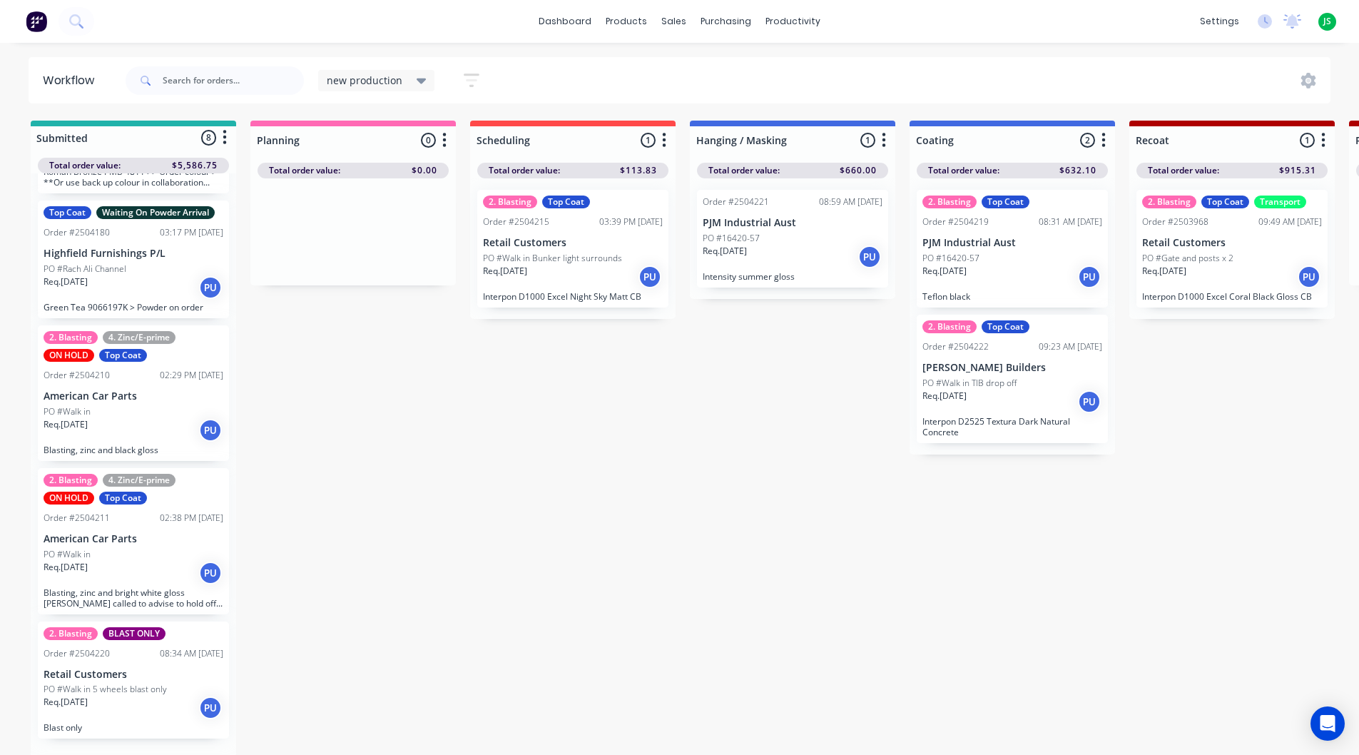
scroll to position [540, 0]
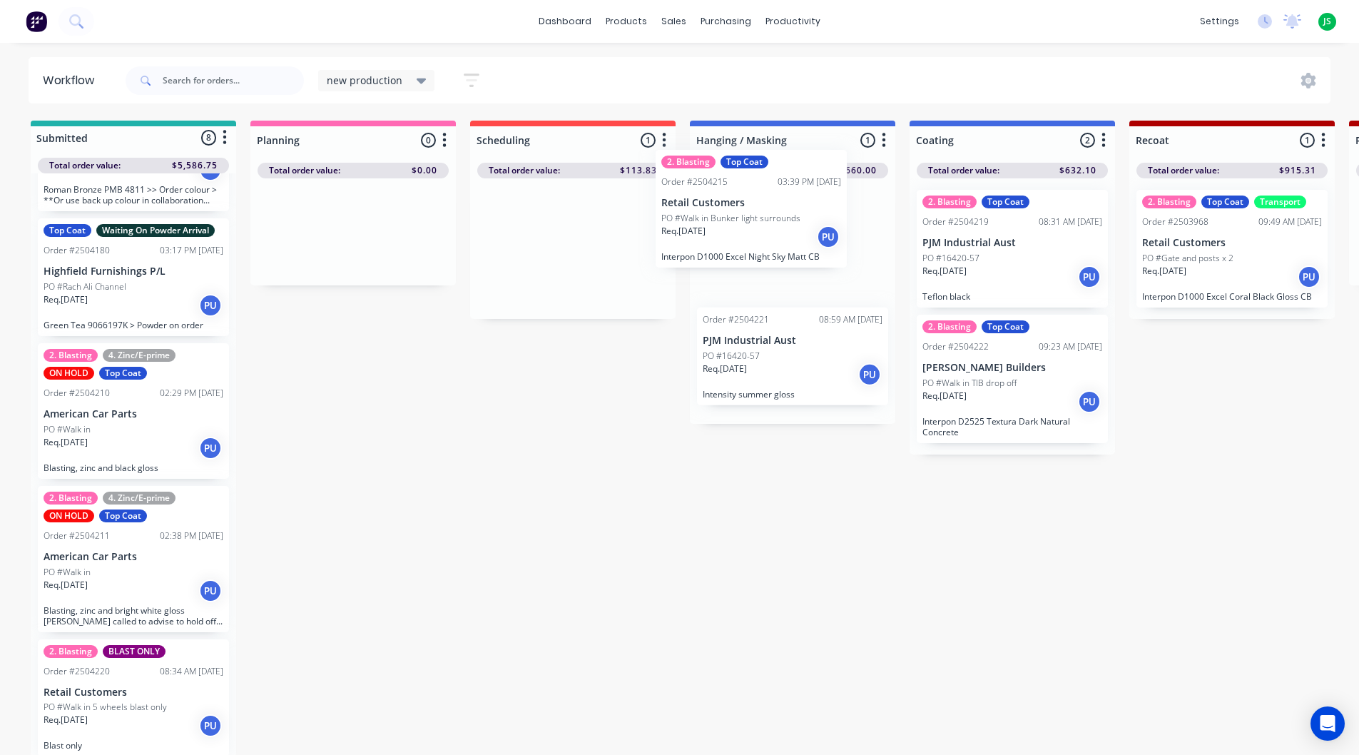
drag, startPoint x: 535, startPoint y: 270, endPoint x: 719, endPoint y: 225, distance: 189.3
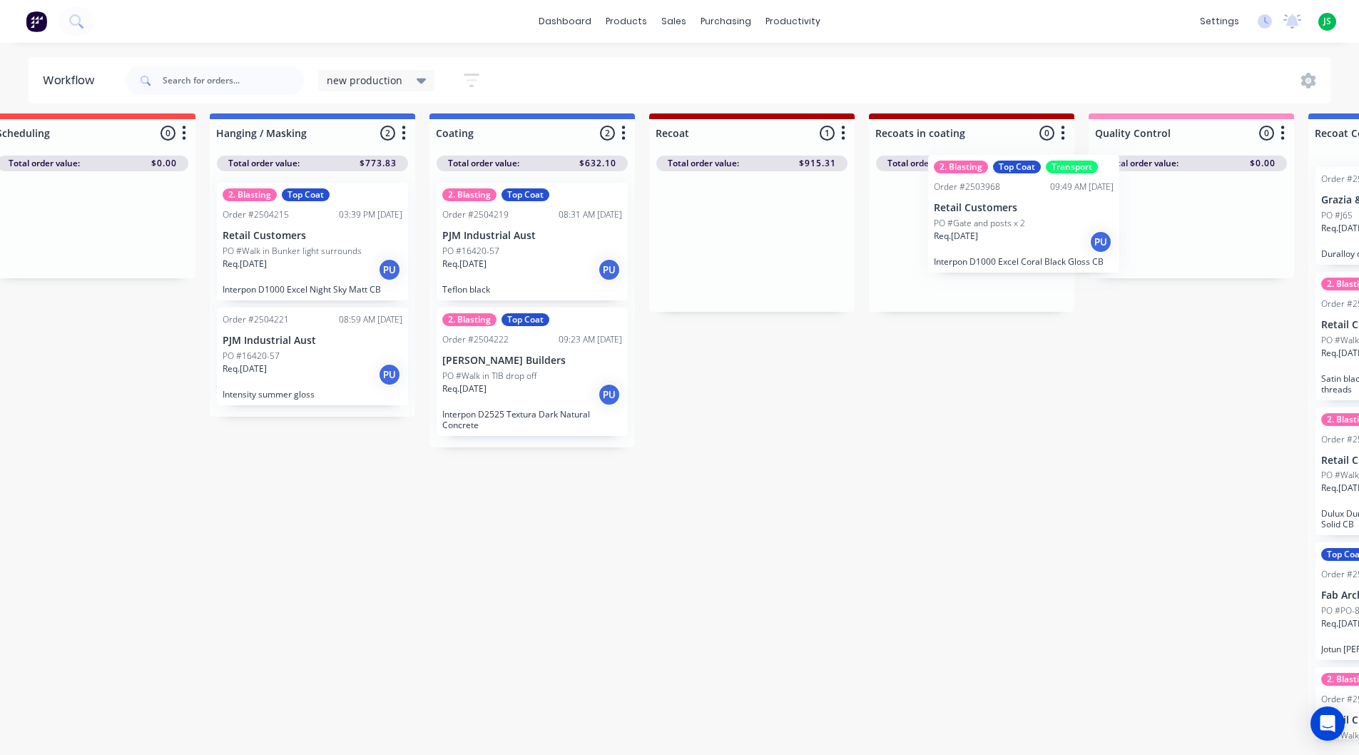
scroll to position [19, 482]
drag, startPoint x: 1206, startPoint y: 270, endPoint x: 959, endPoint y: 250, distance: 248.3
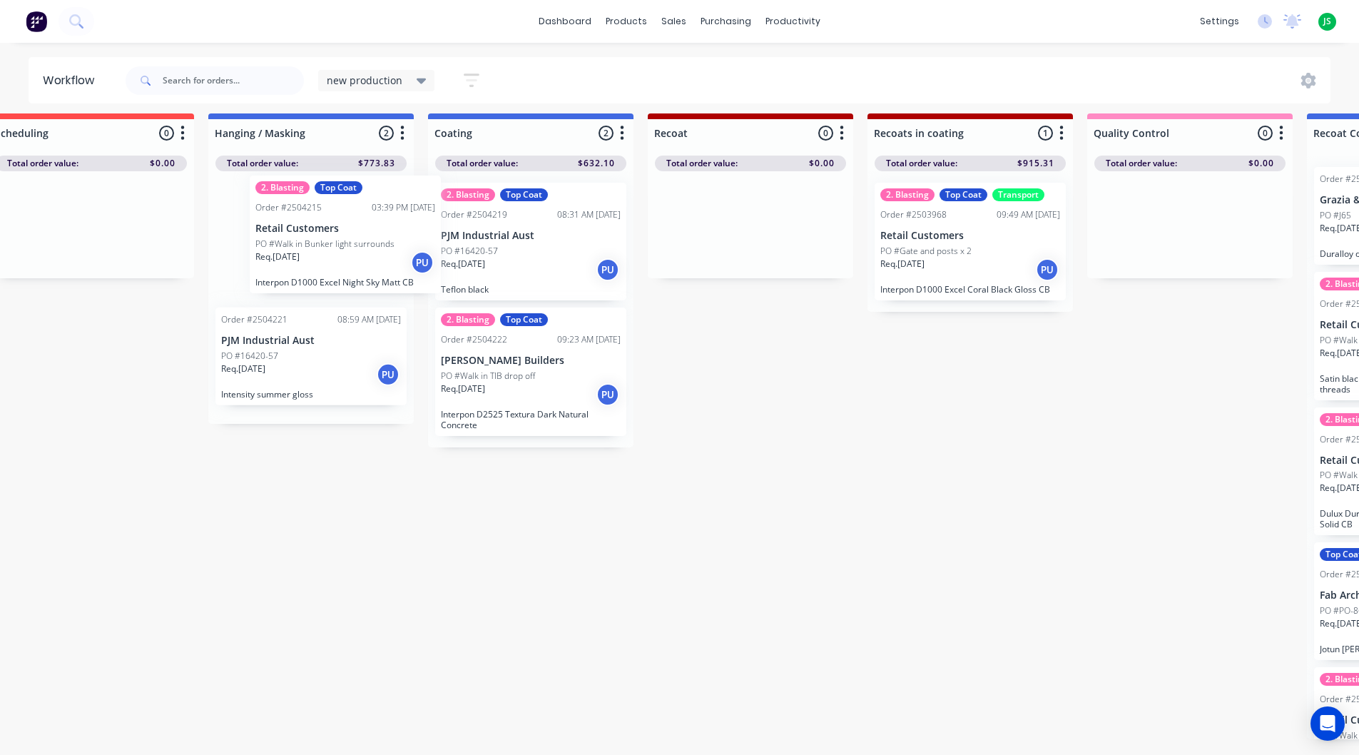
scroll to position [19, 481]
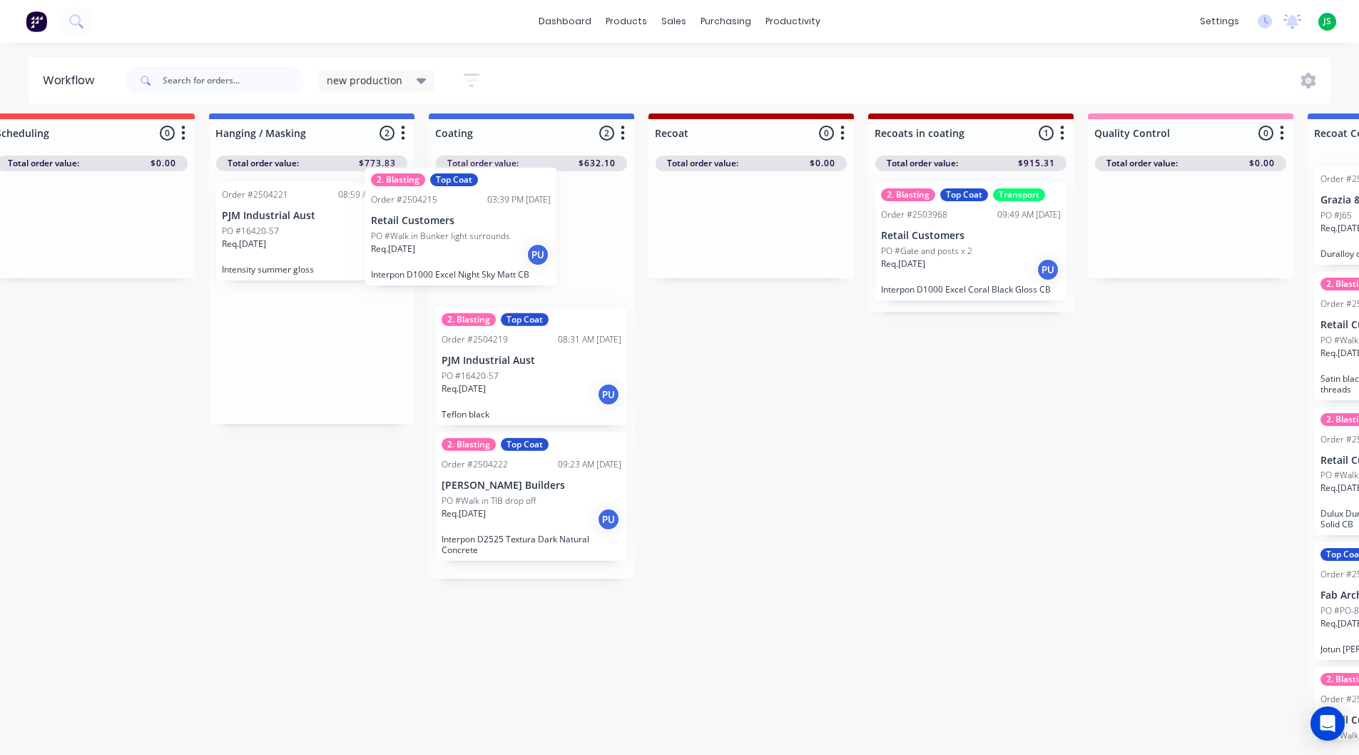
drag, startPoint x: 295, startPoint y: 259, endPoint x: 504, endPoint y: 254, distance: 209.8
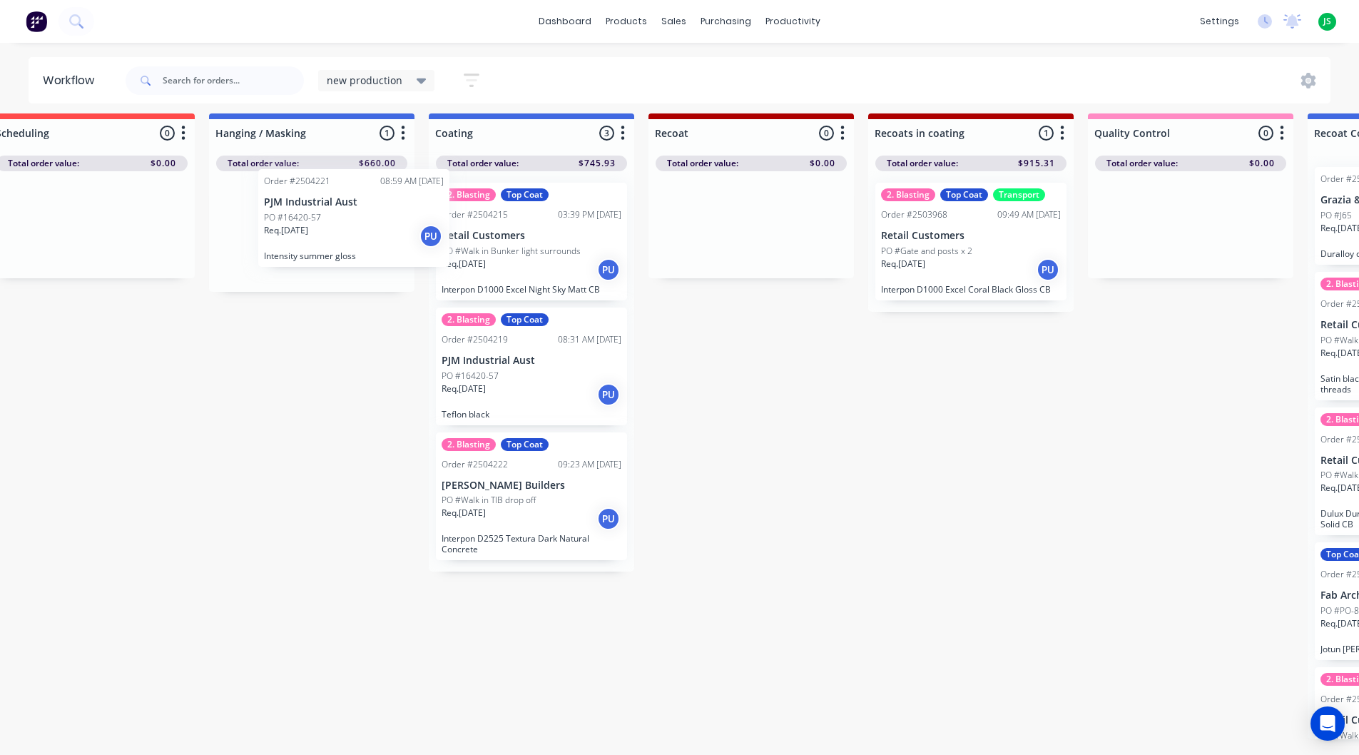
scroll to position [19, 480]
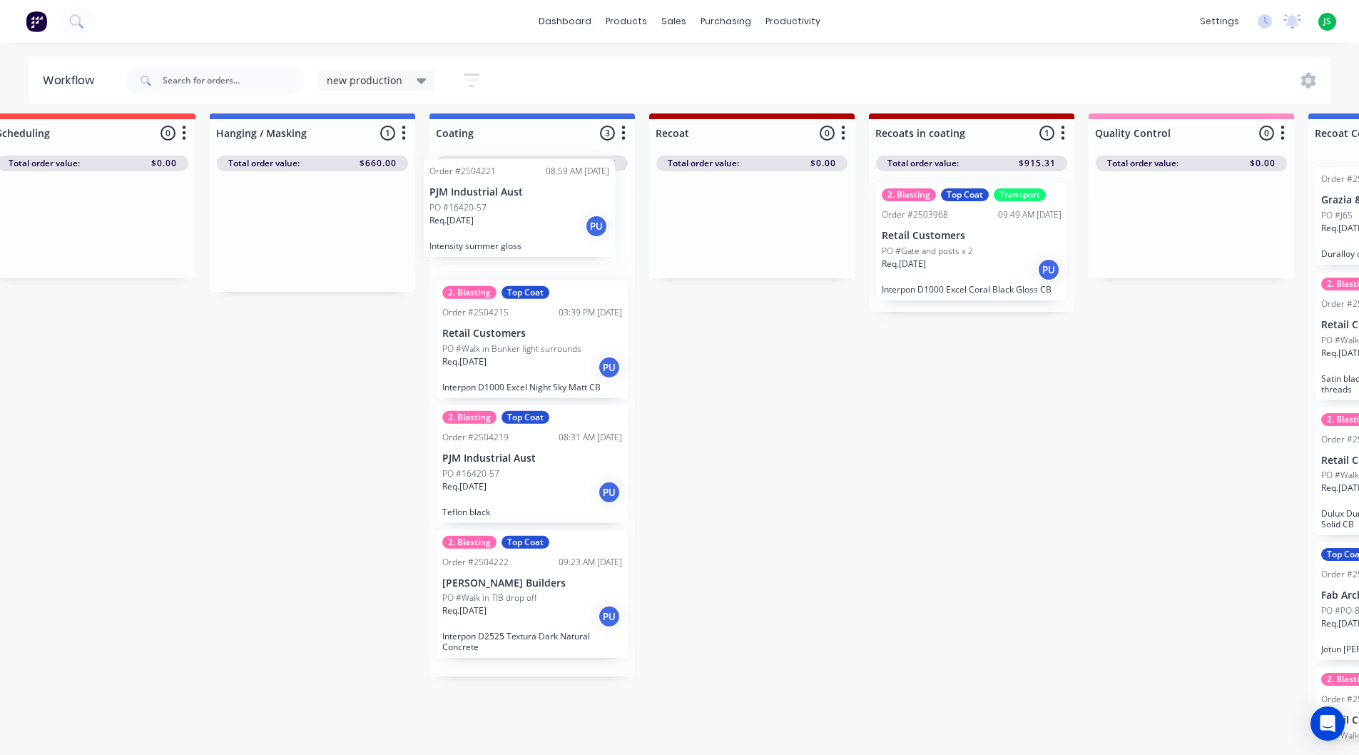
drag, startPoint x: 318, startPoint y: 242, endPoint x: 532, endPoint y: 229, distance: 213.7
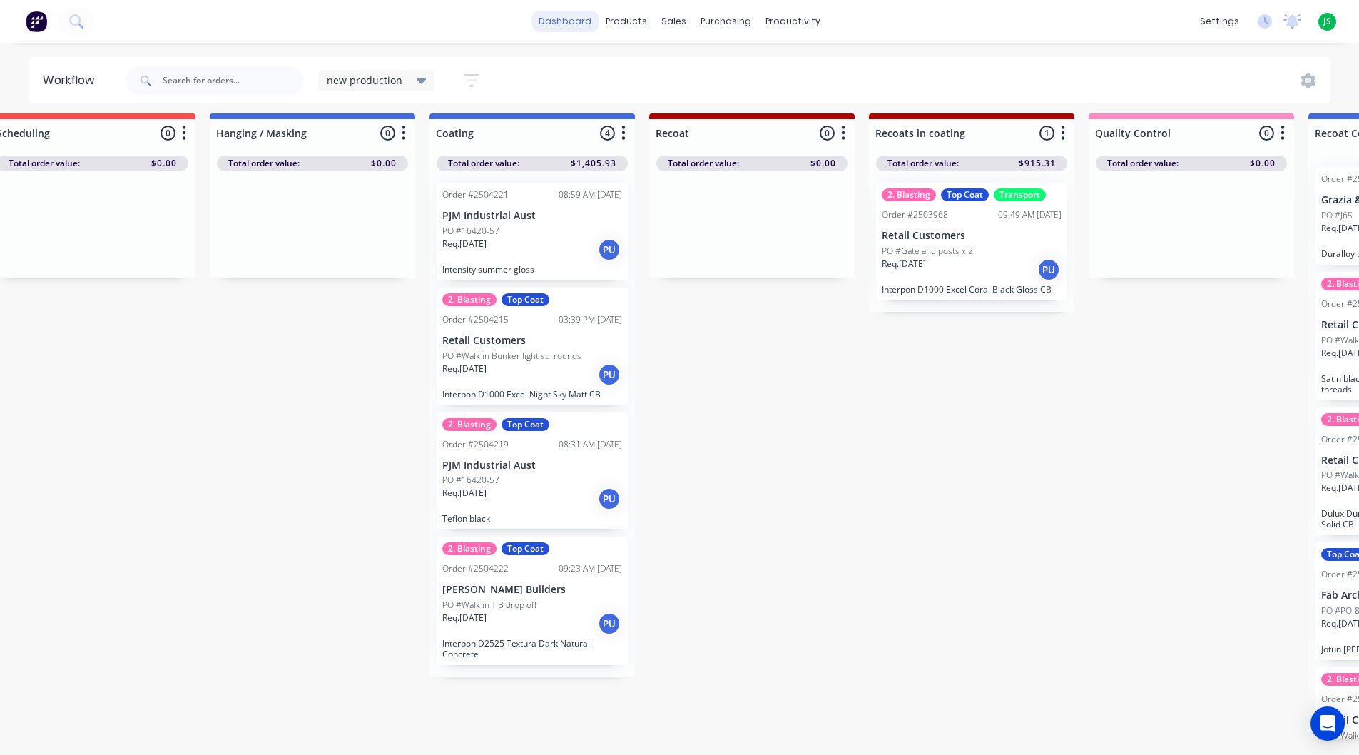
click at [586, 19] on link "dashboard" at bounding box center [565, 21] width 67 height 21
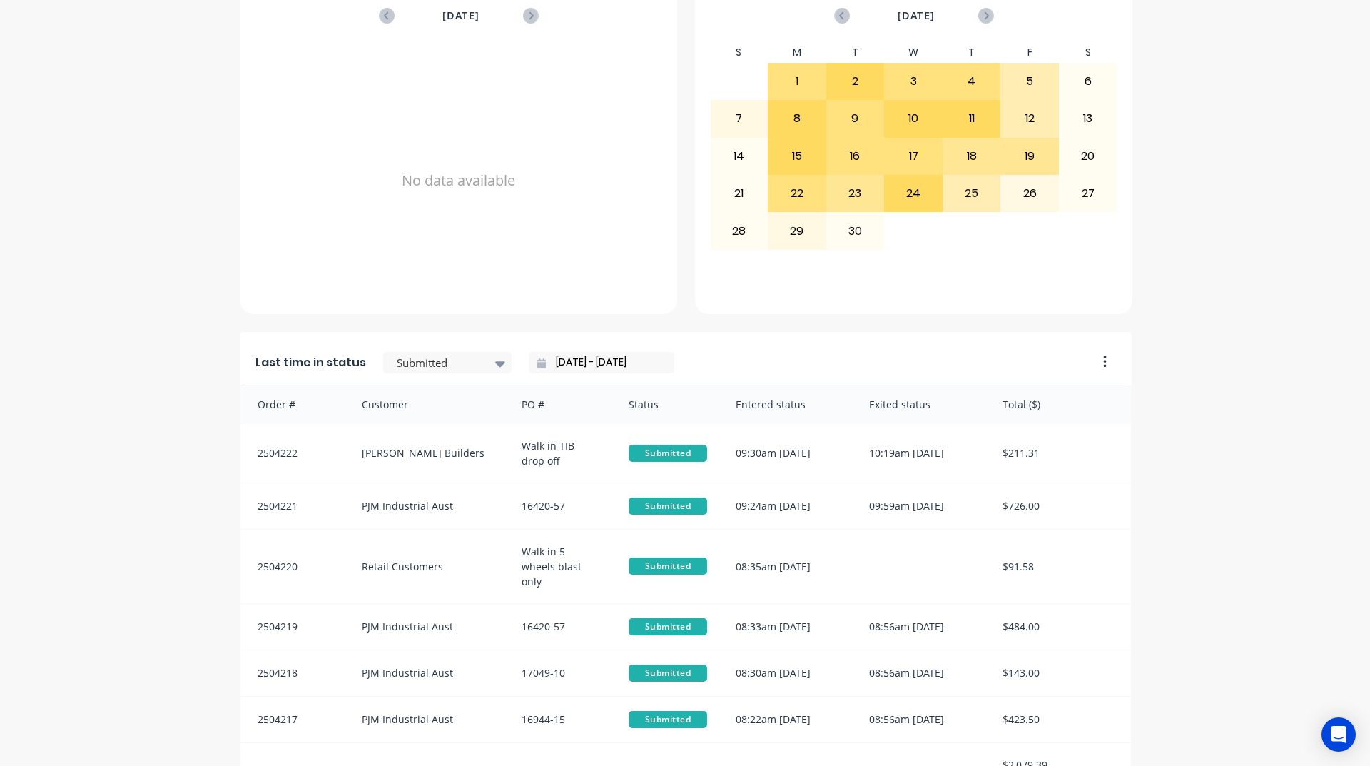
scroll to position [601, 0]
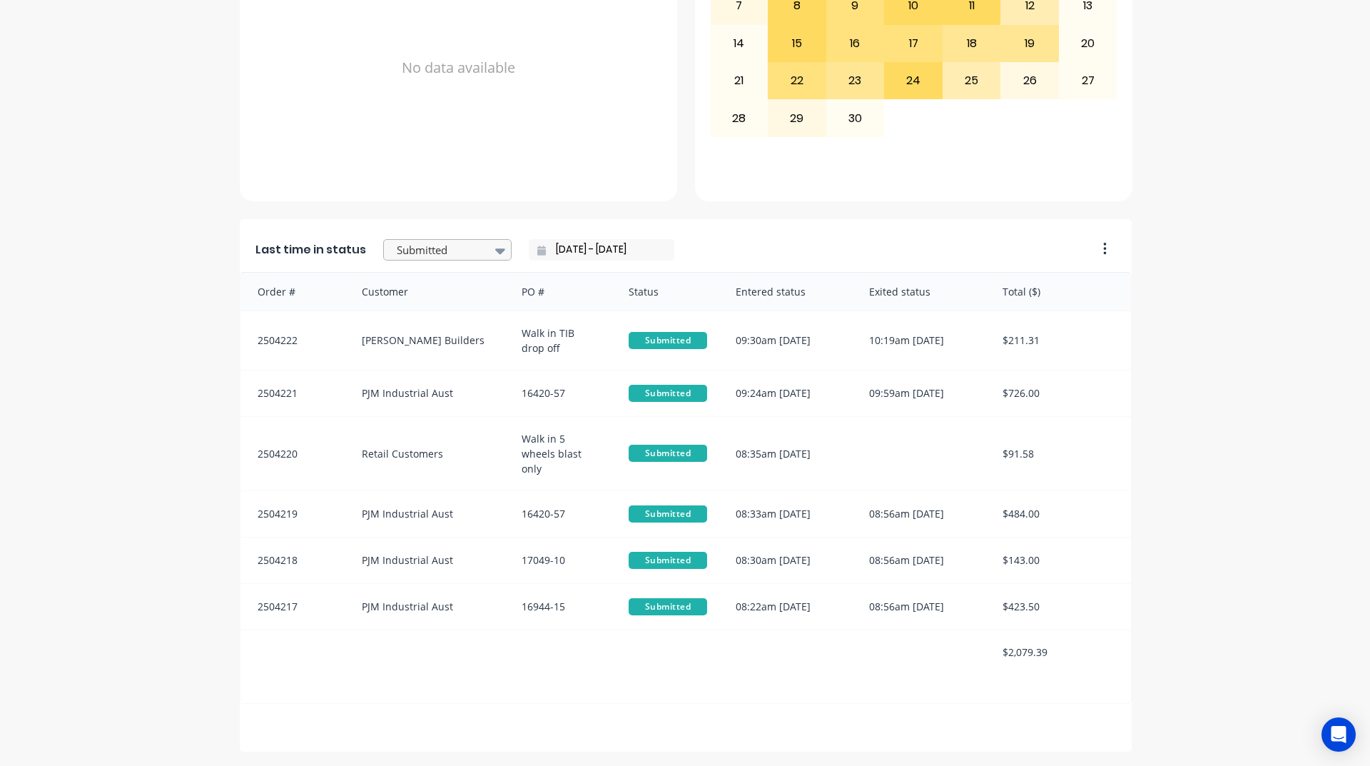
click at [464, 247] on div at bounding box center [440, 250] width 90 height 18
click at [430, 327] on div "Coating" at bounding box center [447, 314] width 128 height 26
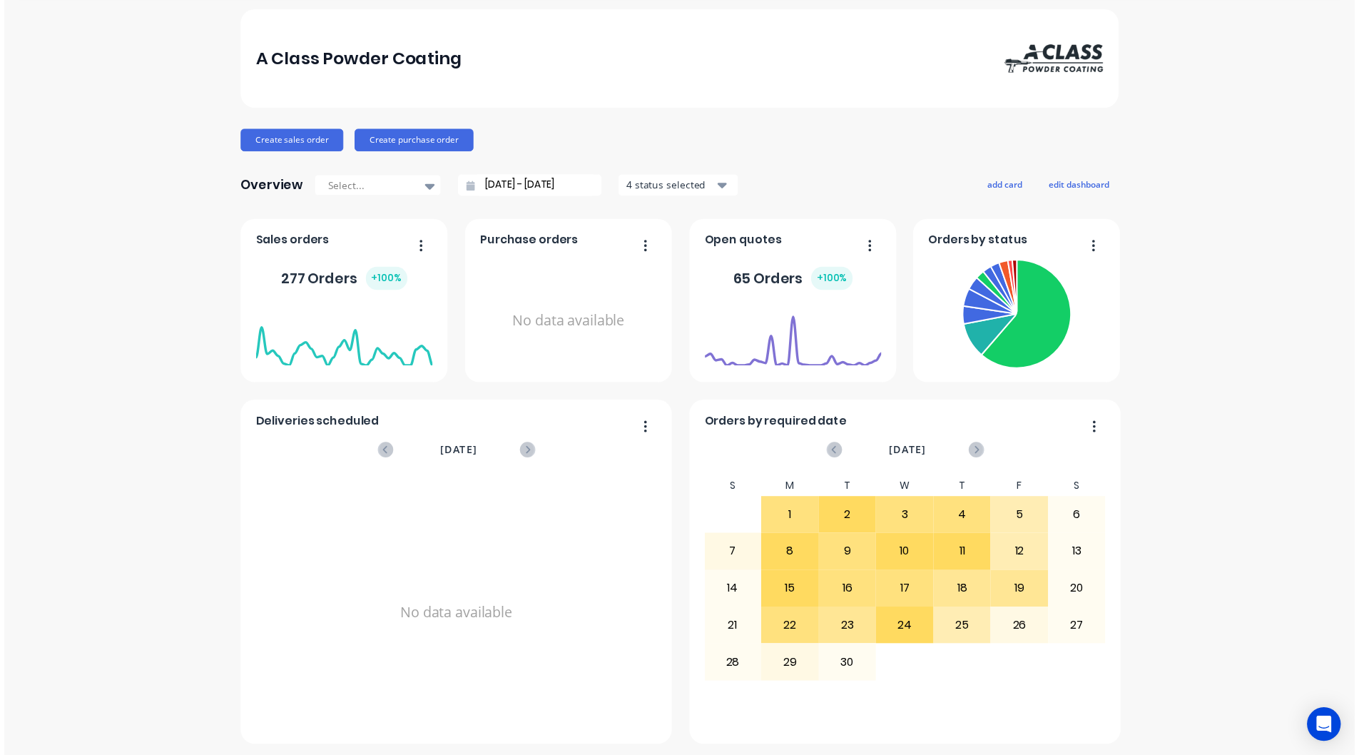
scroll to position [0, 0]
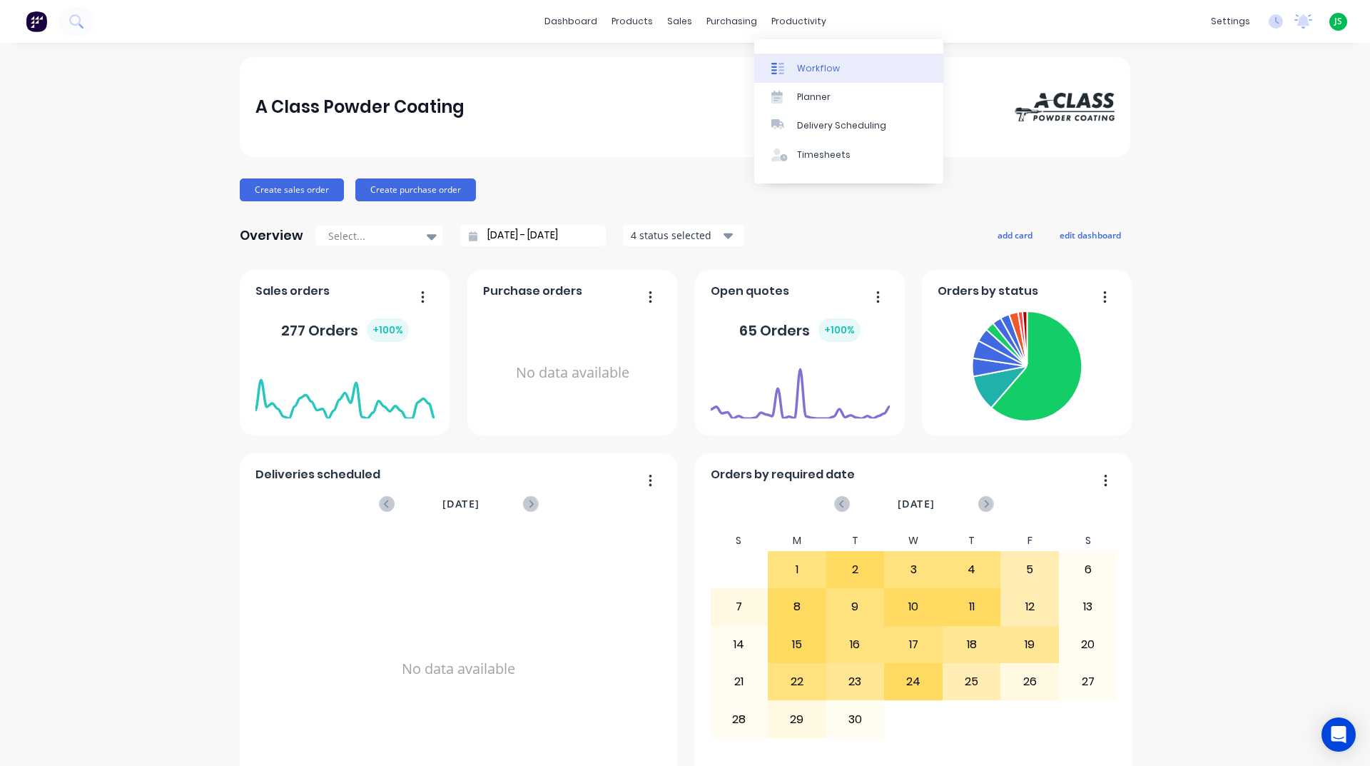
click at [798, 72] on div "Workflow" at bounding box center [818, 68] width 43 height 13
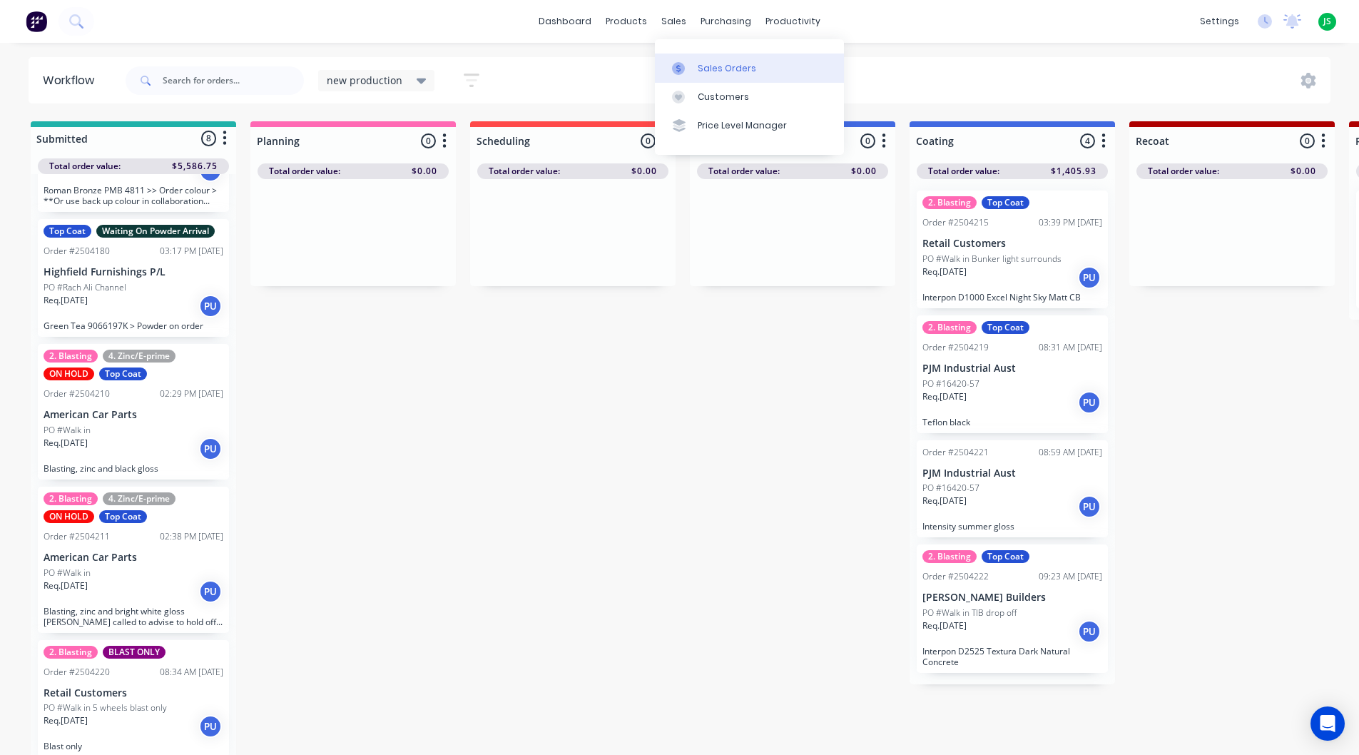
click at [687, 57] on link "Sales Orders" at bounding box center [749, 68] width 189 height 29
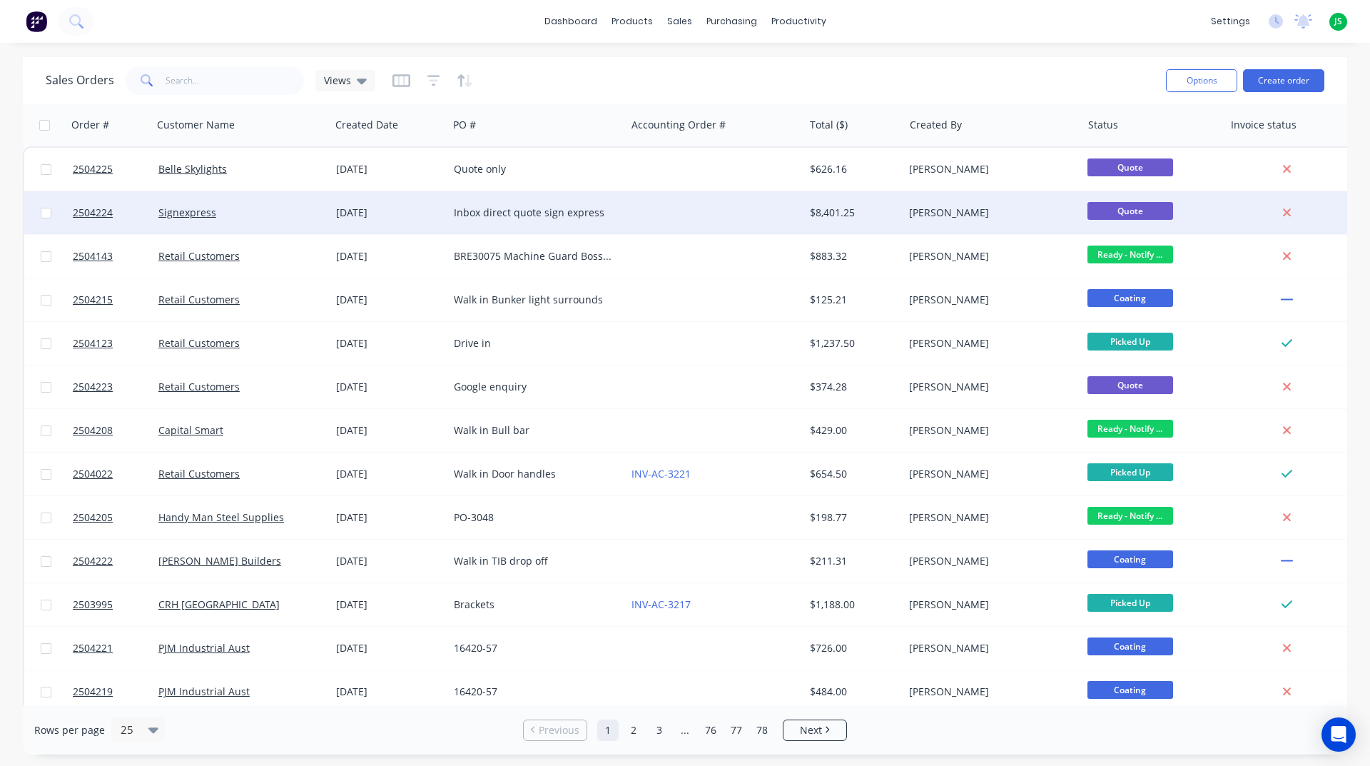
click at [817, 215] on div "$8,401.25" at bounding box center [851, 212] width 83 height 14
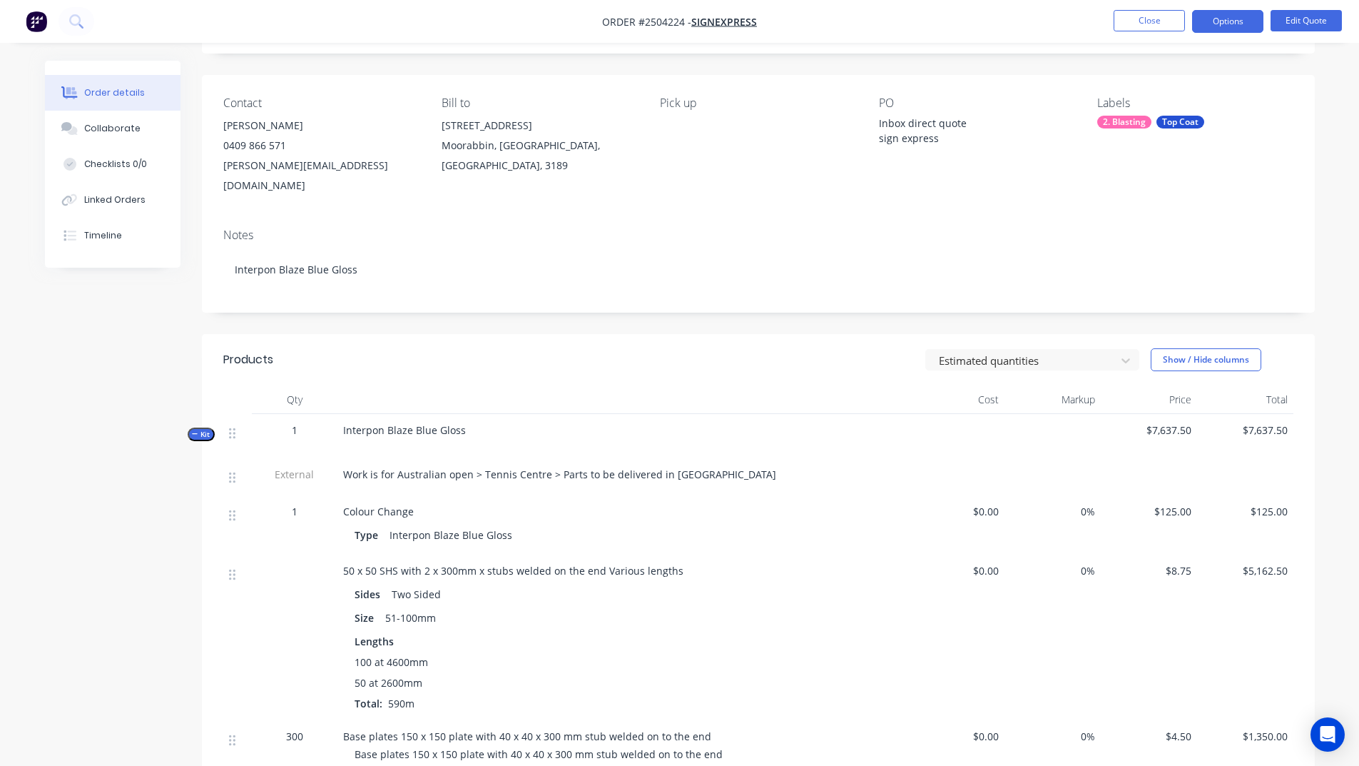
scroll to position [214, 0]
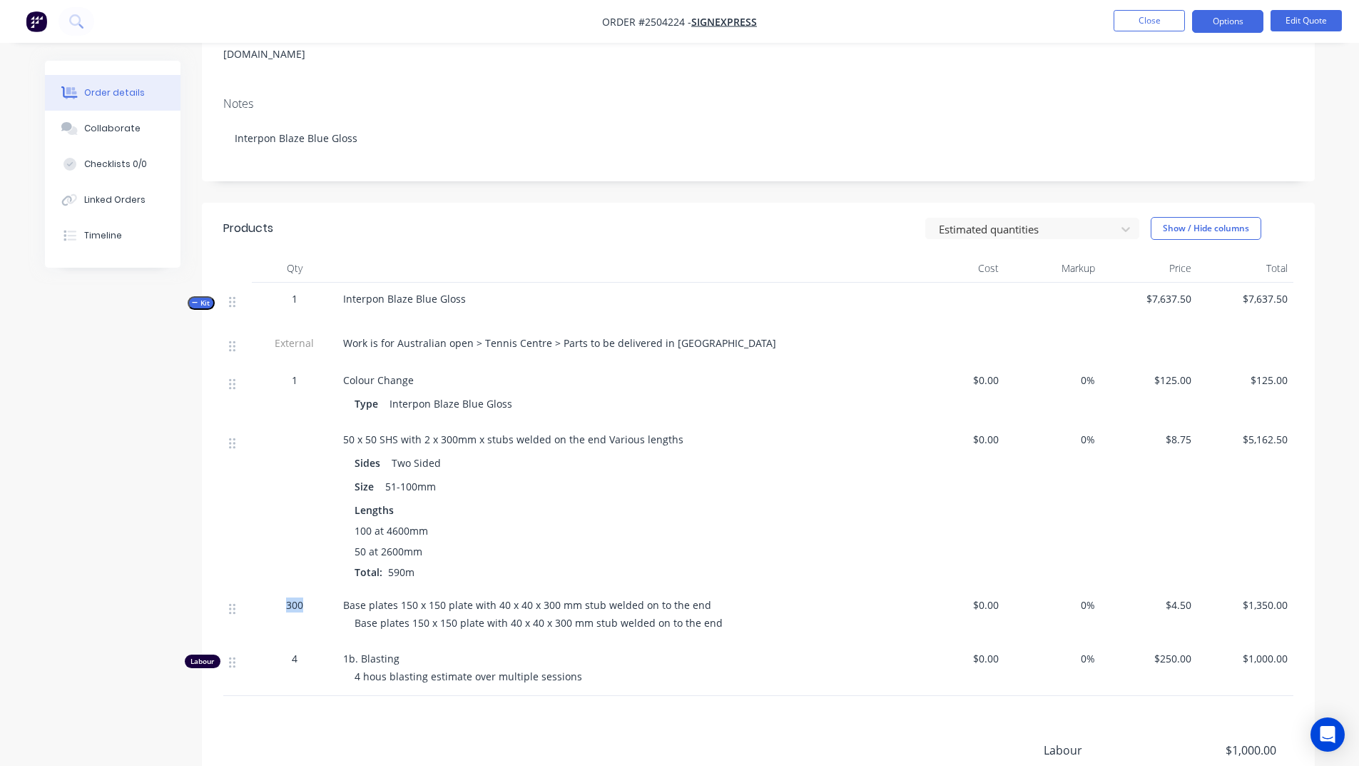
drag, startPoint x: 280, startPoint y: 588, endPoint x: 325, endPoint y: 580, distance: 44.9
click at [323, 597] on div "300" at bounding box center [295, 604] width 74 height 15
drag, startPoint x: 354, startPoint y: 512, endPoint x: 305, endPoint y: 581, distance: 83.9
click at [375, 554] on div "100 at 4600mm 50 at 2600mm Total: 590m" at bounding box center [623, 551] width 537 height 56
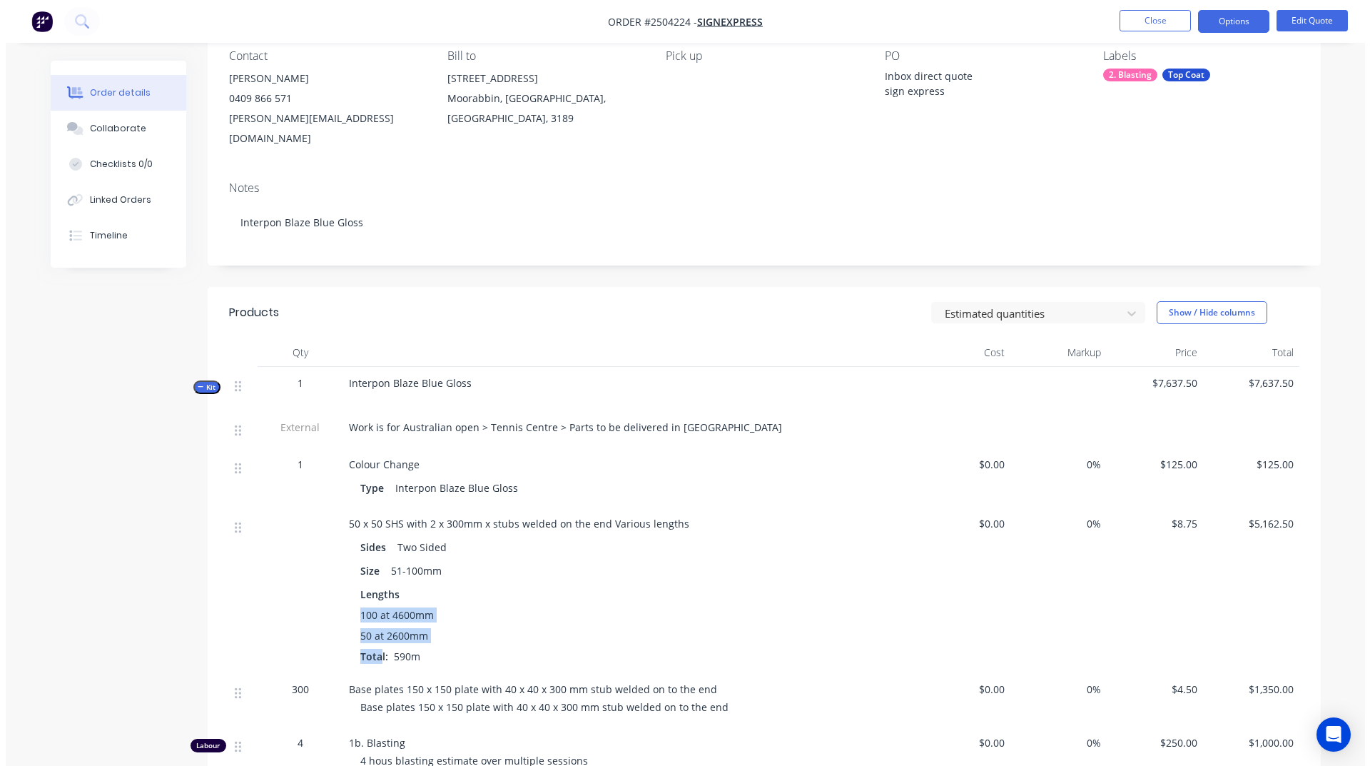
scroll to position [0, 0]
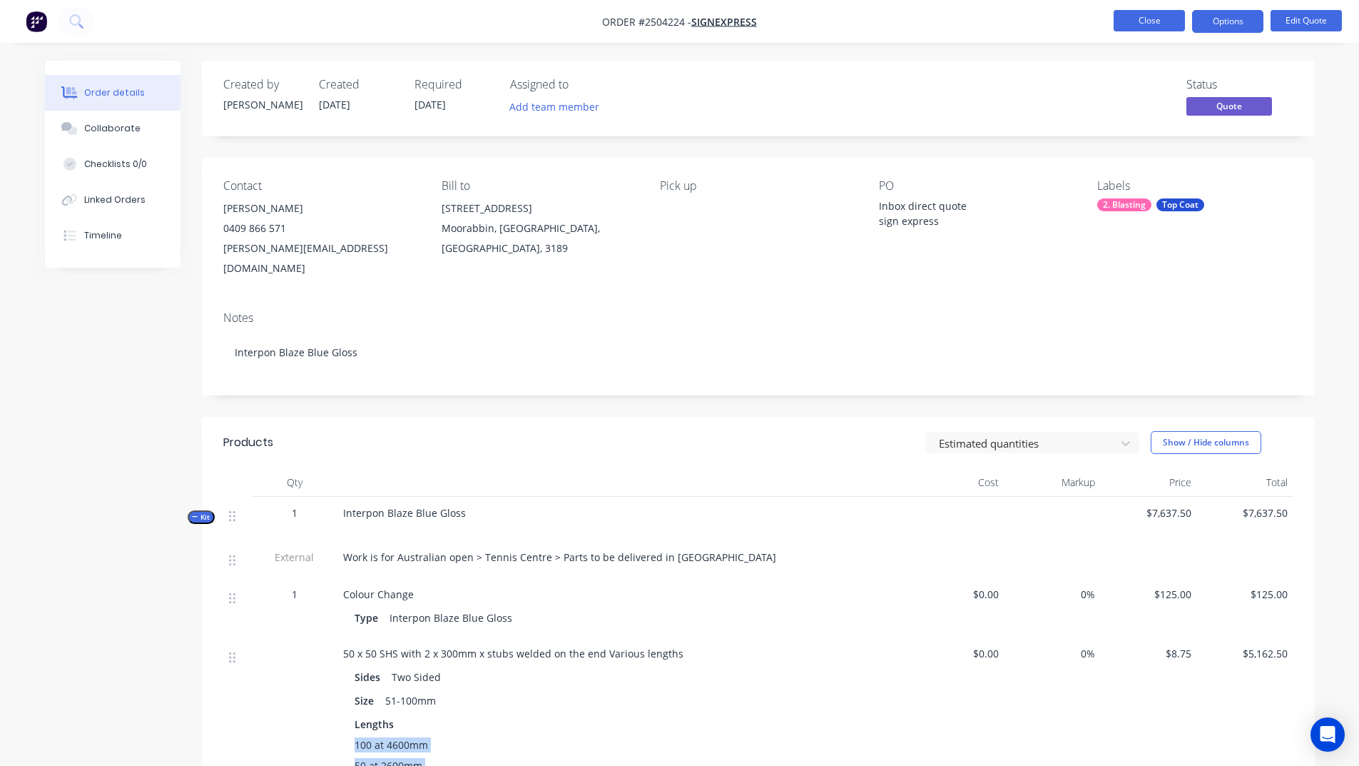
click at [1119, 21] on button "Close" at bounding box center [1149, 20] width 71 height 21
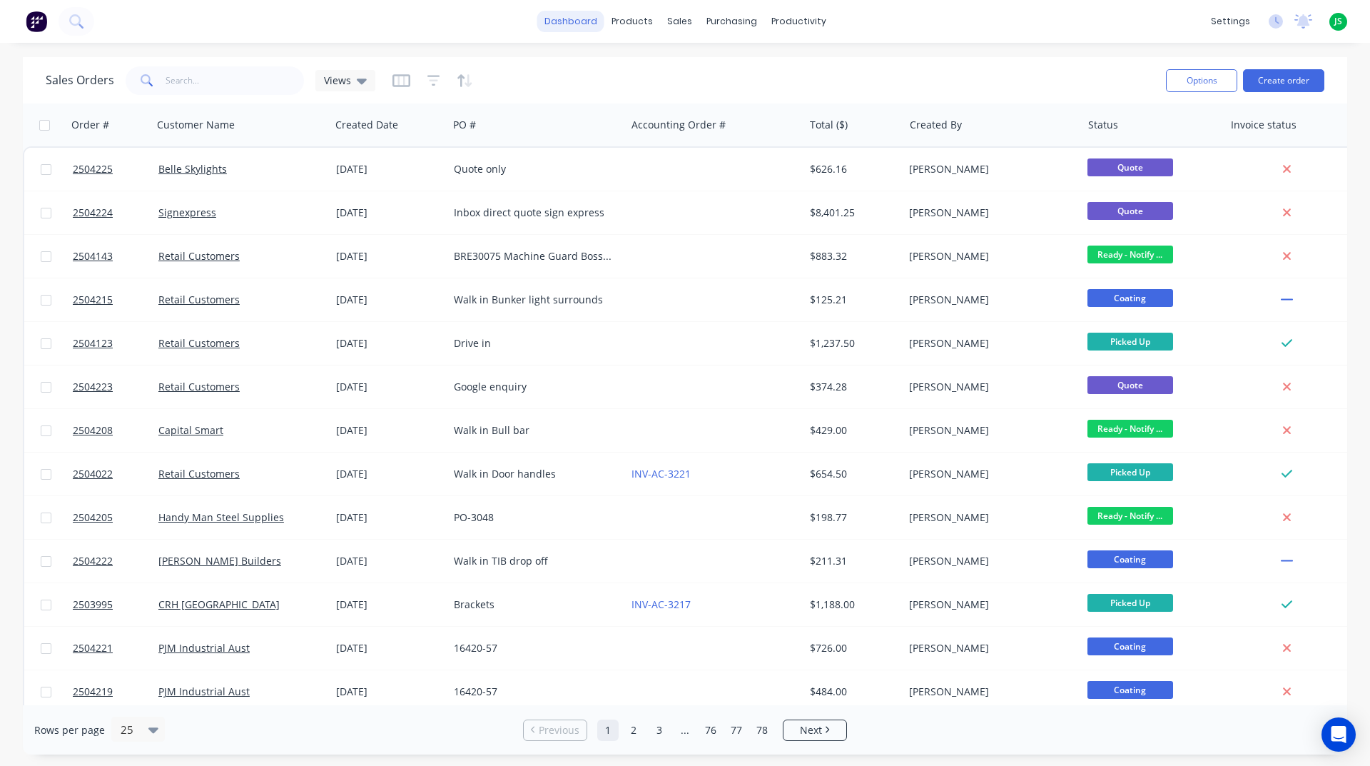
click at [579, 14] on link "dashboard" at bounding box center [570, 21] width 67 height 21
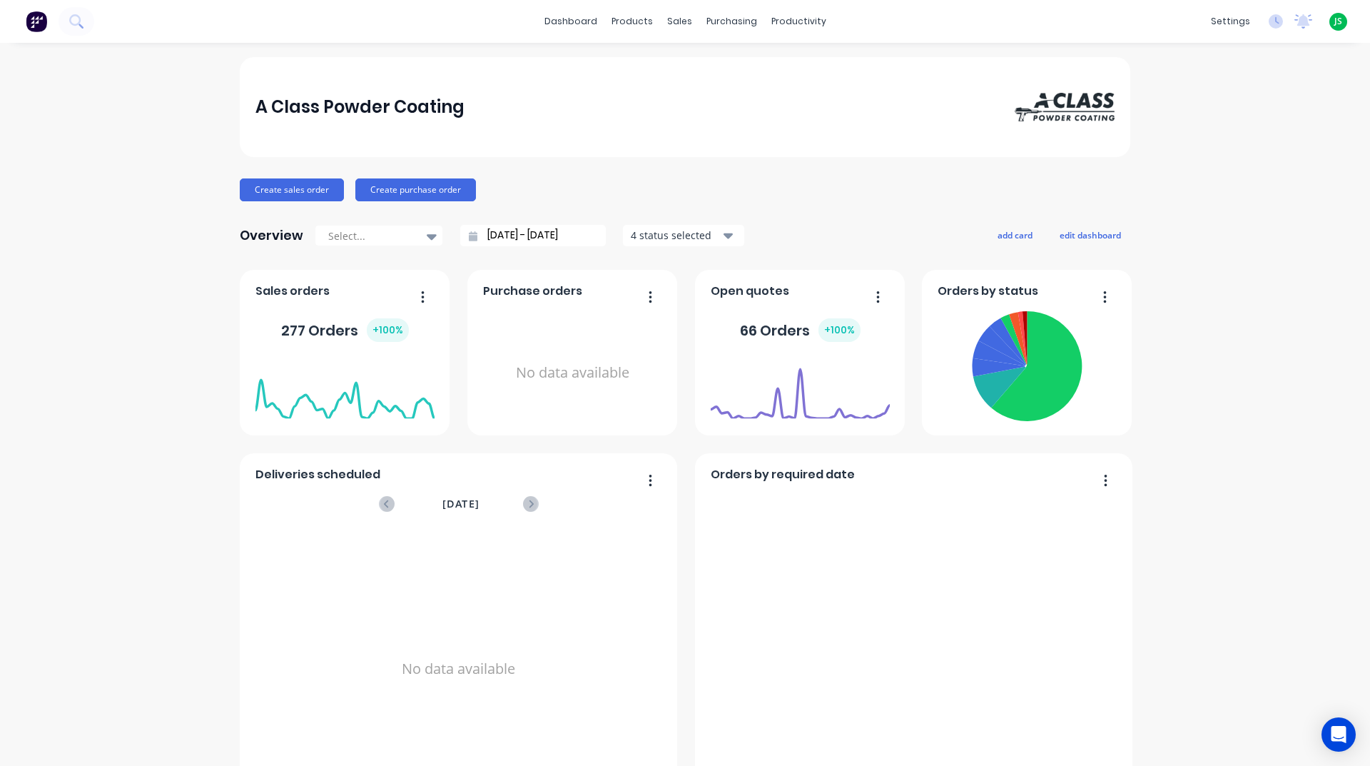
scroll to position [571, 0]
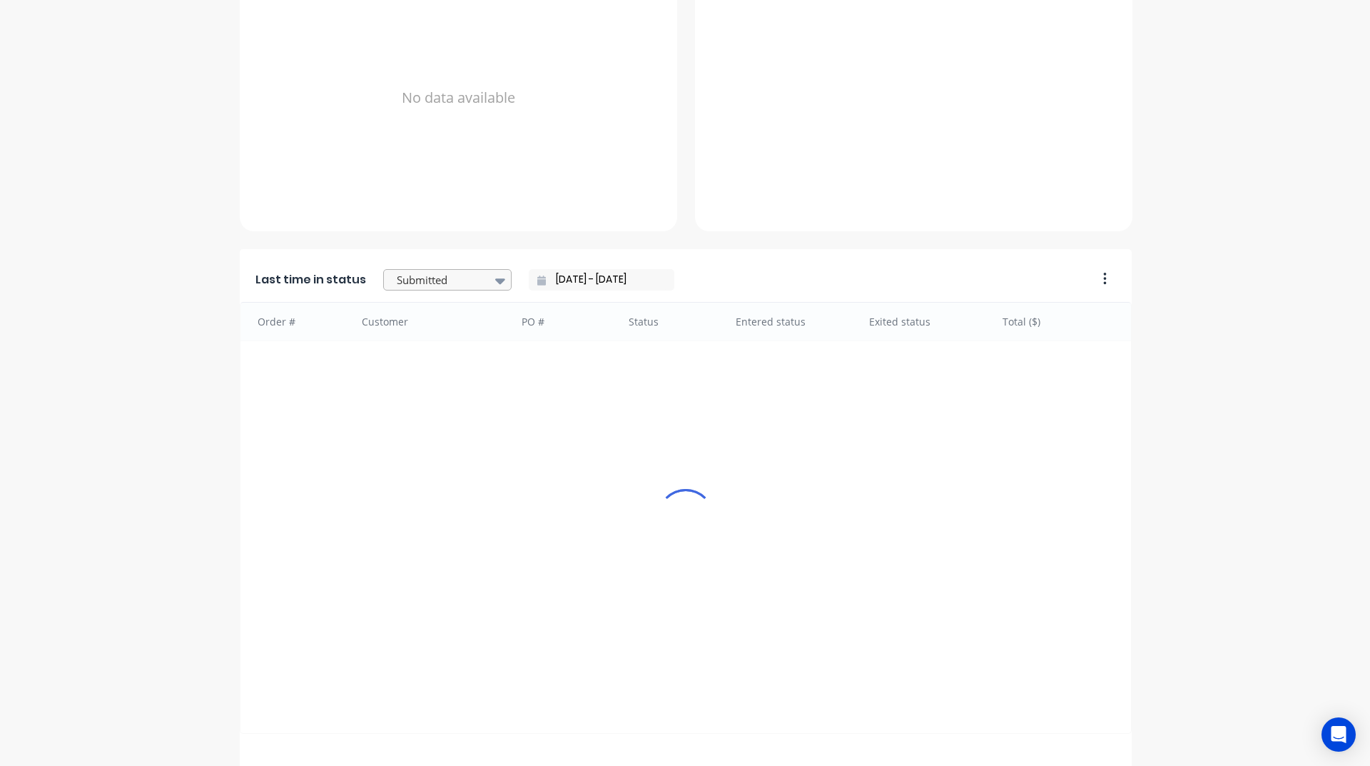
click at [400, 283] on div at bounding box center [440, 280] width 90 height 18
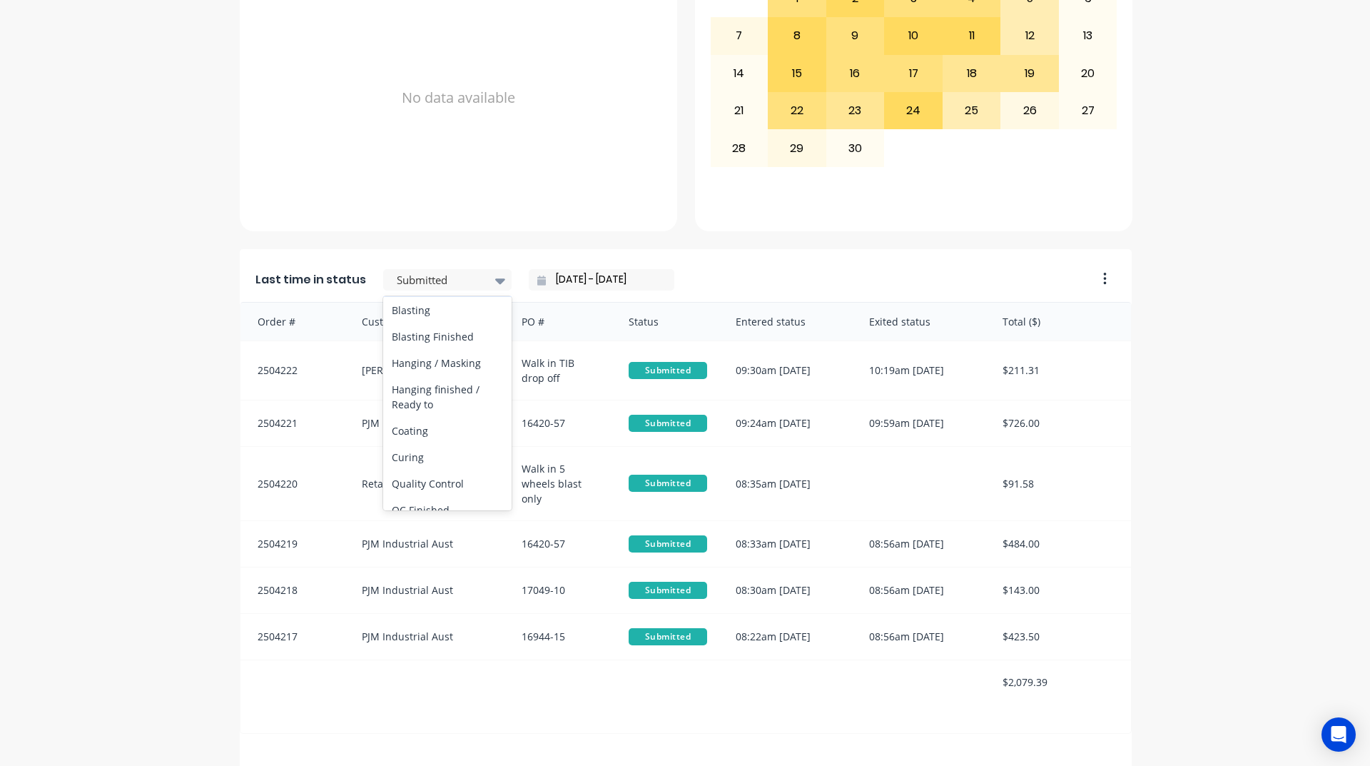
scroll to position [499, 0]
click at [431, 357] on div "Coating" at bounding box center [447, 344] width 128 height 26
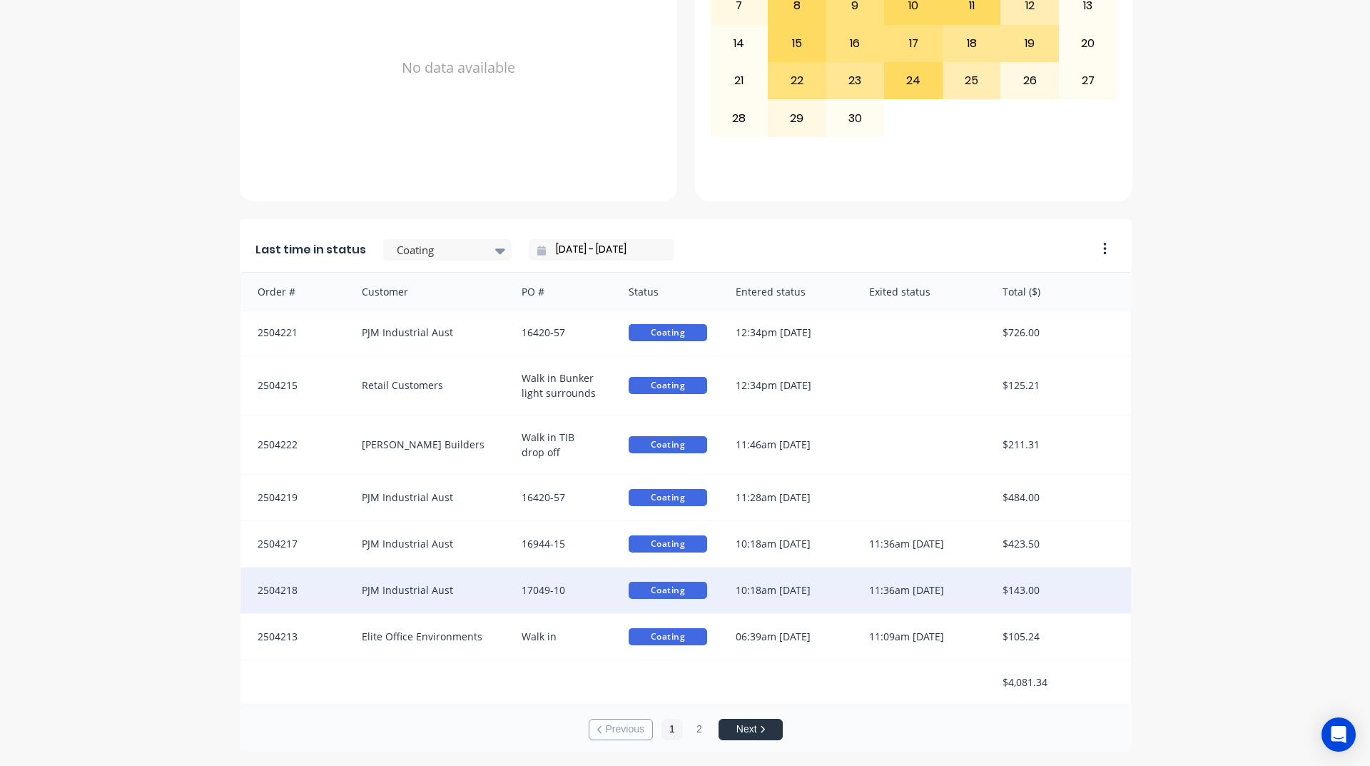
scroll to position [3, 0]
